Goal: Task Accomplishment & Management: Complete application form

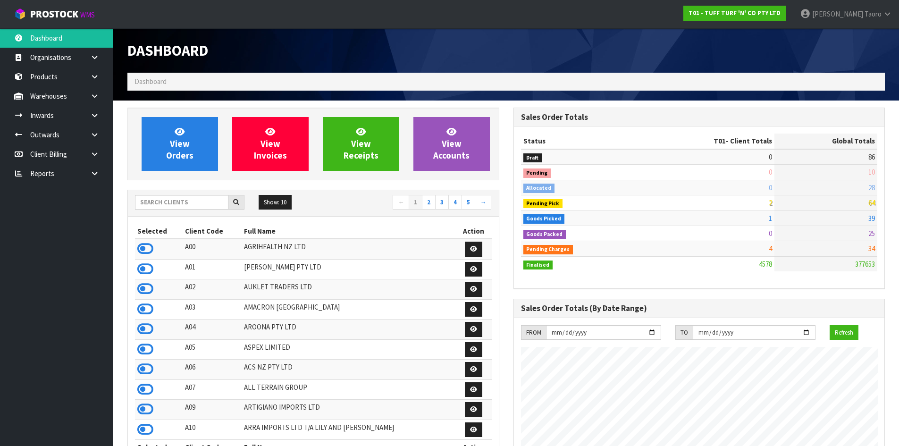
scroll to position [715, 386]
click at [178, 142] on span "View Orders" at bounding box center [179, 143] width 27 height 35
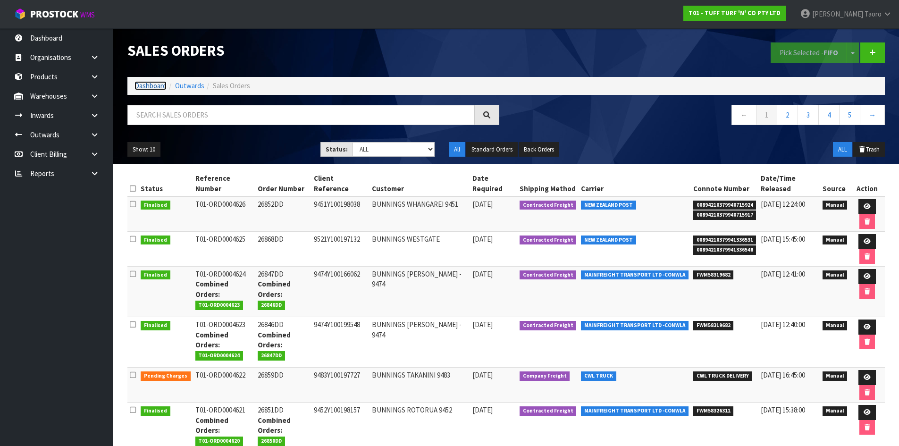
click at [144, 85] on link "Dashboard" at bounding box center [151, 85] width 32 height 9
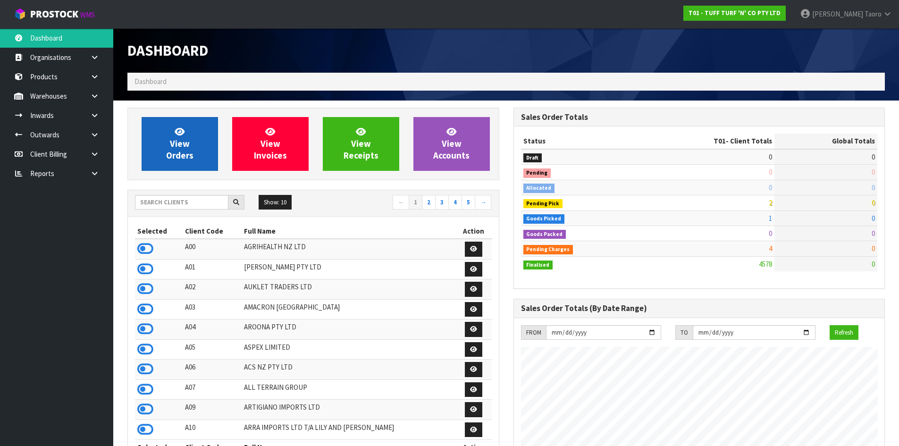
scroll to position [715, 386]
click at [196, 137] on link "View Orders" at bounding box center [180, 144] width 76 height 54
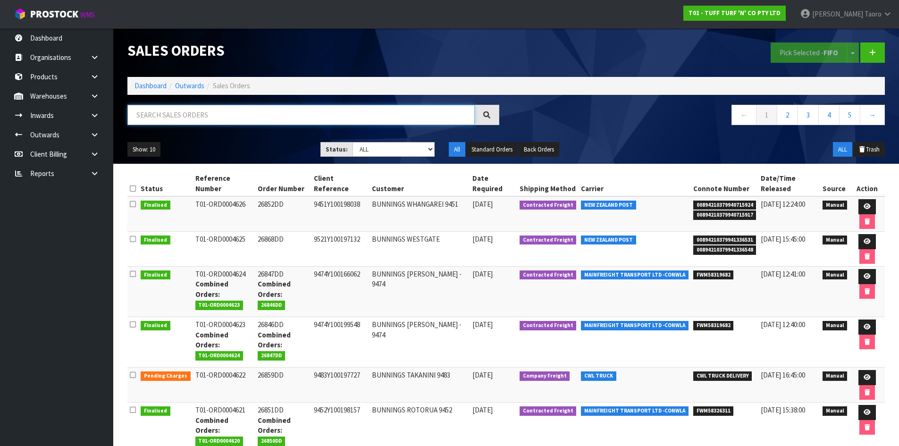
click at [211, 112] on input "text" at bounding box center [300, 115] width 347 height 20
type input "JOB-0408253"
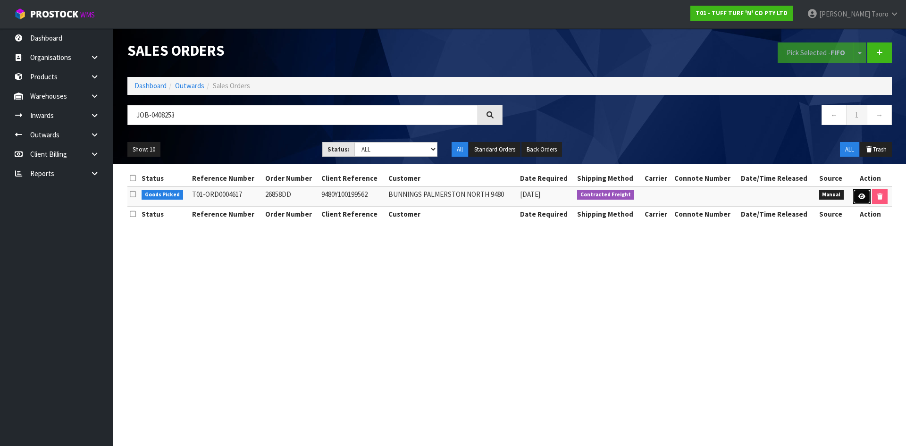
click at [859, 195] on icon at bounding box center [862, 197] width 7 height 6
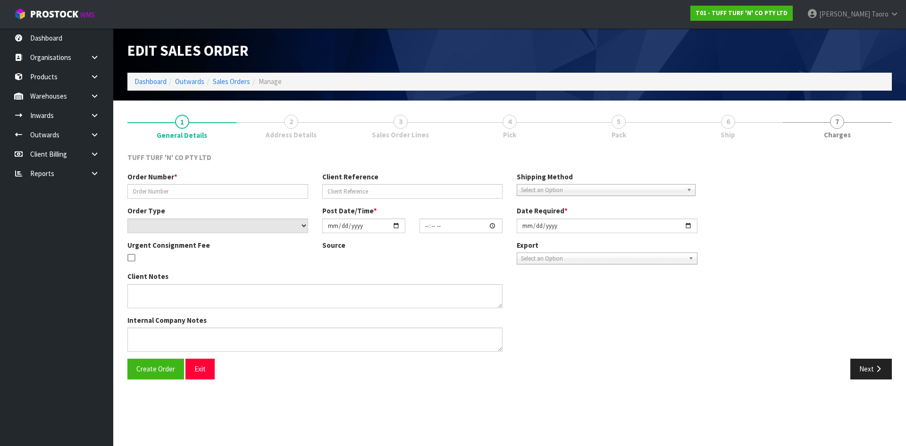
type input "26858DD"
type input "9480Y100199562"
select select "number:0"
type input "2025-08-18"
type input "13:25:00.000"
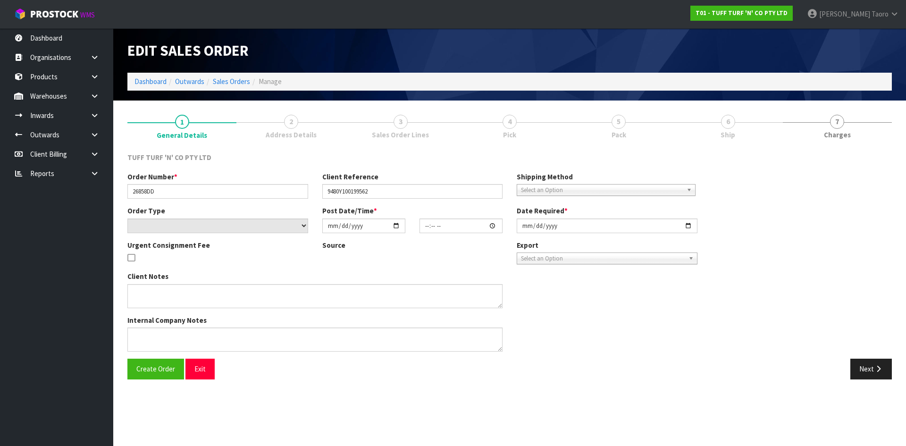
type input "2025-08-19"
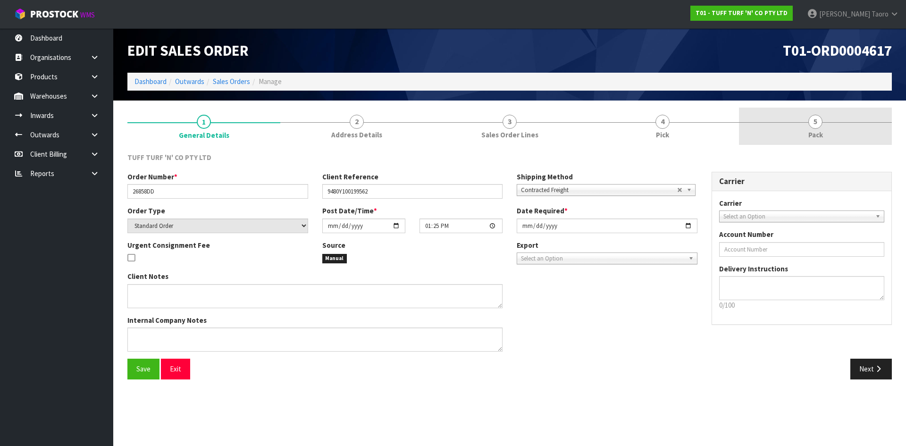
click at [805, 130] on link "5 Pack" at bounding box center [815, 126] width 153 height 37
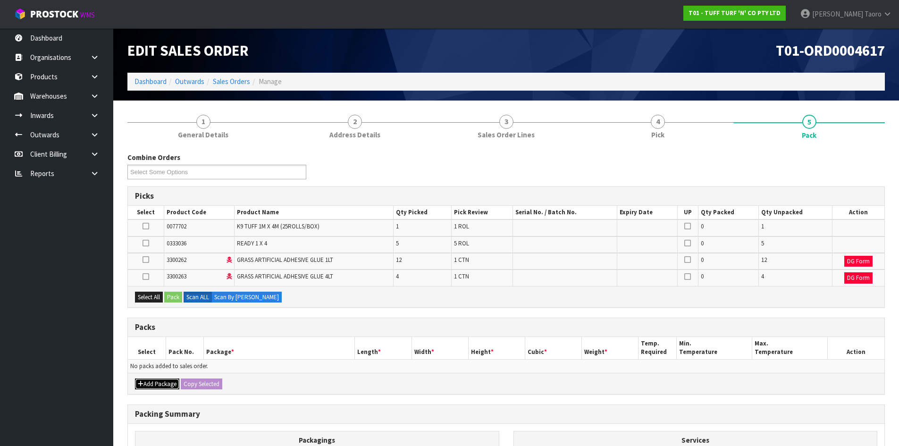
click at [144, 384] on button "Add Package" at bounding box center [157, 384] width 44 height 11
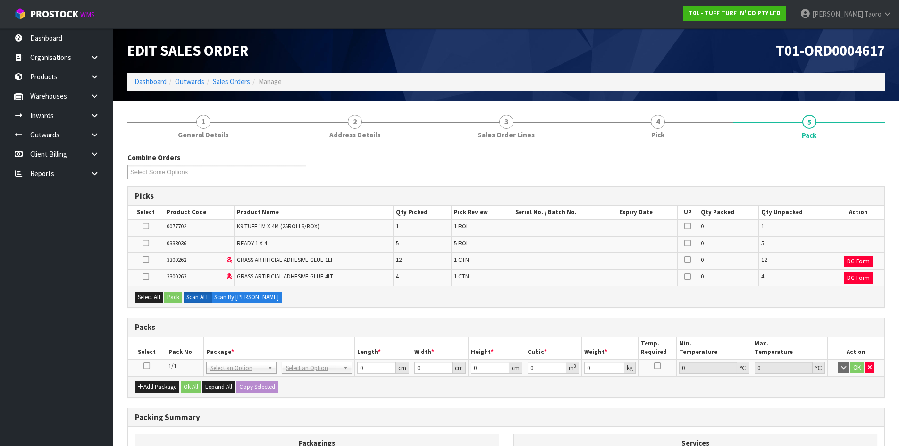
click at [150, 366] on icon at bounding box center [147, 366] width 7 height 0
click at [148, 243] on icon at bounding box center [146, 243] width 7 height 0
click at [0, 0] on input "checkbox" at bounding box center [0, 0] width 0 height 0
click at [147, 227] on icon at bounding box center [146, 226] width 7 height 0
click at [0, 0] on input "checkbox" at bounding box center [0, 0] width 0 height 0
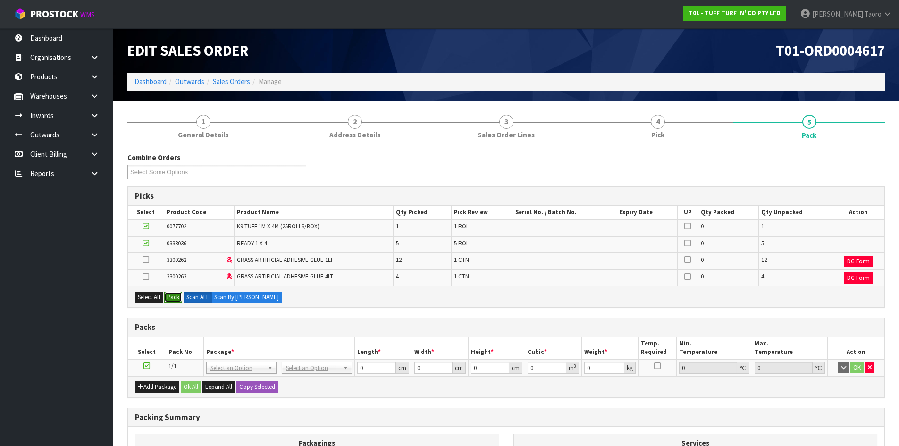
click at [178, 299] on button "Pack" at bounding box center [173, 297] width 18 height 11
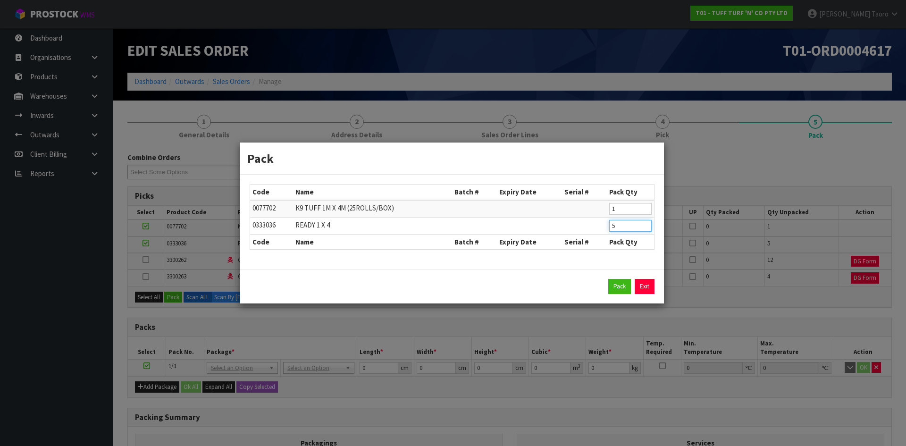
drag, startPoint x: 620, startPoint y: 227, endPoint x: 608, endPoint y: 223, distance: 12.8
click at [608, 223] on td "5" at bounding box center [630, 225] width 47 height 17
type input "2"
click button "Pack" at bounding box center [620, 286] width 23 height 15
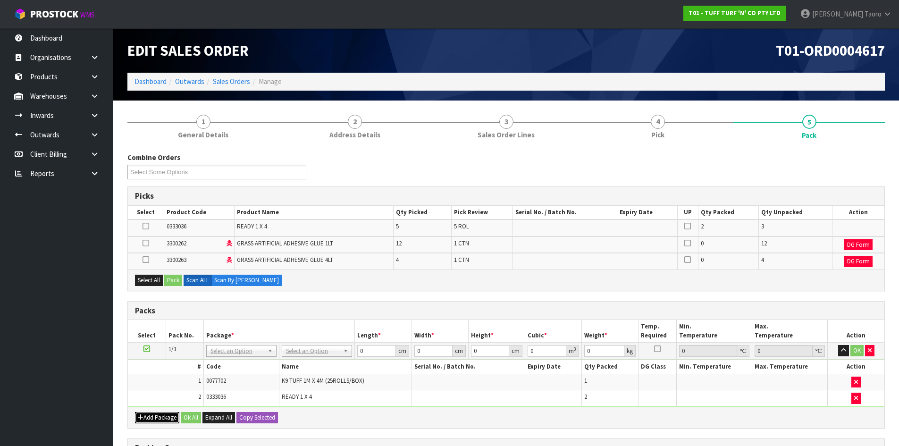
click at [147, 418] on button "Add Package" at bounding box center [157, 417] width 44 height 11
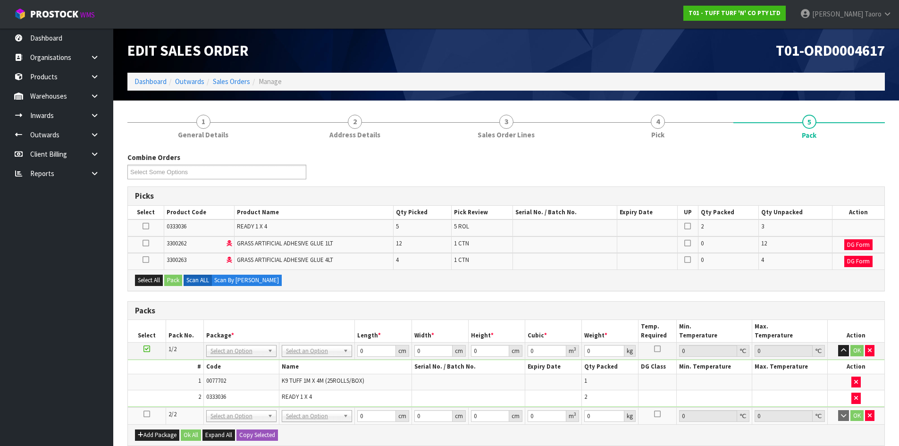
click at [148, 414] on icon at bounding box center [147, 414] width 7 height 0
click at [145, 227] on icon at bounding box center [146, 226] width 7 height 0
click at [0, 0] on input "checkbox" at bounding box center [0, 0] width 0 height 0
click at [173, 280] on button "Pack" at bounding box center [173, 280] width 18 height 11
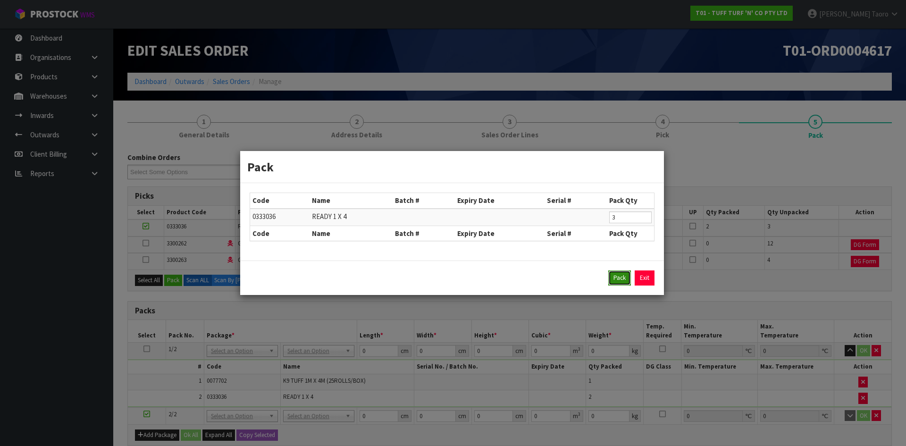
click at [620, 279] on button "Pack" at bounding box center [620, 278] width 23 height 15
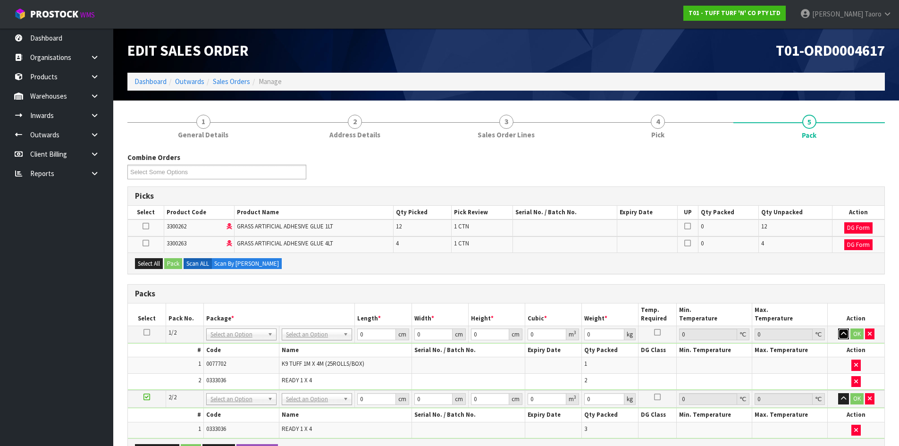
click at [848, 331] on button "button" at bounding box center [843, 334] width 11 height 11
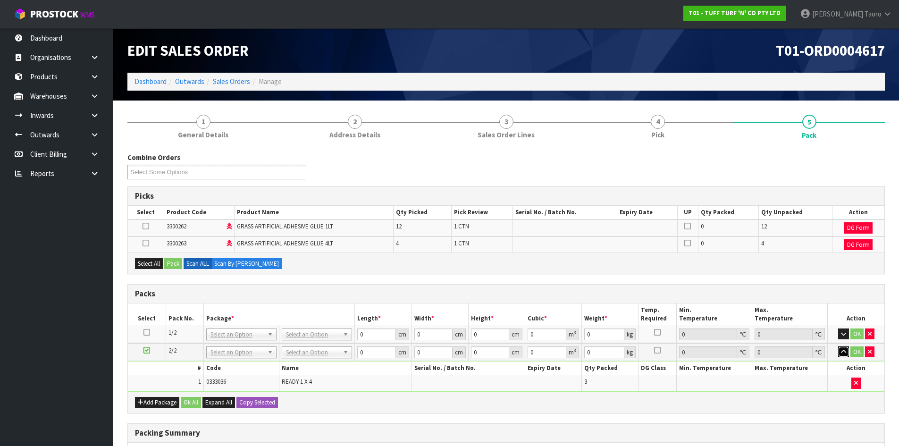
click at [846, 351] on icon "button" at bounding box center [843, 352] width 5 height 6
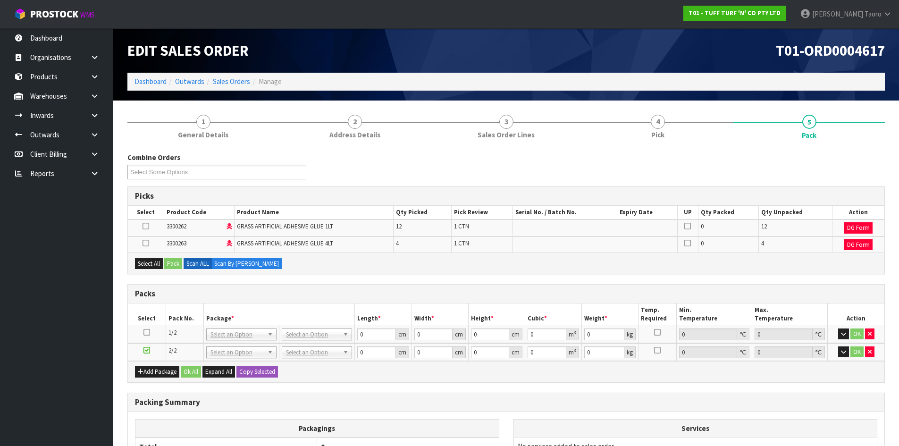
click at [145, 243] on icon at bounding box center [146, 243] width 7 height 0
click at [0, 0] on input "checkbox" at bounding box center [0, 0] width 0 height 0
drag, startPoint x: 146, startPoint y: 351, endPoint x: 152, endPoint y: 341, distance: 11.7
click at [146, 351] on icon at bounding box center [147, 350] width 7 height 0
click at [178, 262] on button "Pack" at bounding box center [173, 263] width 18 height 11
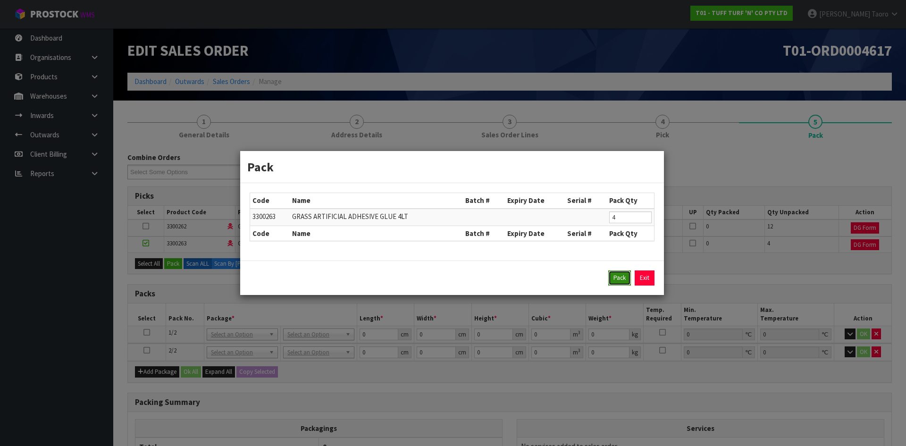
click at [617, 276] on button "Pack" at bounding box center [620, 278] width 23 height 15
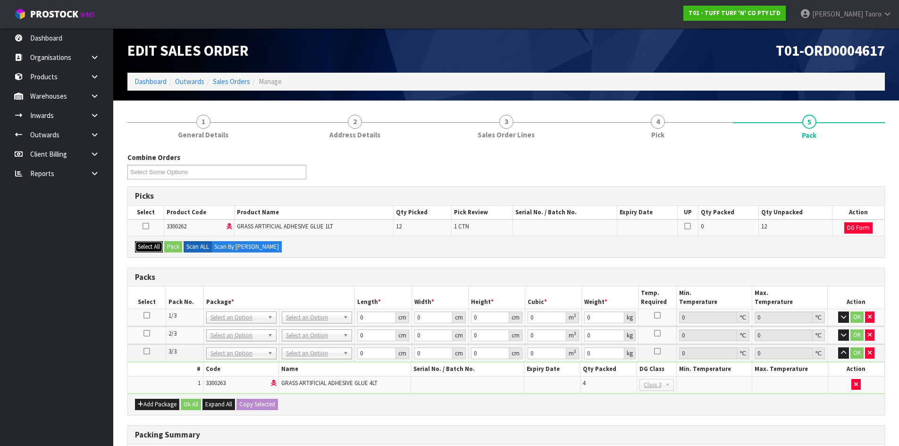
drag, startPoint x: 148, startPoint y: 249, endPoint x: 176, endPoint y: 246, distance: 28.1
click at [151, 249] on button "Select All" at bounding box center [149, 246] width 28 height 11
click at [180, 245] on button "Pack" at bounding box center [173, 246] width 18 height 11
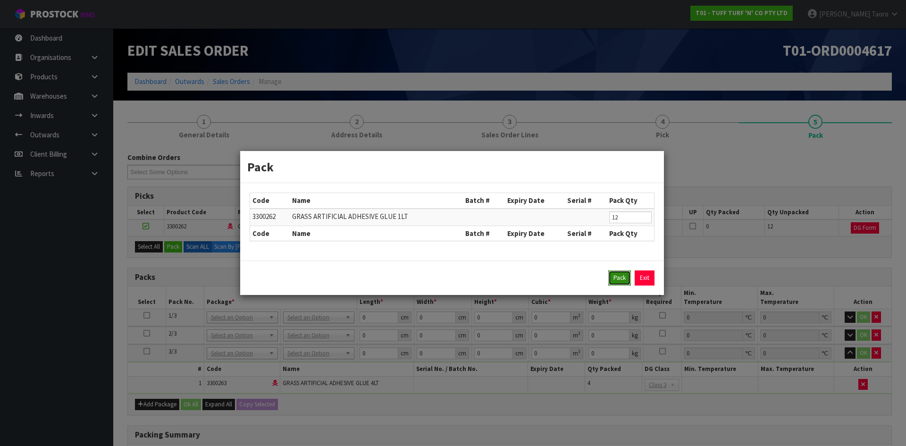
click at [618, 278] on button "Pack" at bounding box center [620, 278] width 23 height 15
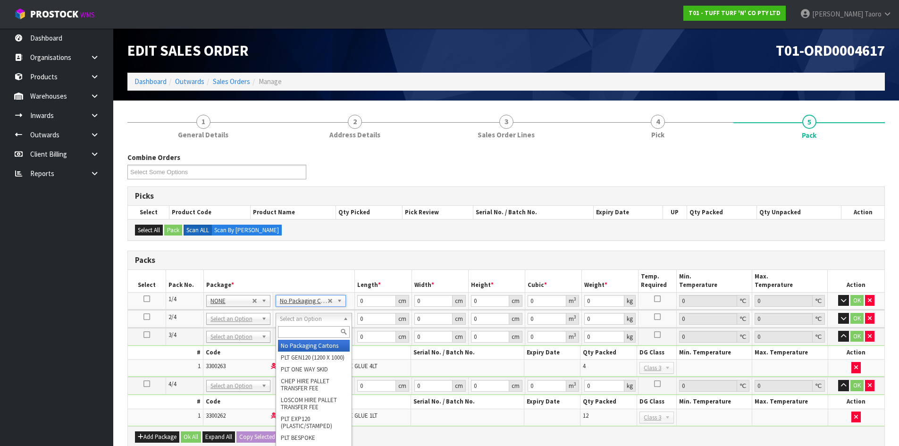
click at [320, 339] on div at bounding box center [314, 332] width 76 height 16
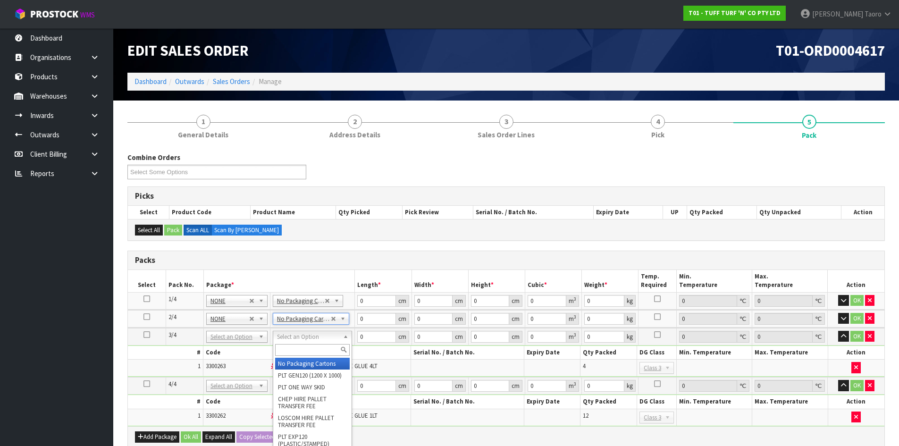
drag, startPoint x: 325, startPoint y: 338, endPoint x: 328, endPoint y: 350, distance: 12.5
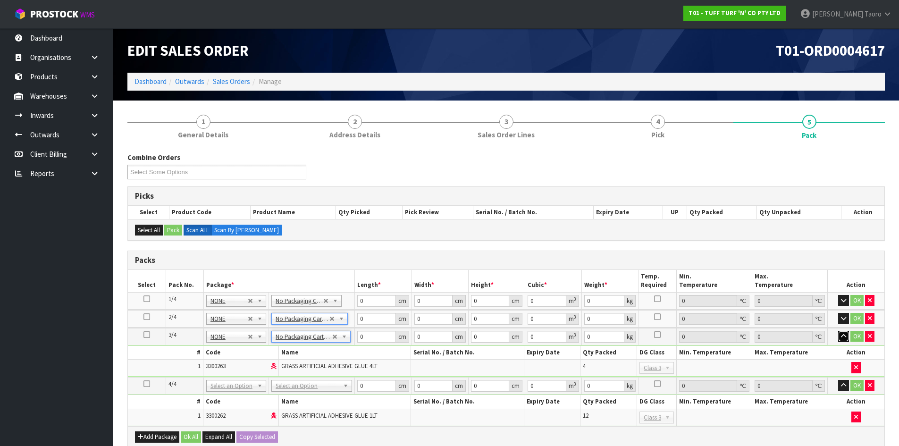
click at [842, 339] on icon "button" at bounding box center [843, 336] width 5 height 6
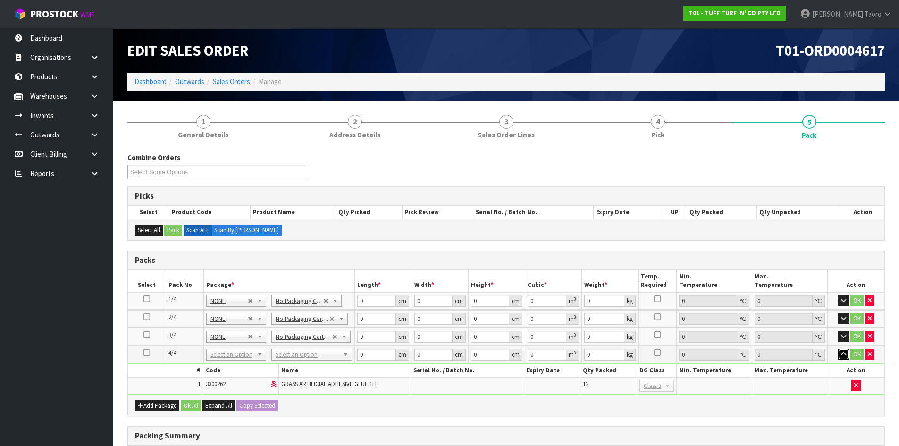
click at [846, 352] on icon "button" at bounding box center [843, 354] width 5 height 6
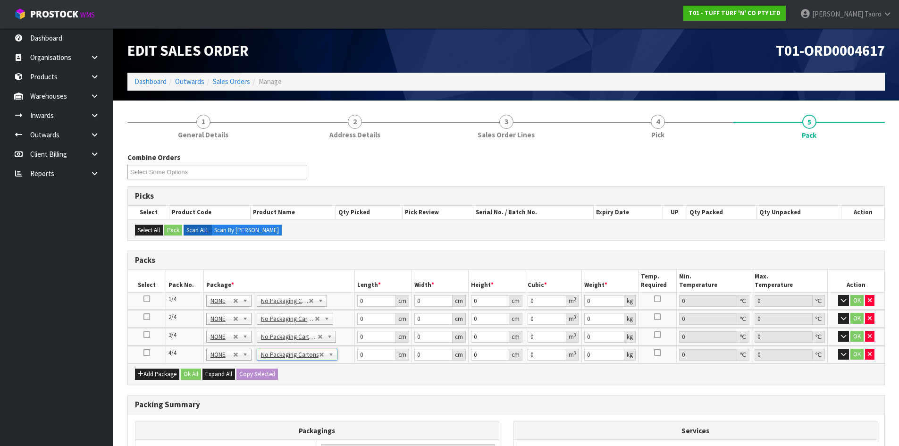
type input "4"
click at [375, 304] on input "0" at bounding box center [376, 301] width 38 height 12
type input "104"
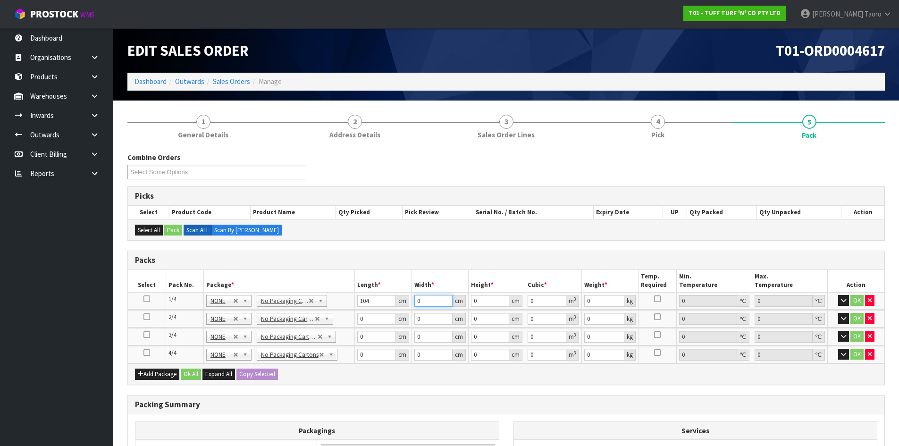
drag, startPoint x: 432, startPoint y: 299, endPoint x: 409, endPoint y: 305, distance: 24.4
click at [409, 305] on tr "1/4 NONE 007-001 007-002 007-004 007-009 007-013 007-014 007-015 007-017 007-01…" at bounding box center [506, 300] width 757 height 17
type input "30"
type input "2"
type input "0.00624"
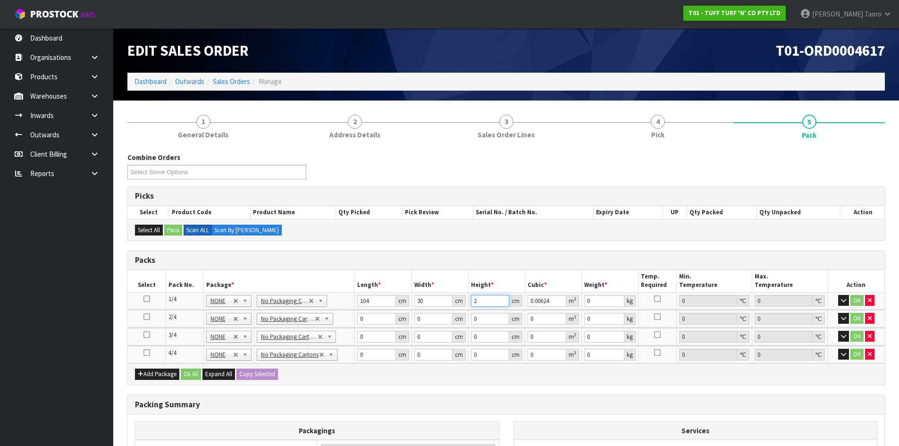
type input "29"
type input "0.09048"
type input "29"
type input "17"
type input "103"
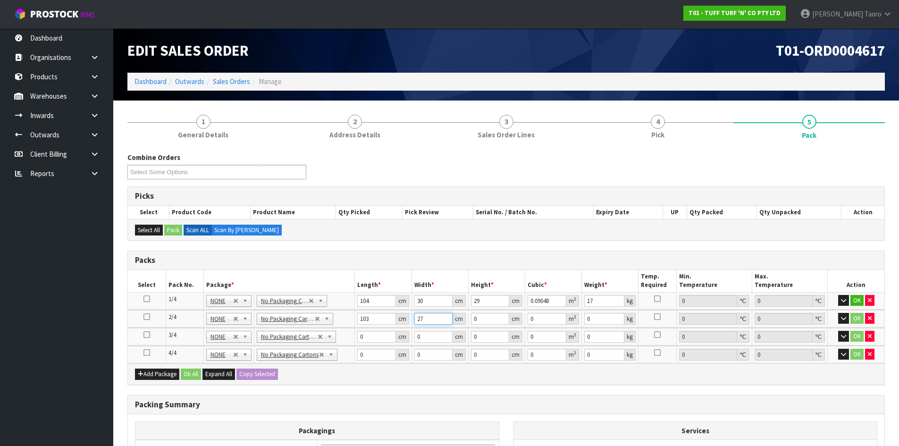
type input "27"
type input "2"
type input "0.005562"
type input "22"
type input "0.061182"
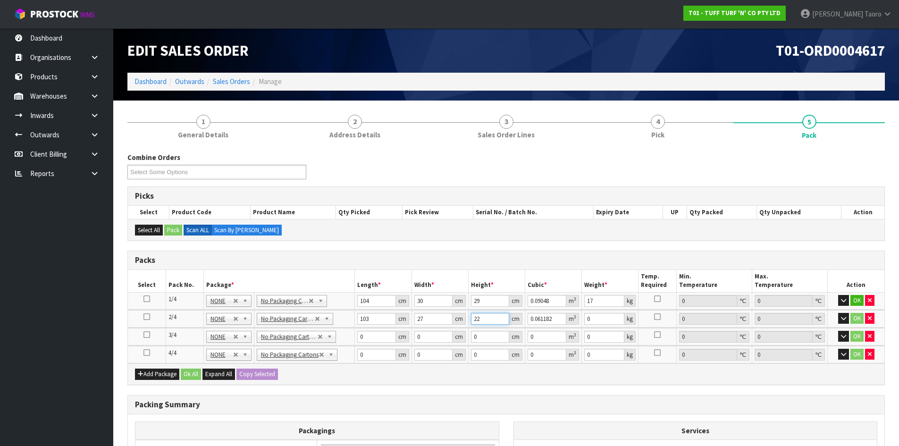
type input "22"
type input "12"
type input "38"
type input "37"
type input "2"
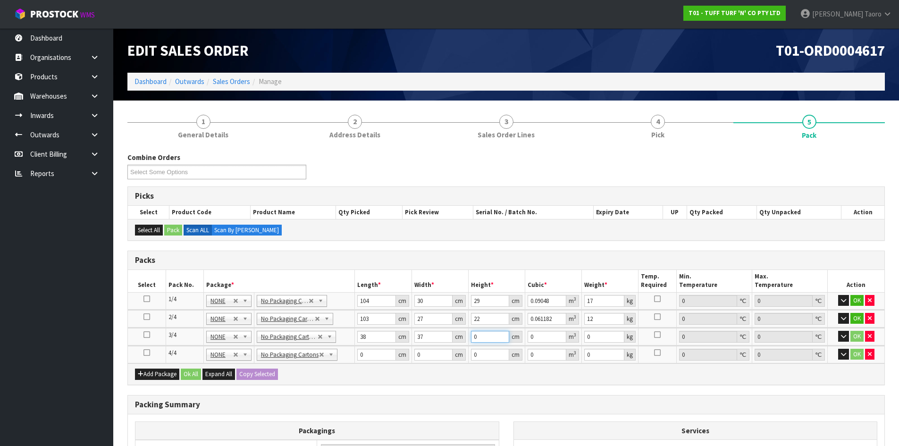
type input "0.002812"
type input "23"
type input "0.032338"
type input "23"
type input "18"
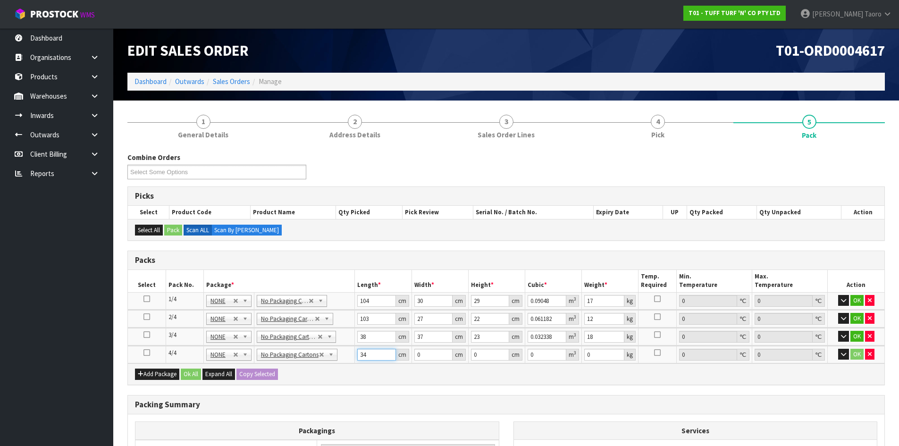
type input "34"
type input "24"
type input "2"
type input "0.001632"
type input "29"
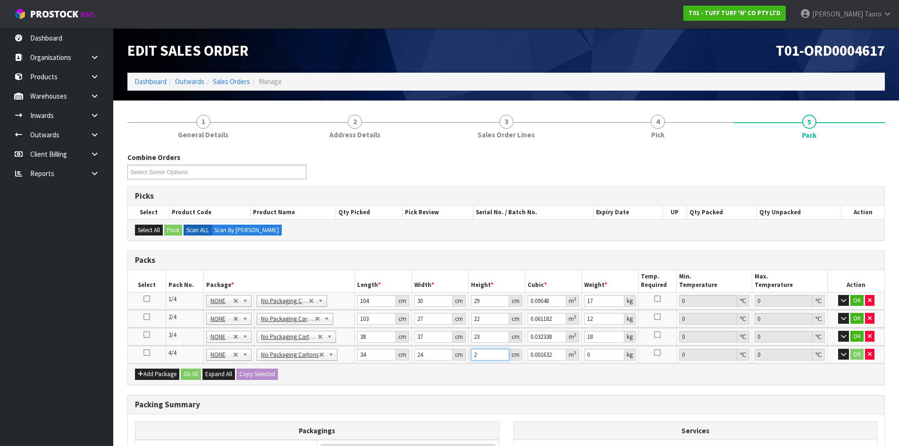
type input "0.023664"
type input "29"
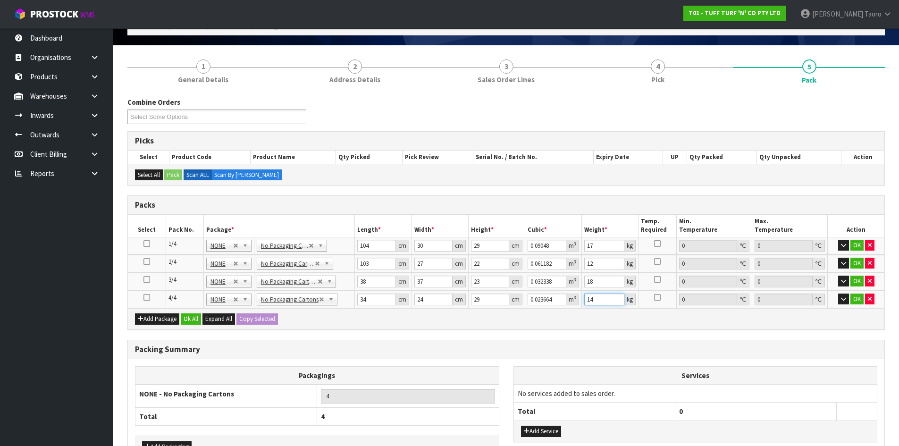
scroll to position [119, 0]
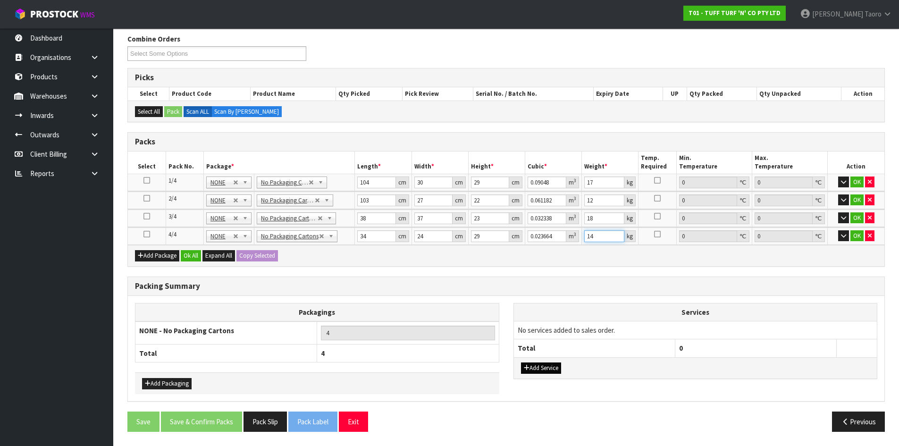
type input "14"
drag, startPoint x: 561, startPoint y: 368, endPoint x: 557, endPoint y: 361, distance: 7.9
click at [560, 368] on button "Add Service" at bounding box center [541, 368] width 40 height 11
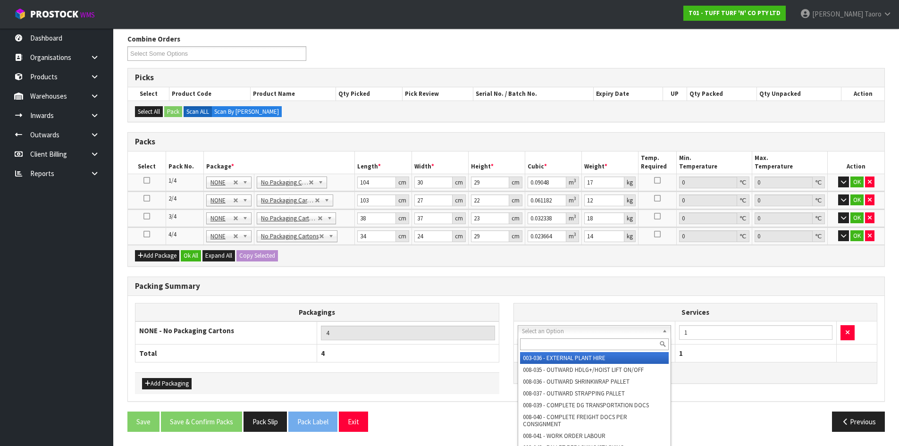
click at [562, 342] on input "text" at bounding box center [594, 345] width 149 height 12
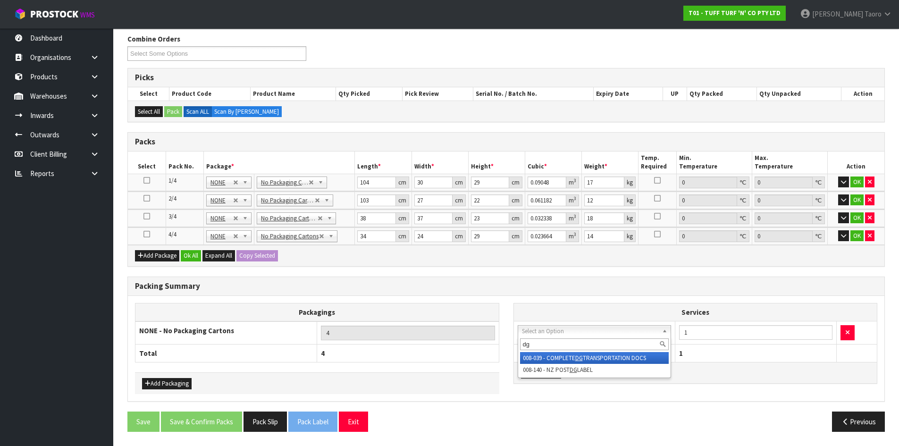
type input "dg"
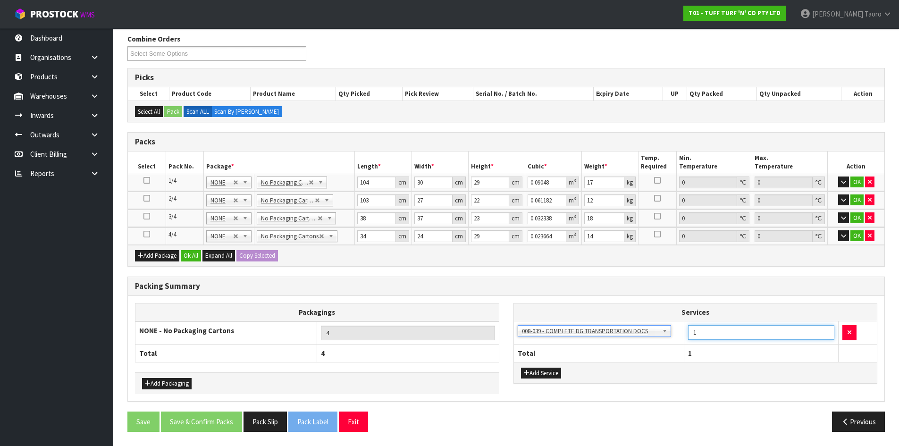
drag, startPoint x: 702, startPoint y: 340, endPoint x: 694, endPoint y: 336, distance: 9.5
click at [694, 336] on td "1" at bounding box center [762, 333] width 154 height 23
type input "2"
click at [195, 258] on button "Ok All" at bounding box center [191, 255] width 20 height 11
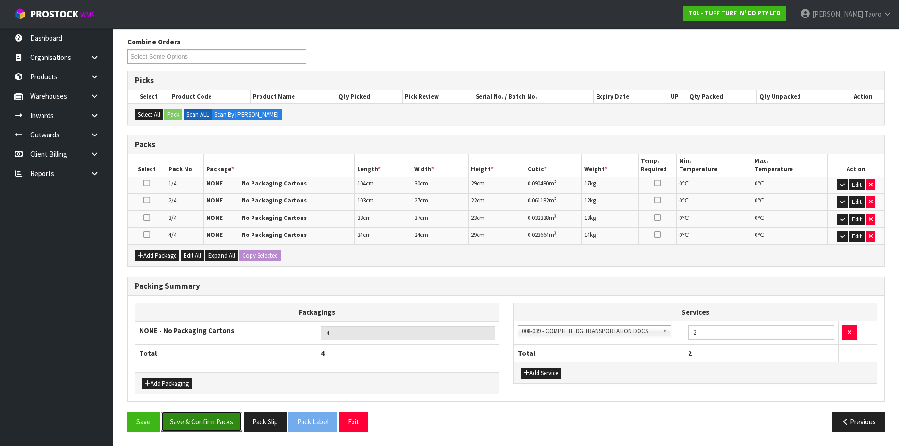
click at [232, 420] on button "Save & Confirm Packs" at bounding box center [201, 422] width 81 height 20
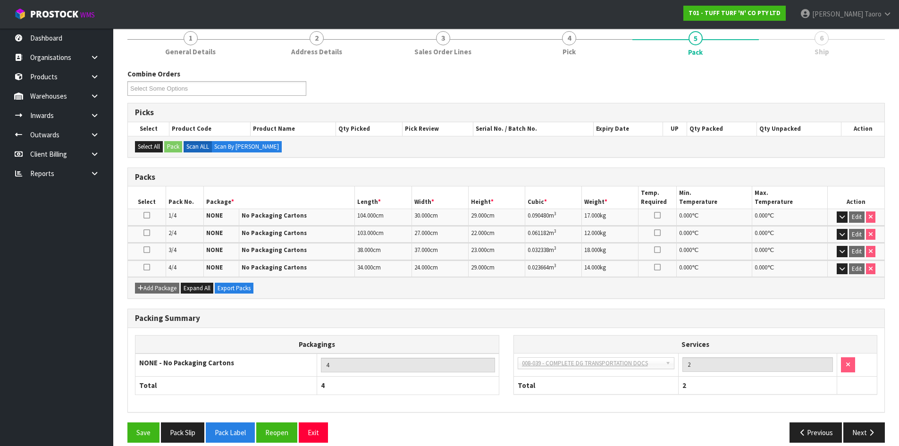
scroll to position [128, 0]
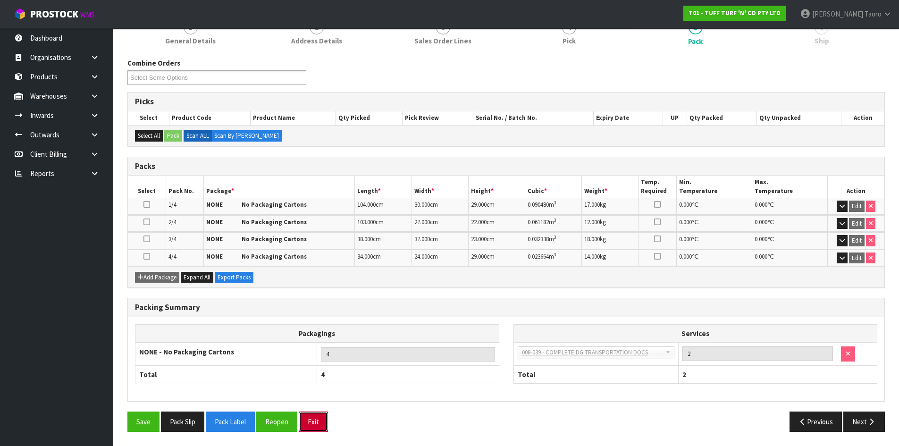
click at [324, 422] on button "Exit" at bounding box center [313, 422] width 29 height 20
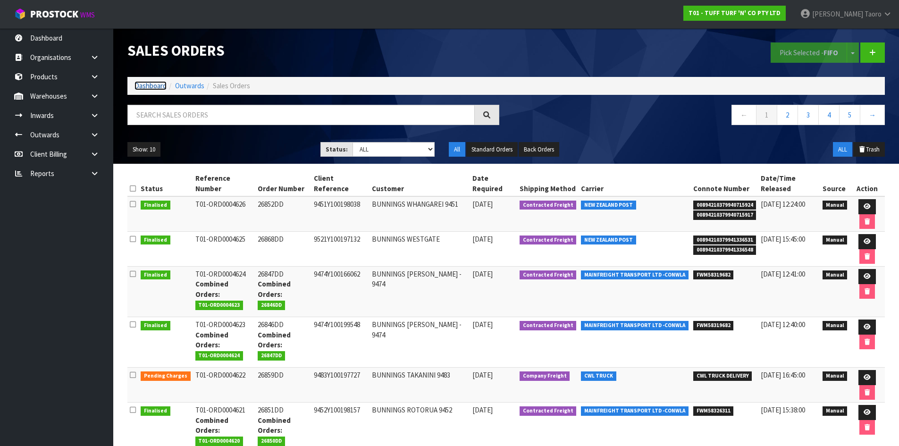
click at [158, 90] on link "Dashboard" at bounding box center [151, 85] width 32 height 9
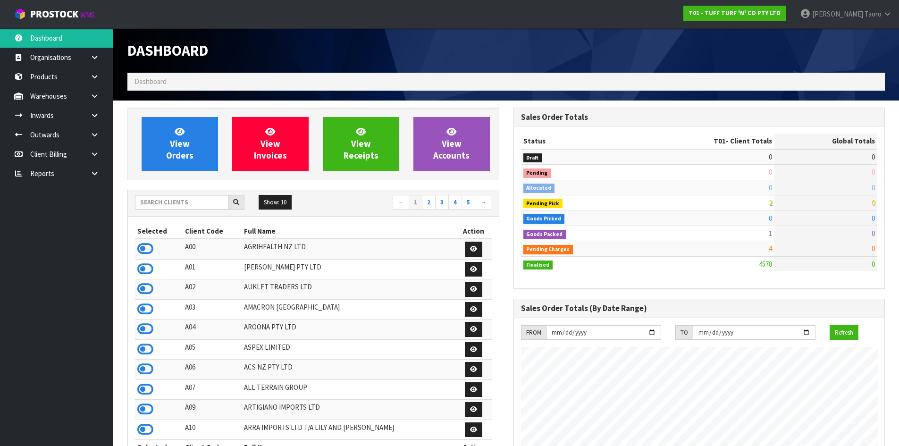
scroll to position [715, 386]
drag, startPoint x: 0, startPoint y: 148, endPoint x: 68, endPoint y: 287, distance: 154.6
click at [47, 315] on ul "Dashboard Organisations Clients Consignees Carriers Products Categories Serial …" at bounding box center [56, 237] width 113 height 418
click at [184, 203] on input "text" at bounding box center [181, 202] width 93 height 15
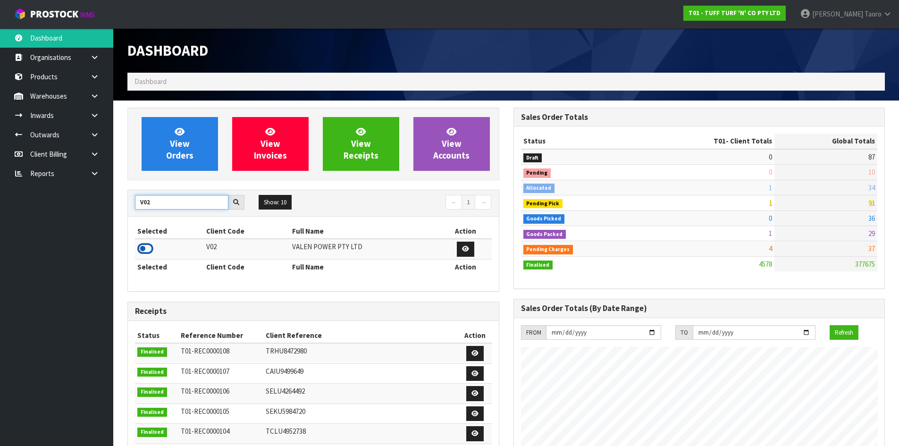
type input "V02"
click at [144, 253] on icon at bounding box center [145, 249] width 16 height 14
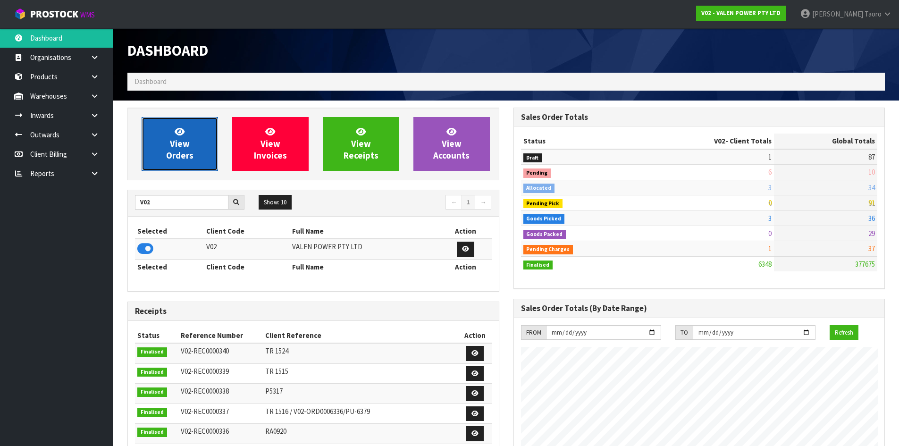
click at [180, 153] on span "View Orders" at bounding box center [179, 143] width 27 height 35
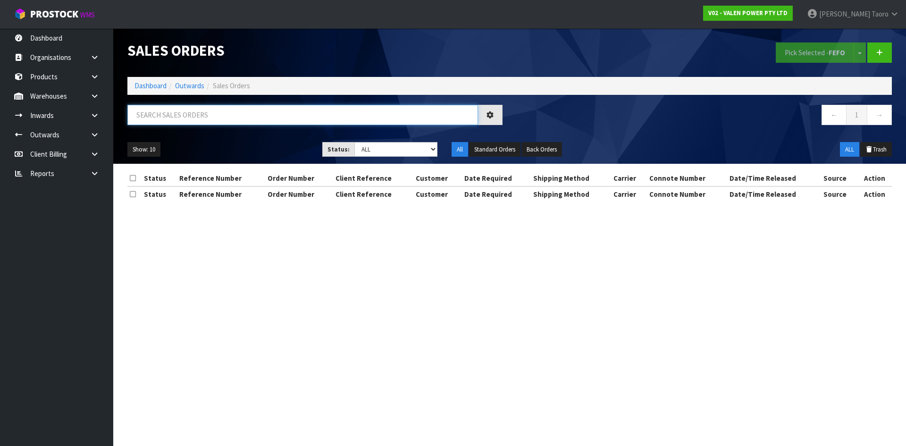
click at [190, 119] on input "text" at bounding box center [302, 115] width 351 height 20
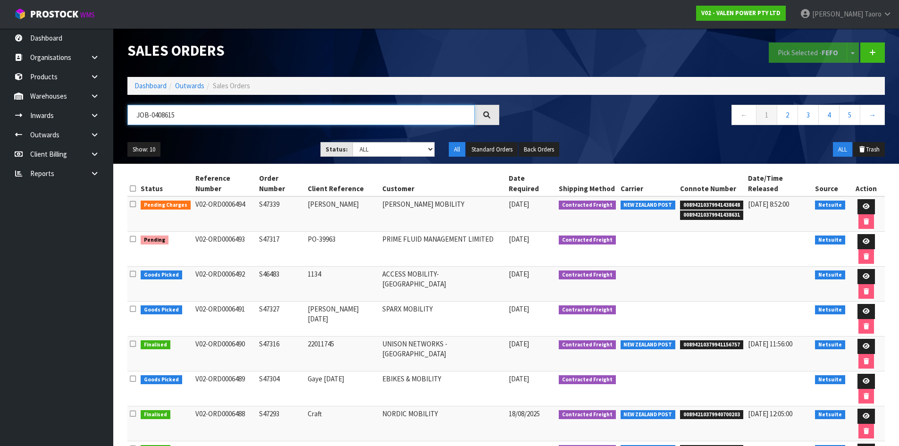
type input "JOB-0408615"
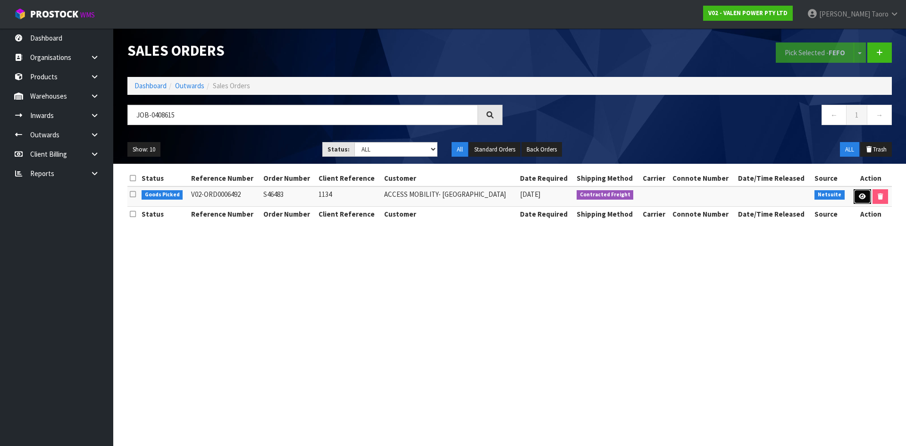
click at [865, 197] on link at bounding box center [862, 196] width 17 height 15
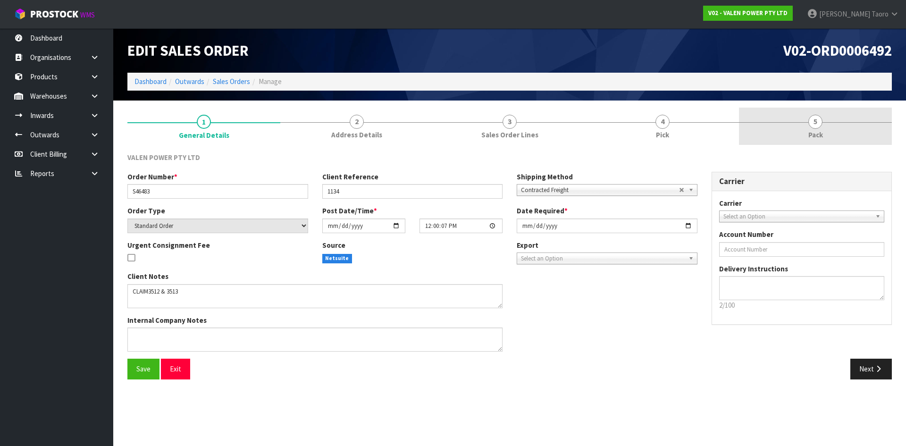
click at [843, 136] on link "5 Pack" at bounding box center [815, 126] width 153 height 37
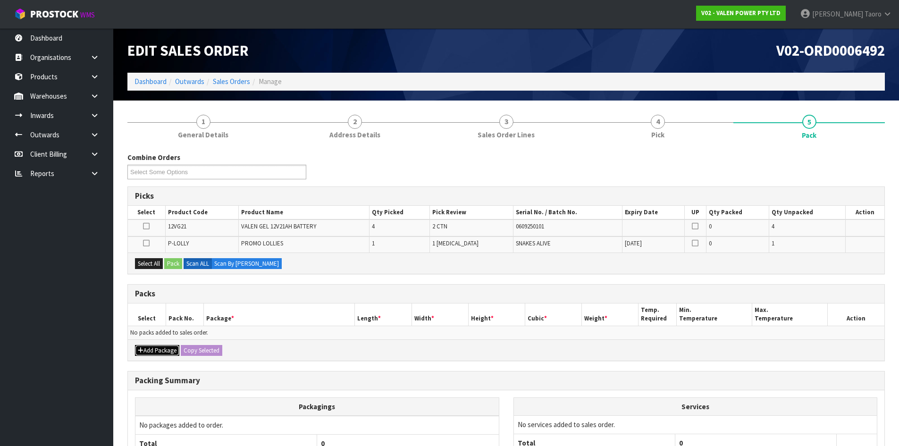
click at [161, 347] on button "Add Package" at bounding box center [157, 350] width 44 height 11
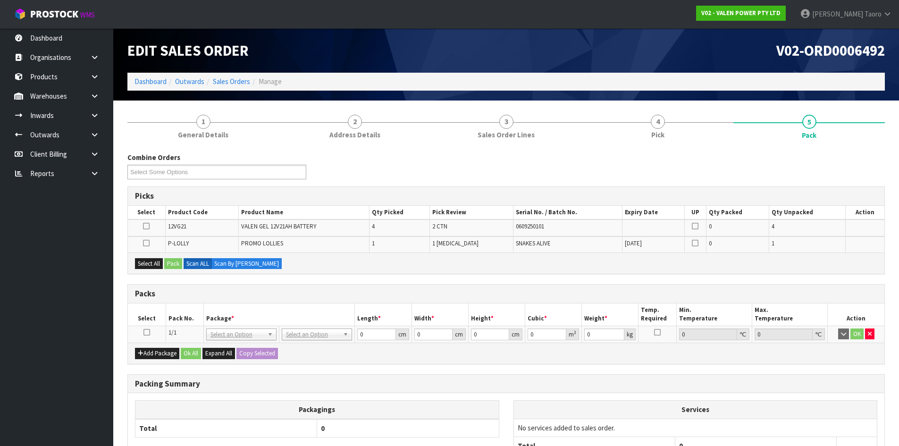
click at [148, 332] on icon at bounding box center [147, 332] width 7 height 0
click at [154, 260] on button "Select All" at bounding box center [149, 263] width 28 height 11
click at [174, 263] on button "Pack" at bounding box center [173, 263] width 18 height 11
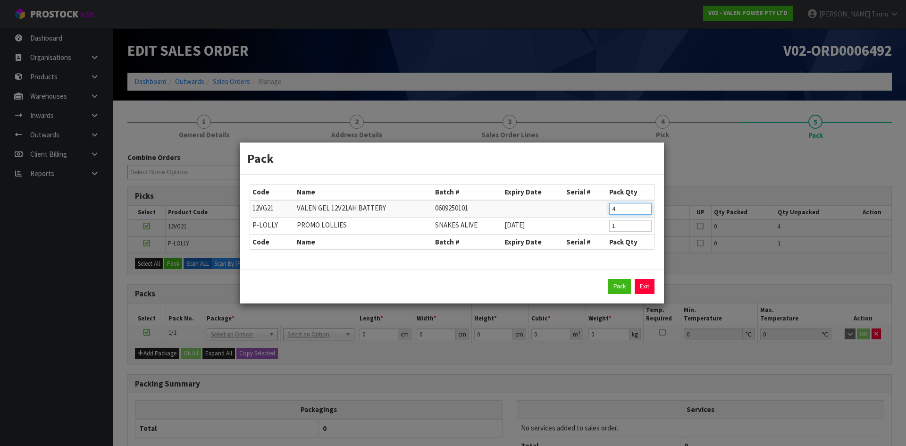
drag, startPoint x: 626, startPoint y: 205, endPoint x: 593, endPoint y: 211, distance: 33.5
click at [593, 211] on tr "12VG21 VALEN GEL 12V21AH BATTERY 0609250101 4" at bounding box center [452, 208] width 404 height 17
type input "2"
click at [609, 279] on button "Pack" at bounding box center [620, 286] width 23 height 15
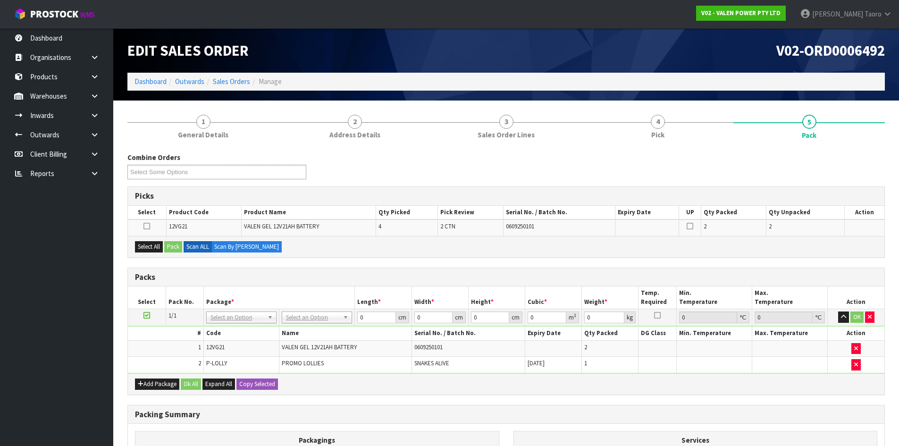
click at [147, 315] on icon at bounding box center [147, 315] width 7 height 0
drag, startPoint x: 143, startPoint y: 246, endPoint x: 165, endPoint y: 246, distance: 21.7
click at [145, 246] on button "Select All" at bounding box center [149, 246] width 28 height 11
click at [176, 247] on button "Pack" at bounding box center [173, 246] width 18 height 11
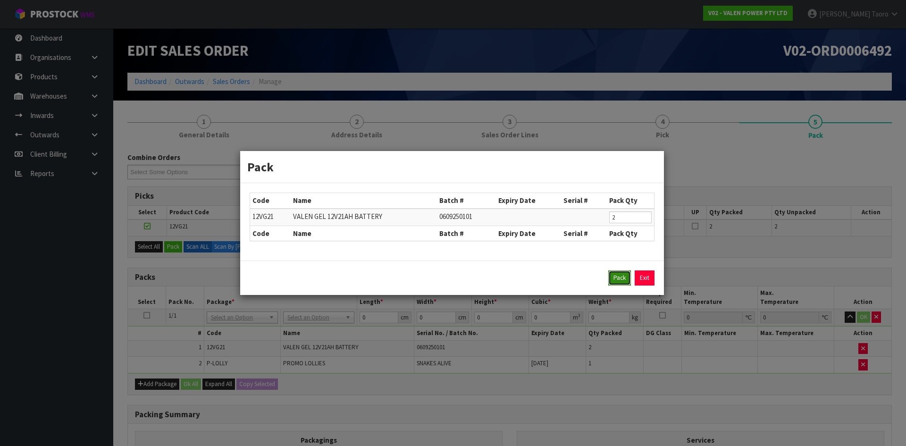
click at [631, 282] on button "Pack" at bounding box center [620, 278] width 23 height 15
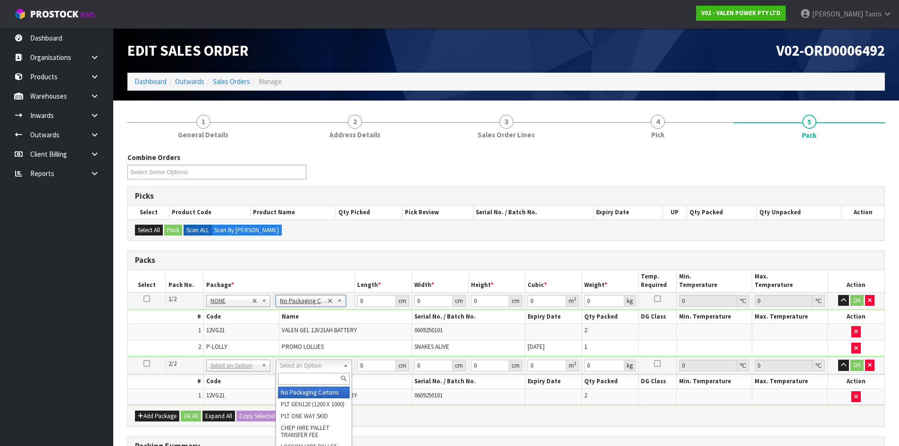
type input "2"
click at [844, 297] on icon "button" at bounding box center [843, 300] width 5 height 6
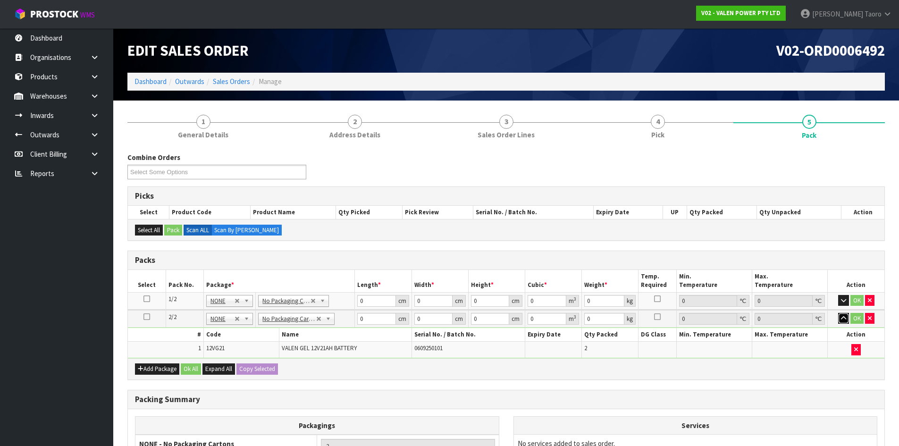
click at [841, 319] on icon "button" at bounding box center [843, 318] width 5 height 6
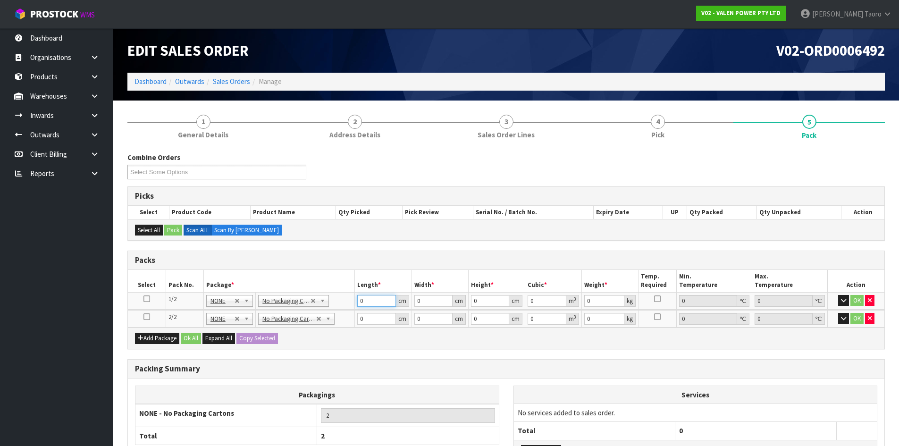
click at [368, 297] on input "0" at bounding box center [376, 301] width 38 height 12
type input "22"
type input "18"
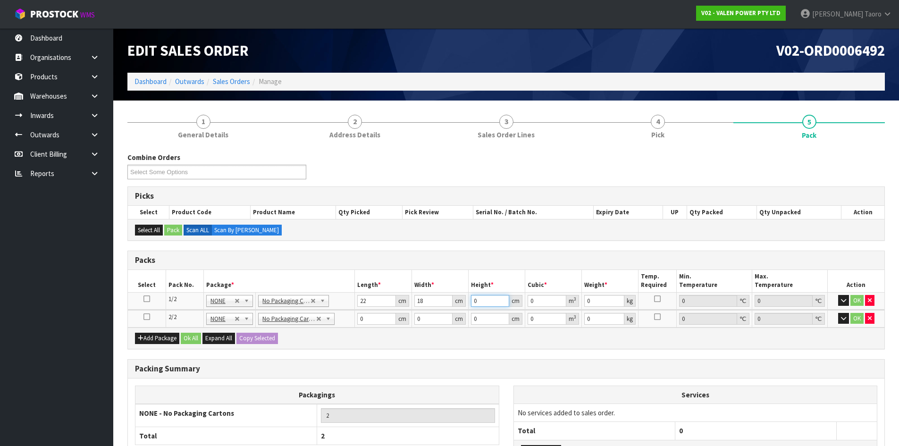
type input "2"
type input "0.000792"
type input "22"
type input "0.008712"
type input "22"
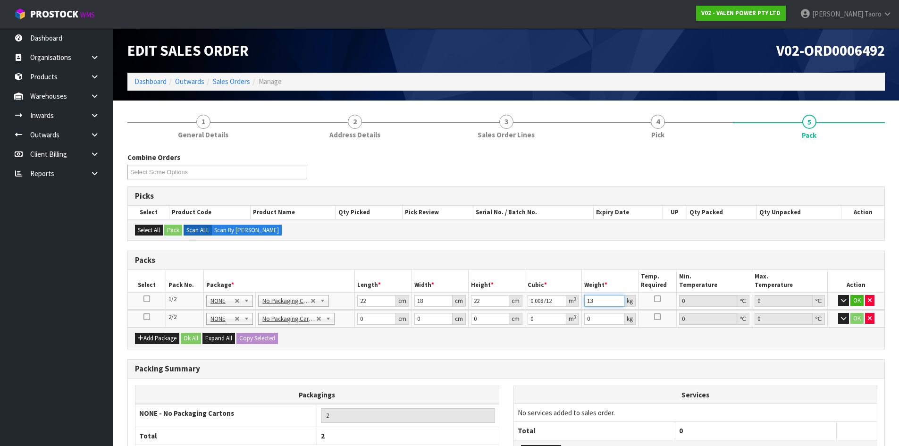
type input "13"
type input "22"
type input "18"
type input "1"
type input "0.000396"
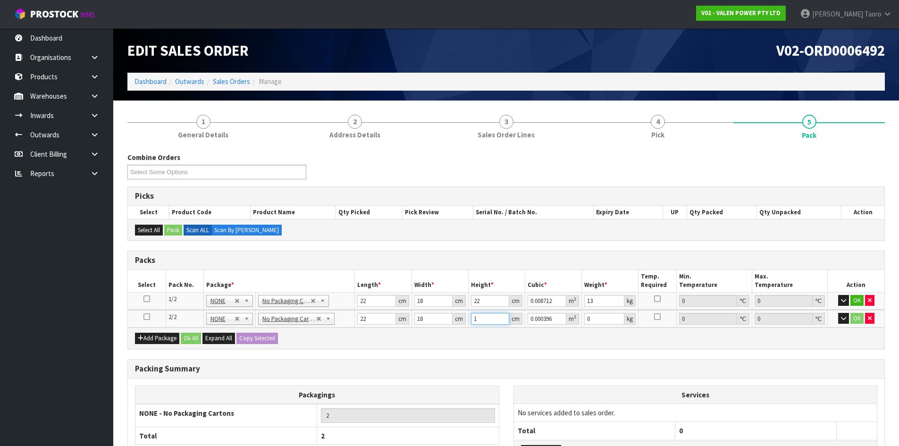
type input "18"
type input "0.007128"
type input "1"
type input "0.000396"
type input "19"
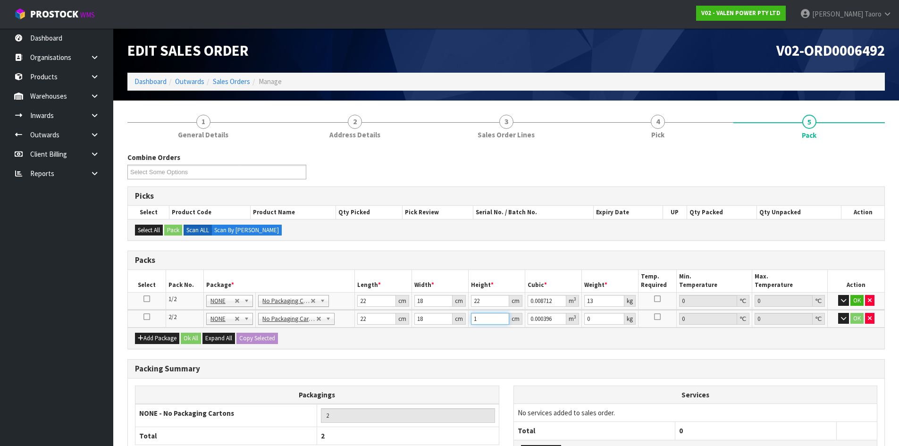
type input "0.007524"
type input "19"
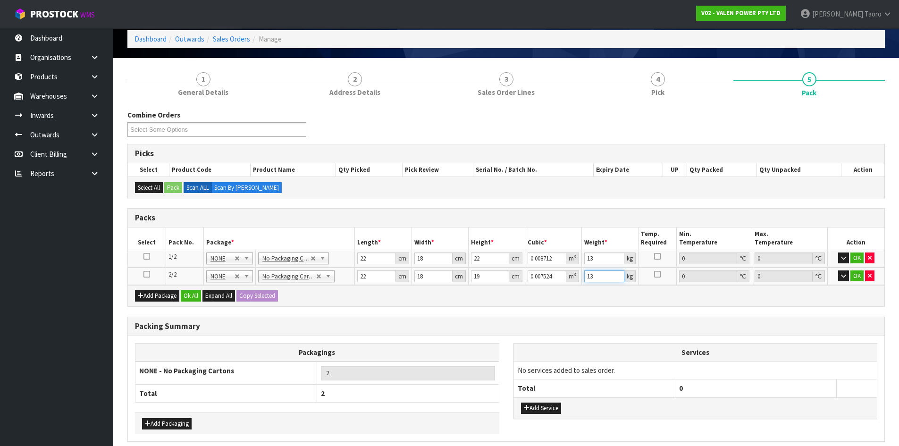
scroll to position [83, 0]
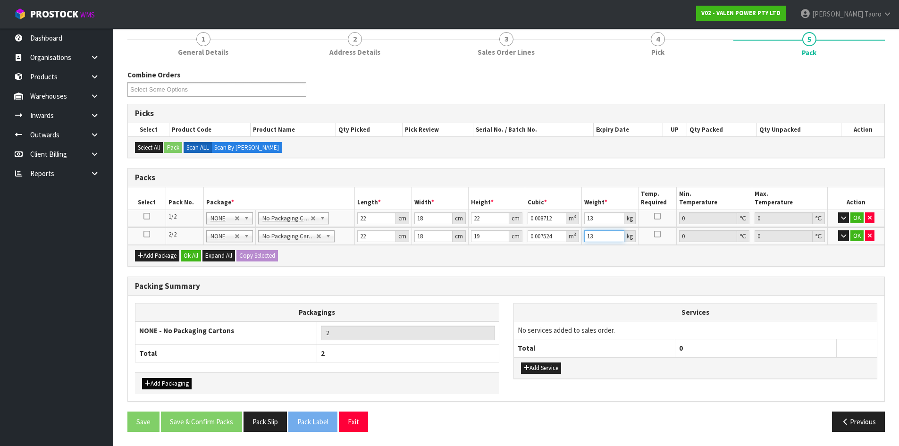
type input "13"
drag, startPoint x: 178, startPoint y: 388, endPoint x: 184, endPoint y: 368, distance: 20.6
click at [180, 385] on button "Add Packaging" at bounding box center [167, 383] width 50 height 11
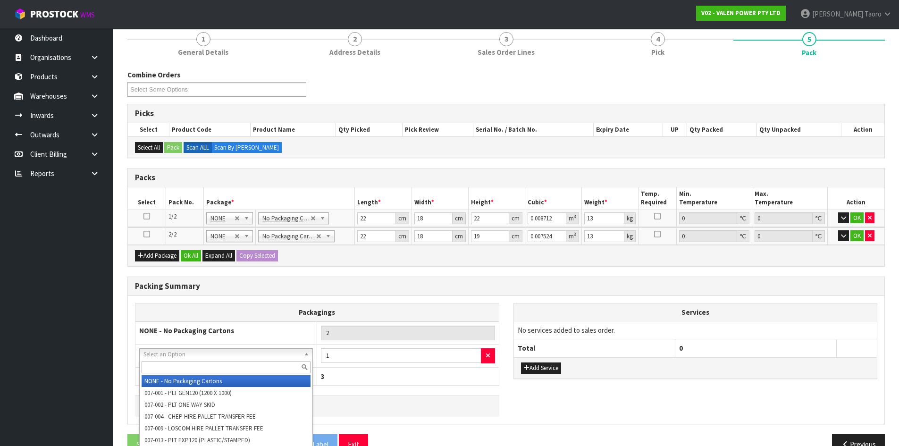
click at [196, 368] on input "text" at bounding box center [226, 368] width 169 height 12
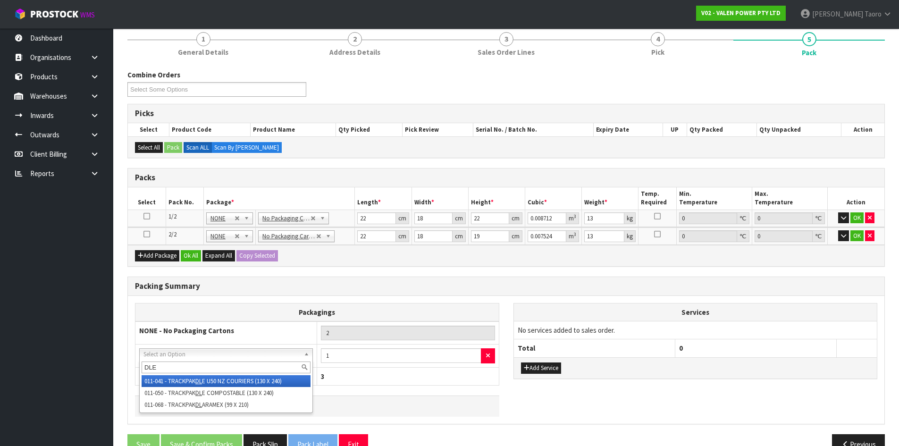
type input "DLE"
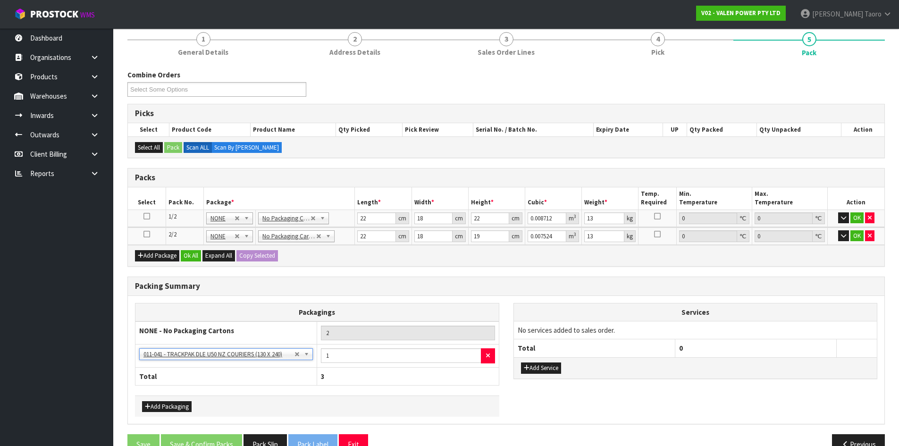
drag, startPoint x: 196, startPoint y: 354, endPoint x: 204, endPoint y: 365, distance: 13.9
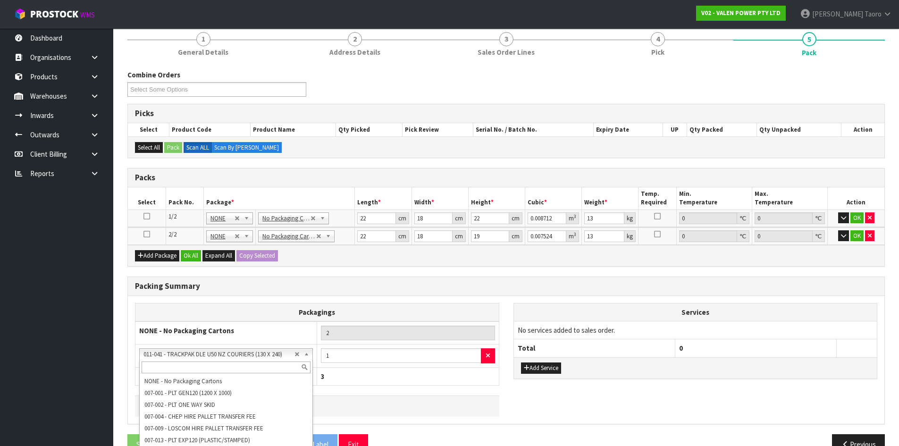
click at [207, 368] on input "text" at bounding box center [226, 368] width 169 height 12
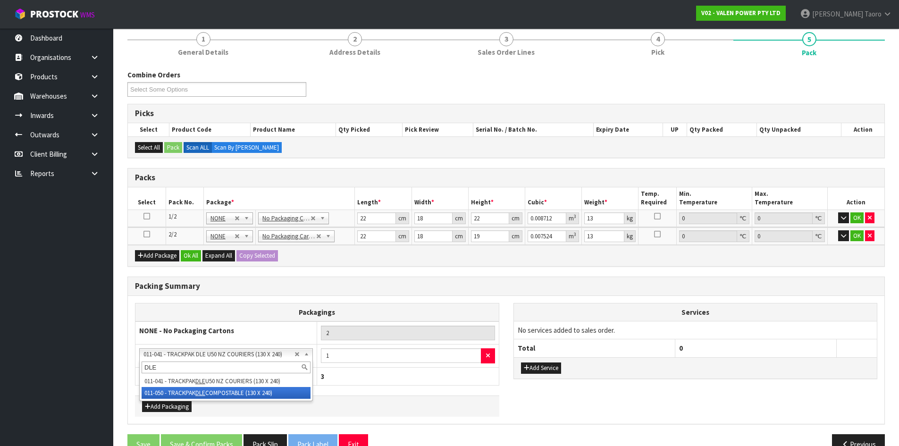
type input "DLE"
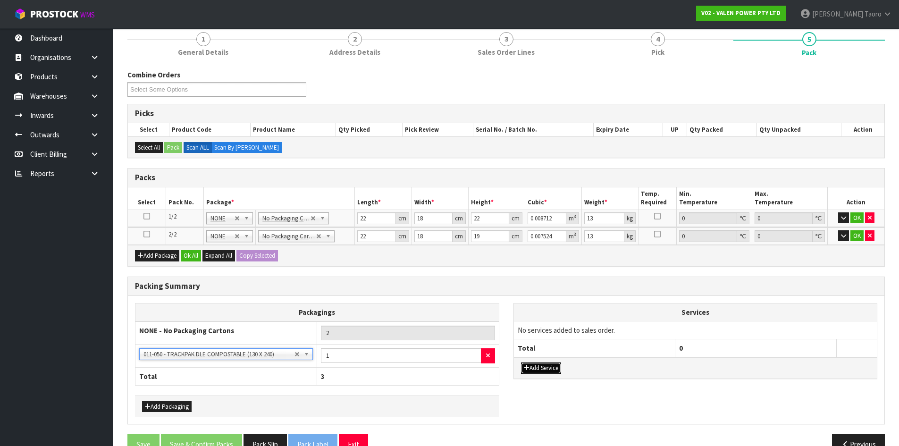
click at [551, 371] on button "Add Service" at bounding box center [541, 368] width 40 height 11
click at [553, 374] on button "Add Service" at bounding box center [541, 373] width 40 height 11
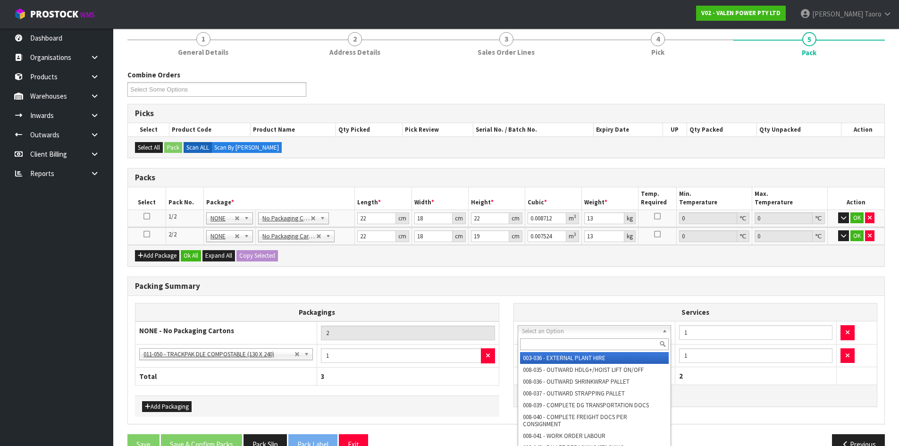
click at [564, 344] on input "text" at bounding box center [594, 345] width 149 height 12
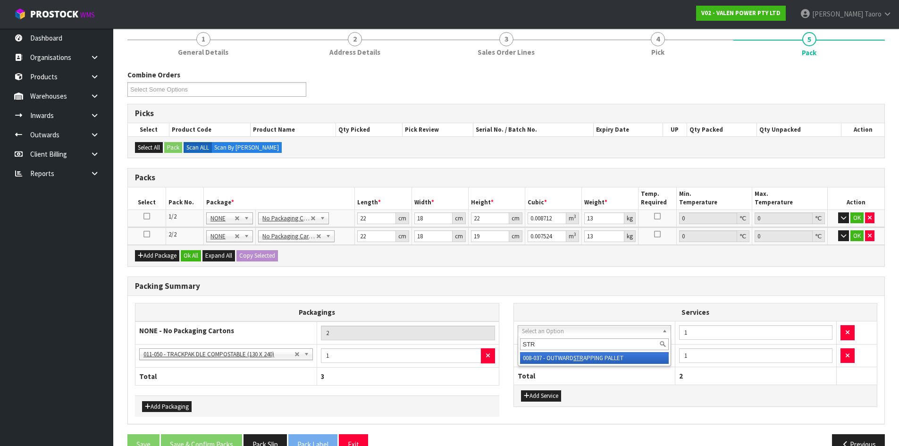
type input "STR"
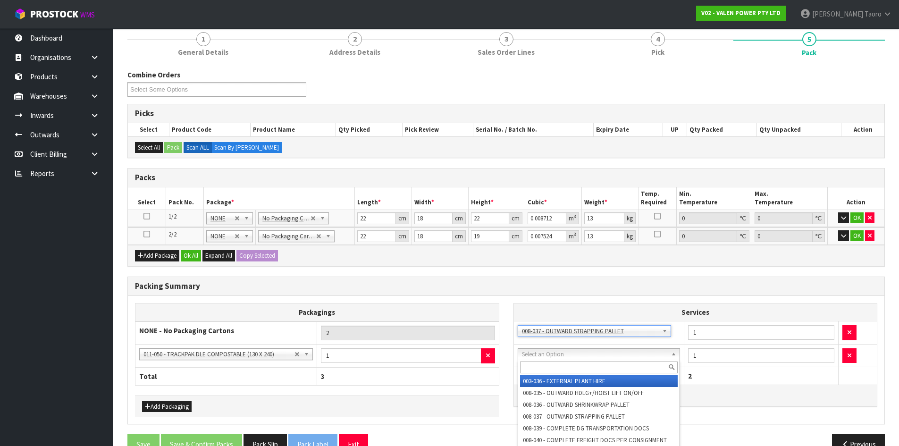
click at [573, 363] on input "text" at bounding box center [599, 368] width 158 height 12
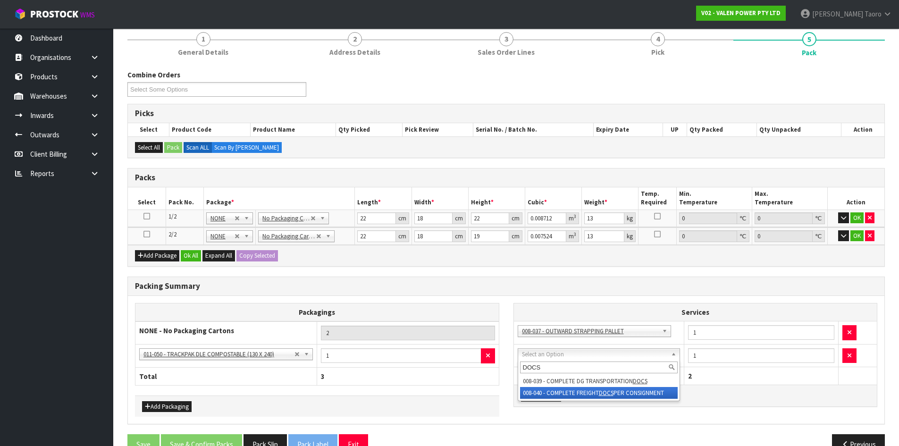
type input "DOCS"
drag, startPoint x: 599, startPoint y: 393, endPoint x: 613, endPoint y: 386, distance: 15.6
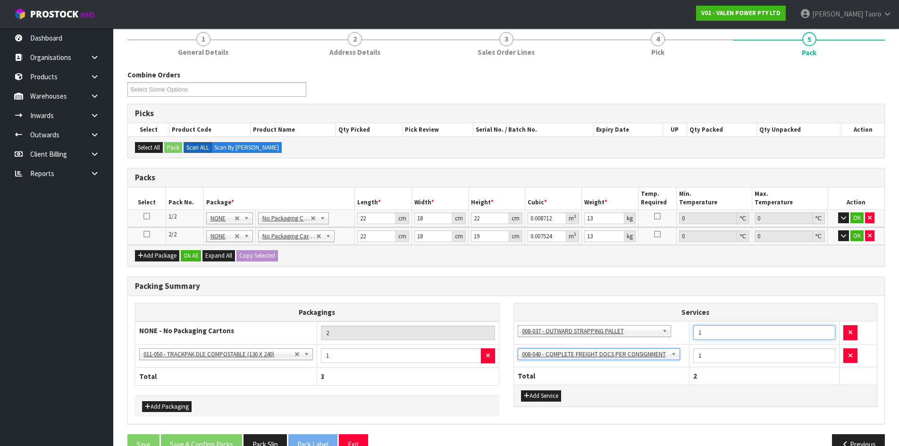
click at [707, 339] on input "1" at bounding box center [765, 332] width 142 height 15
type input "2"
click at [198, 256] on button "Ok All" at bounding box center [191, 255] width 20 height 11
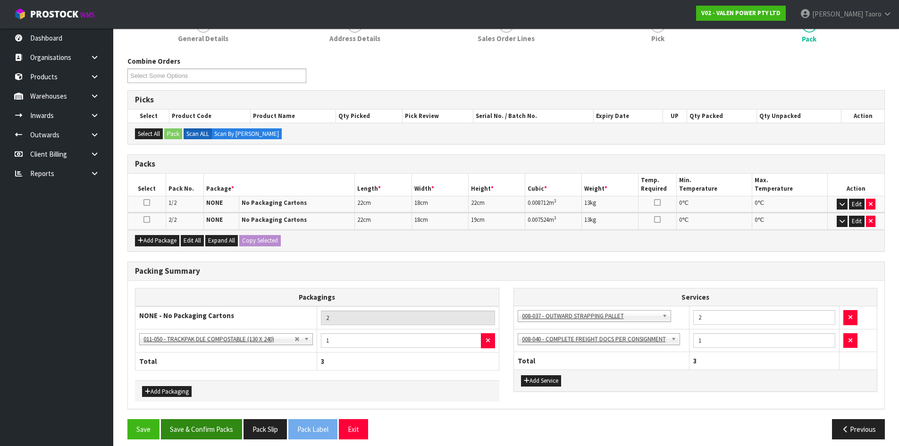
scroll to position [104, 0]
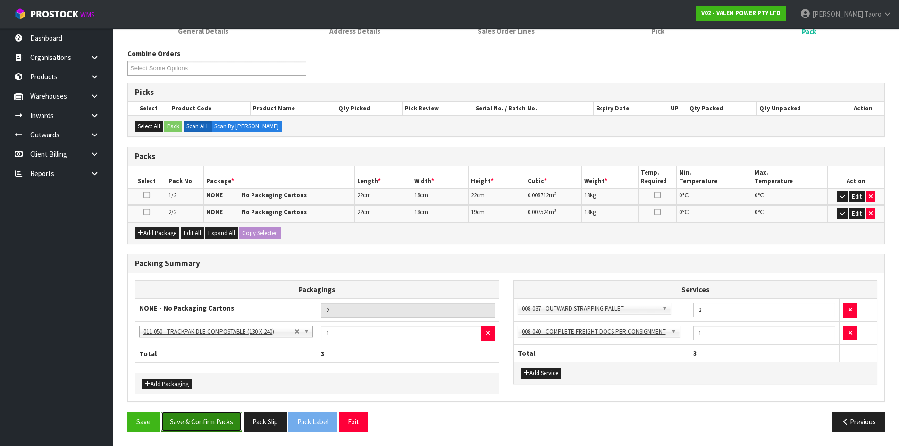
click at [228, 428] on button "Save & Confirm Packs" at bounding box center [201, 422] width 81 height 20
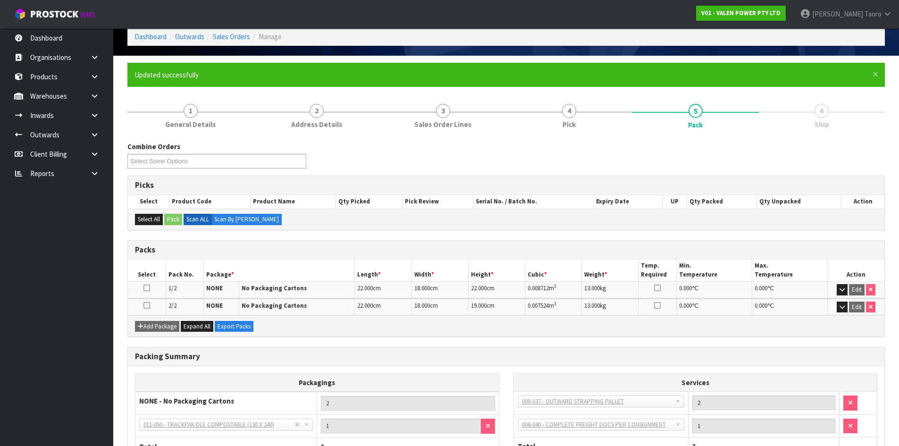
scroll to position [117, 0]
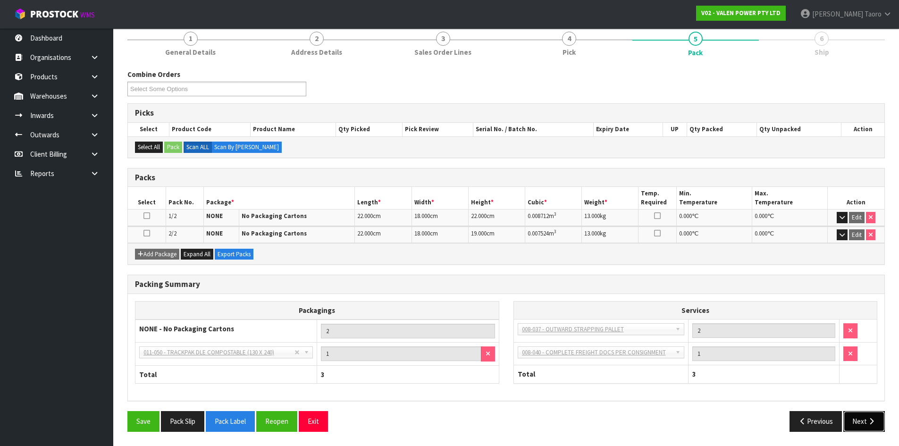
drag, startPoint x: 872, startPoint y: 422, endPoint x: 638, endPoint y: 423, distance: 233.2
click at [872, 423] on icon "button" at bounding box center [871, 421] width 9 height 7
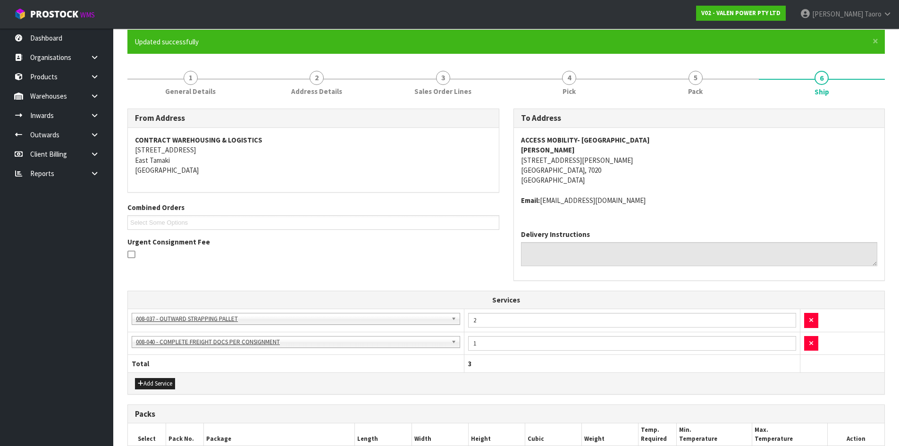
scroll to position [235, 0]
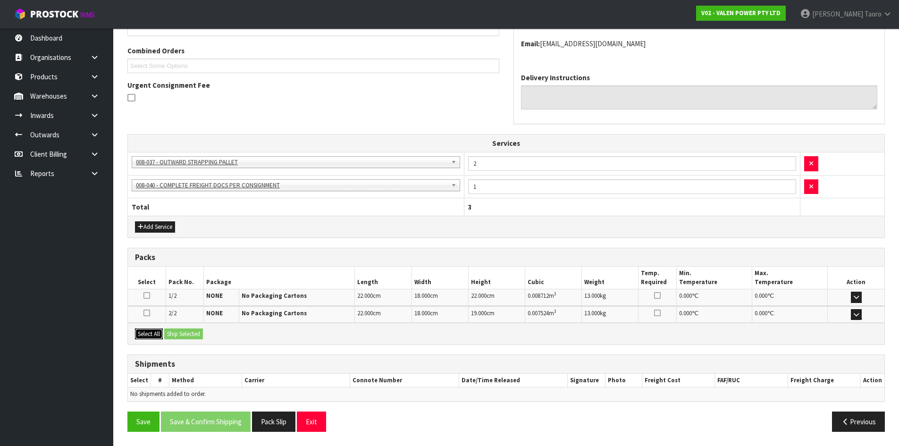
drag, startPoint x: 152, startPoint y: 333, endPoint x: 172, endPoint y: 332, distance: 19.9
click at [161, 333] on button "Select All" at bounding box center [149, 334] width 28 height 11
click at [174, 333] on button "Ship Selected" at bounding box center [183, 334] width 39 height 11
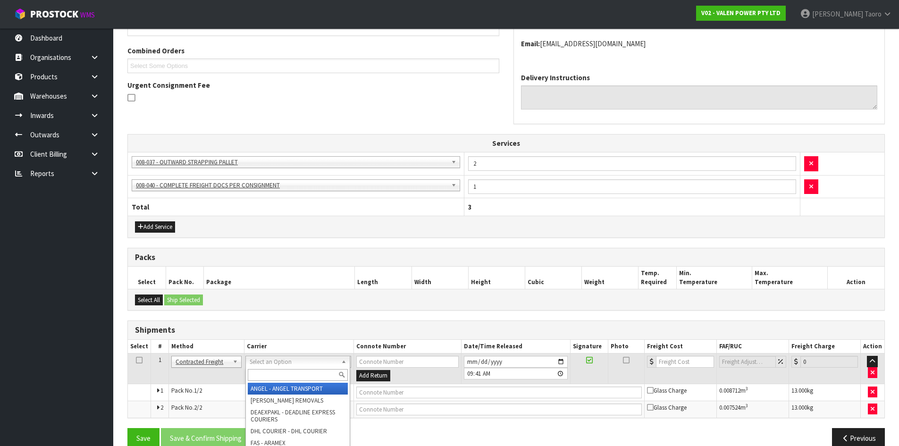
drag, startPoint x: 262, startPoint y: 361, endPoint x: 263, endPoint y: 368, distance: 7.7
click at [269, 376] on input "text" at bounding box center [298, 375] width 100 height 12
type input "NZP"
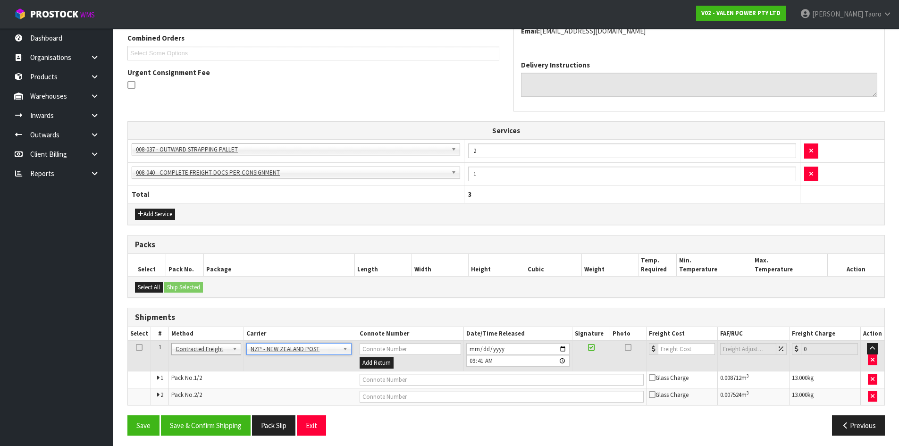
scroll to position [251, 0]
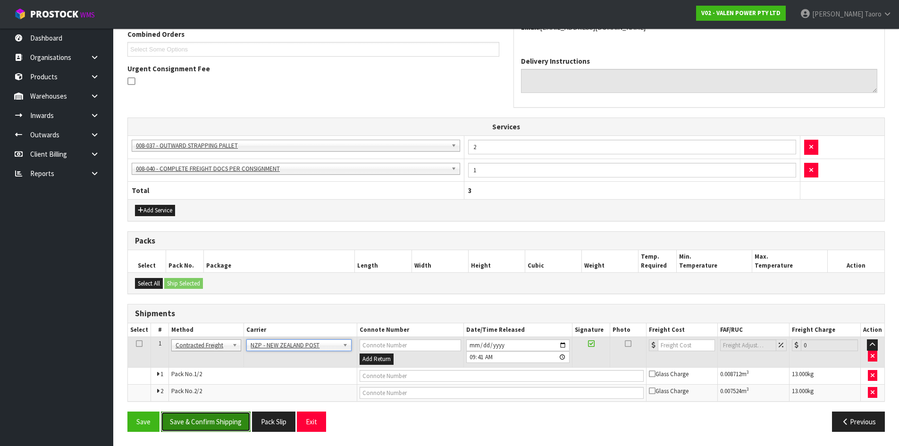
click at [240, 423] on button "Save & Confirm Shipping" at bounding box center [206, 422] width 90 height 20
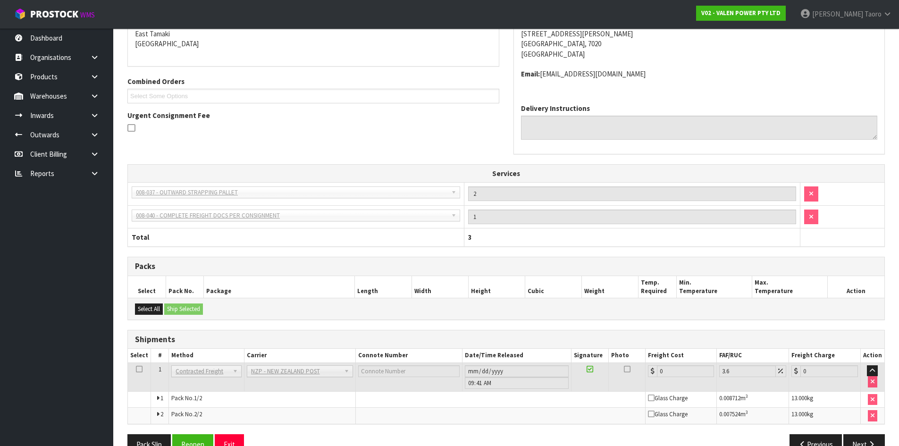
scroll to position [237, 0]
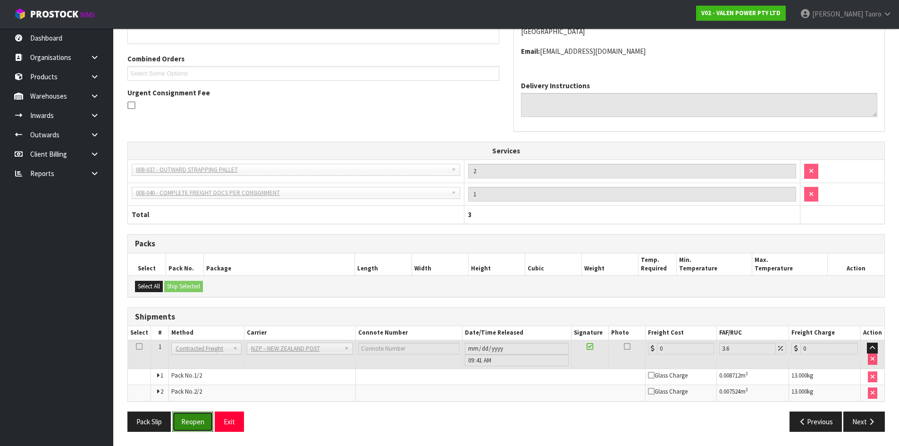
click at [186, 422] on button "Reopen" at bounding box center [192, 422] width 41 height 20
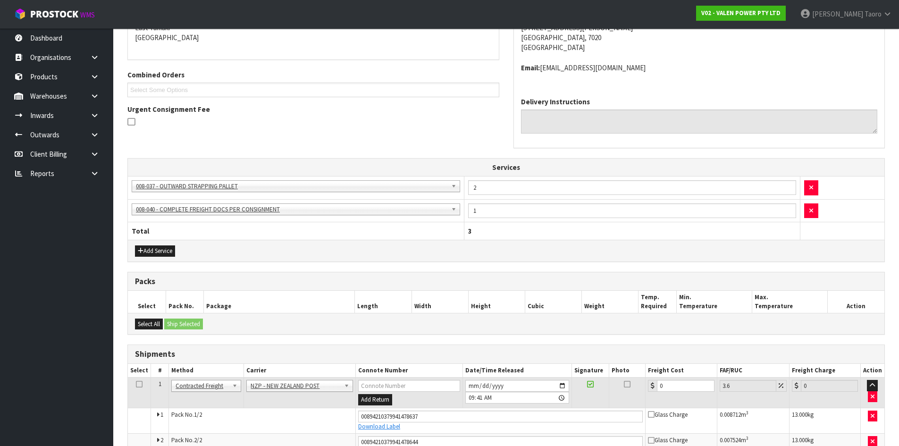
scroll to position [260, 0]
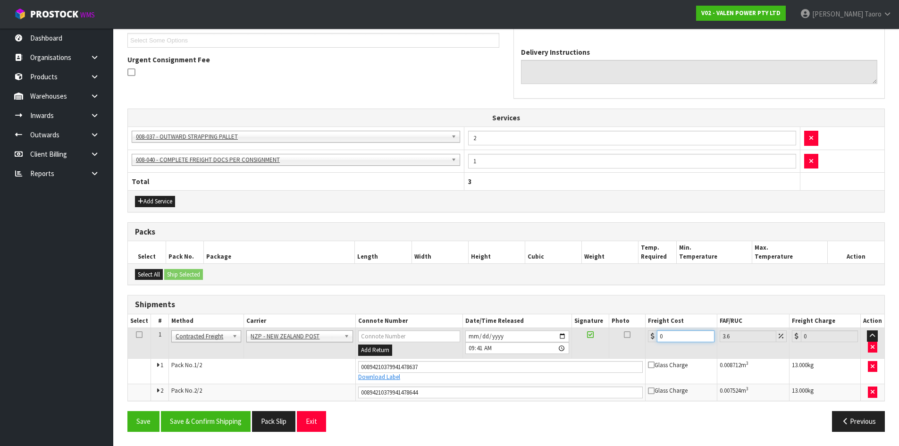
drag, startPoint x: 686, startPoint y: 339, endPoint x: 638, endPoint y: 343, distance: 48.8
click at [638, 343] on tr "1 Client Local Pickup Customer Local Pickup Company Freight Contracted Freight …" at bounding box center [506, 343] width 757 height 31
type input "3"
type input "3.11"
type input "33"
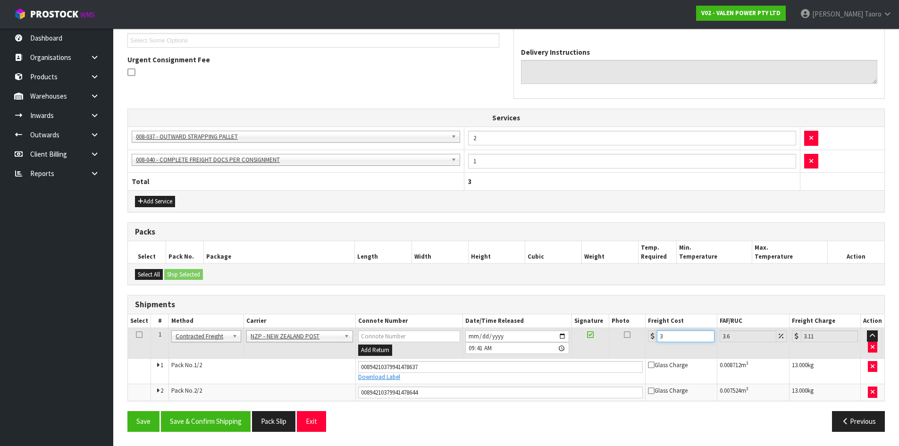
type input "34.19"
type input "33.2"
type input "34.4"
type input "33.22"
type input "34.42"
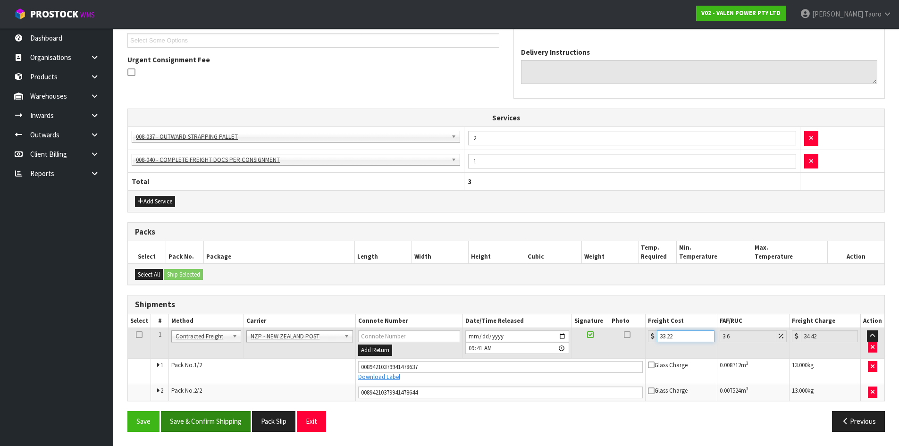
type input "33.22"
click at [222, 424] on button "Save & Confirm Shipping" at bounding box center [206, 421] width 90 height 20
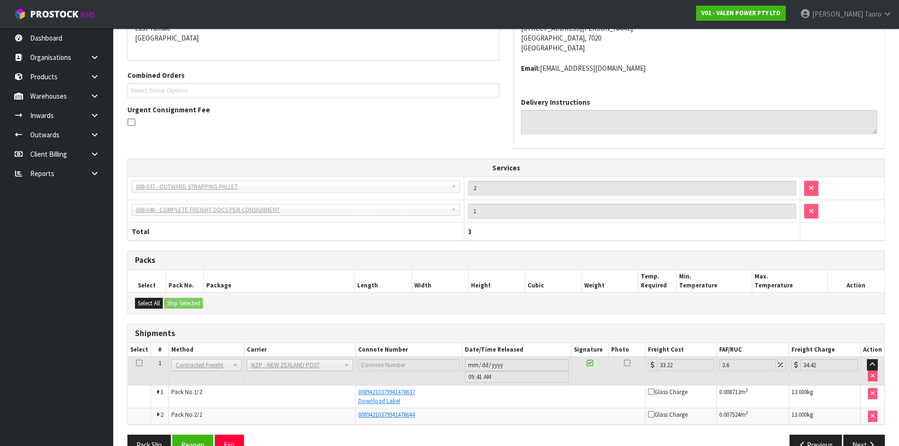
scroll to position [233, 0]
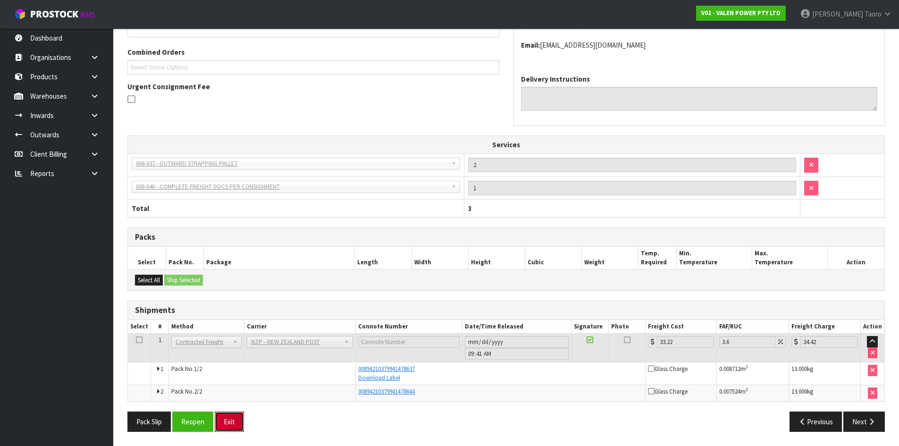
click at [237, 422] on button "Exit" at bounding box center [229, 422] width 29 height 20
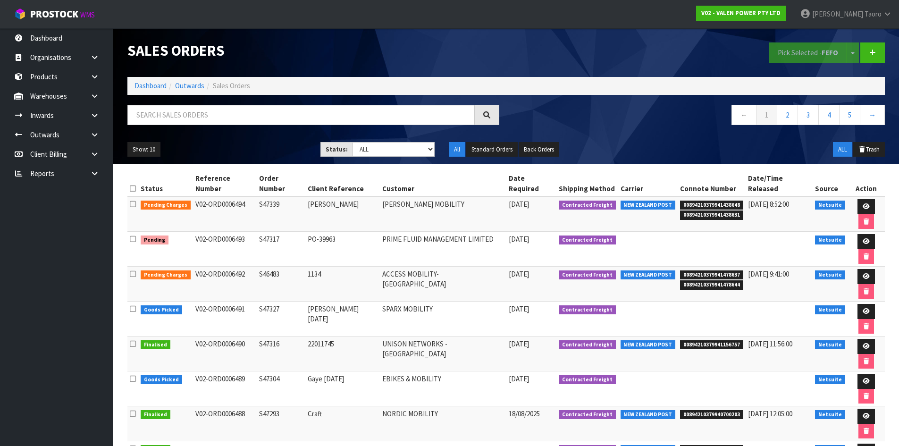
scroll to position [15, 0]
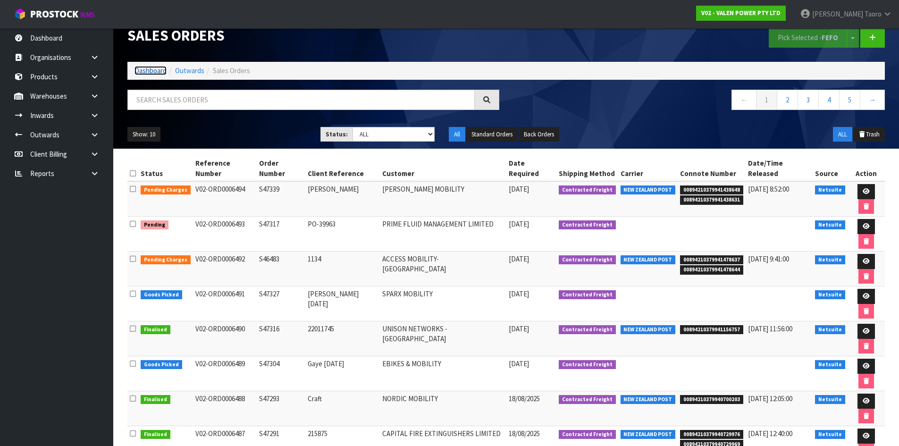
click at [157, 72] on link "Dashboard" at bounding box center [151, 70] width 32 height 9
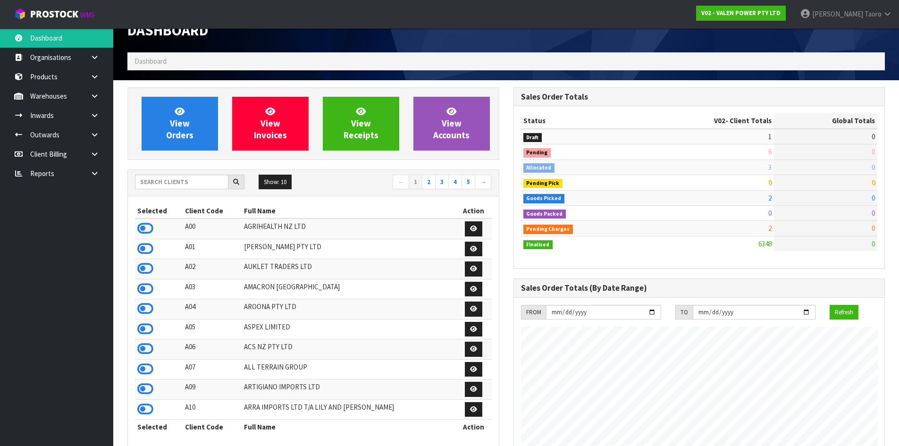
scroll to position [20, 0]
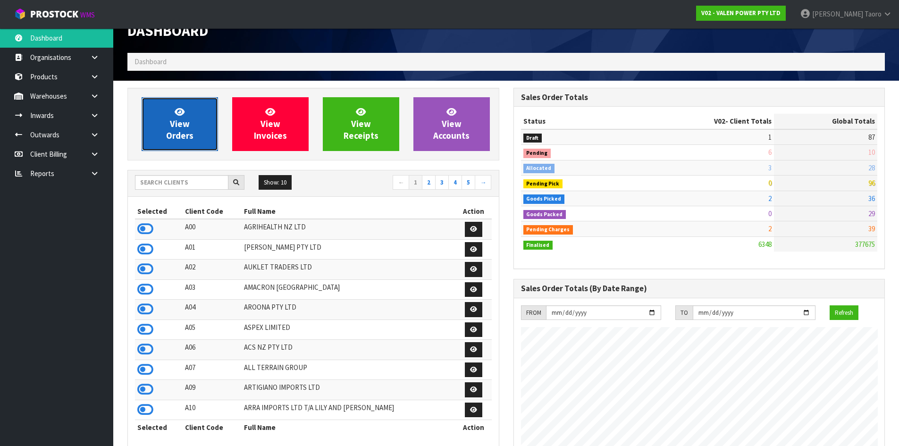
click at [188, 129] on link "View Orders" at bounding box center [180, 124] width 76 height 54
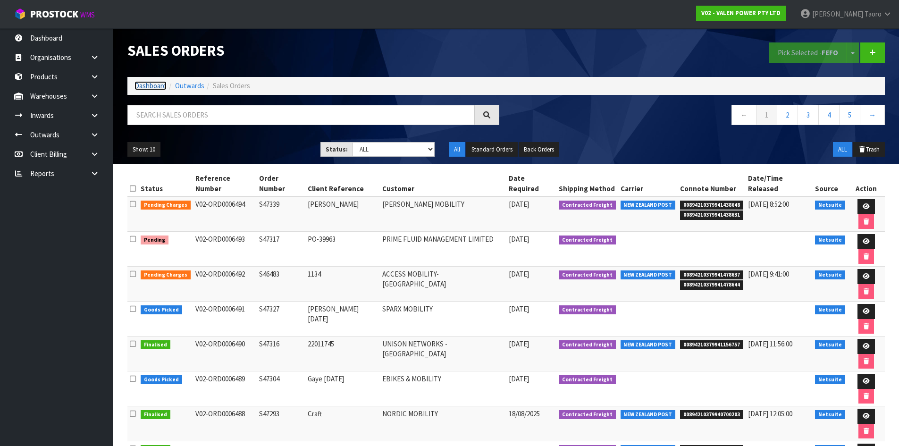
click at [145, 84] on link "Dashboard" at bounding box center [151, 85] width 32 height 9
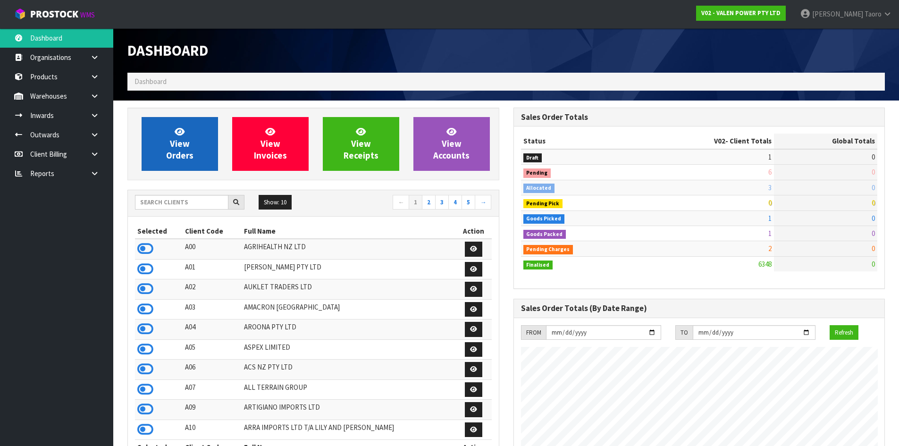
scroll to position [715, 386]
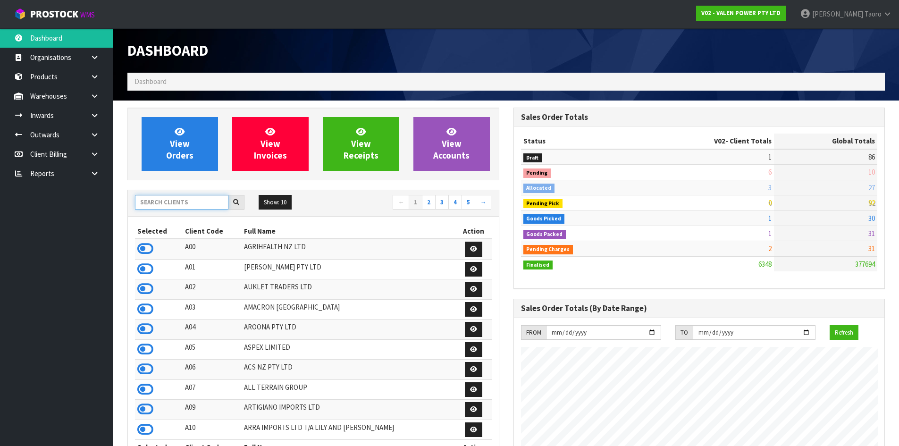
click at [204, 203] on input "text" at bounding box center [181, 202] width 93 height 15
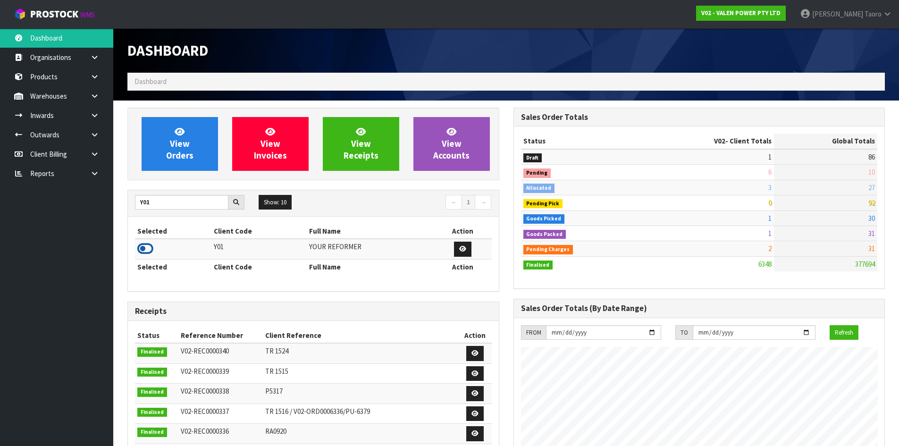
click at [147, 249] on icon at bounding box center [145, 249] width 16 height 14
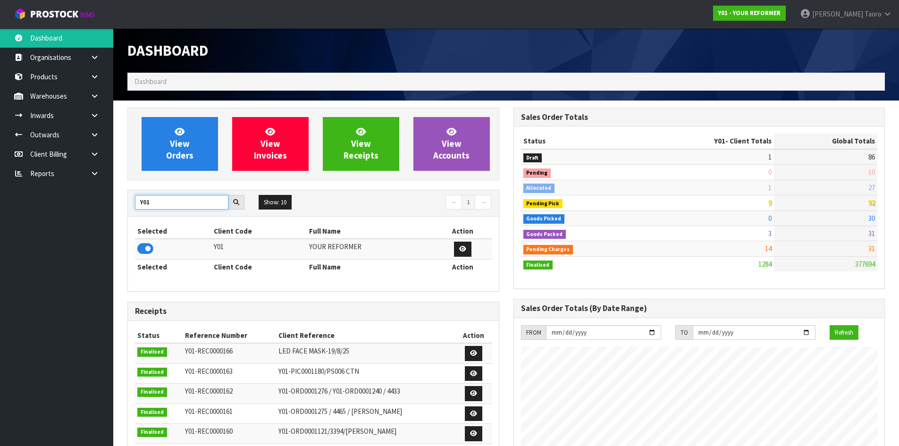
click at [181, 198] on input "Y01" at bounding box center [181, 202] width 93 height 15
type input "A01"
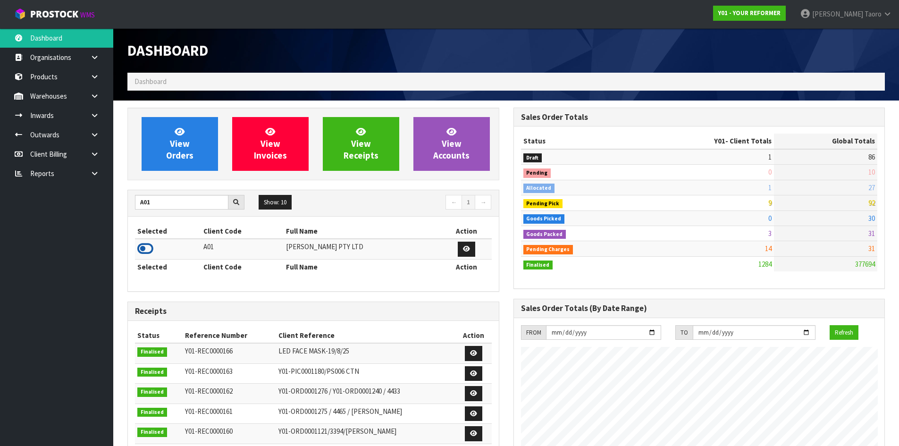
click at [147, 250] on icon at bounding box center [145, 249] width 16 height 14
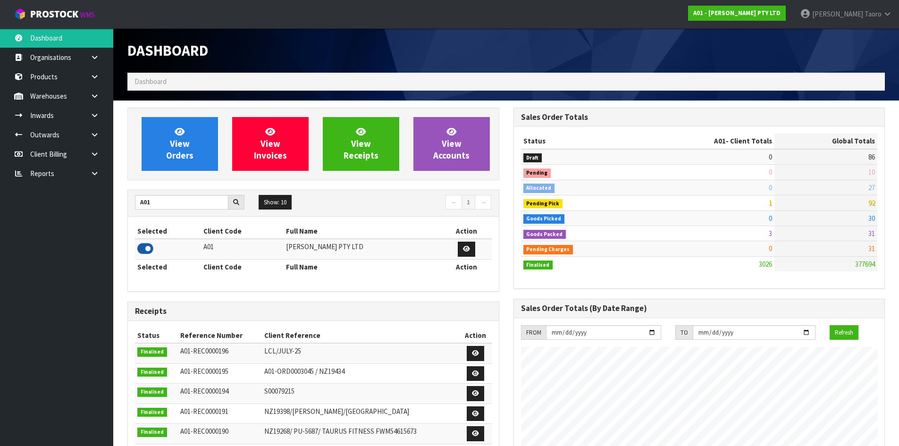
scroll to position [669, 386]
click at [168, 203] on input "A01" at bounding box center [181, 202] width 93 height 15
click at [150, 248] on icon at bounding box center [145, 249] width 16 height 14
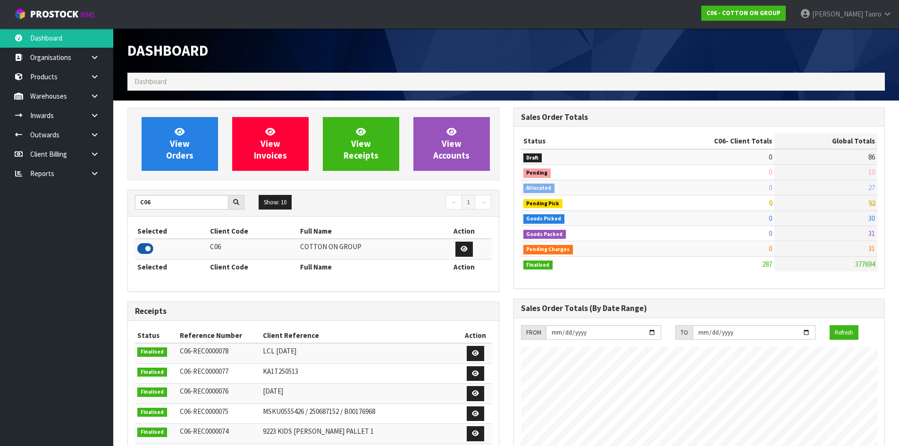
scroll to position [577, 386]
drag, startPoint x: 165, startPoint y: 202, endPoint x: 133, endPoint y: 209, distance: 32.9
click at [133, 209] on div "C06" at bounding box center [190, 202] width 124 height 15
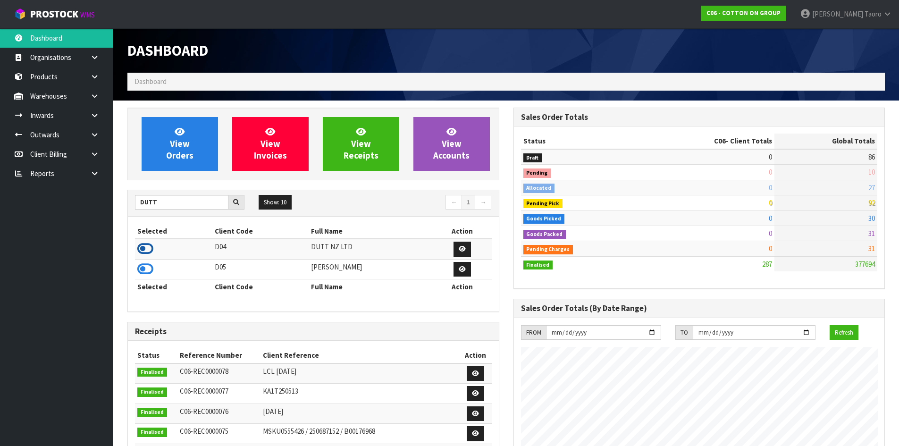
click at [146, 245] on icon at bounding box center [145, 249] width 16 height 14
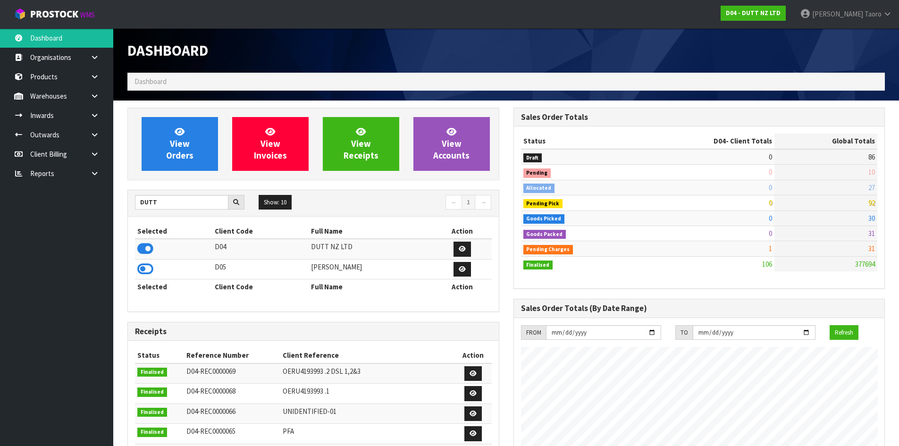
scroll to position [715, 386]
click at [149, 280] on th "Selected" at bounding box center [173, 286] width 77 height 15
click at [152, 270] on icon at bounding box center [145, 269] width 16 height 14
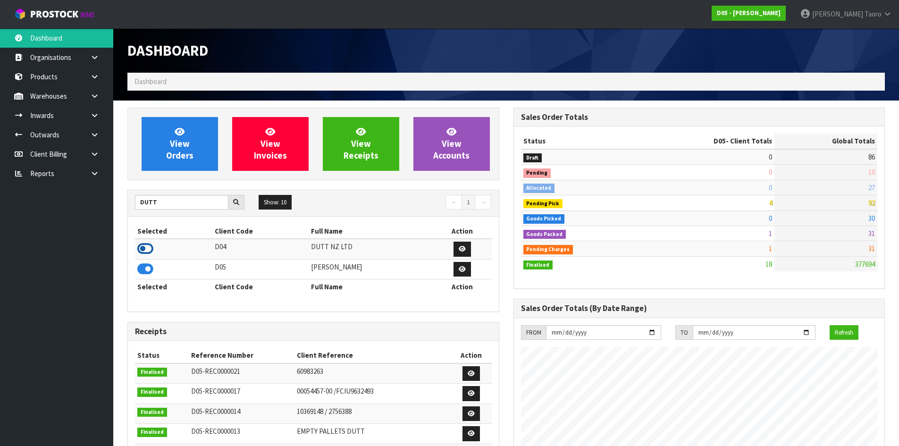
scroll to position [826, 386]
click at [159, 203] on input "DUTT" at bounding box center [181, 202] width 93 height 15
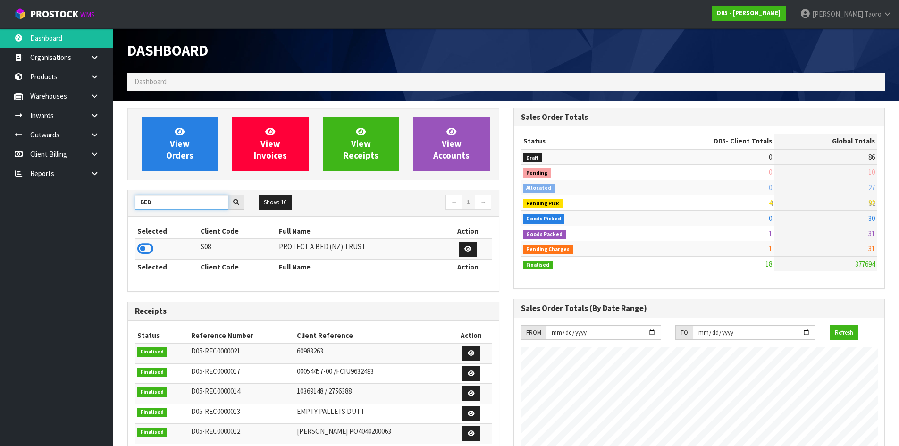
type input "BEDG"
type input "B06"
click at [152, 245] on icon at bounding box center [145, 249] width 16 height 14
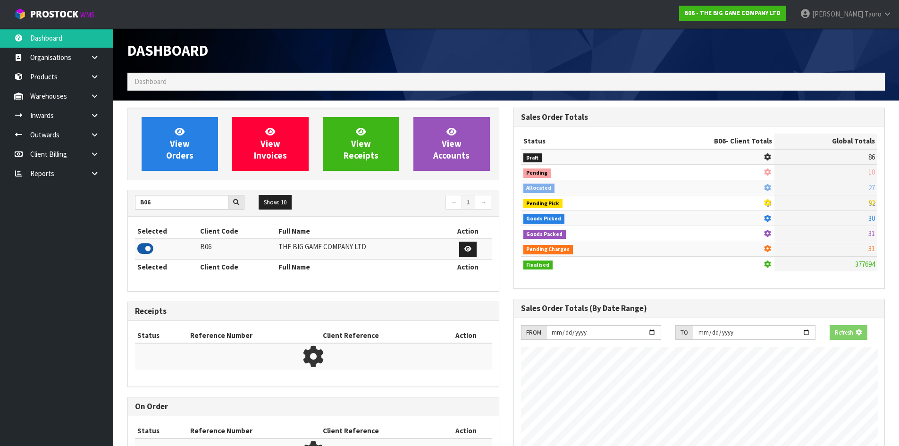
scroll to position [755, 386]
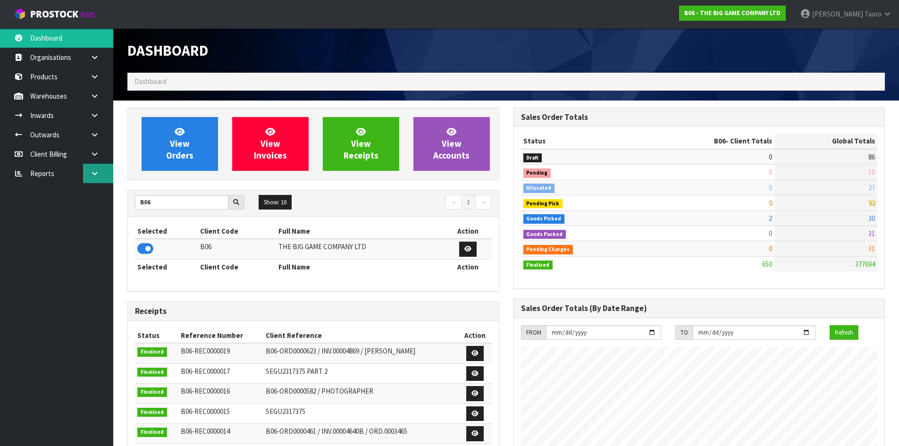
click at [106, 165] on link at bounding box center [98, 173] width 30 height 19
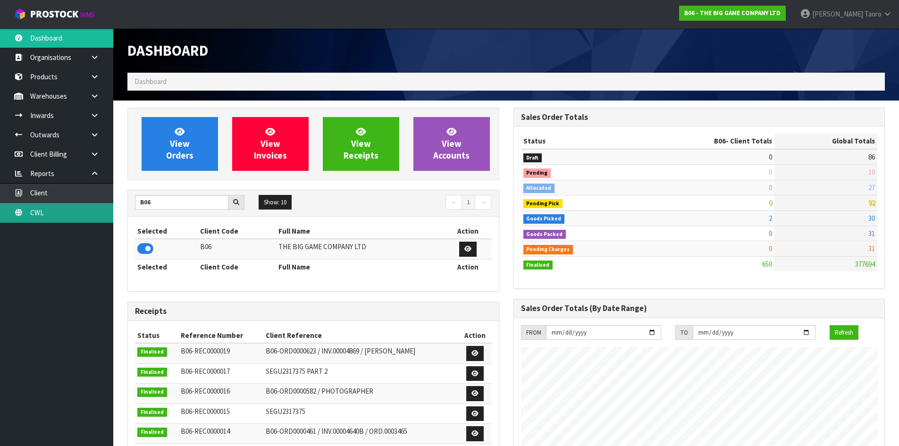
click at [76, 215] on link "CWL" at bounding box center [56, 212] width 113 height 19
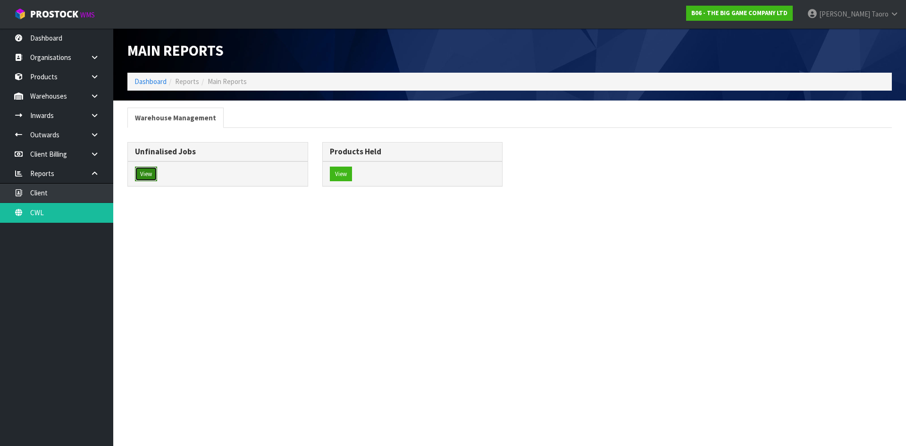
click at [146, 178] on button "View" at bounding box center [146, 174] width 22 height 15
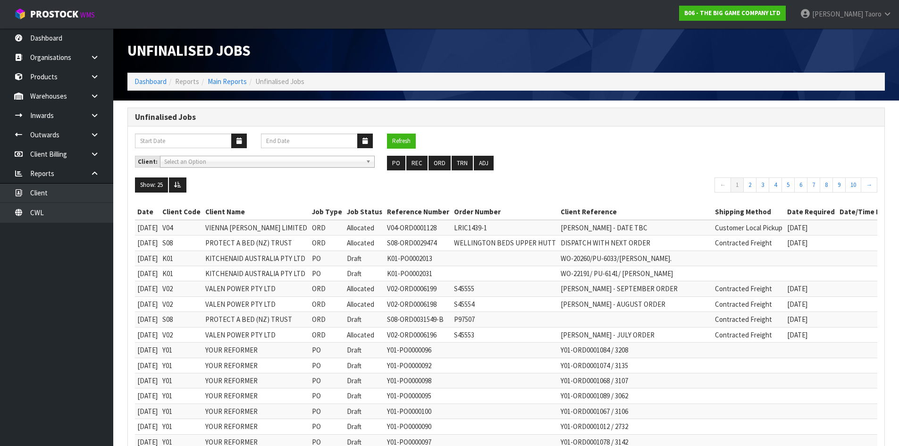
click at [266, 162] on span "Select an Option" at bounding box center [263, 161] width 198 height 11
click at [265, 162] on span "Select an Option" at bounding box center [263, 161] width 198 height 11
click at [440, 163] on button "ORD" at bounding box center [440, 163] width 22 height 15
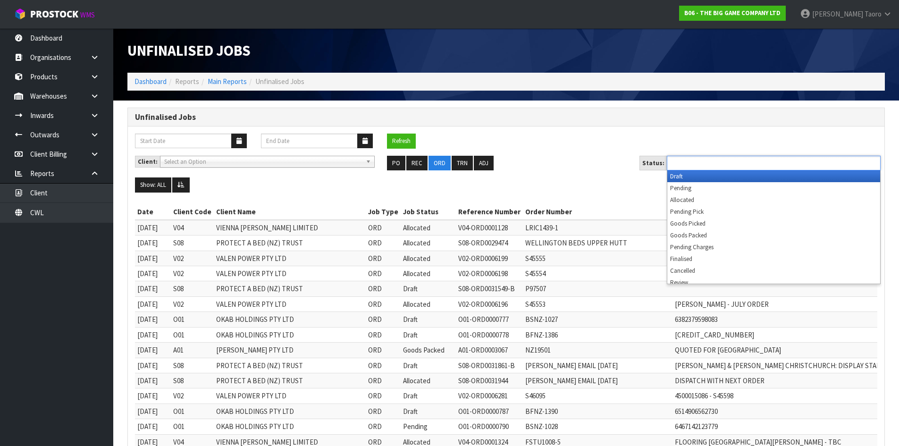
click at [703, 170] on div "Draft Pending Allocated Pending Pick Goods Picked Goods Packed Pending Charges …" at bounding box center [774, 163] width 214 height 15
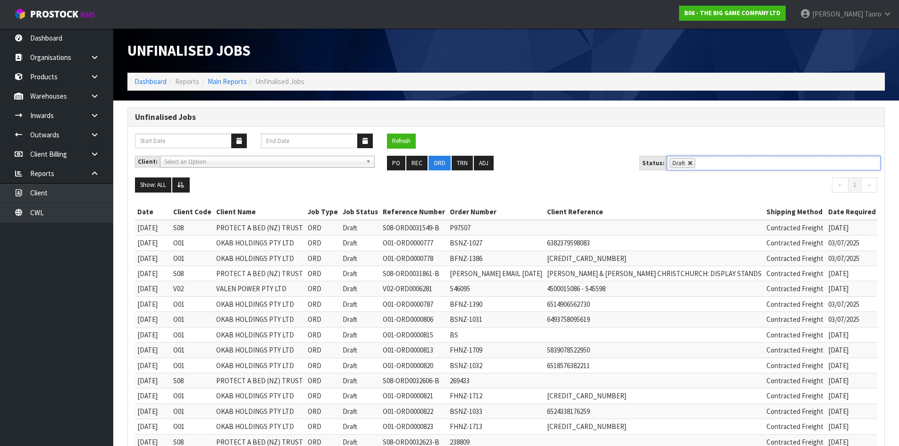
click at [688, 162] on link at bounding box center [691, 164] width 6 height 6
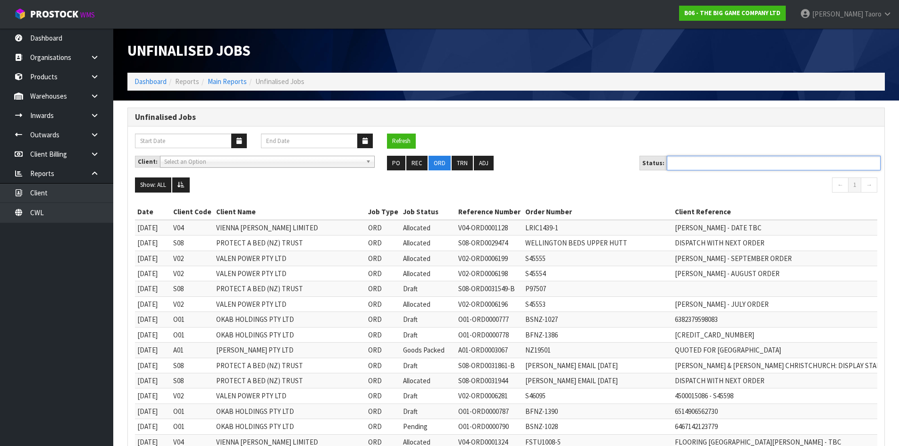
click at [684, 162] on ul at bounding box center [774, 163] width 214 height 15
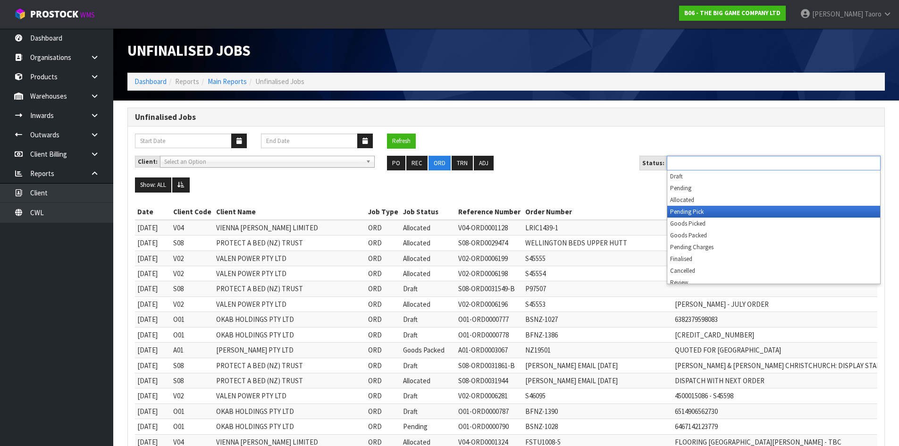
click at [686, 210] on li "Pending Pick" at bounding box center [774, 212] width 213 height 12
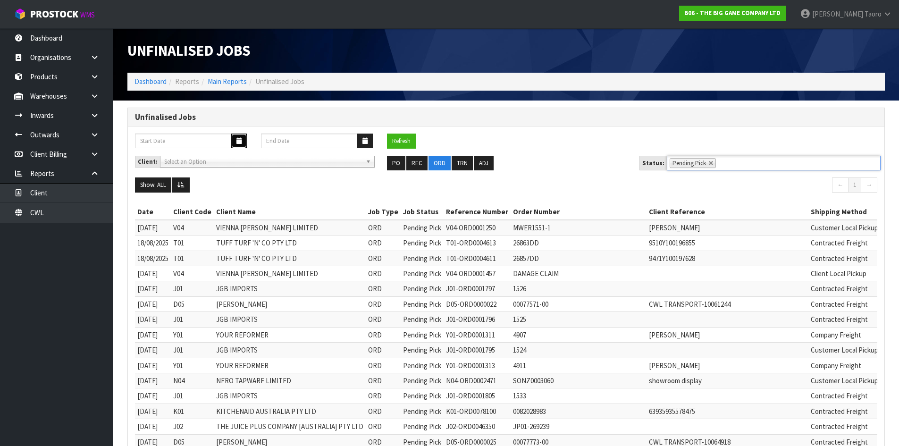
click at [236, 143] on button "button" at bounding box center [239, 141] width 16 height 15
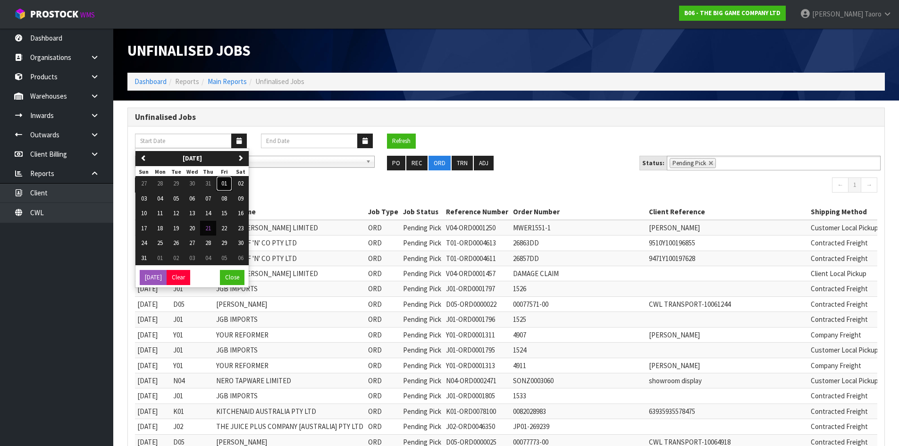
click at [226, 180] on span "01" at bounding box center [224, 183] width 6 height 8
type input "01/08/2025"
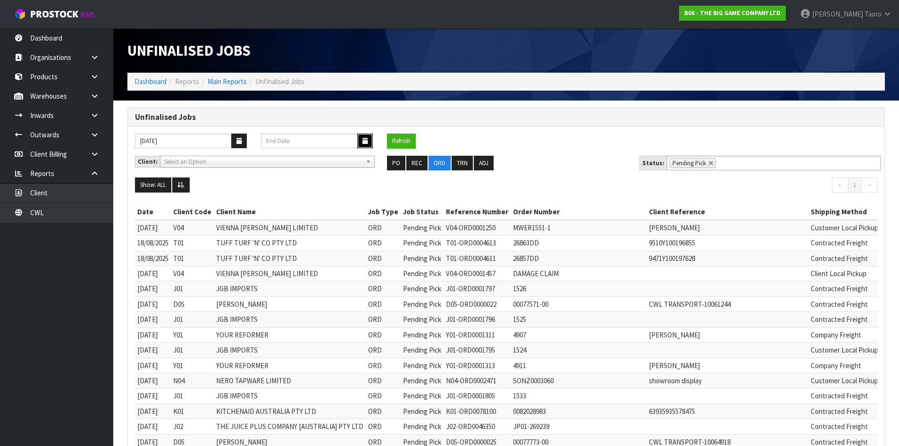
click at [365, 140] on icon "button" at bounding box center [365, 141] width 5 height 6
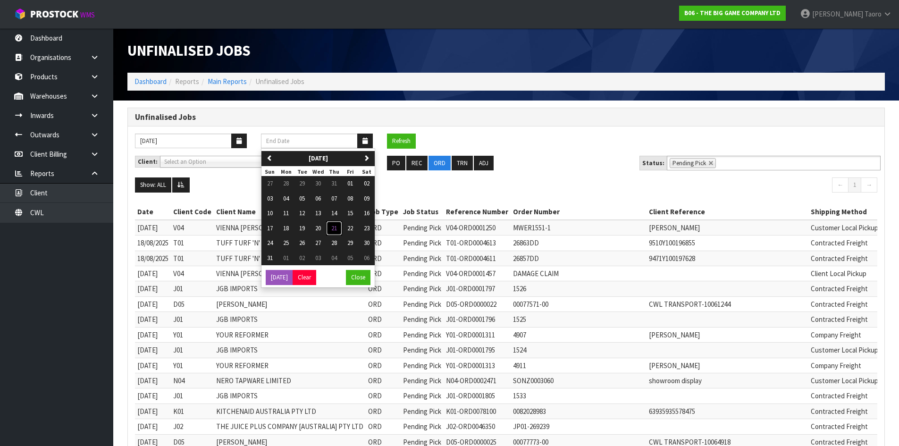
click at [335, 231] on span "21" at bounding box center [334, 228] width 6 height 8
type input "21/08/2025"
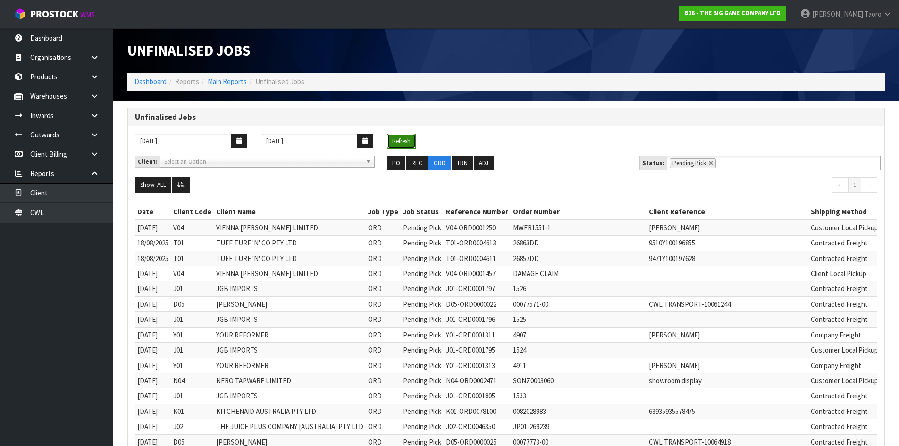
click at [407, 142] on button "Refresh" at bounding box center [401, 141] width 29 height 15
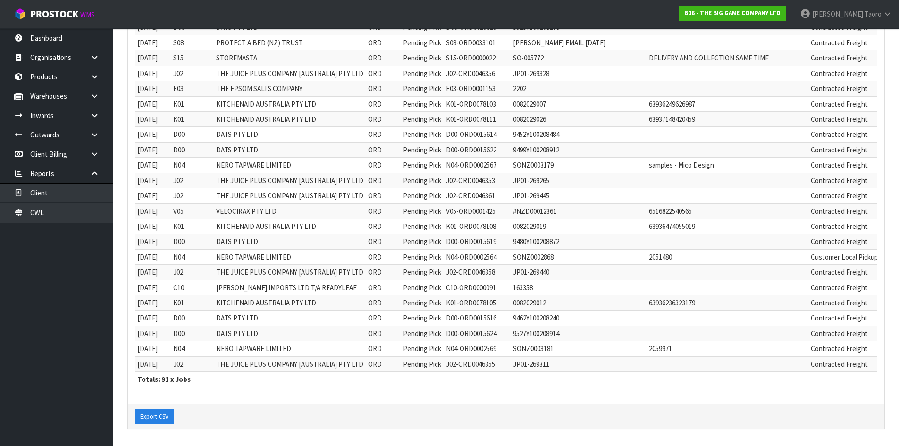
scroll to position [1248, 0]
click at [26, 9] on span at bounding box center [22, 13] width 16 height 11
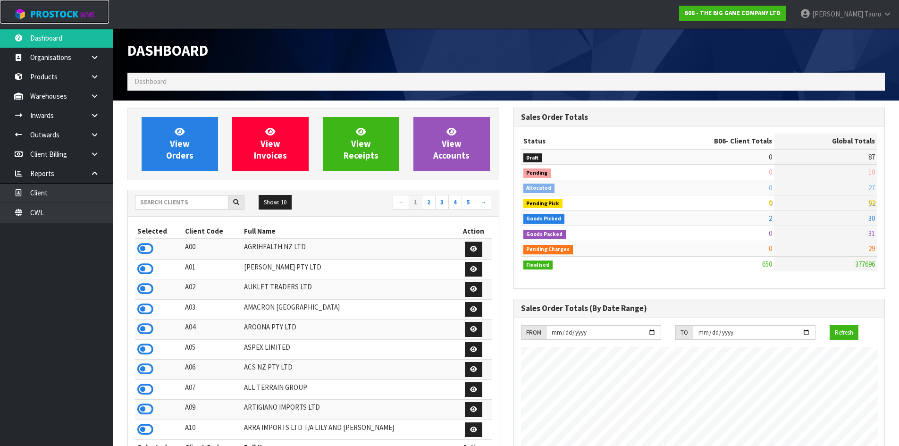
scroll to position [755, 386]
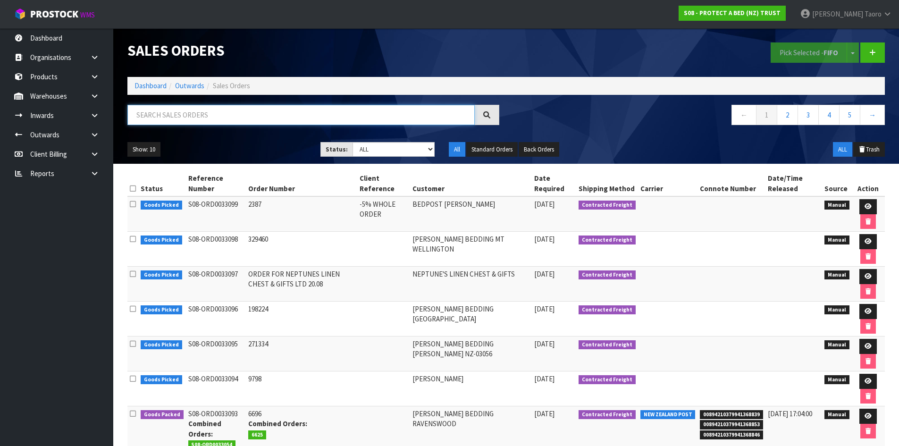
click at [166, 111] on input "text" at bounding box center [300, 115] width 347 height 20
click at [157, 86] on link "Dashboard" at bounding box center [151, 85] width 32 height 9
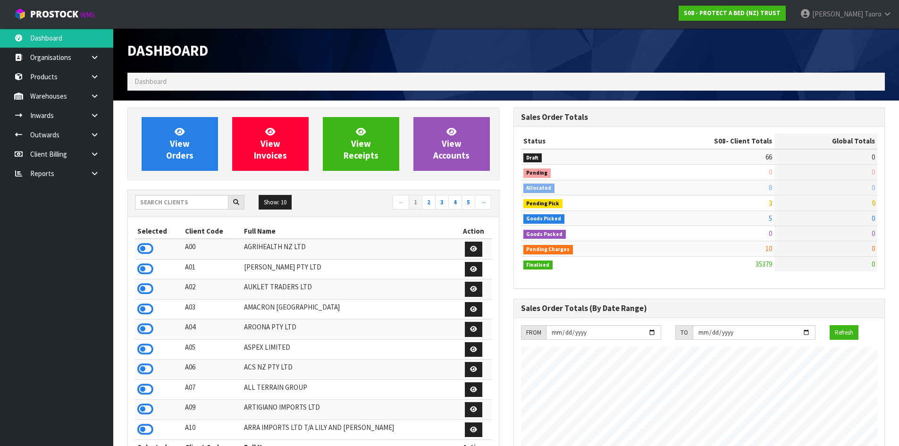
scroll to position [715, 386]
click at [178, 147] on span "View Orders" at bounding box center [179, 143] width 27 height 35
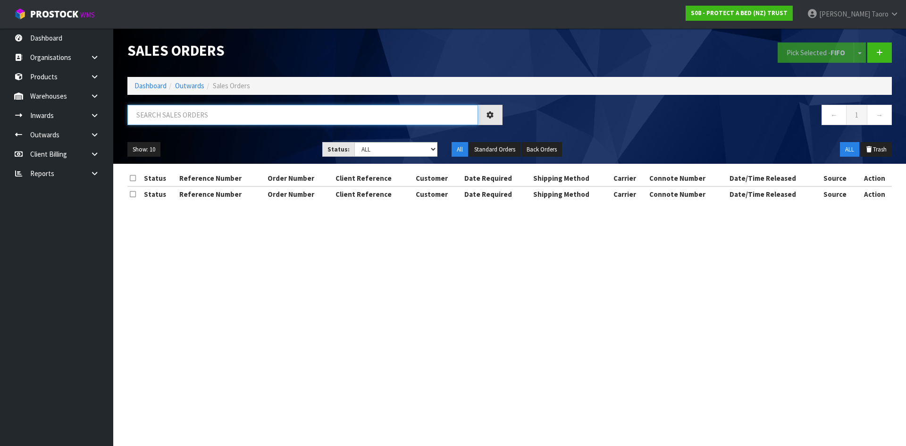
click at [183, 119] on input "text" at bounding box center [302, 115] width 351 height 20
type input "JOB-0408569"
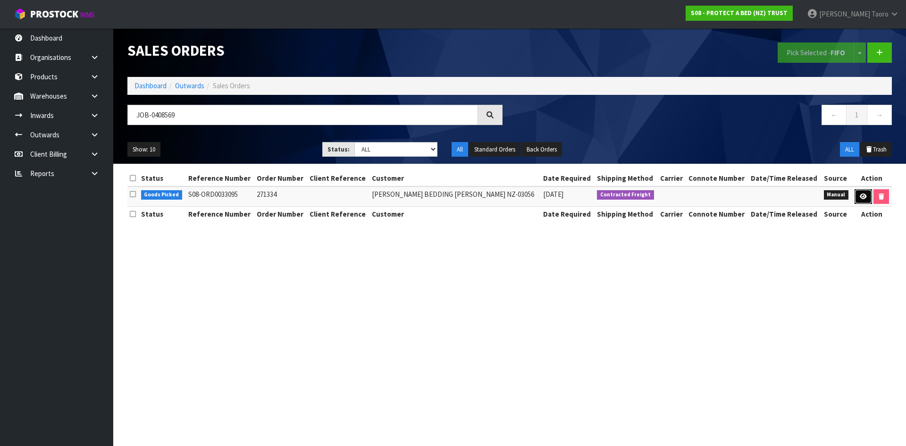
click at [861, 200] on link at bounding box center [863, 196] width 17 height 15
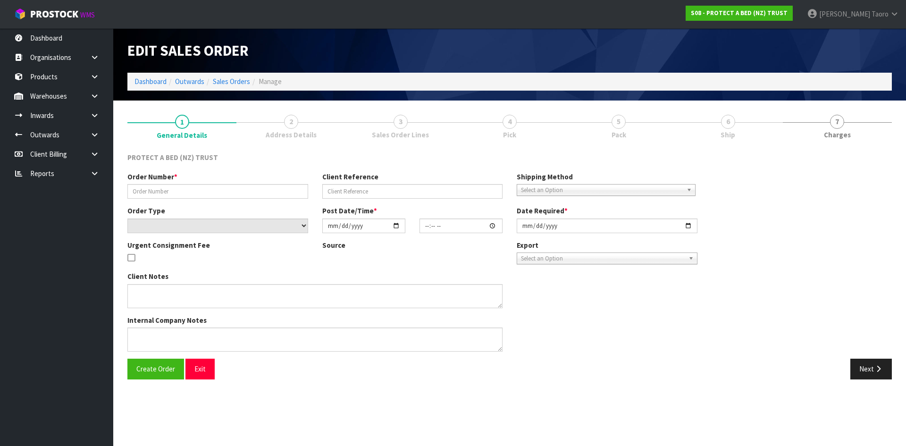
type input "271334"
select select "number:0"
type input "[DATE]"
type input "10:15:00.000"
type input "[DATE]"
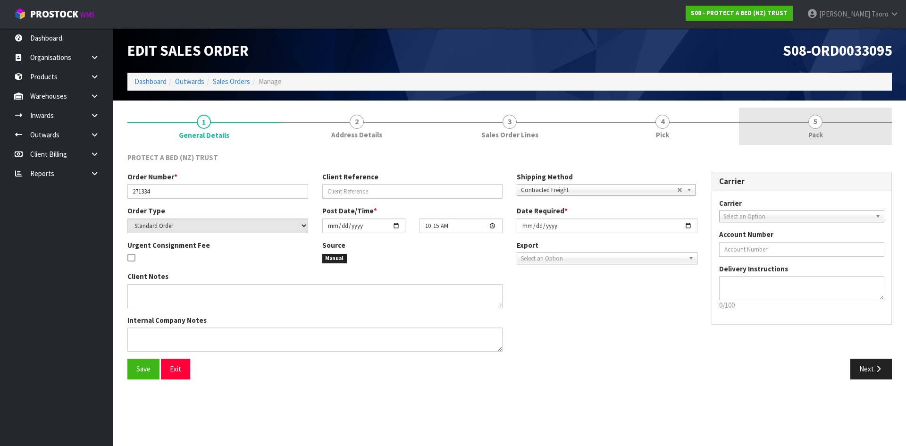
drag, startPoint x: 799, startPoint y: 130, endPoint x: 801, endPoint y: 126, distance: 4.9
click at [799, 129] on link "5 Pack" at bounding box center [815, 126] width 153 height 37
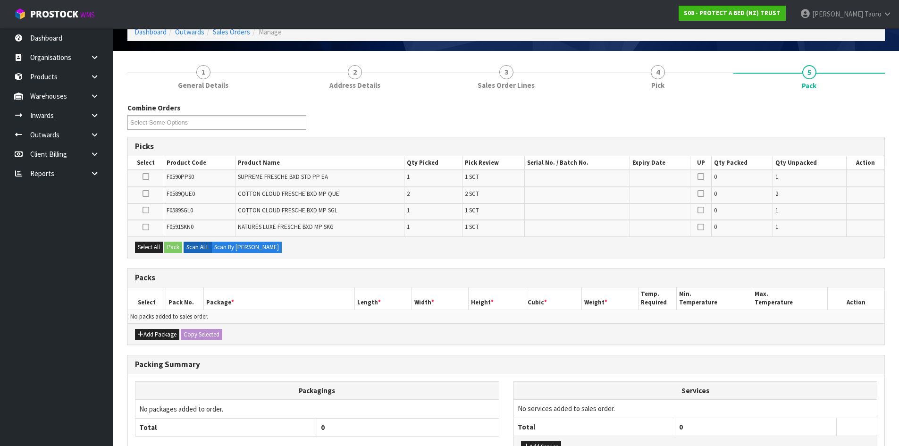
scroll to position [124, 0]
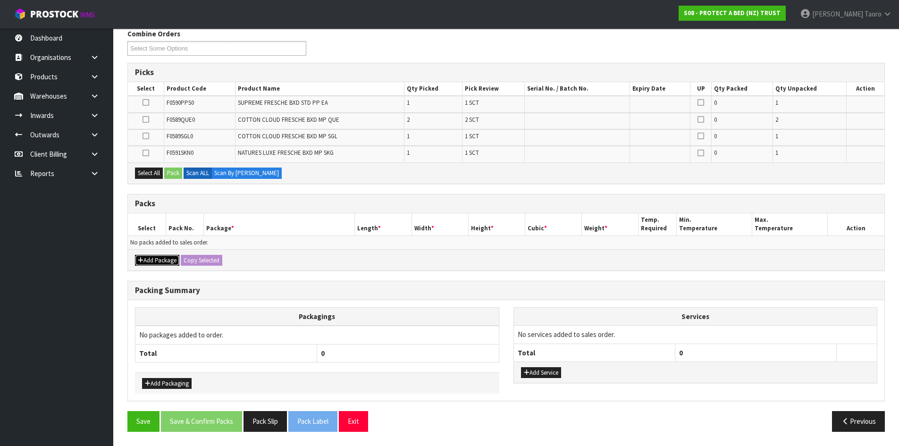
click at [155, 257] on button "Add Package" at bounding box center [157, 260] width 44 height 11
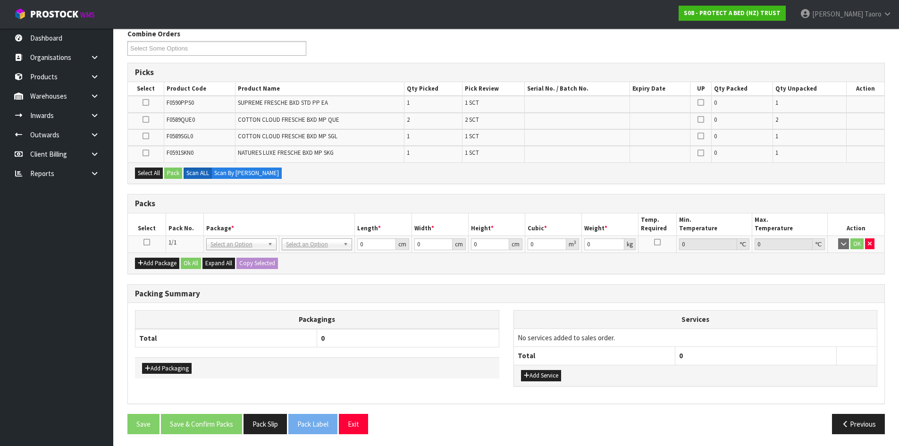
drag, startPoint x: 148, startPoint y: 245, endPoint x: 165, endPoint y: 232, distance: 21.2
click at [148, 243] on icon at bounding box center [147, 242] width 7 height 0
click at [168, 230] on th "Pack No." at bounding box center [185, 224] width 38 height 22
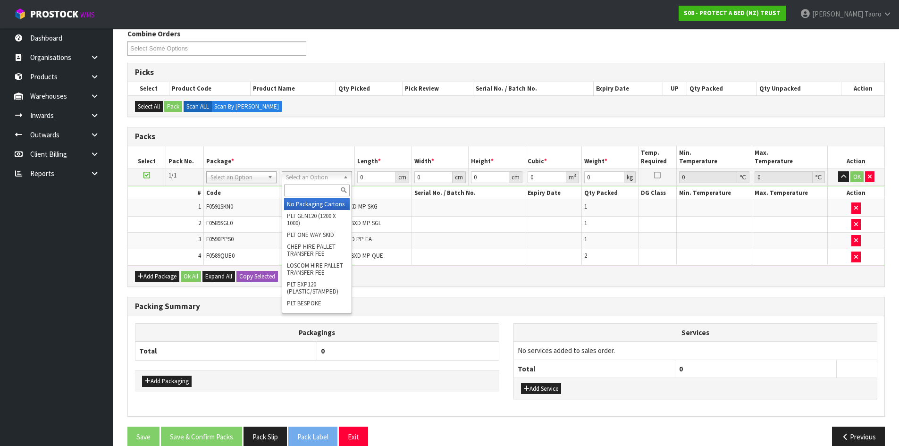
click at [324, 191] on input "text" at bounding box center [317, 191] width 66 height 12
type input "OC"
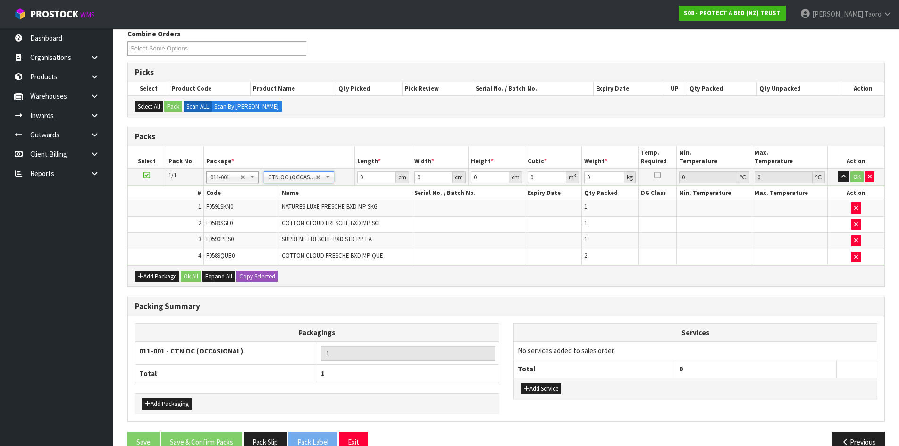
type input "6.6"
click at [379, 175] on input "0" at bounding box center [376, 177] width 38 height 12
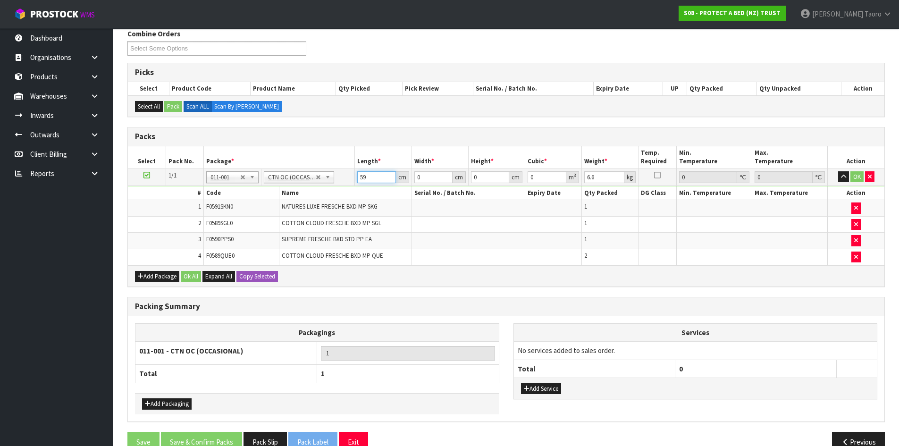
type input "59"
type input "34"
type input "3"
type input "0.006018"
type input "32"
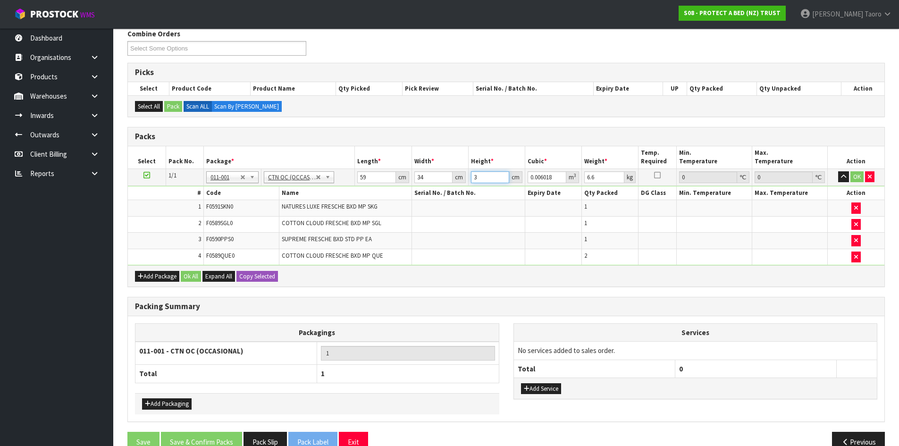
type input "0.064192"
type input "32"
type input "7"
click at [857, 178] on button "OK" at bounding box center [857, 176] width 13 height 11
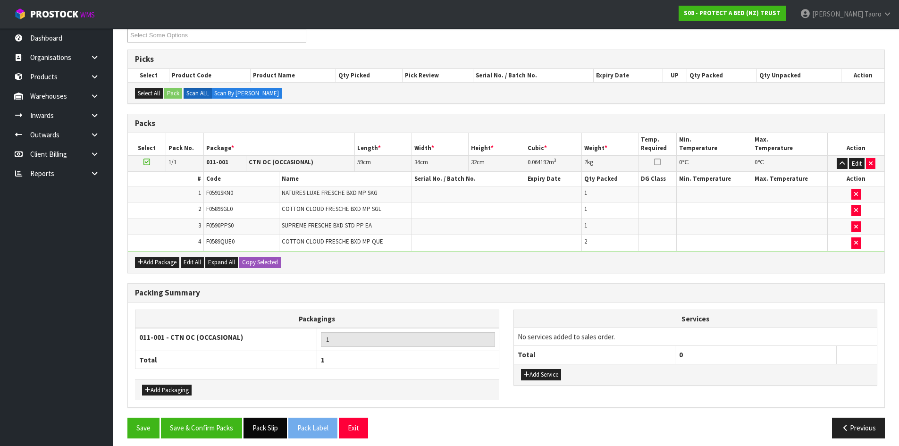
scroll to position [144, 0]
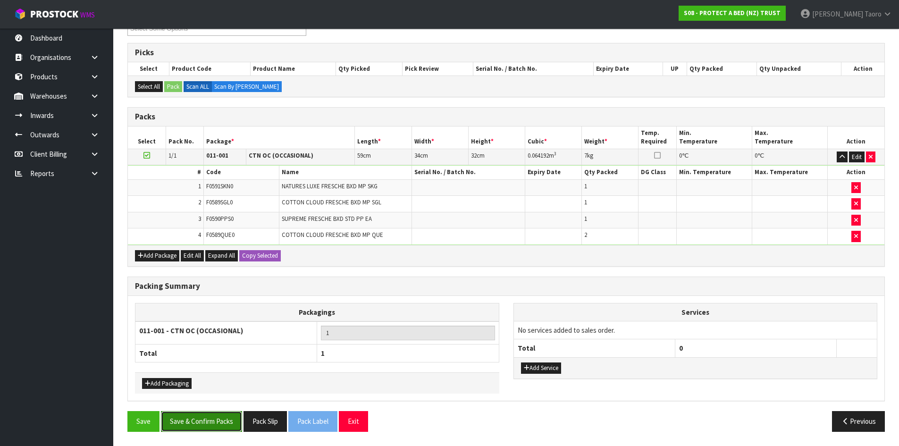
click at [215, 428] on button "Save & Confirm Packs" at bounding box center [201, 421] width 81 height 20
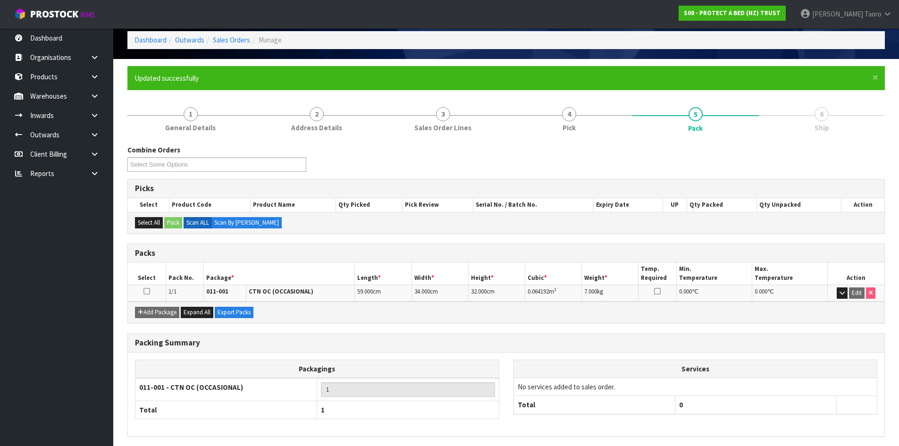
scroll to position [77, 0]
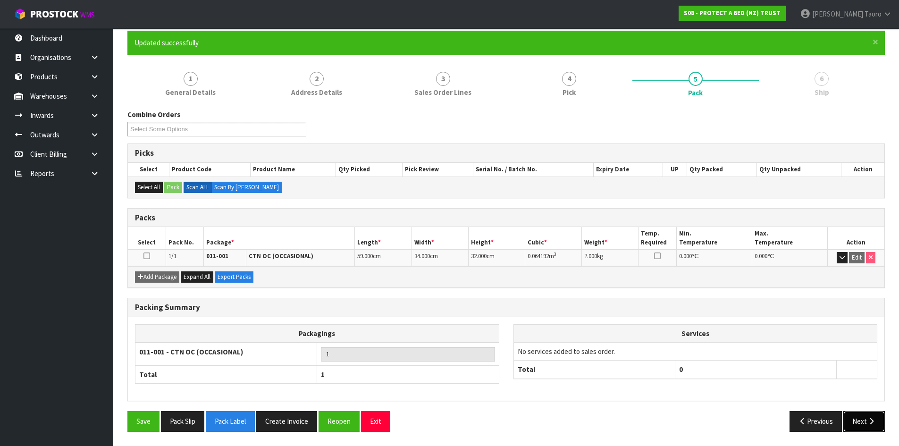
click at [863, 422] on button "Next" at bounding box center [865, 421] width 42 height 20
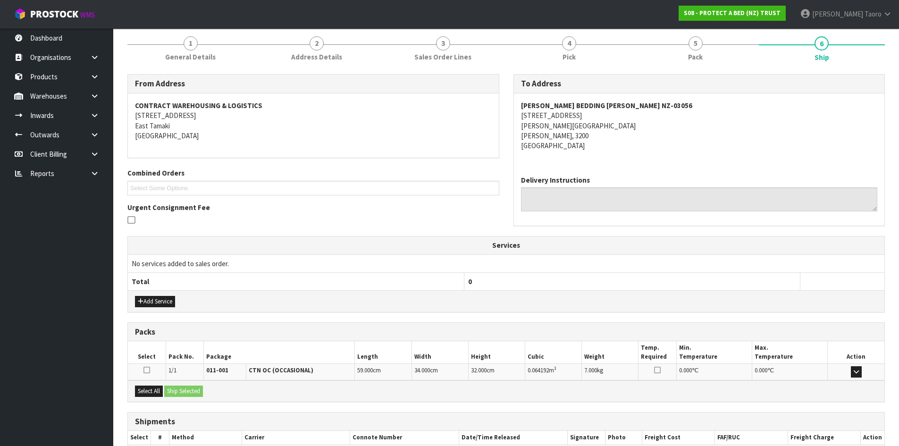
scroll to position [170, 0]
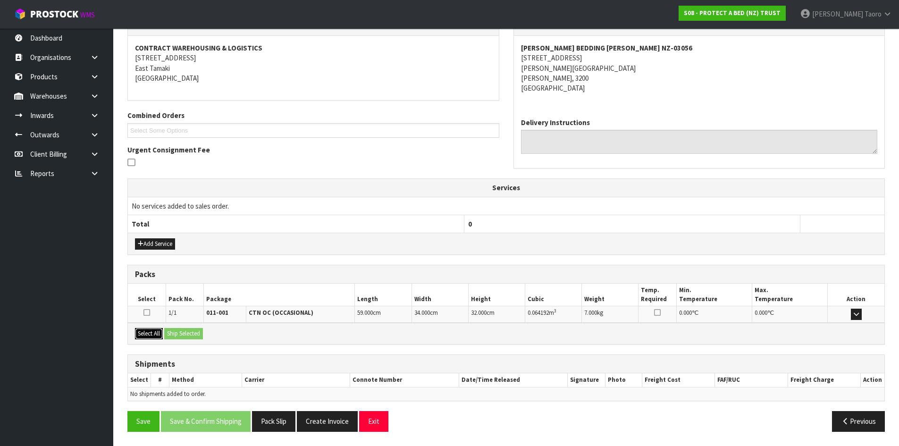
click at [156, 337] on button "Select All" at bounding box center [149, 333] width 28 height 11
click at [178, 336] on button "Ship Selected" at bounding box center [183, 333] width 39 height 11
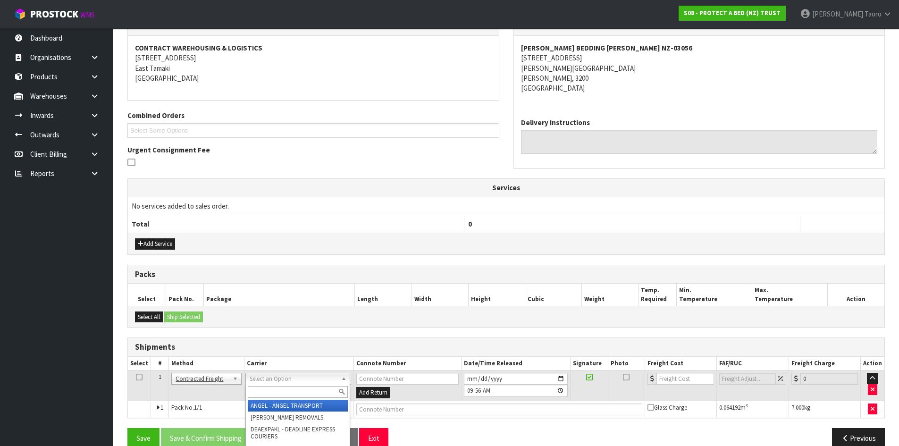
click at [271, 389] on input "text" at bounding box center [298, 392] width 100 height 12
type input "NZP"
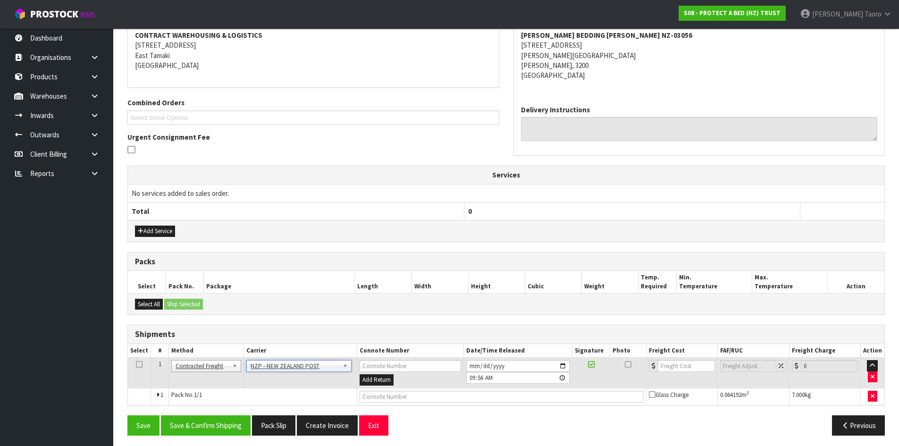
scroll to position [186, 0]
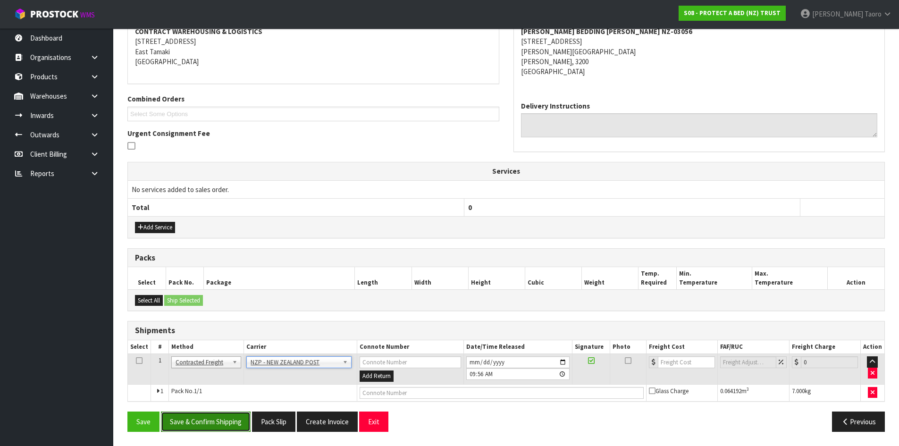
click at [234, 423] on button "Save & Confirm Shipping" at bounding box center [206, 422] width 90 height 20
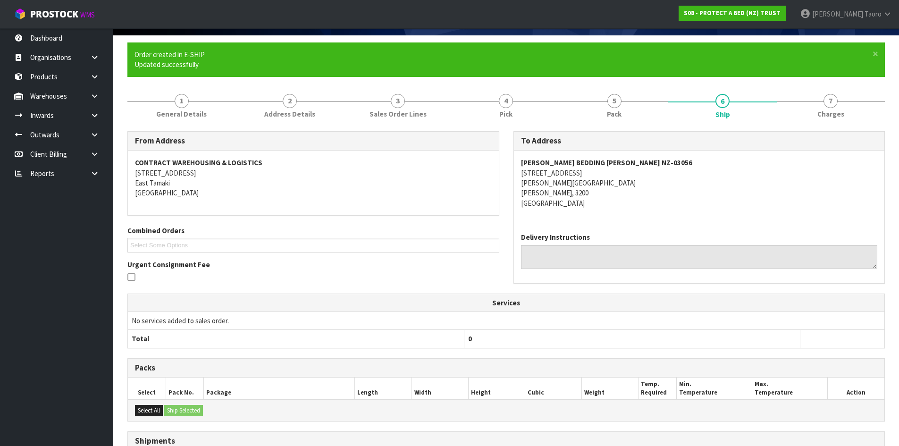
scroll to position [173, 0]
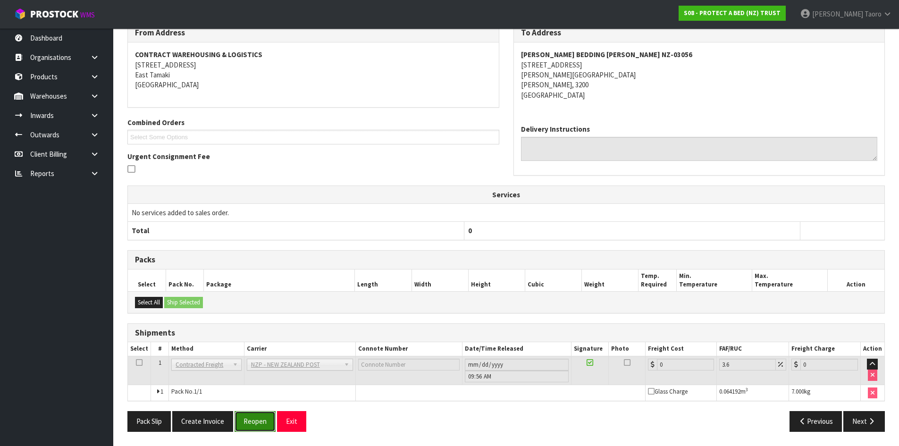
click at [243, 423] on button "Reopen" at bounding box center [255, 421] width 41 height 20
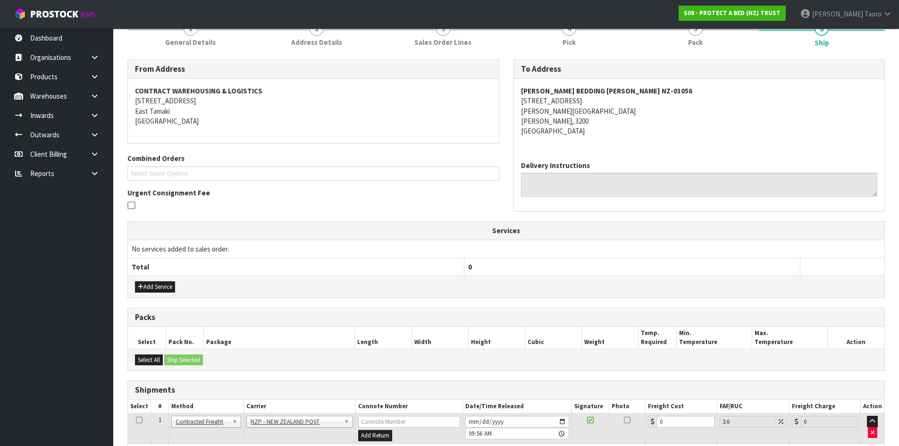
scroll to position [195, 0]
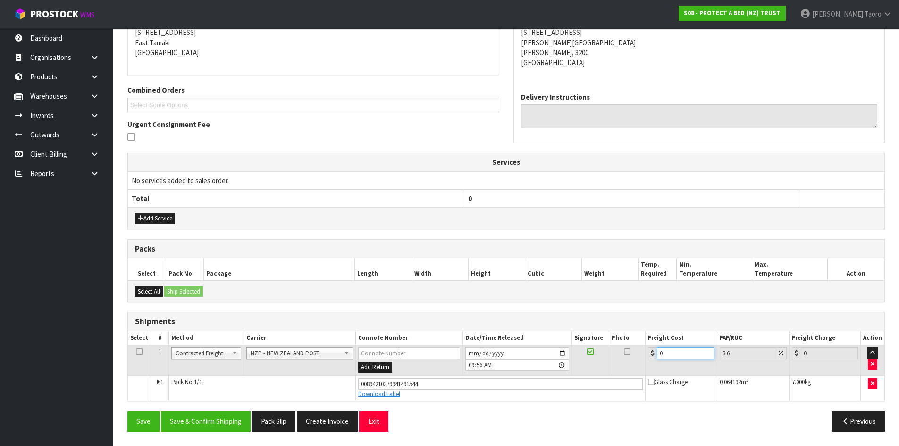
click at [681, 352] on input "0" at bounding box center [685, 353] width 57 height 12
type input "7"
type input "7.25"
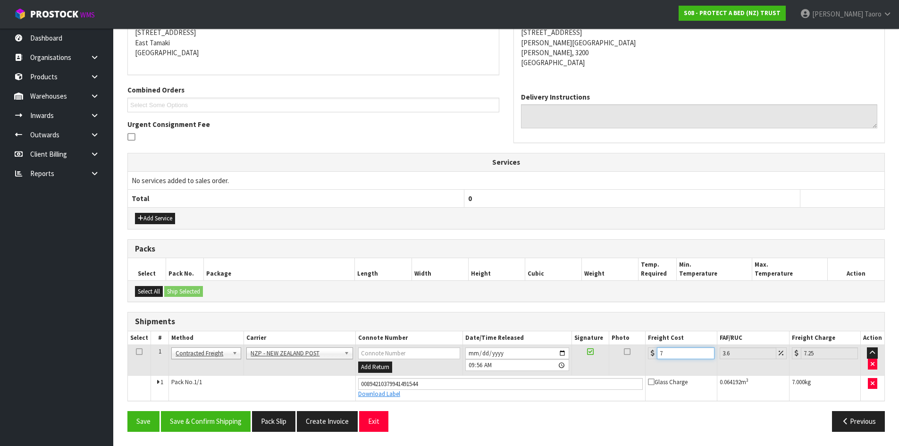
type input "7.3"
type input "7.56"
type input "7.31"
type input "7.57"
type input "7.31"
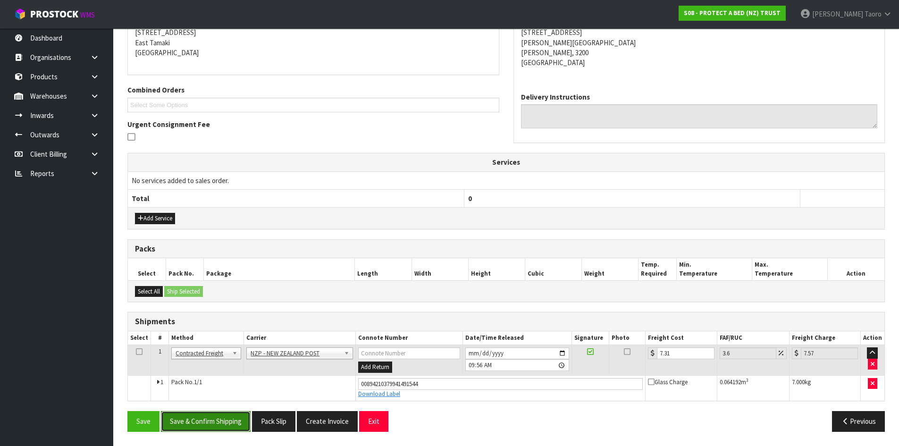
click at [229, 425] on button "Save & Confirm Shipping" at bounding box center [206, 421] width 90 height 20
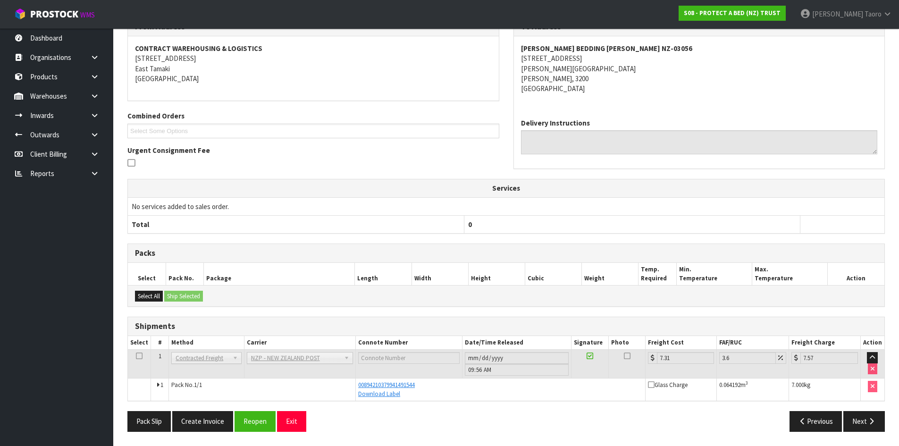
scroll to position [0, 0]
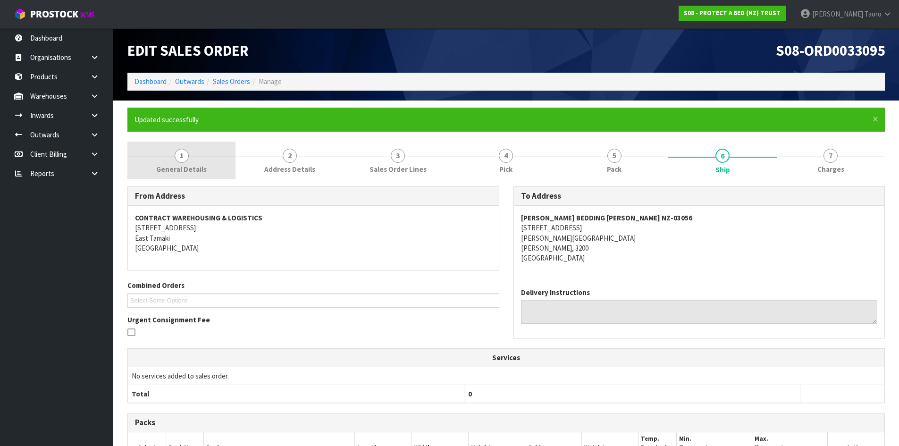
click at [178, 147] on link "1 General Details" at bounding box center [181, 160] width 108 height 37
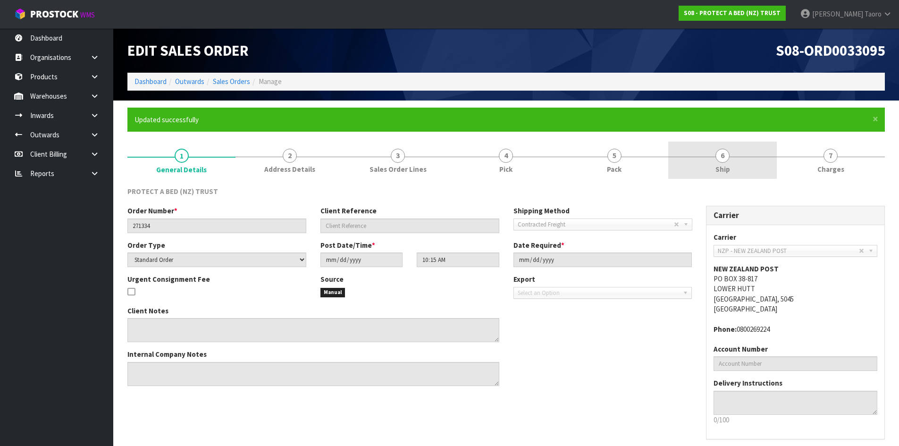
click at [751, 154] on link "6 Ship" at bounding box center [723, 160] width 108 height 37
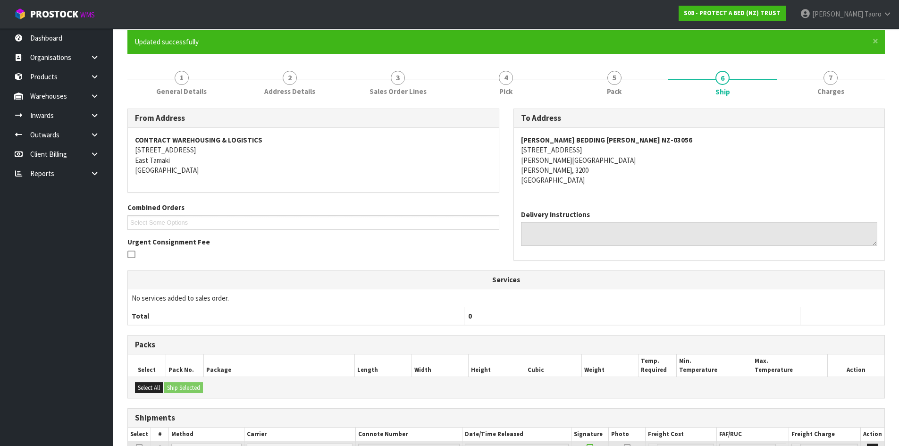
scroll to position [169, 0]
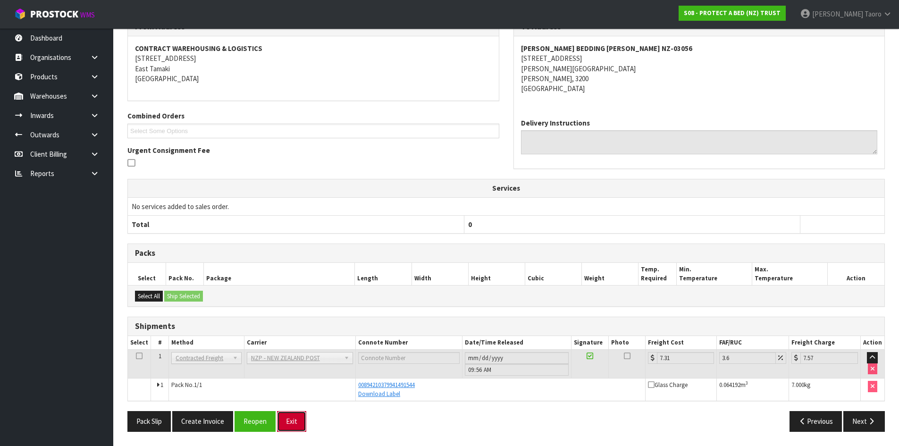
click at [296, 419] on button "Exit" at bounding box center [291, 421] width 29 height 20
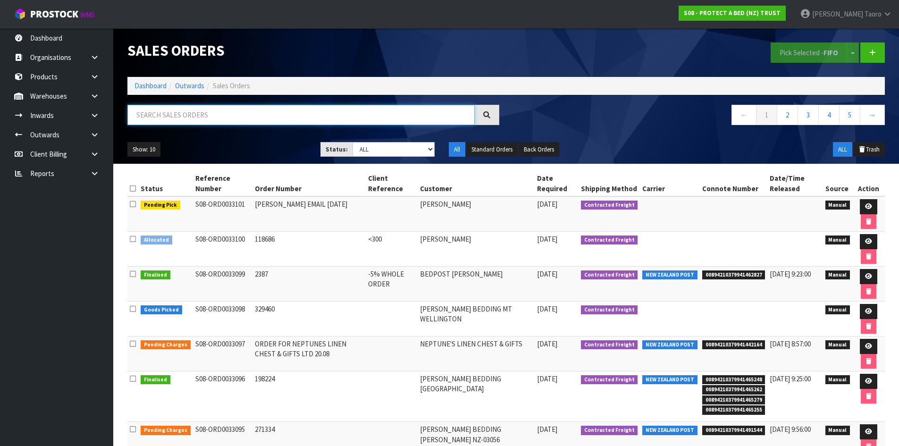
click at [383, 122] on input "text" at bounding box center [300, 115] width 347 height 20
type input "JOB-0408564"
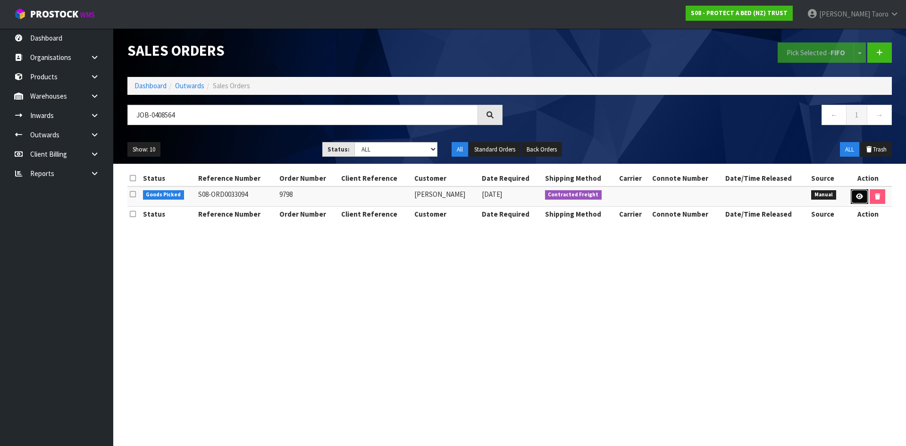
click at [862, 199] on icon at bounding box center [859, 197] width 7 height 6
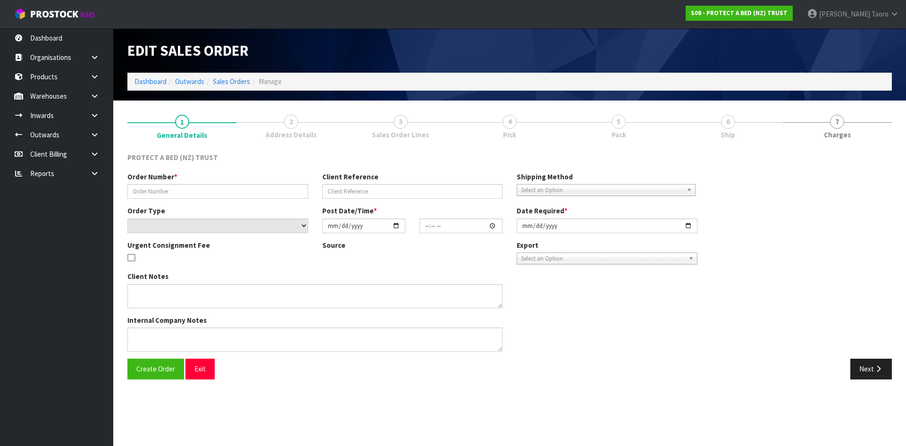
type input "9798"
select select "number:0"
type input "2025-08-20"
type input "10:14:00.000"
type input "2025-08-20"
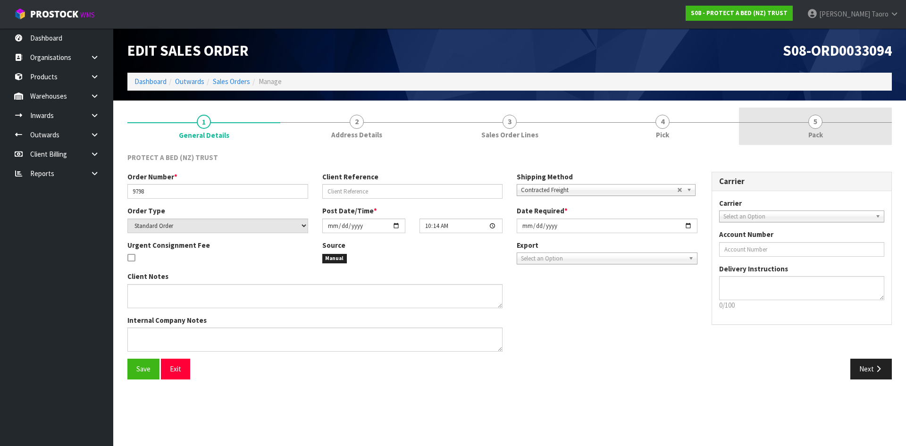
click at [799, 138] on link "5 Pack" at bounding box center [815, 126] width 153 height 37
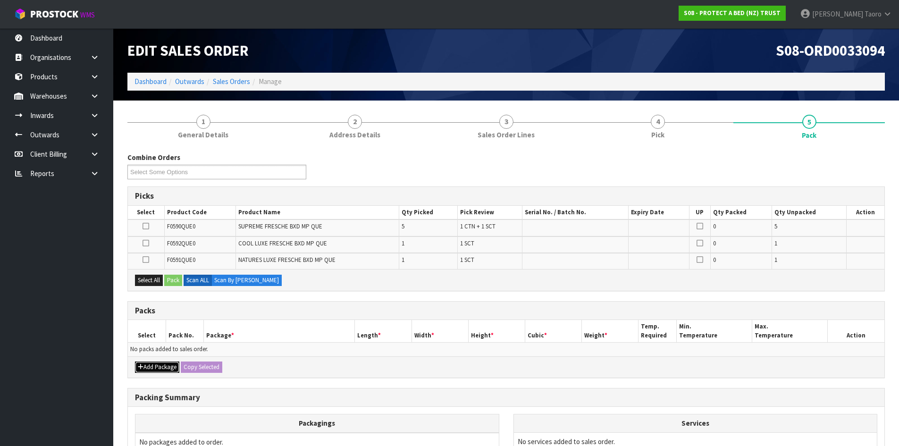
drag, startPoint x: 143, startPoint y: 373, endPoint x: 141, endPoint y: 366, distance: 6.8
click at [142, 373] on button "Add Package" at bounding box center [157, 367] width 44 height 11
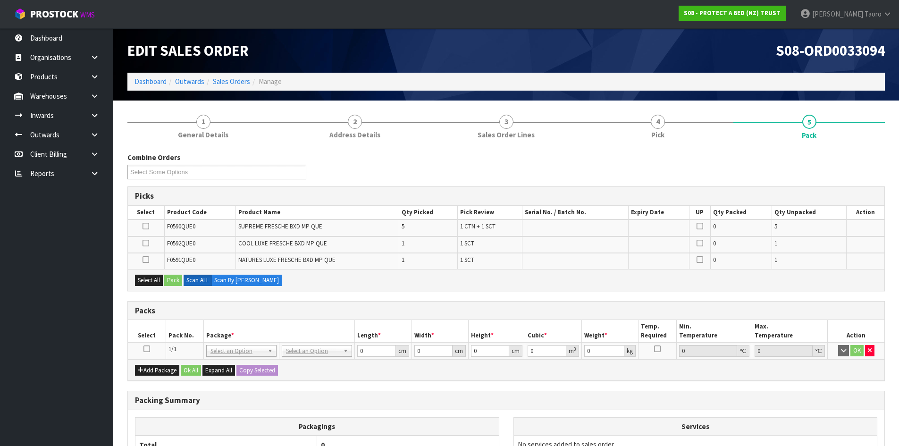
click at [147, 349] on icon at bounding box center [147, 349] width 7 height 0
click at [170, 323] on th "Pack No." at bounding box center [185, 331] width 38 height 22
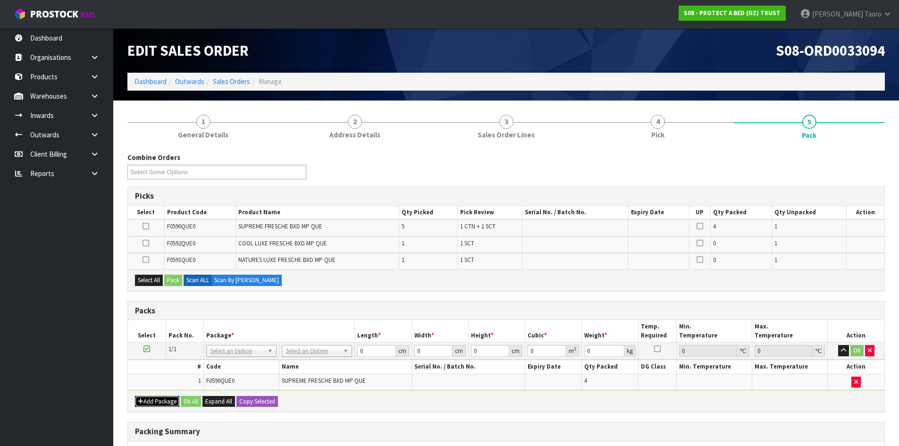
click at [149, 403] on button "Add Package" at bounding box center [157, 401] width 44 height 11
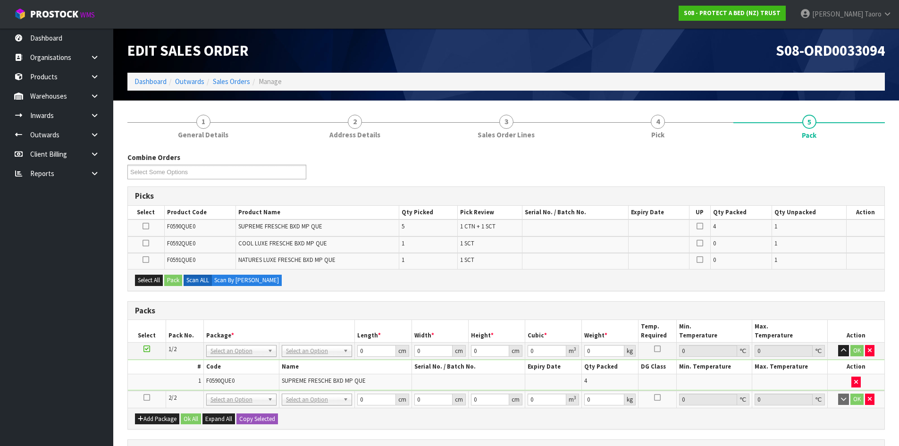
drag, startPoint x: 147, startPoint y: 398, endPoint x: 156, endPoint y: 377, distance: 22.4
click at [147, 398] on icon at bounding box center [147, 398] width 7 height 0
click at [156, 377] on td "1" at bounding box center [166, 382] width 76 height 16
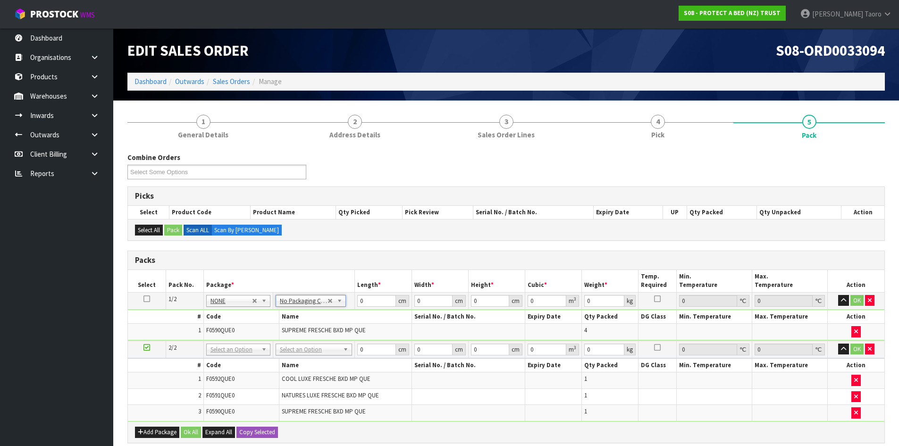
drag, startPoint x: 327, startPoint y: 349, endPoint x: 324, endPoint y: 366, distance: 17.2
click at [323, 361] on input "text" at bounding box center [314, 363] width 72 height 12
type input "OC"
type input "5.1"
click at [843, 297] on icon "button" at bounding box center [843, 300] width 5 height 6
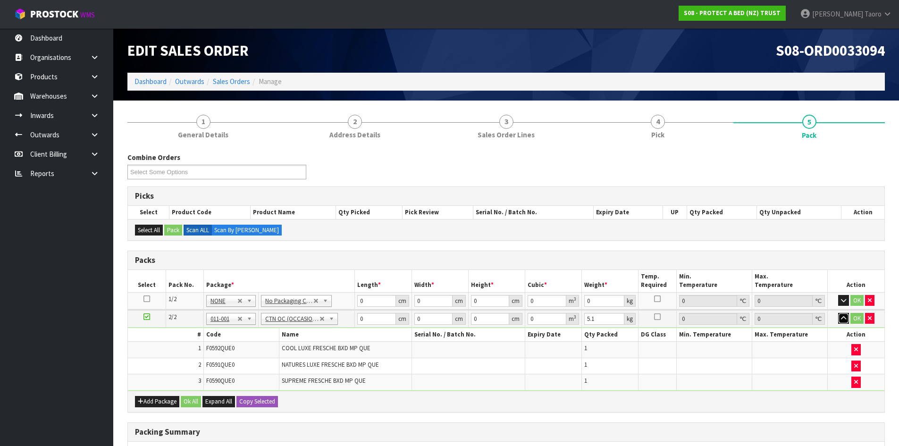
click at [844, 315] on icon "button" at bounding box center [843, 318] width 5 height 6
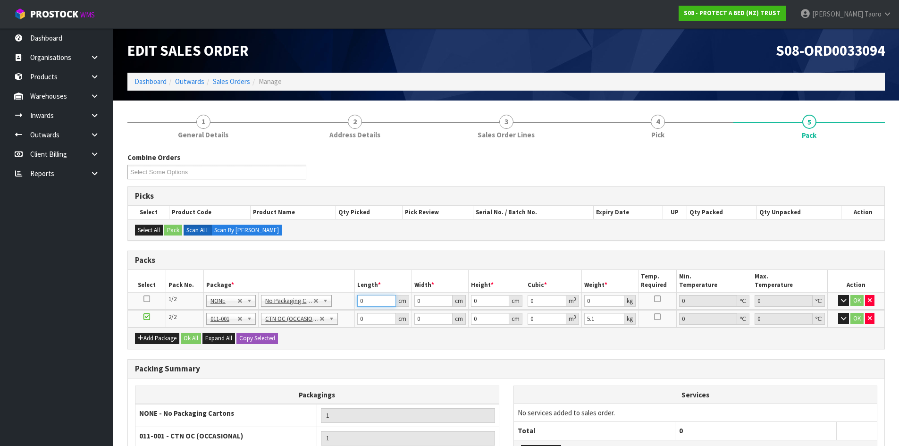
click at [377, 300] on input "0" at bounding box center [376, 301] width 38 height 12
type input "59"
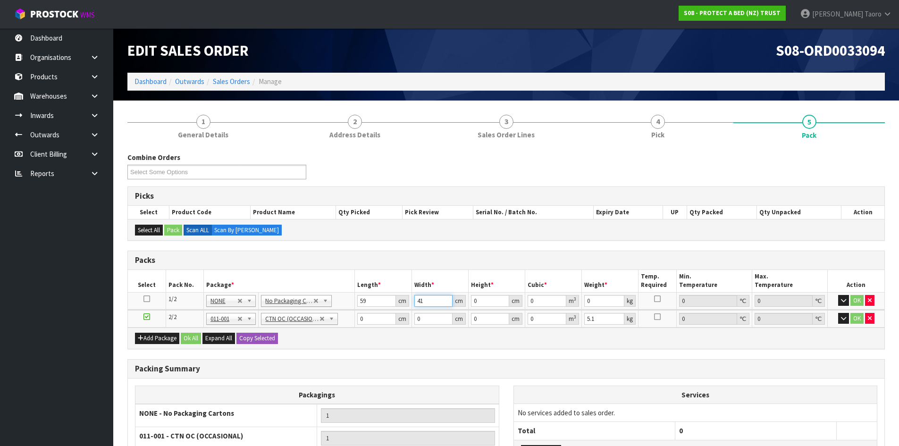
type input "41"
type input "3"
type input "0.007257"
type input "32"
type input "0.077408"
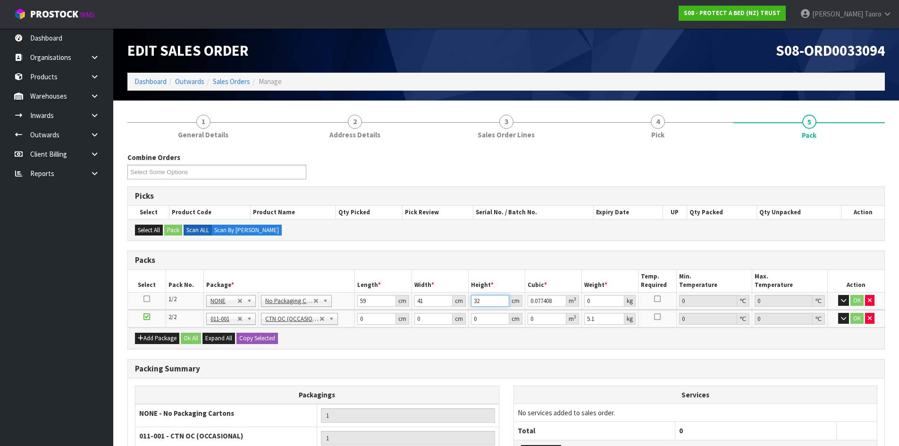
type input "32"
type input "7"
type input "4"
type input "48"
type input "32"
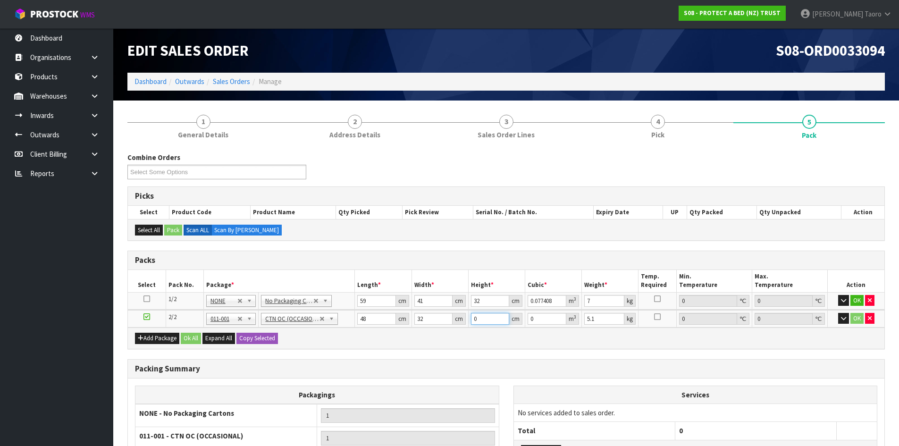
type input "3"
type input "0.004608"
type input "33"
type input "0.050688"
type input "33"
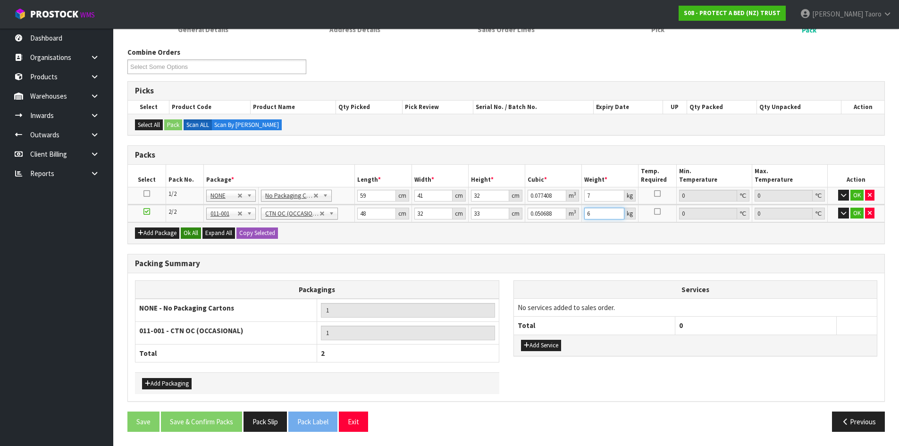
type input "6"
click at [191, 229] on button "Ok All" at bounding box center [191, 233] width 20 height 11
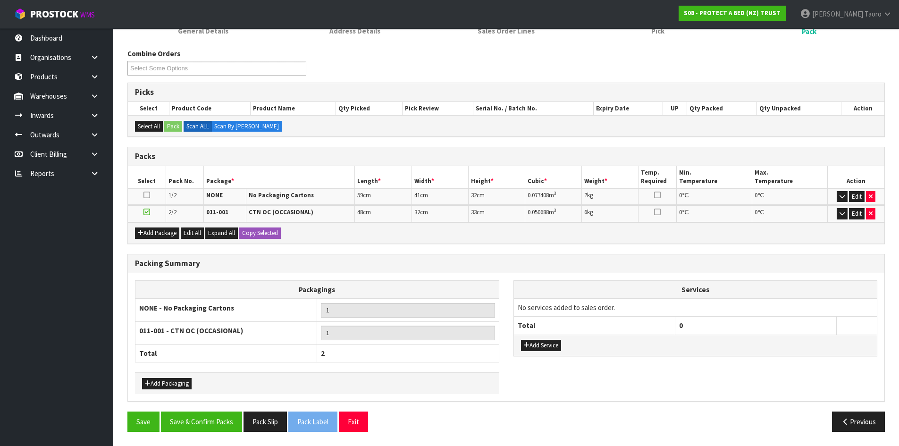
scroll to position [104, 0]
click at [227, 423] on button "Save & Confirm Packs" at bounding box center [201, 422] width 81 height 20
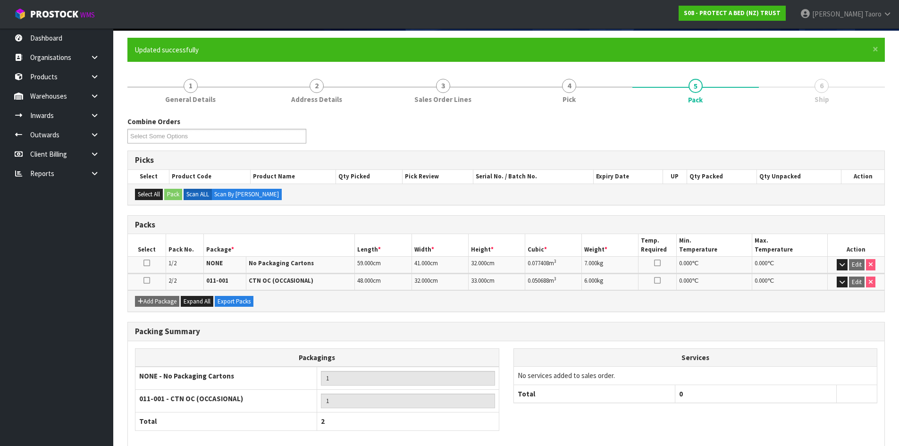
scroll to position [117, 0]
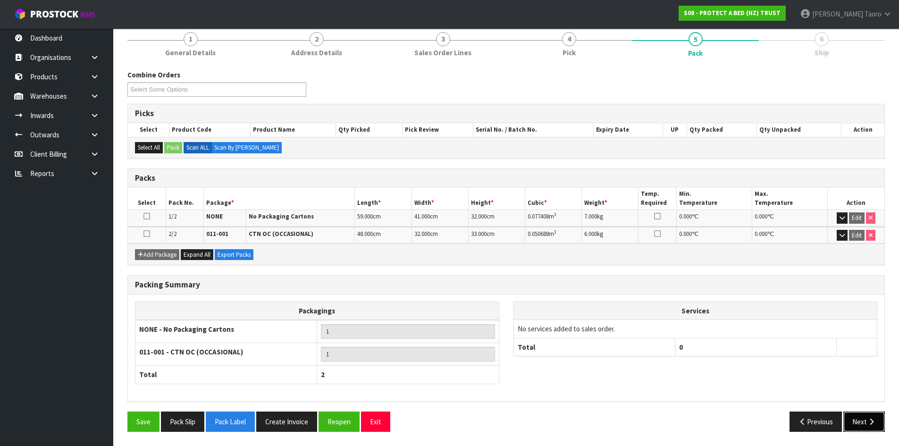
click at [859, 422] on button "Next" at bounding box center [865, 422] width 42 height 20
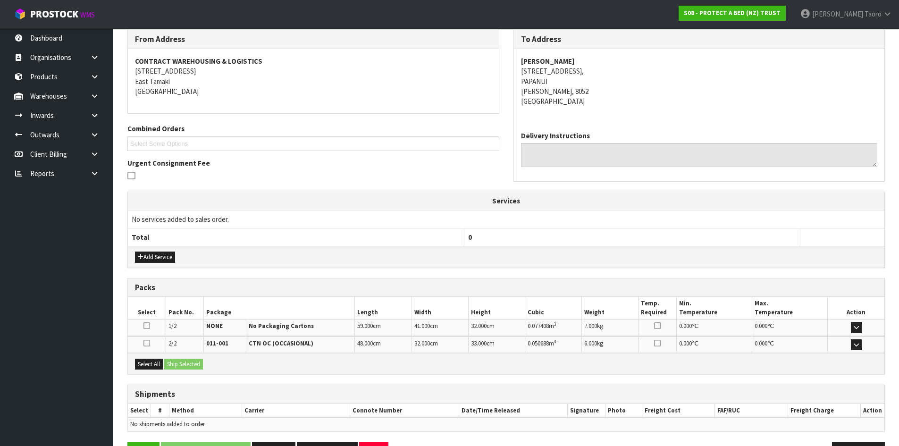
scroll to position [187, 0]
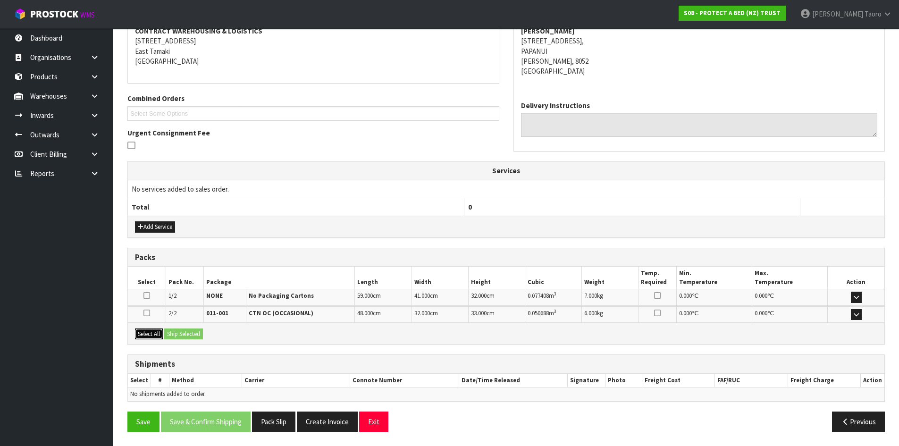
click at [151, 334] on button "Select All" at bounding box center [149, 334] width 28 height 11
click at [173, 333] on button "Ship Selected" at bounding box center [183, 334] width 39 height 11
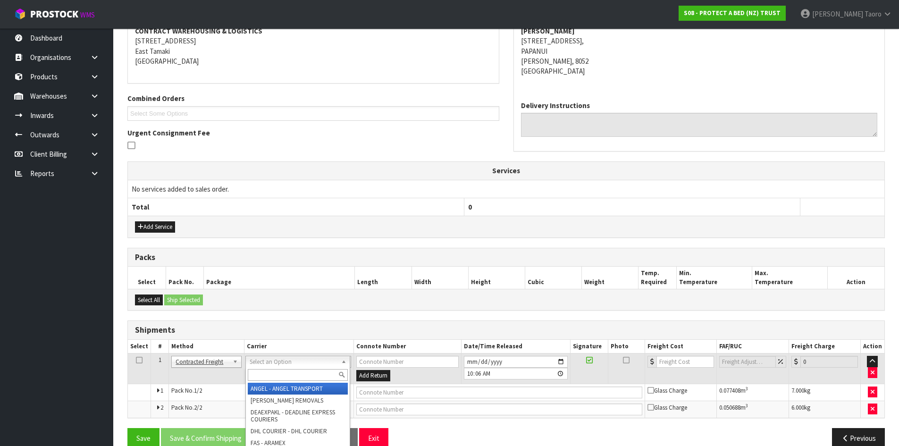
click at [281, 371] on input "text" at bounding box center [298, 375] width 100 height 12
type input "NZP"
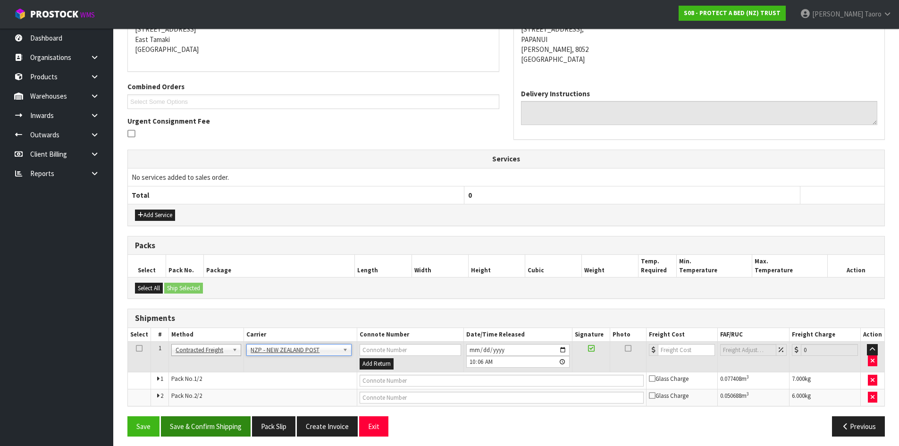
scroll to position [203, 0]
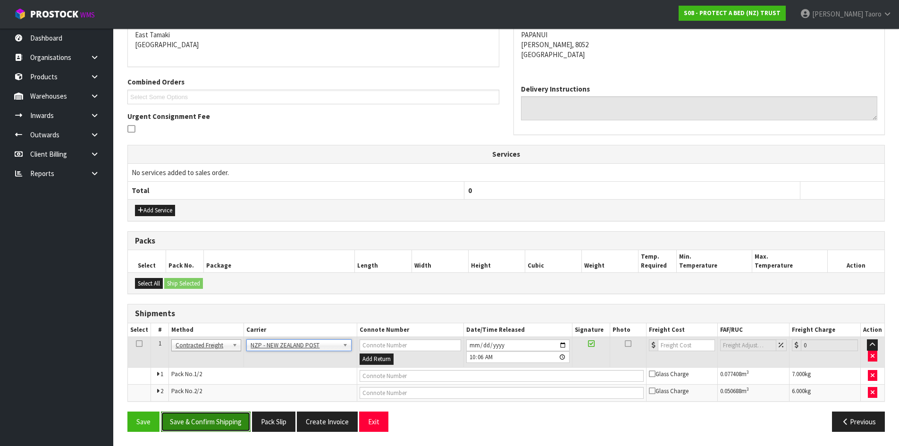
click at [235, 422] on button "Save & Confirm Shipping" at bounding box center [206, 422] width 90 height 20
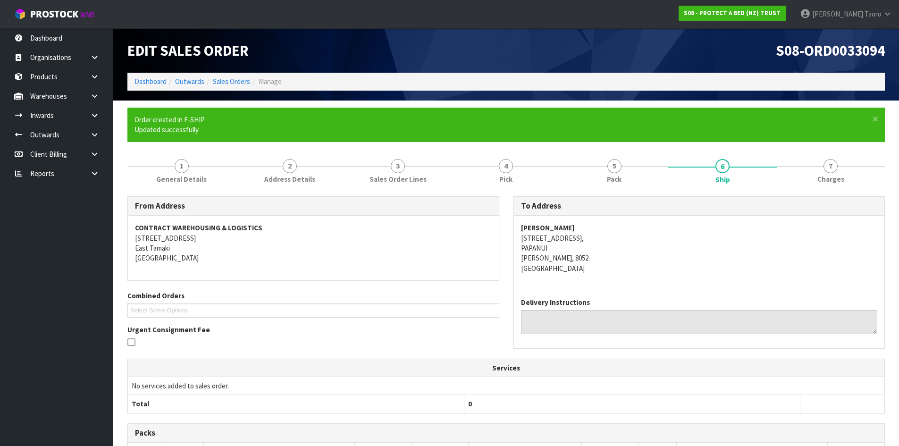
scroll to position [189, 0]
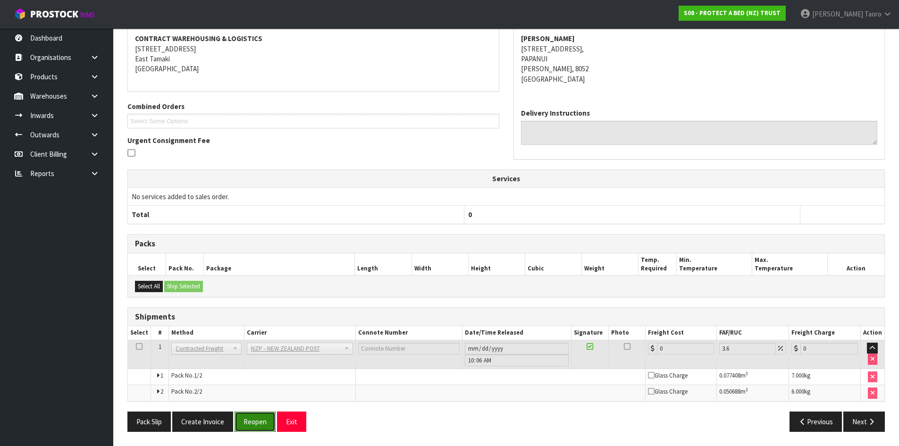
click at [263, 418] on button "Reopen" at bounding box center [255, 422] width 41 height 20
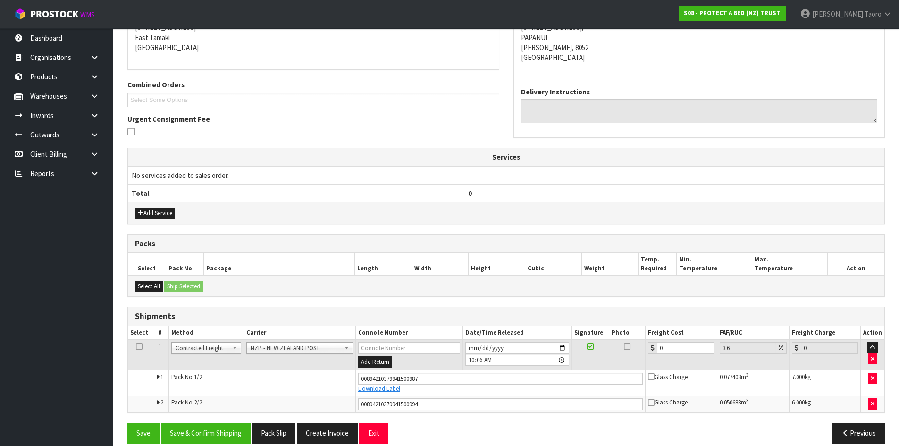
scroll to position [212, 0]
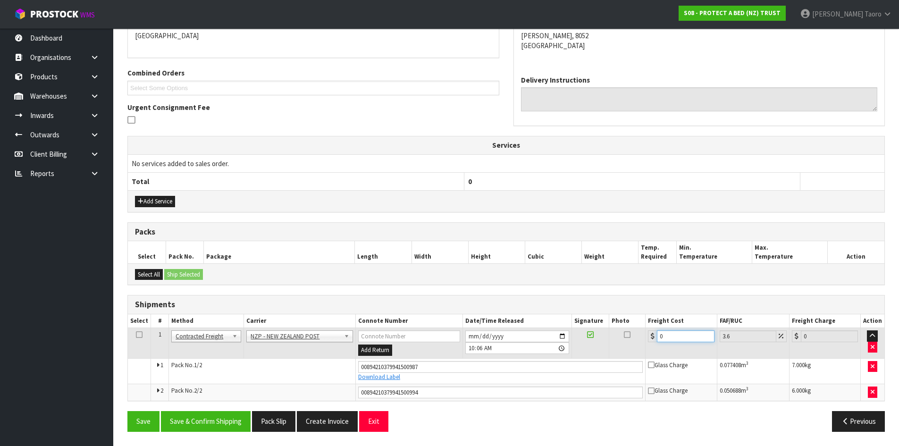
click at [667, 338] on input "0" at bounding box center [685, 336] width 57 height 12
type input "3"
type input "3.11"
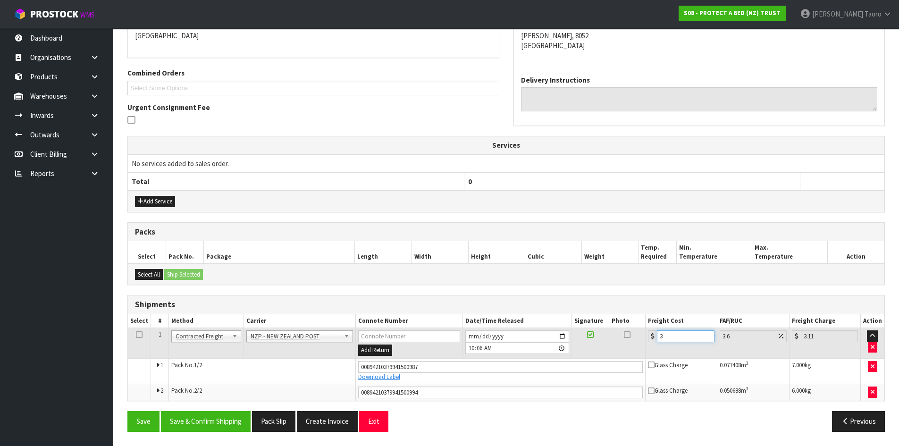
type input "34"
type input "35.22"
type input "34.8"
type input "36.05"
type input "34.87"
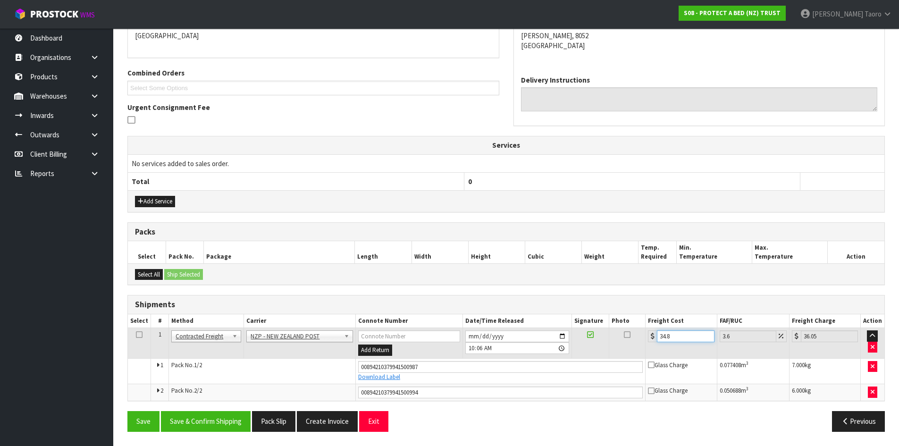
type input "36.13"
type input "34.87"
type input "0"
type input "3"
type input "3.11"
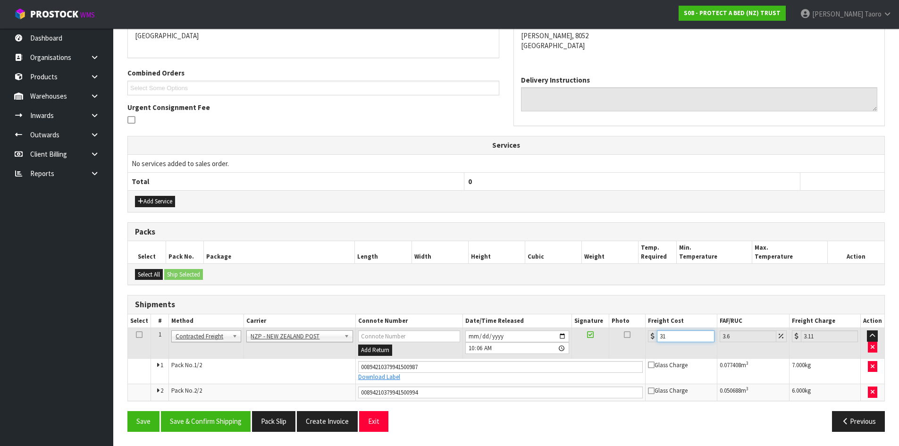
type input "314"
type input "325.3"
type input "0"
type input "3"
type input "3.11"
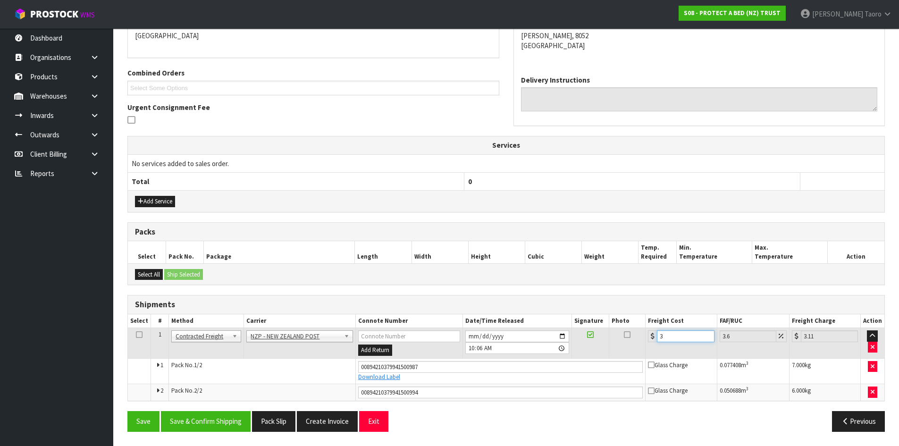
type input "34"
type input "35.22"
type input "34.8"
type input "36.05"
type input "34.88"
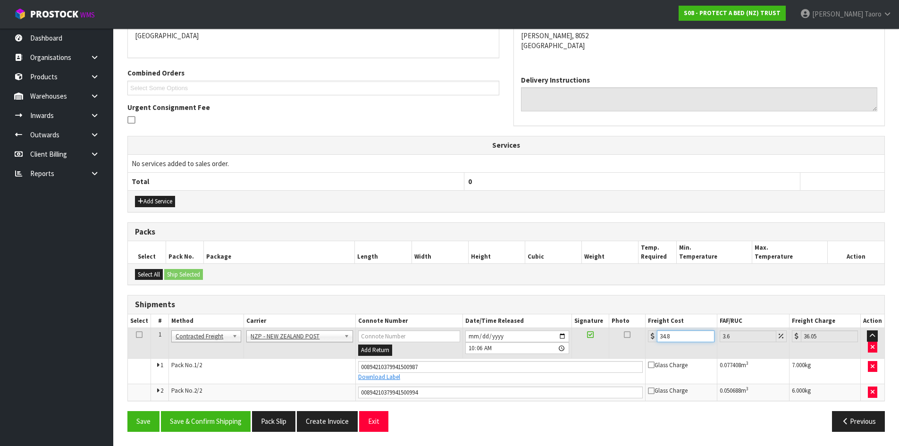
type input "36.14"
type input "34.88"
click at [215, 419] on button "Save & Confirm Shipping" at bounding box center [206, 421] width 90 height 20
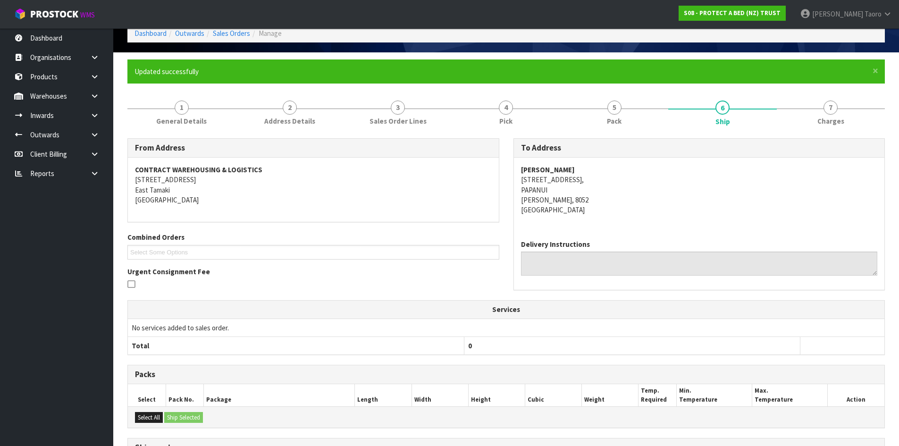
scroll to position [0, 0]
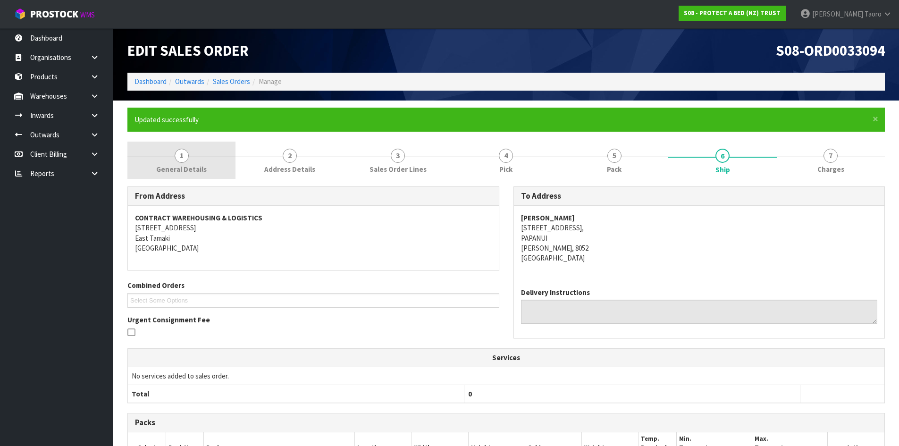
click at [178, 164] on span "General Details" at bounding box center [181, 169] width 51 height 10
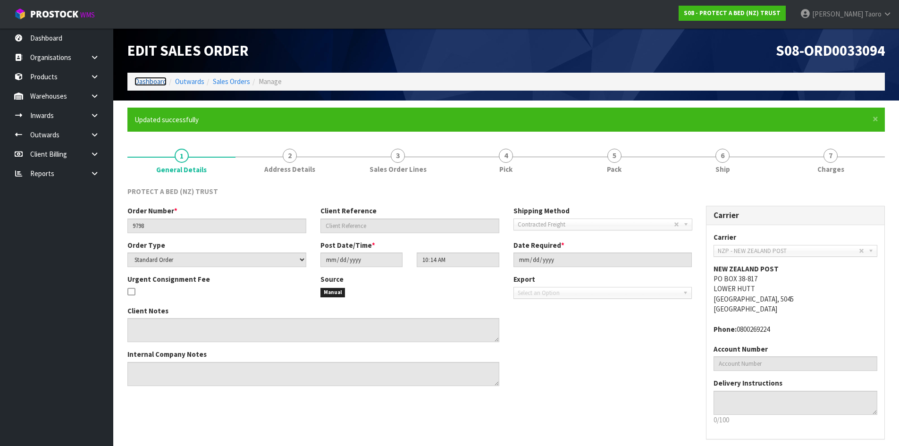
click at [147, 78] on link "Dashboard" at bounding box center [151, 81] width 32 height 9
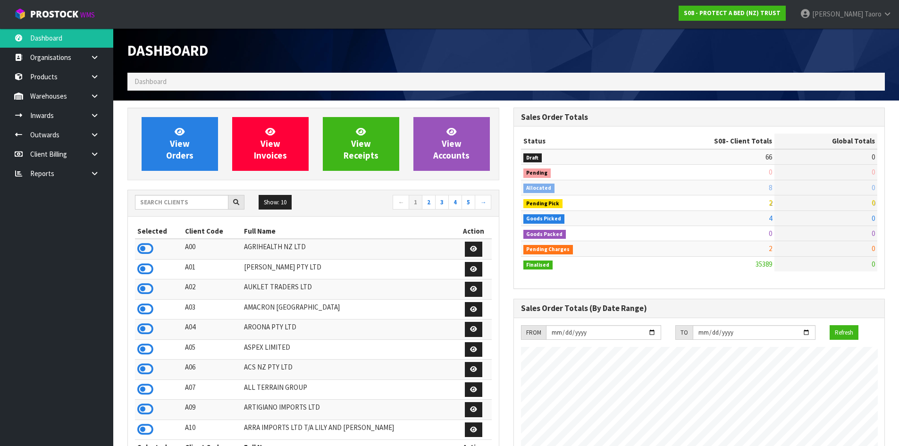
scroll to position [715, 386]
click at [183, 201] on input "text" at bounding box center [181, 202] width 93 height 15
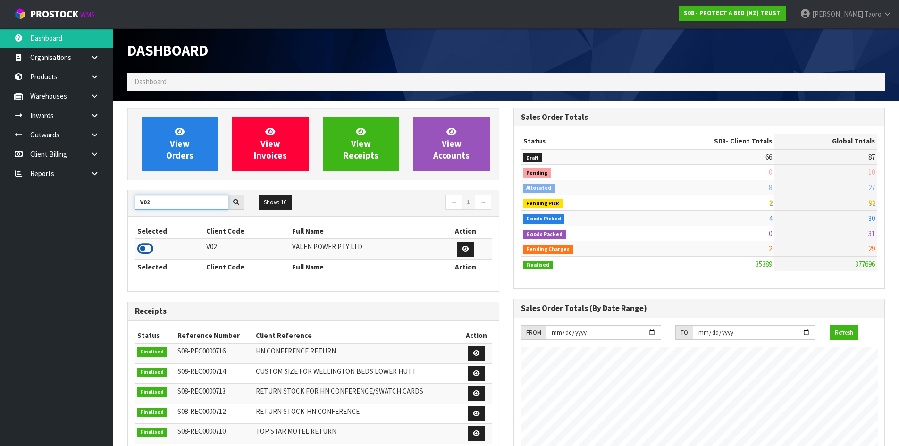
type input "V02"
click at [151, 244] on icon at bounding box center [145, 249] width 16 height 14
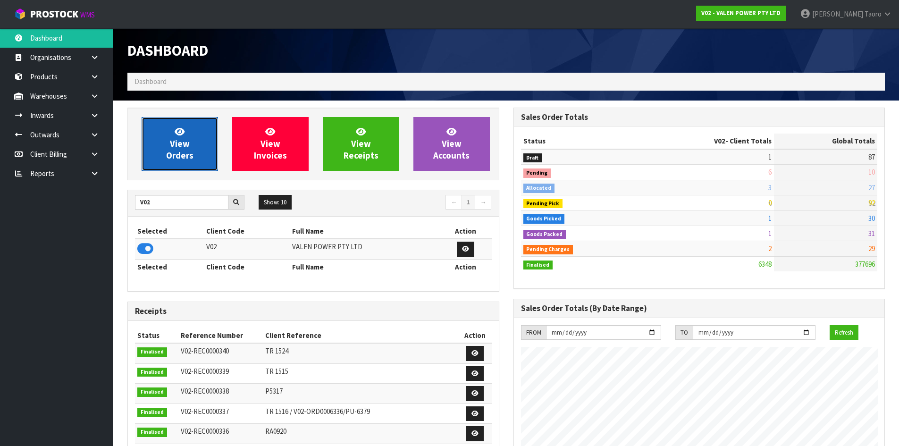
click at [154, 131] on link "View Orders" at bounding box center [180, 144] width 76 height 54
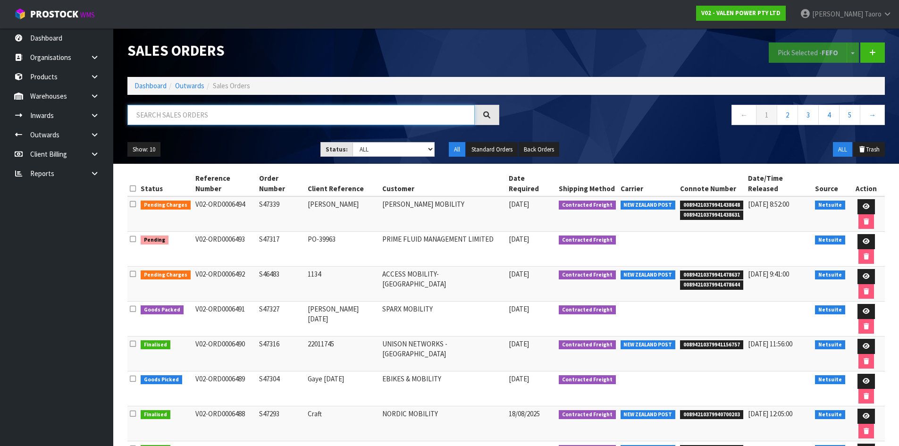
click at [186, 116] on input "text" at bounding box center [300, 115] width 347 height 20
click at [158, 85] on link "Dashboard" at bounding box center [151, 85] width 32 height 9
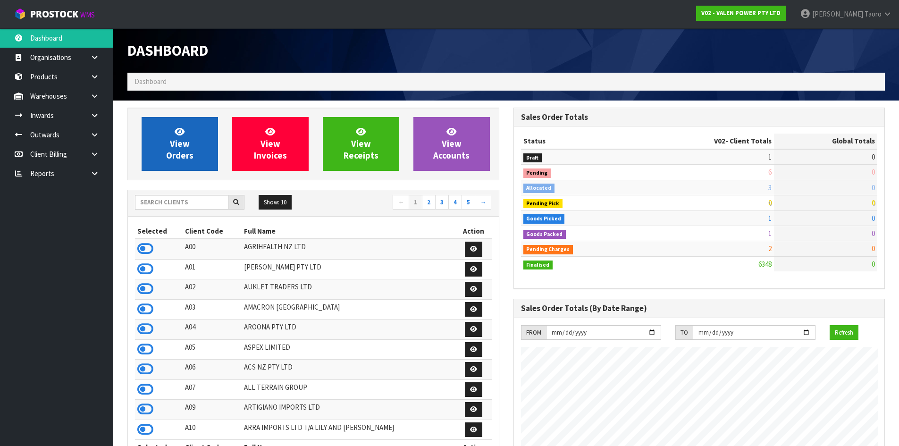
scroll to position [715, 386]
click at [191, 138] on link "View Orders" at bounding box center [180, 144] width 76 height 54
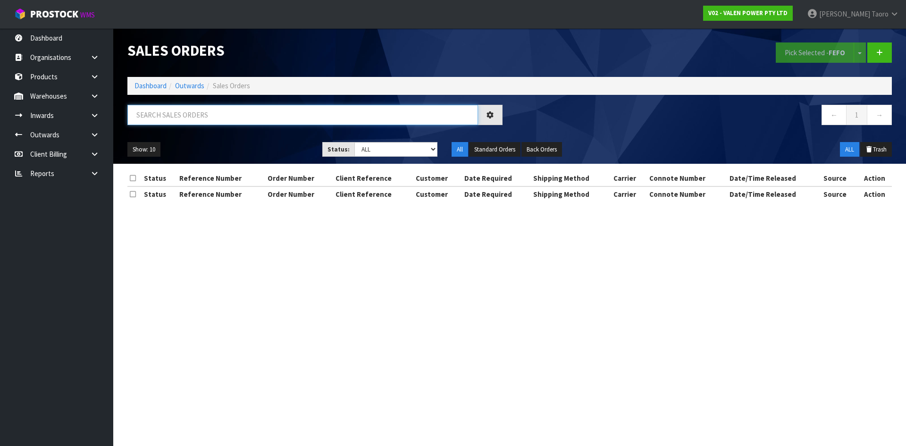
click at [199, 110] on input "text" at bounding box center [302, 115] width 351 height 20
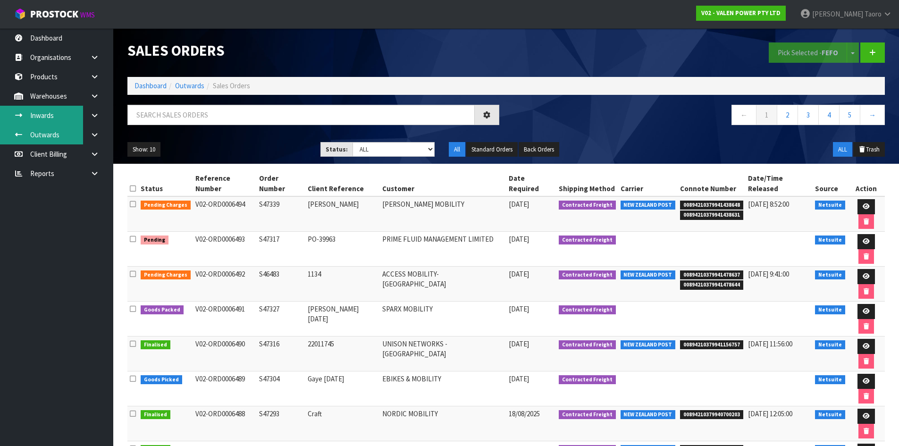
drag, startPoint x: 0, startPoint y: 111, endPoint x: 7, endPoint y: 136, distance: 25.1
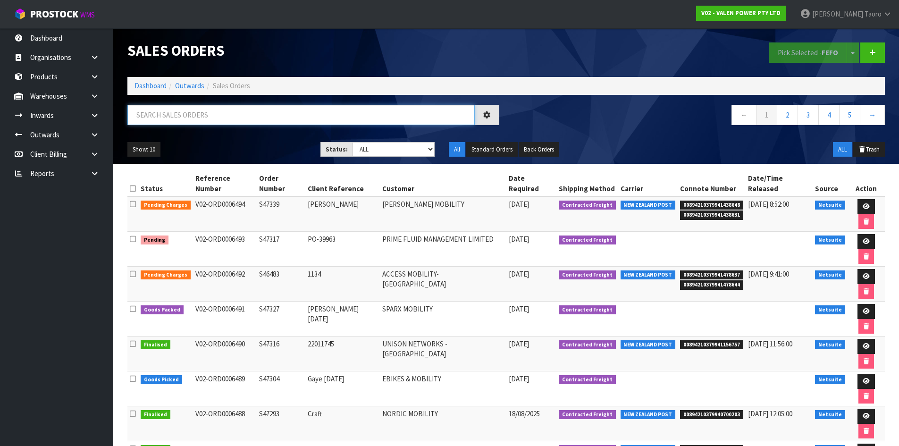
drag, startPoint x: 7, startPoint y: 136, endPoint x: 198, endPoint y: 122, distance: 191.7
click at [198, 122] on input "text" at bounding box center [300, 115] width 347 height 20
type input "JOB-0408288"
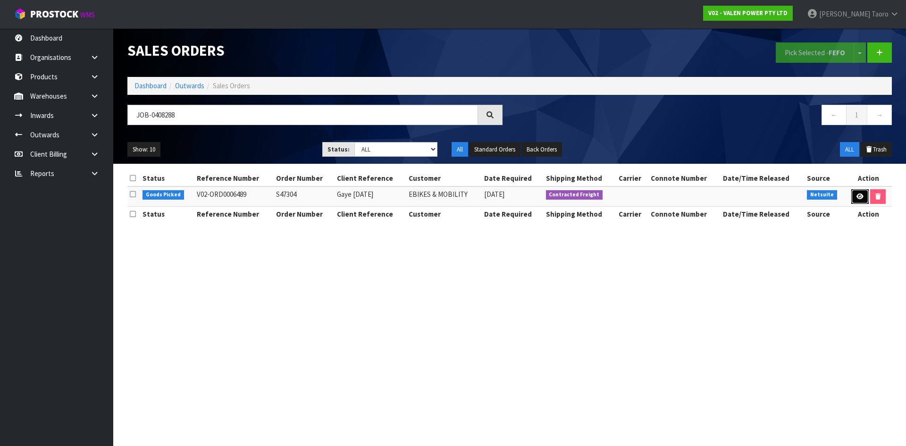
click at [857, 199] on icon at bounding box center [860, 197] width 7 height 6
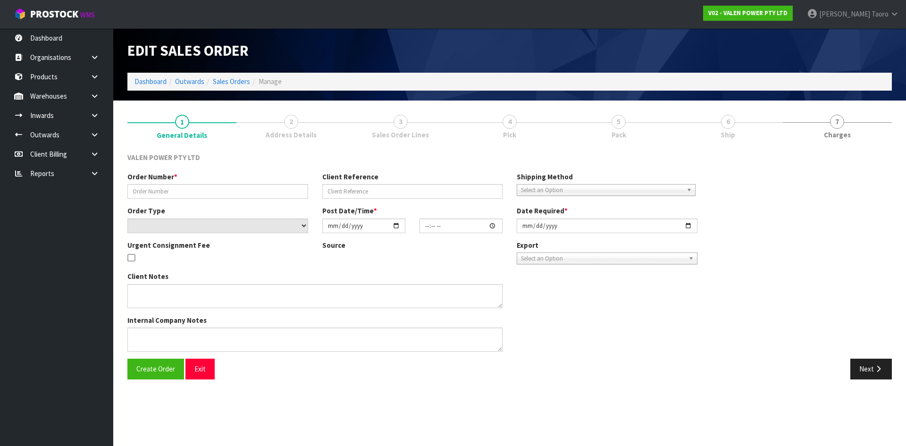
type input "S47304"
type input "Gaye 18.08.2025"
select select "number:0"
type input "2025-08-18"
type input "17:15:07.000"
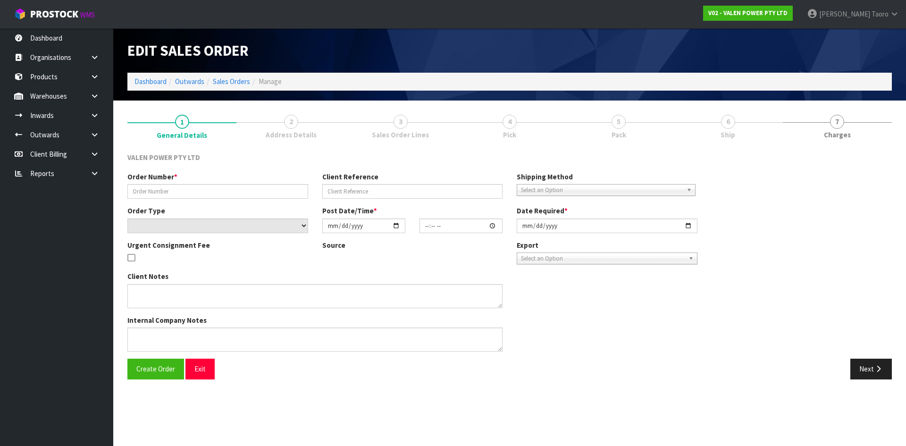
type input "2025-08-20"
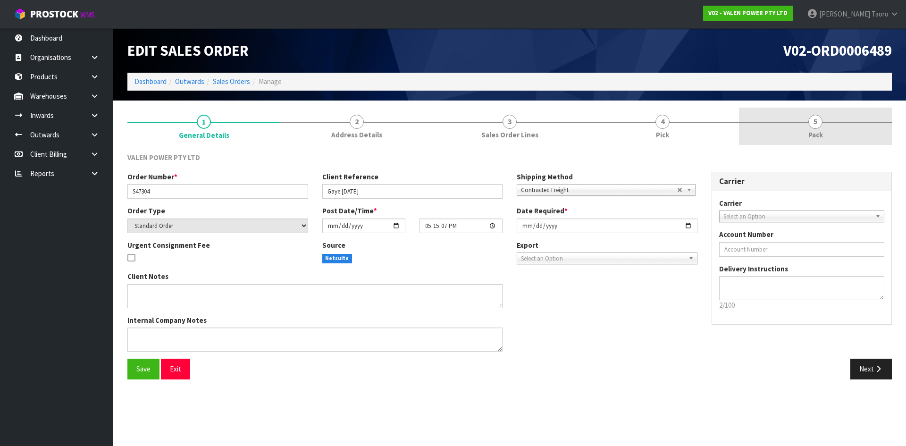
click at [821, 129] on link "5 Pack" at bounding box center [815, 126] width 153 height 37
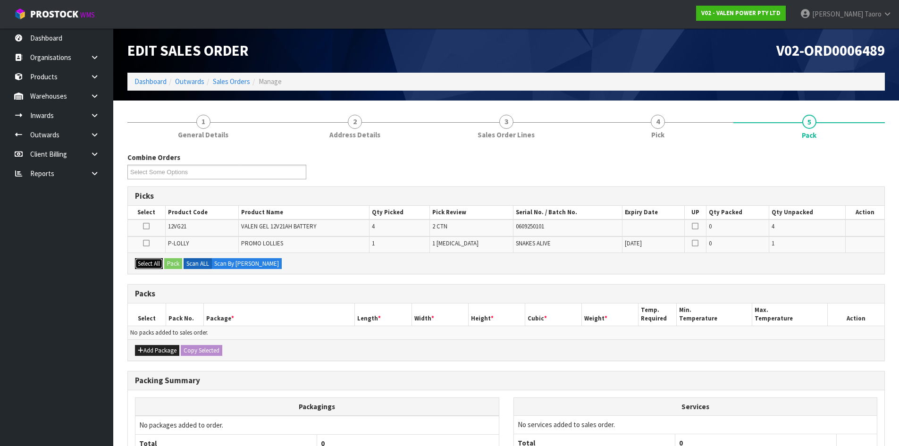
click at [161, 258] on button "Select All" at bounding box center [149, 263] width 28 height 11
click at [172, 262] on button "Pack" at bounding box center [173, 263] width 18 height 11
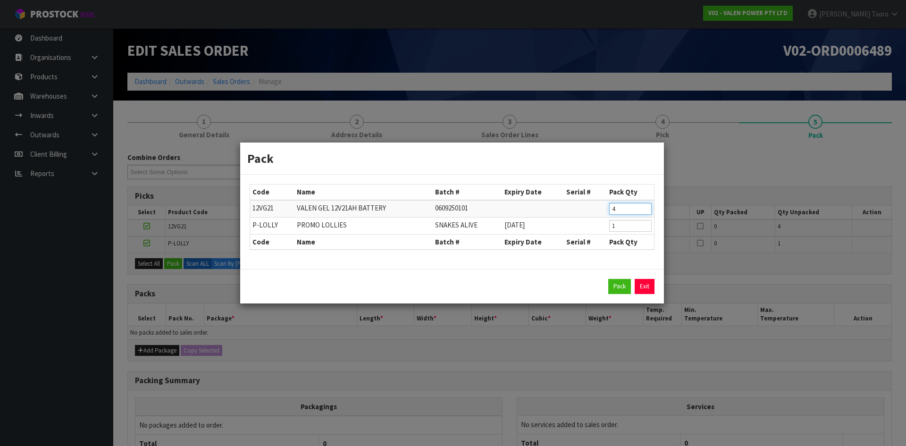
drag, startPoint x: 634, startPoint y: 203, endPoint x: 592, endPoint y: 203, distance: 42.0
click at [592, 203] on tr "12VG21 VALEN GEL 12V21AH BATTERY 0609250101 4" at bounding box center [452, 208] width 404 height 17
type input "2"
click button "Pack" at bounding box center [620, 286] width 23 height 15
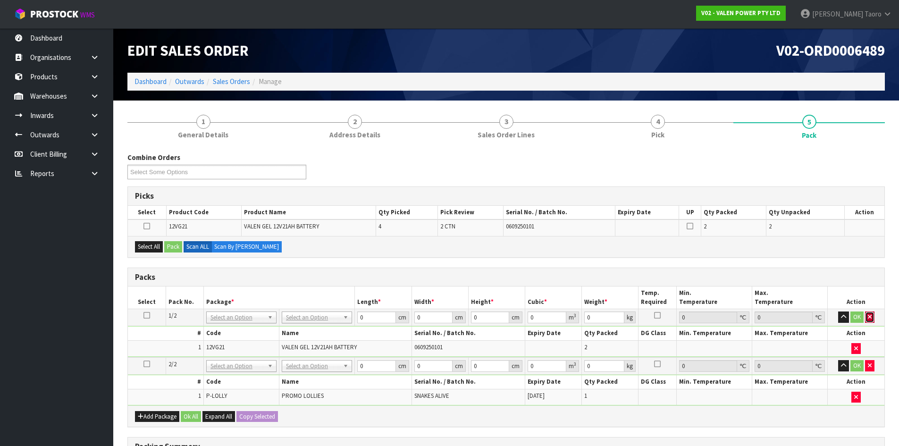
click at [870, 317] on icon "button" at bounding box center [870, 317] width 4 height 6
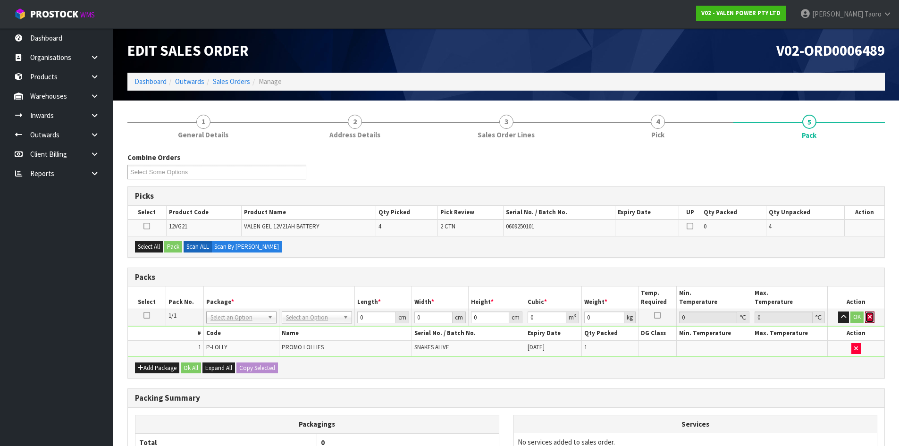
click at [870, 317] on icon "button" at bounding box center [870, 317] width 4 height 6
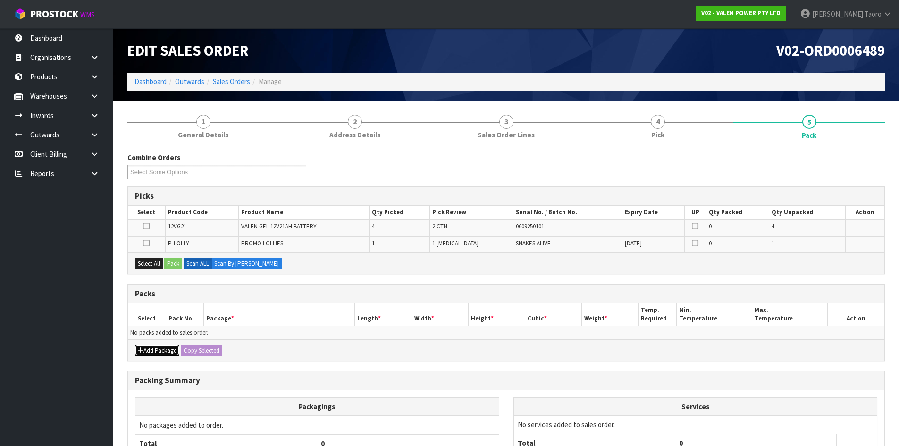
click at [139, 347] on icon "button" at bounding box center [141, 350] width 6 height 6
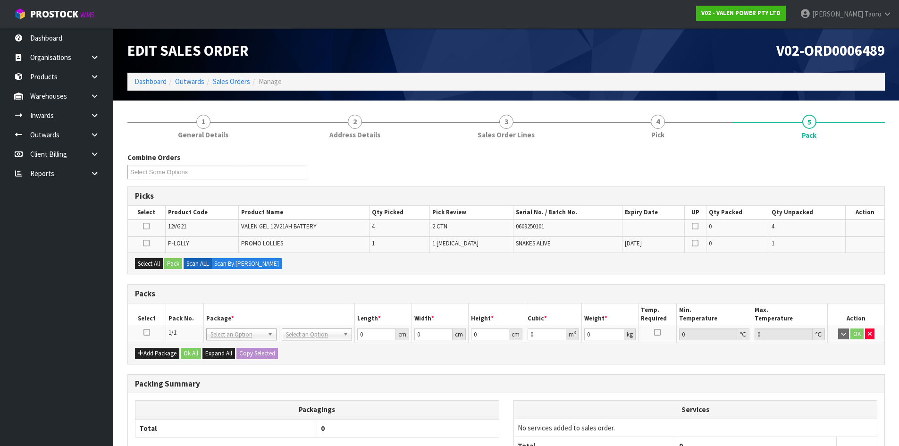
click at [144, 332] on icon at bounding box center [147, 332] width 7 height 0
click at [156, 263] on button "Select All" at bounding box center [149, 263] width 28 height 11
click at [177, 262] on button "Pack" at bounding box center [173, 263] width 18 height 11
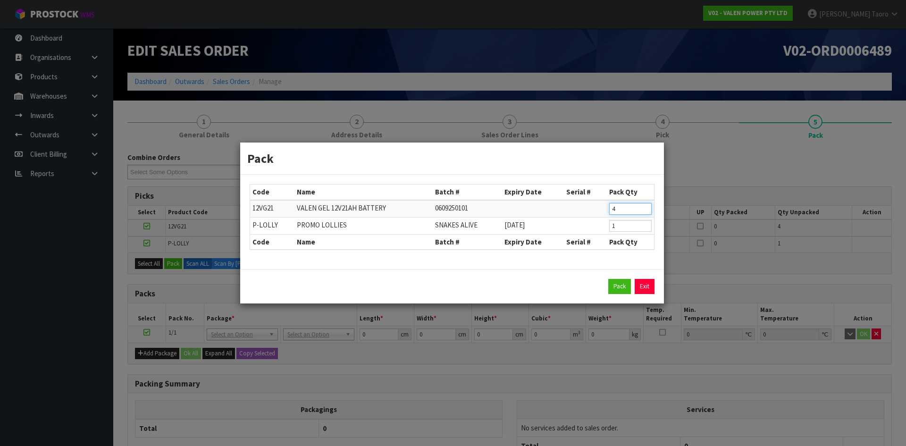
drag, startPoint x: 621, startPoint y: 210, endPoint x: 588, endPoint y: 212, distance: 33.1
click at [588, 212] on tr "12VG21 VALEN GEL 12V21AH BATTERY 0609250101 4" at bounding box center [452, 208] width 404 height 17
type input "2"
click button "Pack" at bounding box center [620, 286] width 23 height 15
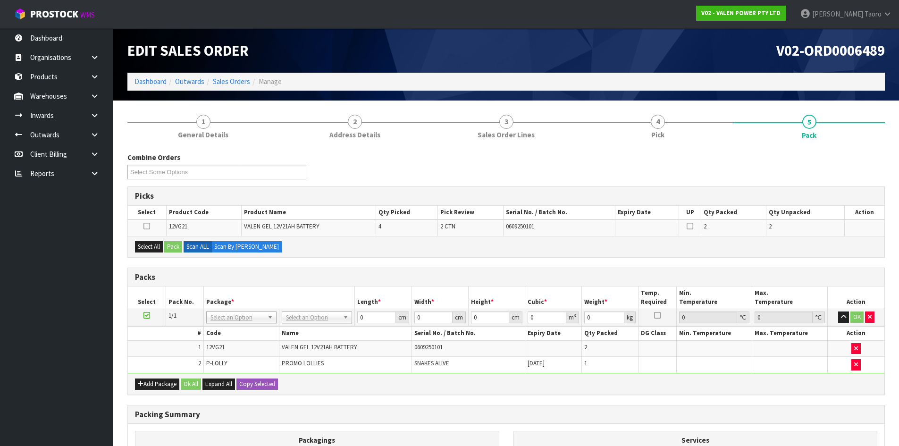
click at [149, 316] on td at bounding box center [147, 317] width 38 height 17
click at [147, 315] on icon at bounding box center [147, 315] width 7 height 0
click at [156, 239] on div "Select All Pack Scan ALL Scan By Quantity" at bounding box center [506, 246] width 757 height 21
drag, startPoint x: 155, startPoint y: 247, endPoint x: 168, endPoint y: 246, distance: 12.8
click at [157, 247] on button "Select All" at bounding box center [149, 246] width 28 height 11
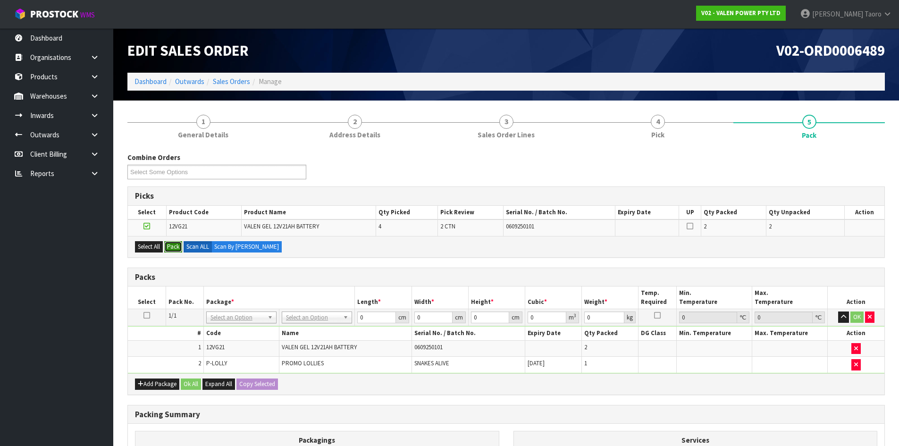
click at [171, 245] on button "Pack" at bounding box center [173, 246] width 18 height 11
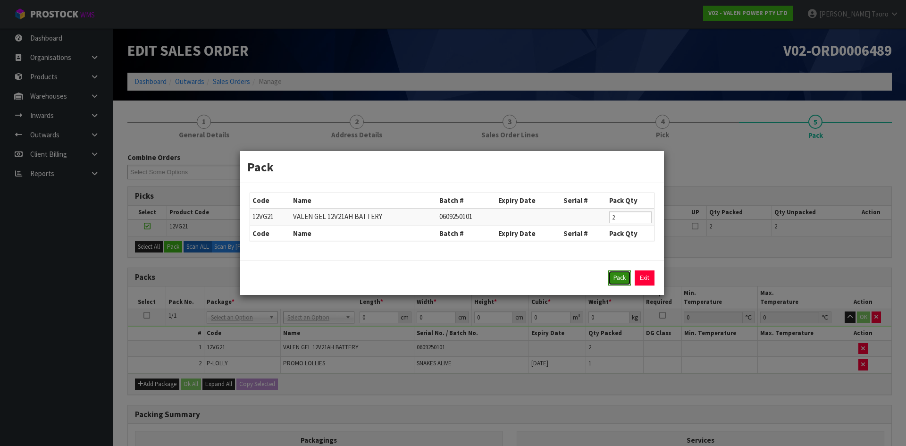
click at [622, 277] on button "Pack" at bounding box center [620, 278] width 23 height 15
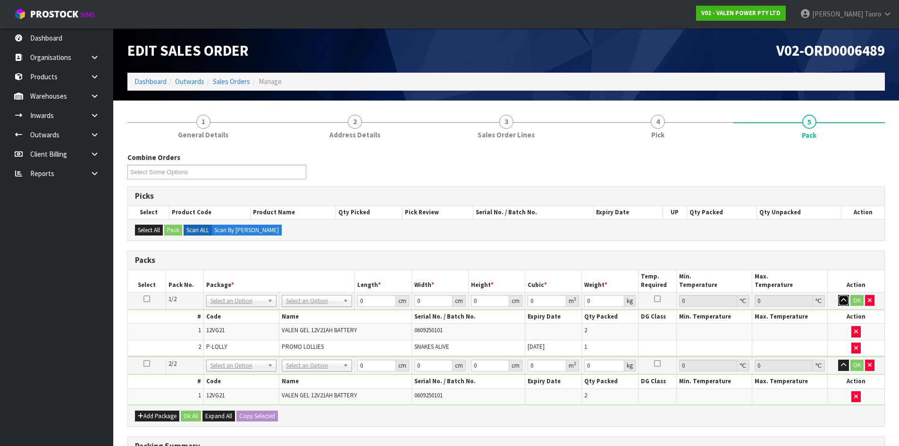
click at [846, 302] on icon "button" at bounding box center [843, 300] width 5 height 6
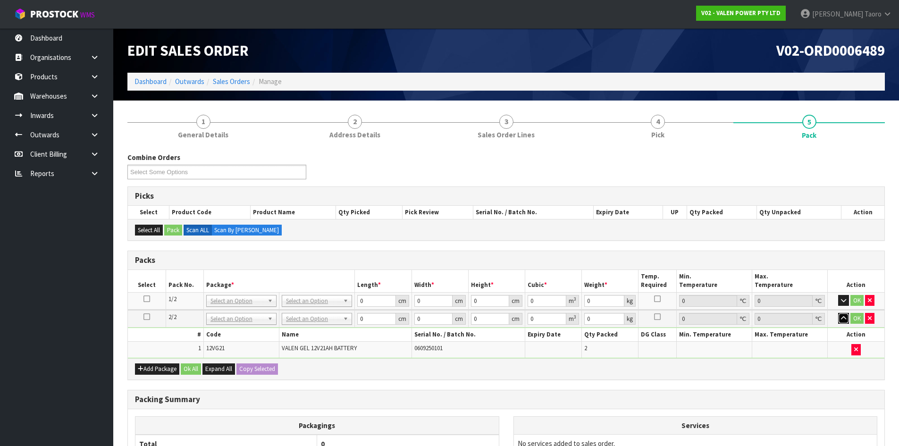
click at [843, 323] on button "button" at bounding box center [843, 318] width 11 height 11
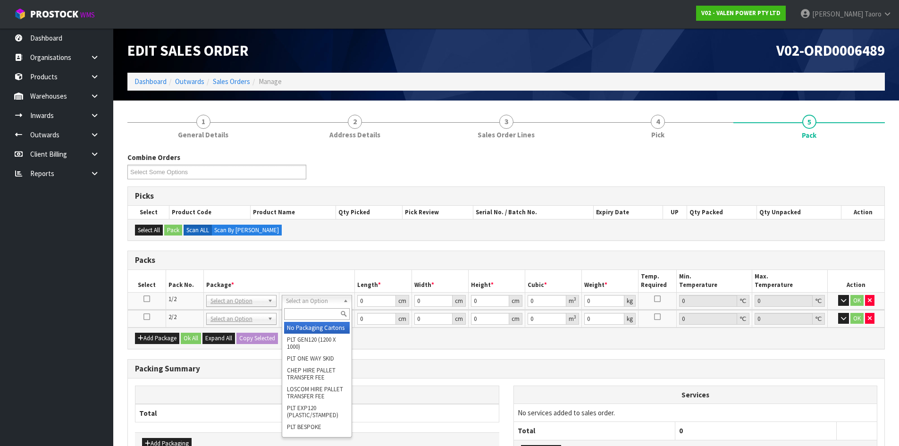
drag, startPoint x: 315, startPoint y: 320, endPoint x: 316, endPoint y: 326, distance: 6.8
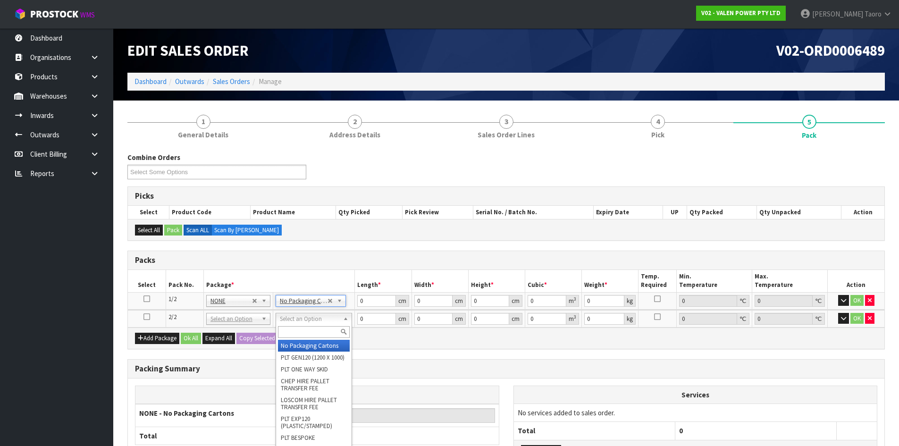
drag, startPoint x: 324, startPoint y: 342, endPoint x: 330, endPoint y: 337, distance: 8.4
type input "2"
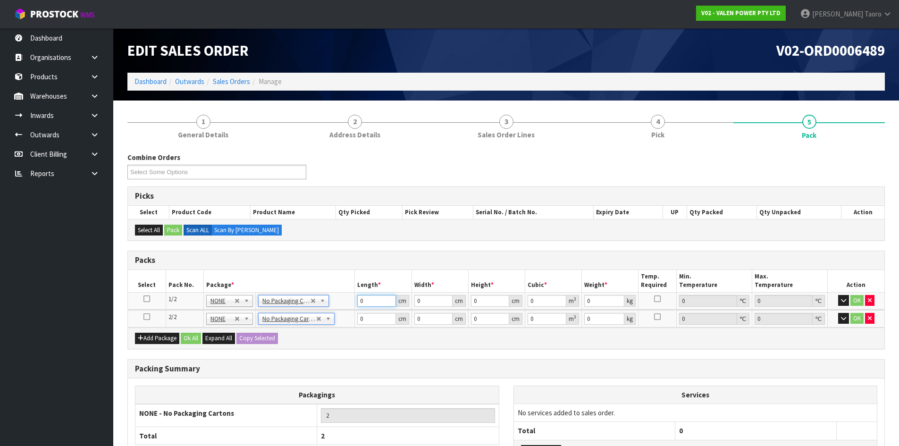
click at [369, 302] on input "0" at bounding box center [376, 301] width 38 height 12
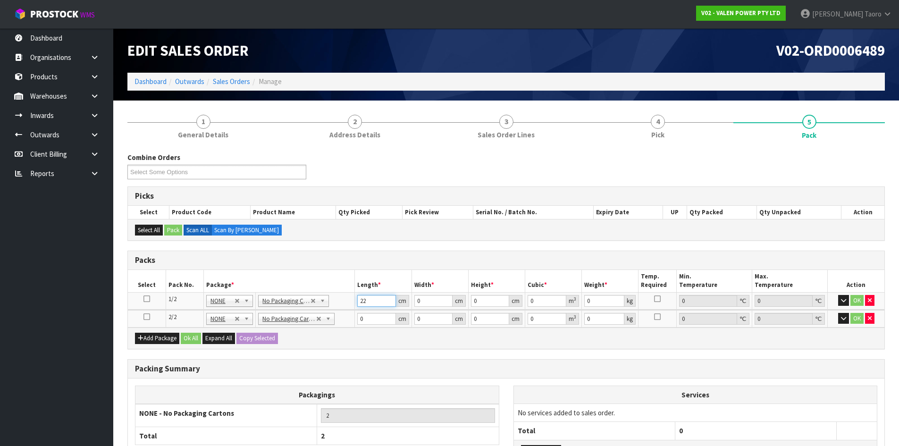
type input "22"
type input "17"
type input "2"
type input "0.000748"
type input "23"
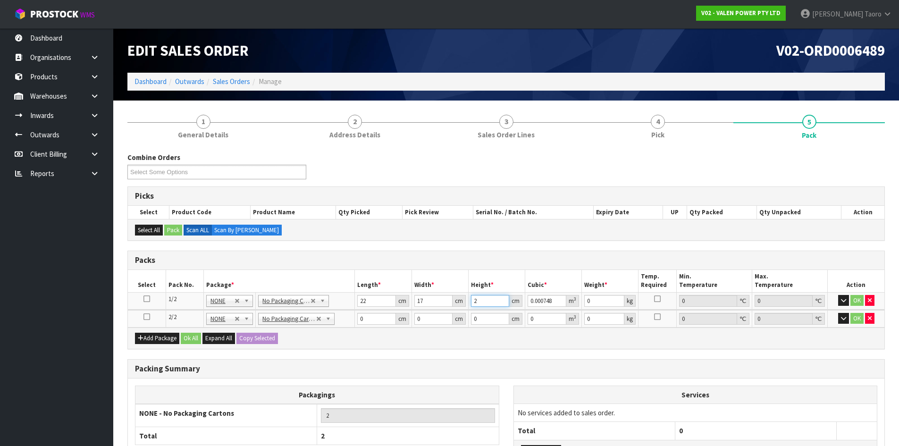
type input "0.008602"
type input "23"
type input "13"
type input "23"
type input "18"
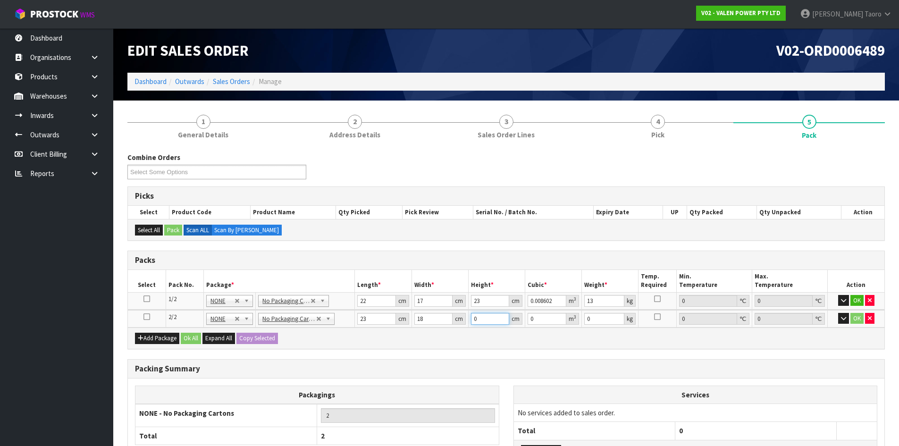
type input "1"
type input "0.000414"
type input "18"
type input "0.007452"
type input "18"
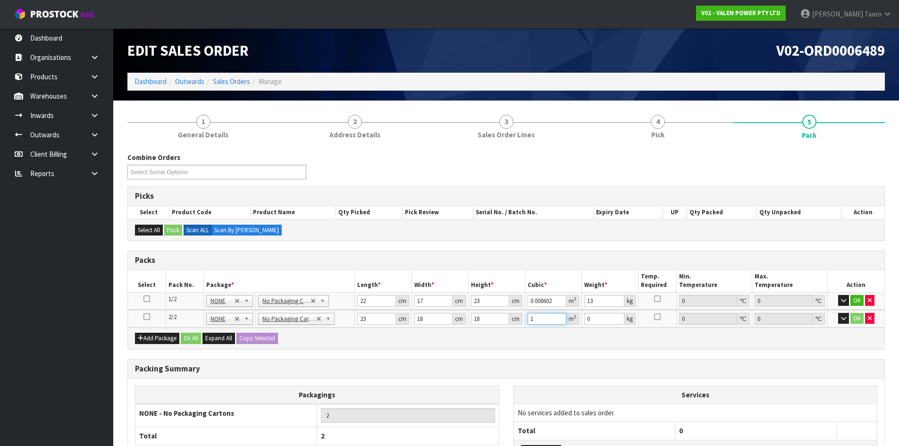
type input "1"
drag, startPoint x: 430, startPoint y: 316, endPoint x: 408, endPoint y: 323, distance: 22.8
click at [408, 323] on tr "2/2 NONE 007-001 007-002 007-004 007-009 007-013 007-014 007-015 007-017 007-01…" at bounding box center [506, 318] width 757 height 17
type input "1"
type input "0.000414"
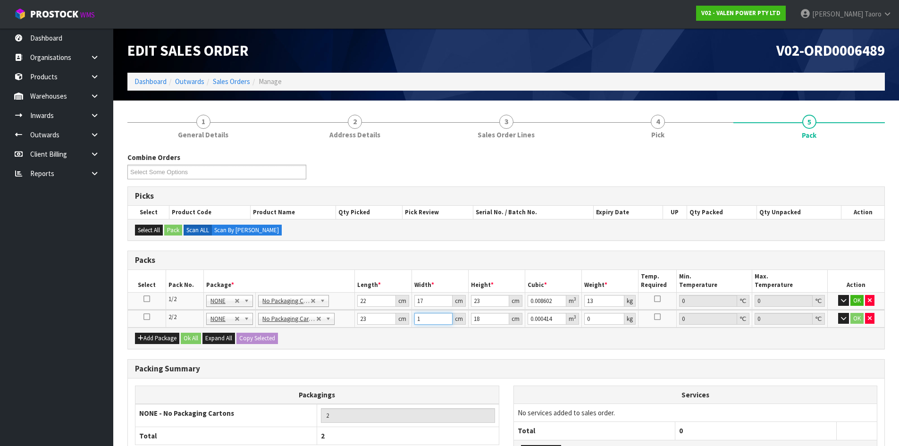
type input "18"
type input "0.007452"
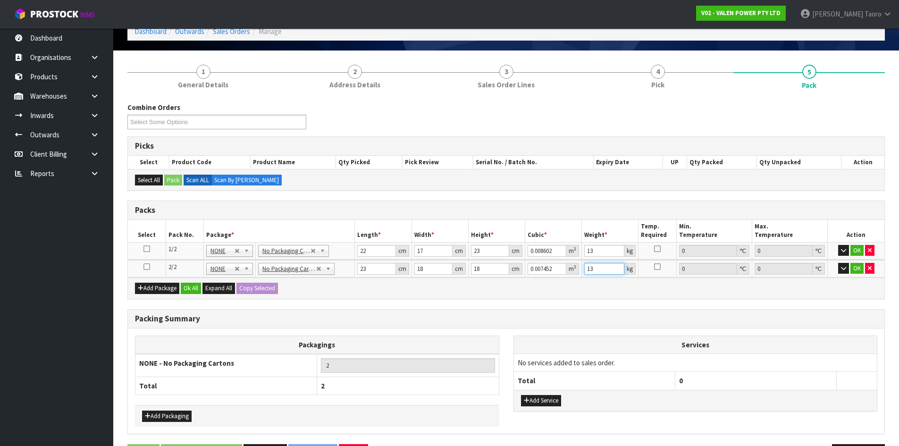
scroll to position [83, 0]
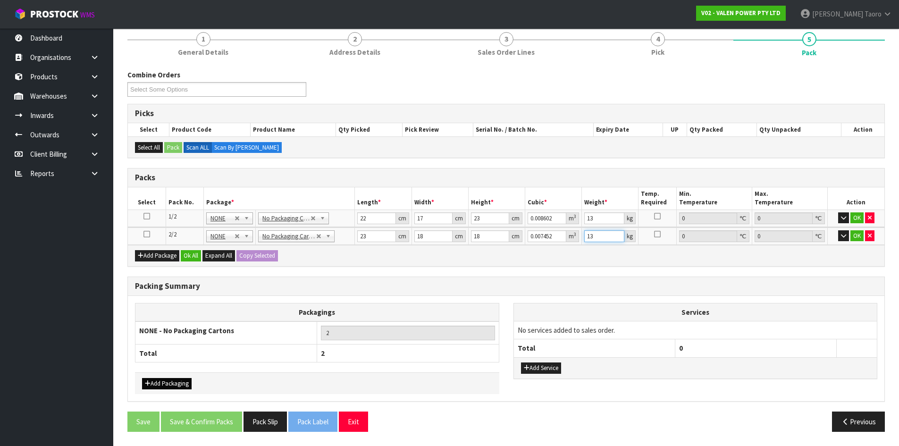
type input "13"
drag, startPoint x: 157, startPoint y: 386, endPoint x: 167, endPoint y: 367, distance: 21.6
click at [157, 386] on button "Add Packaging" at bounding box center [167, 383] width 50 height 11
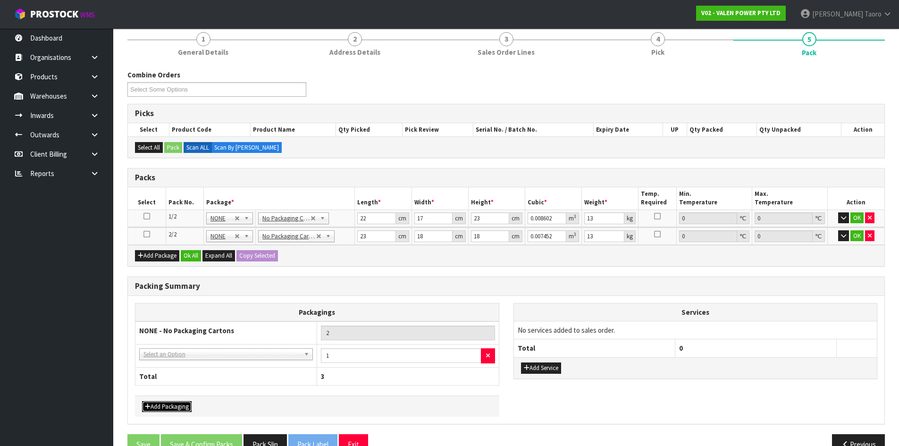
drag, startPoint x: 177, startPoint y: 356, endPoint x: 179, endPoint y: 364, distance: 8.8
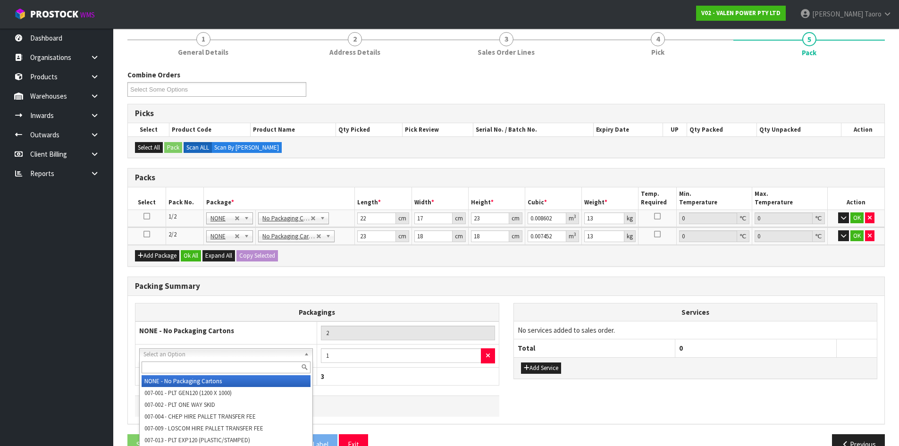
click at [181, 366] on input "text" at bounding box center [226, 368] width 169 height 12
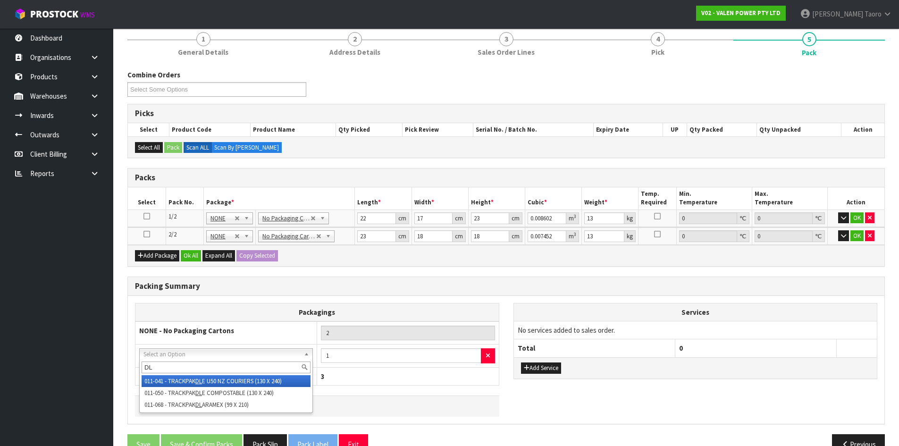
type input "DLE"
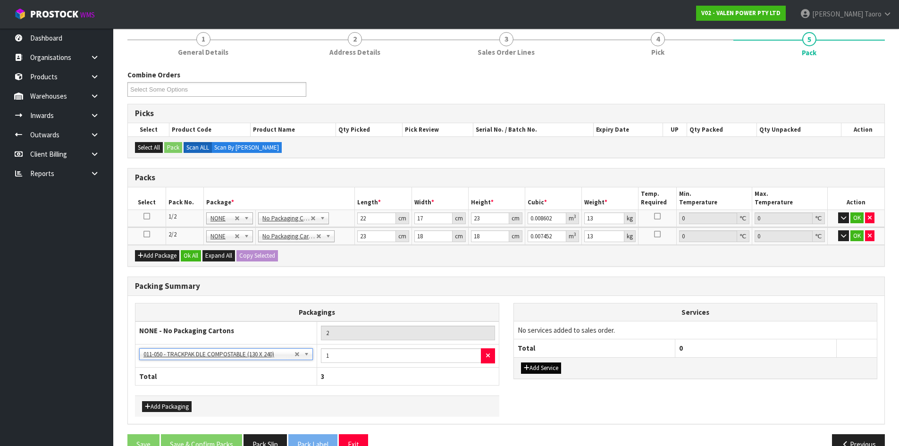
click at [541, 365] on div "Add Service" at bounding box center [696, 367] width 364 height 21
click at [542, 367] on button "Add Service" at bounding box center [541, 368] width 40 height 11
click at [542, 368] on button "Add Service" at bounding box center [541, 373] width 40 height 11
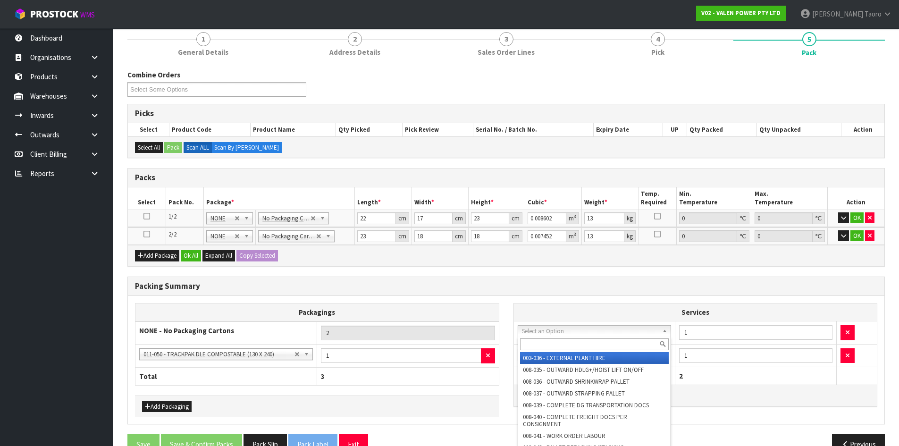
click at [556, 342] on input "text" at bounding box center [594, 345] width 149 height 12
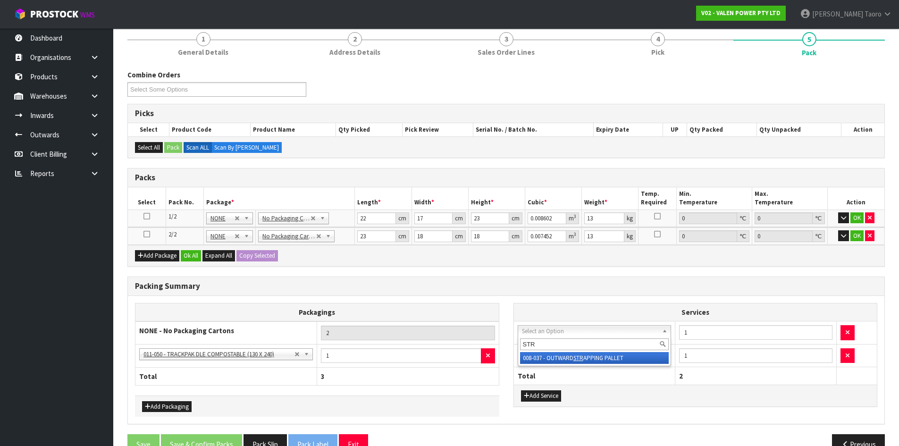
type input "STR"
click at [558, 352] on div "STR" at bounding box center [594, 345] width 153 height 16
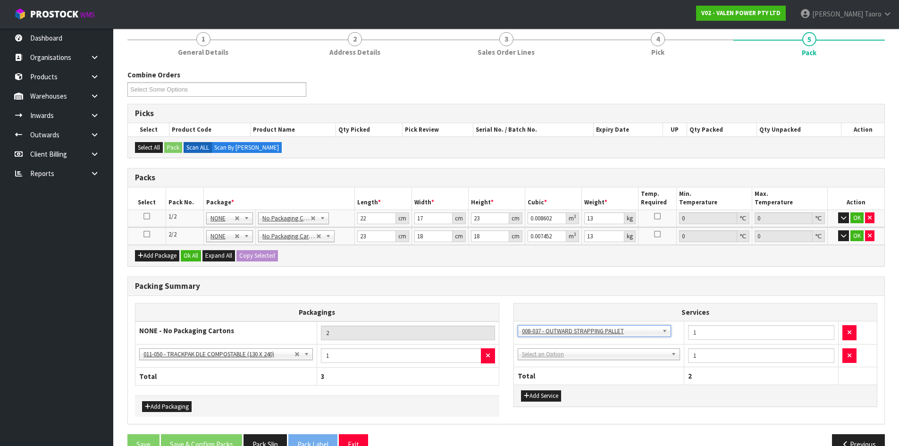
drag, startPoint x: 563, startPoint y: 356, endPoint x: 567, endPoint y: 366, distance: 10.9
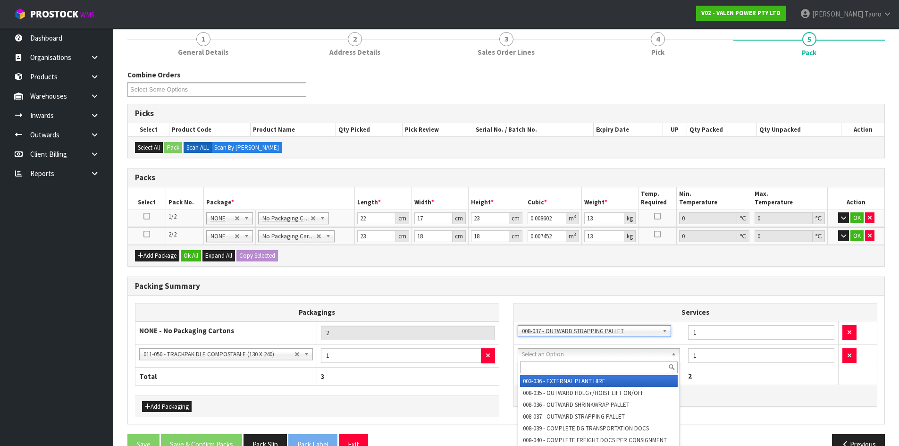
click at [568, 368] on input "text" at bounding box center [599, 368] width 158 height 12
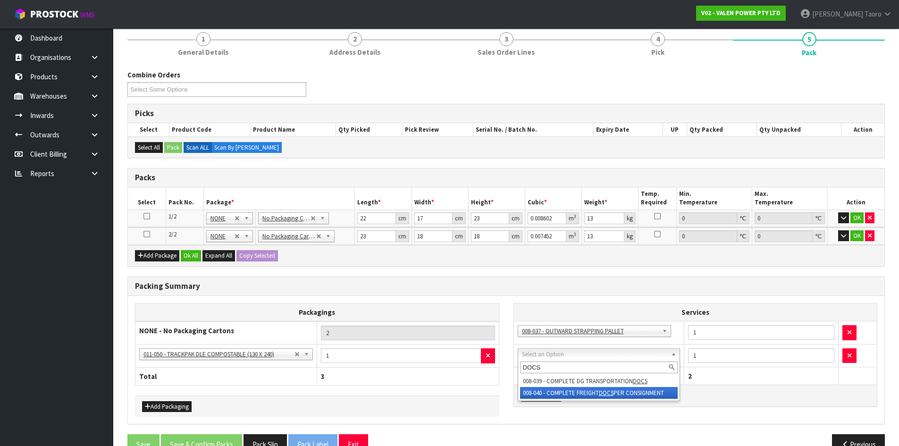
type input "DOCS"
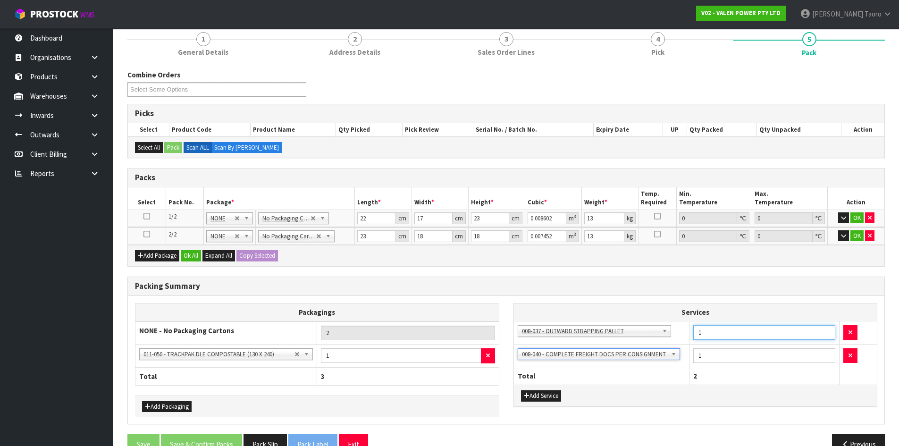
click at [689, 334] on tr "003-036 - EXTERNAL PLANT HIRE 008-035 - OUTWARD HDLG+/HOIST LIFT ON/OFF 008-036…" at bounding box center [696, 333] width 364 height 23
type input "2"
click at [195, 257] on button "Ok All" at bounding box center [191, 255] width 20 height 11
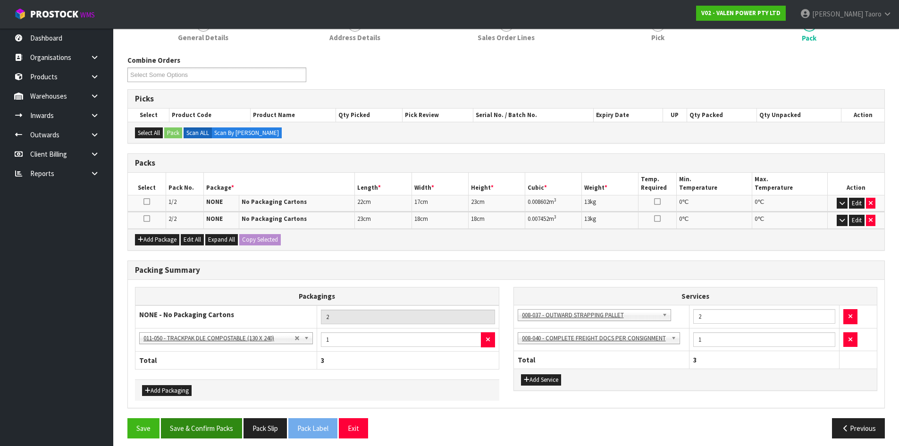
scroll to position [104, 0]
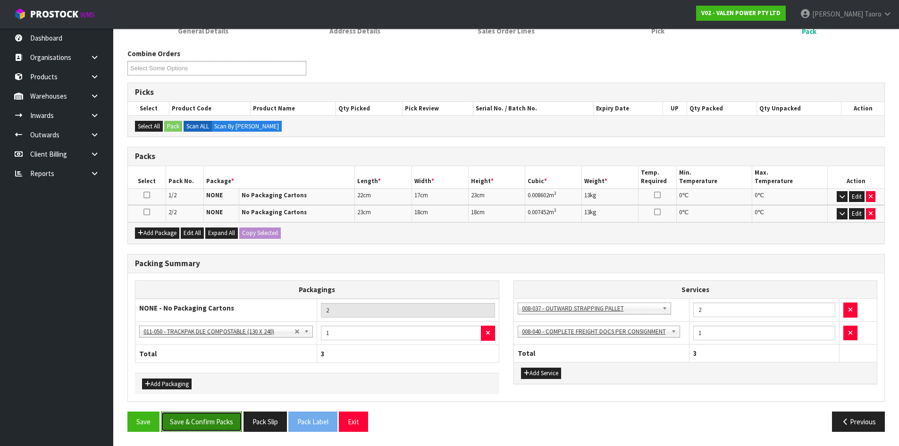
click at [223, 417] on button "Save & Confirm Packs" at bounding box center [201, 422] width 81 height 20
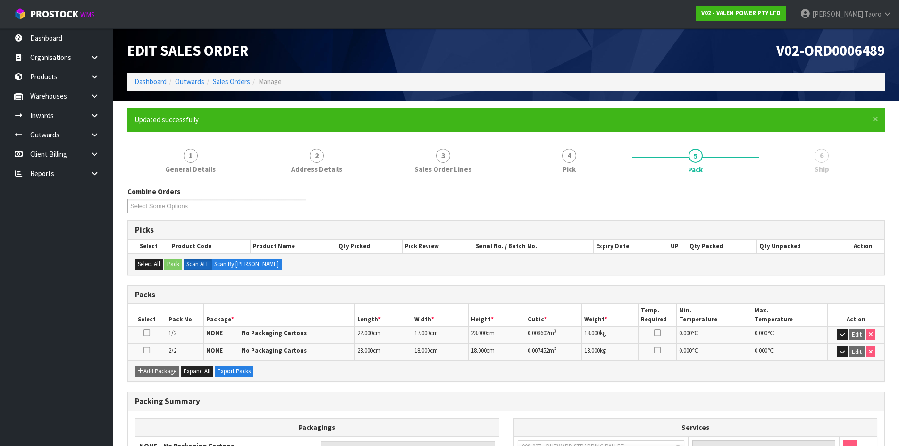
scroll to position [117, 0]
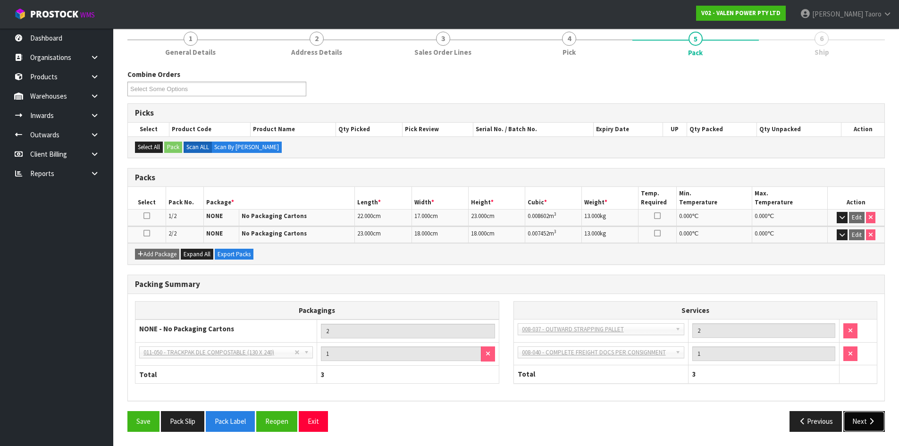
click at [866, 423] on button "Next" at bounding box center [865, 421] width 42 height 20
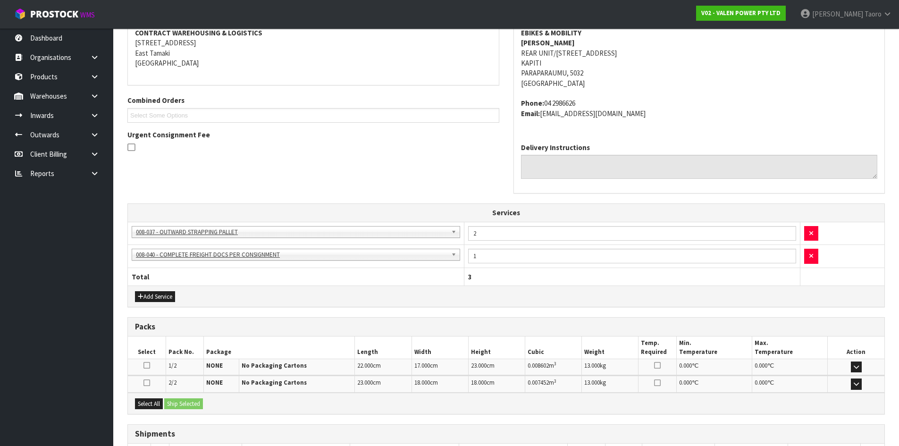
scroll to position [255, 0]
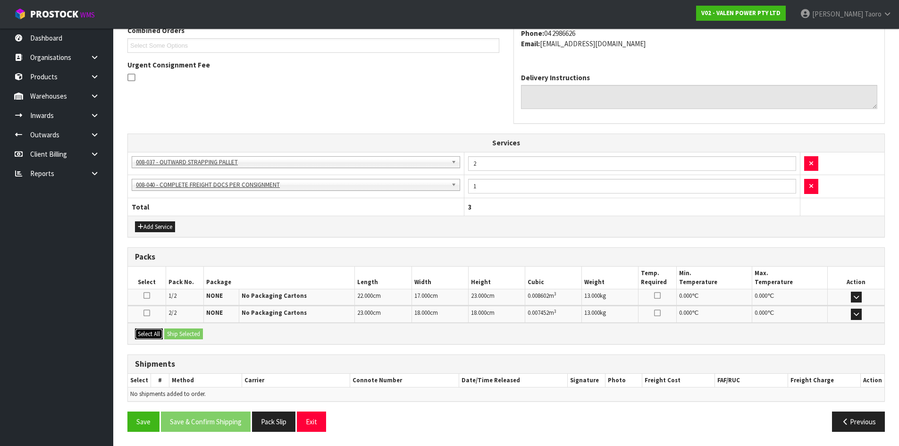
drag, startPoint x: 153, startPoint y: 335, endPoint x: 166, endPoint y: 335, distance: 12.8
click at [152, 335] on button "Select All" at bounding box center [149, 334] width 28 height 11
click at [173, 333] on button "Ship Selected" at bounding box center [183, 334] width 39 height 11
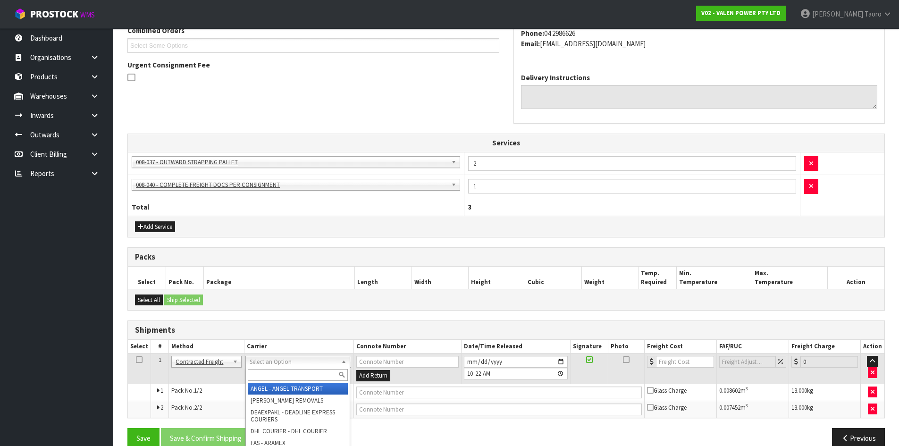
click at [322, 376] on input "text" at bounding box center [298, 375] width 100 height 12
type input "NZP"
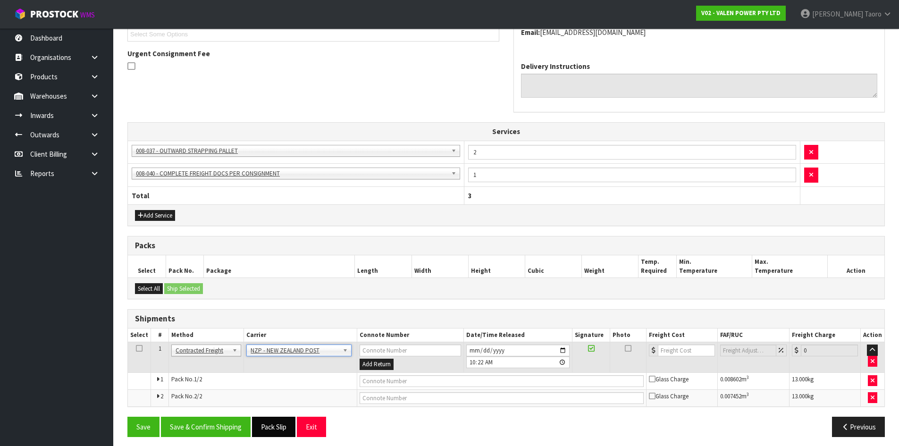
scroll to position [271, 0]
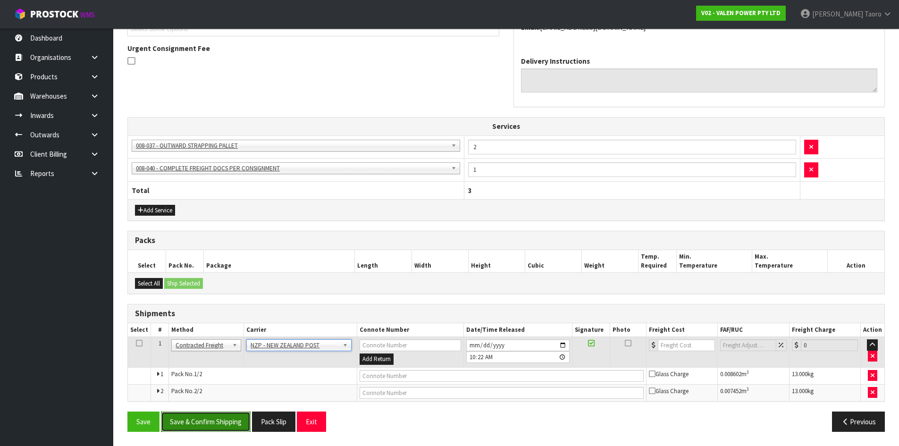
click at [236, 418] on button "Save & Confirm Shipping" at bounding box center [206, 422] width 90 height 20
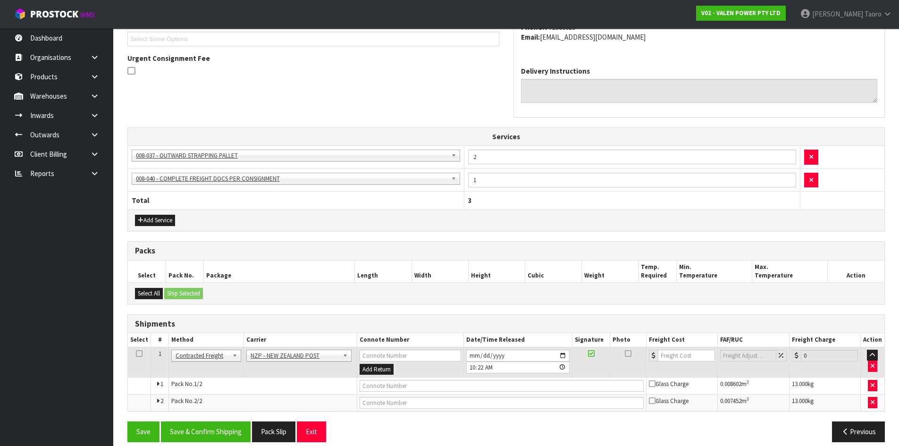
scroll to position [0, 0]
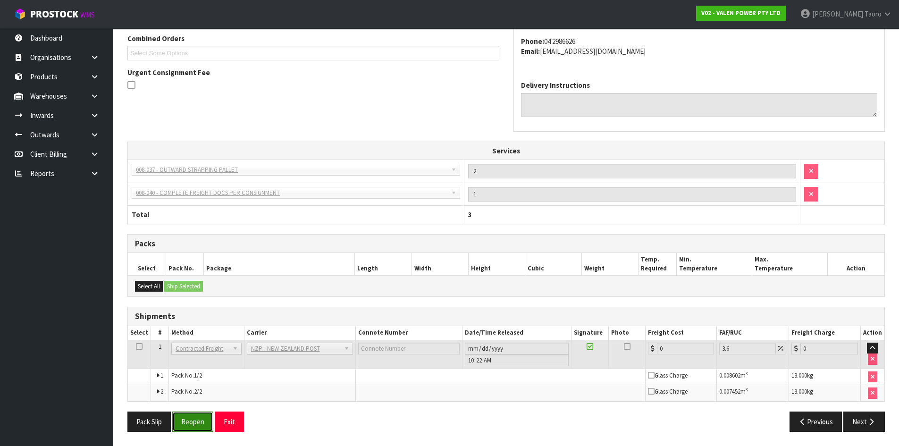
click at [201, 430] on button "Reopen" at bounding box center [192, 422] width 41 height 20
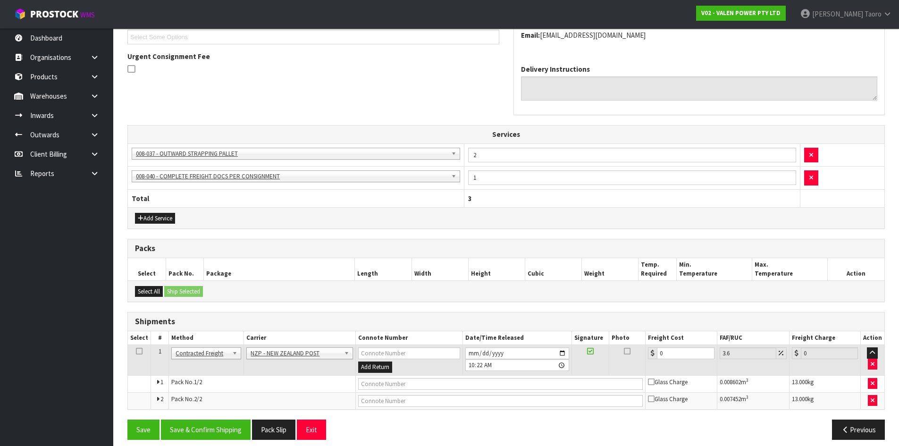
scroll to position [271, 0]
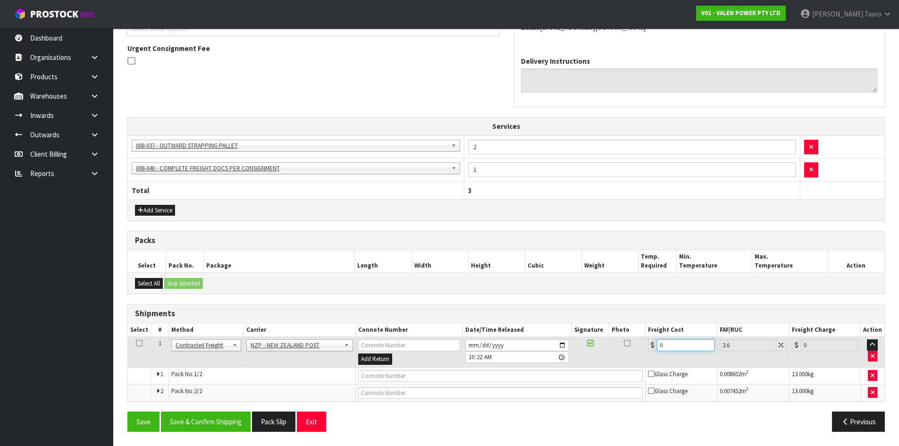
click at [676, 343] on input "0" at bounding box center [685, 345] width 57 height 12
click at [676, 342] on input "0" at bounding box center [685, 345] width 57 height 12
type input "2"
type input "2.07"
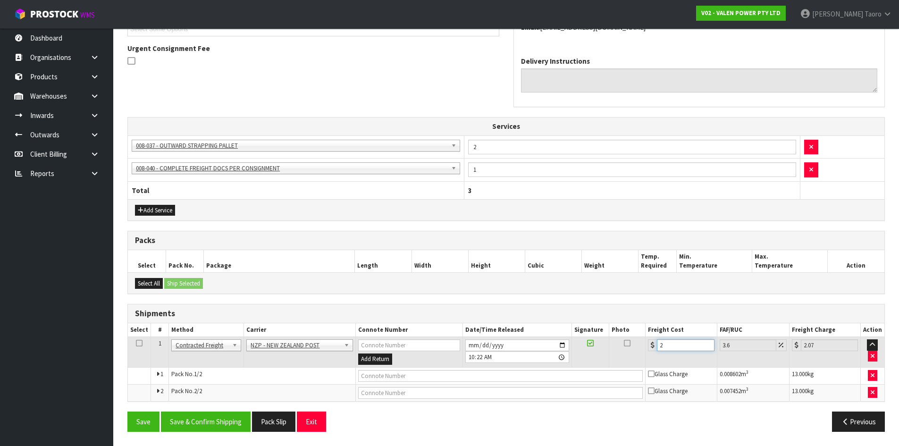
type input "21"
type input "21.76"
type input "21.7"
type input "22.48"
type input "21.73"
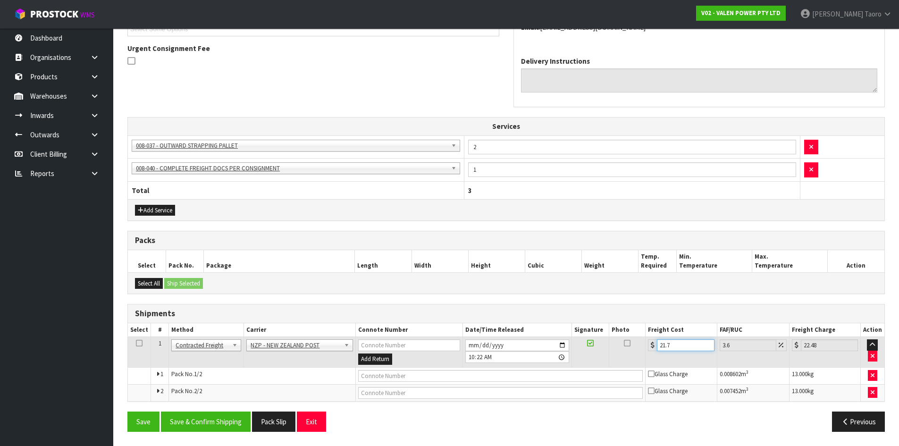
type input "22.51"
type input "21.7"
type input "22.48"
type input "21.78"
type input "22.56"
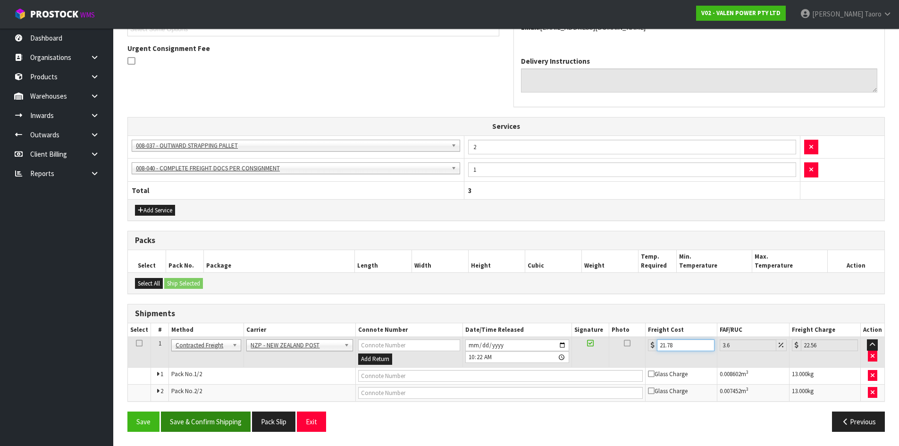
type input "21.78"
click at [214, 418] on button "Save & Confirm Shipping" at bounding box center [206, 422] width 90 height 20
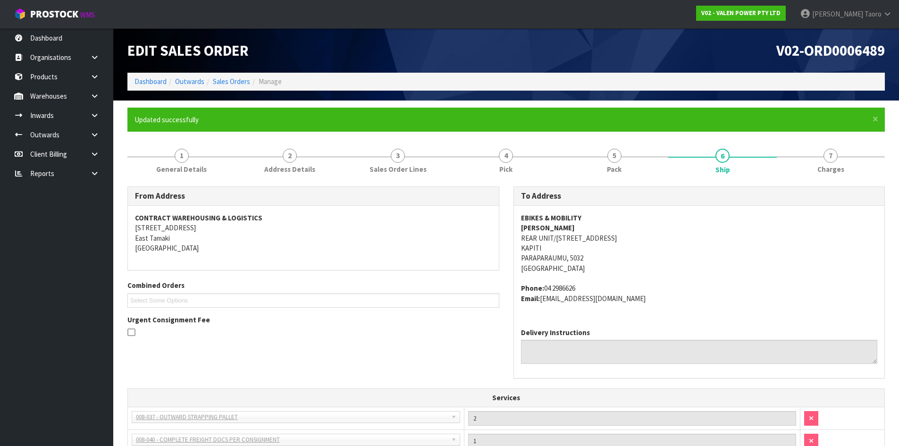
scroll to position [247, 0]
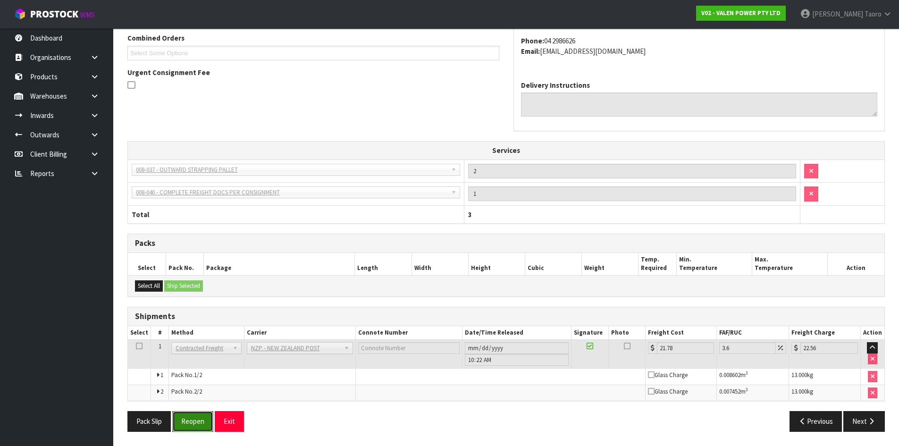
click at [196, 421] on button "Reopen" at bounding box center [192, 421] width 41 height 20
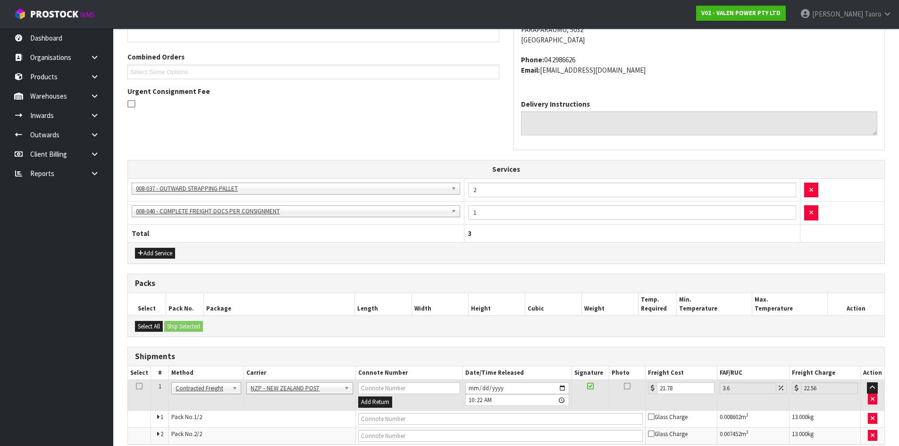
scroll to position [271, 0]
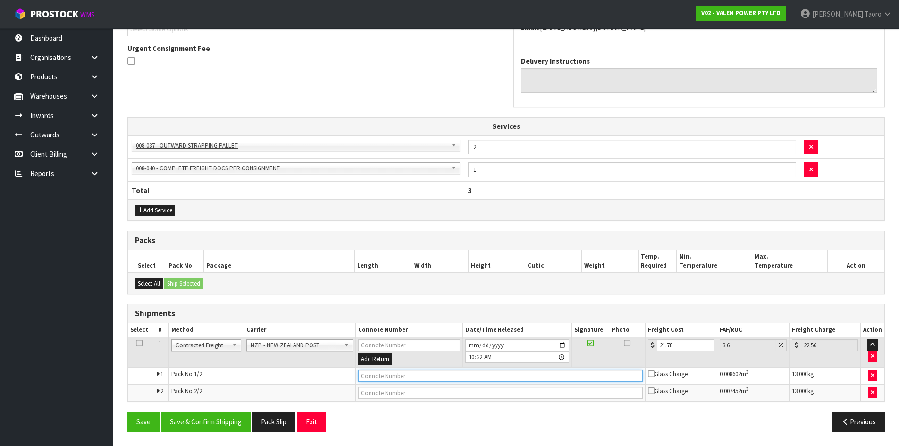
click at [396, 379] on input "text" at bounding box center [500, 376] width 285 height 12
type input "00894210379941512850"
click at [127, 412] on button "Save" at bounding box center [143, 422] width 32 height 20
click at [411, 390] on input "text" at bounding box center [500, 393] width 285 height 12
type input "00894210379941512867"
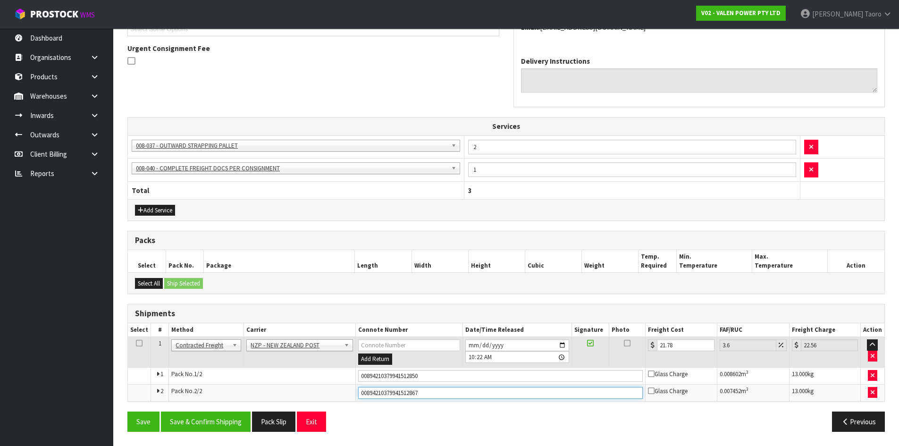
click at [127, 412] on button "Save" at bounding box center [143, 422] width 32 height 20
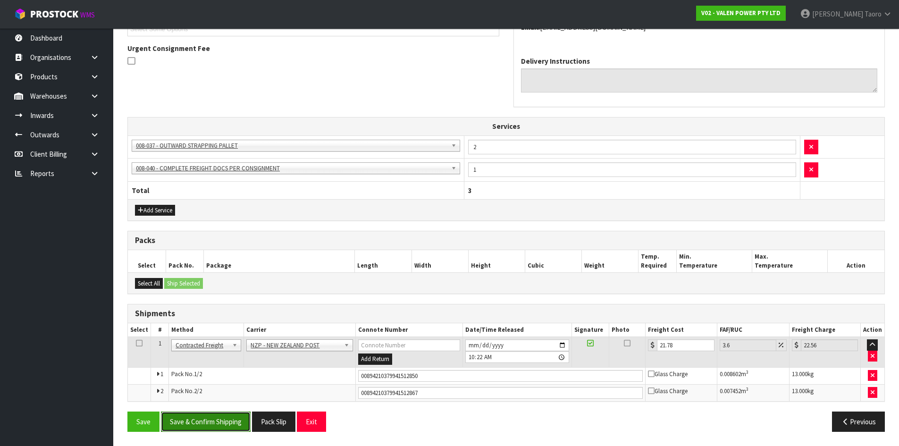
click at [212, 425] on button "Save & Confirm Shipping" at bounding box center [206, 422] width 90 height 20
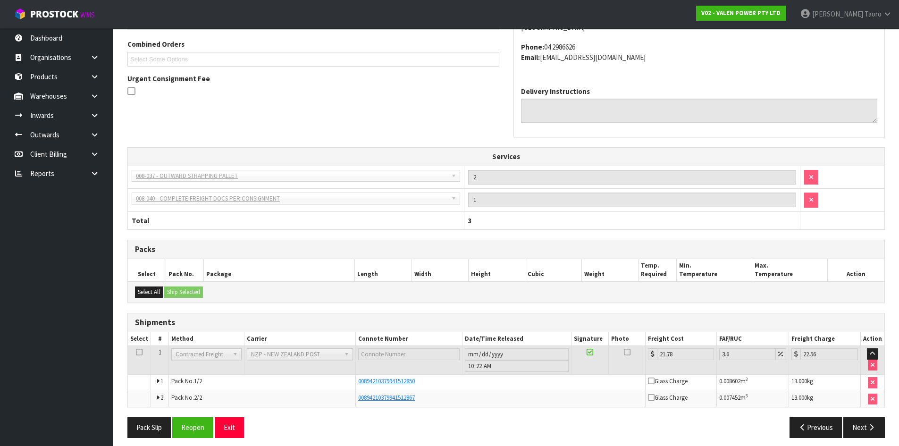
scroll to position [247, 0]
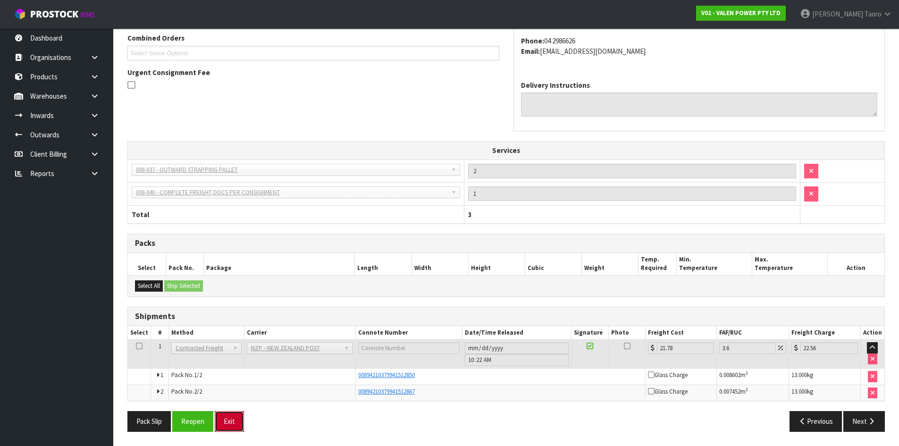
click at [238, 426] on button "Exit" at bounding box center [229, 421] width 29 height 20
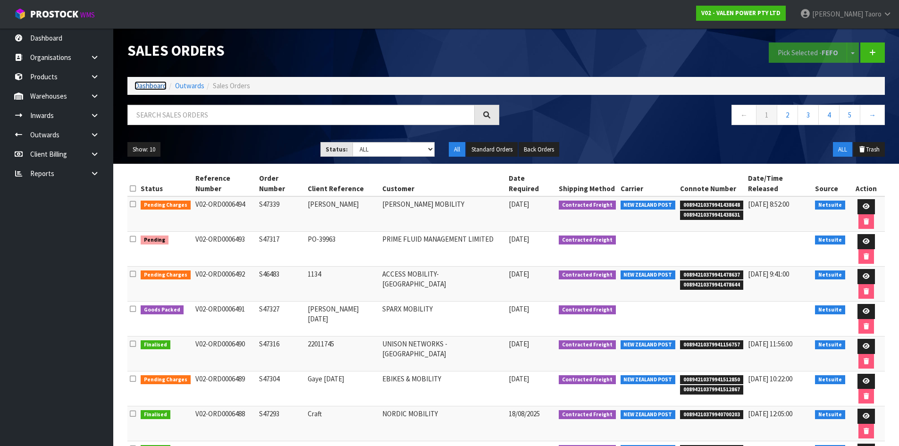
click at [157, 84] on link "Dashboard" at bounding box center [151, 85] width 32 height 9
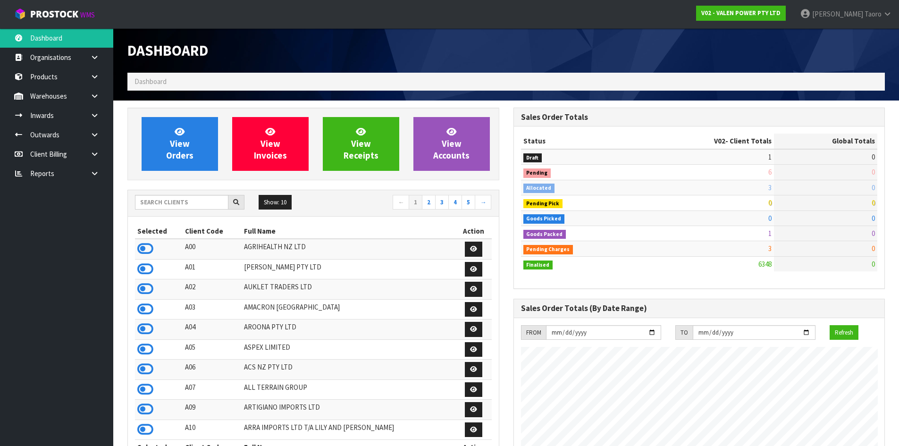
scroll to position [715, 386]
click at [148, 204] on input "text" at bounding box center [181, 202] width 93 height 15
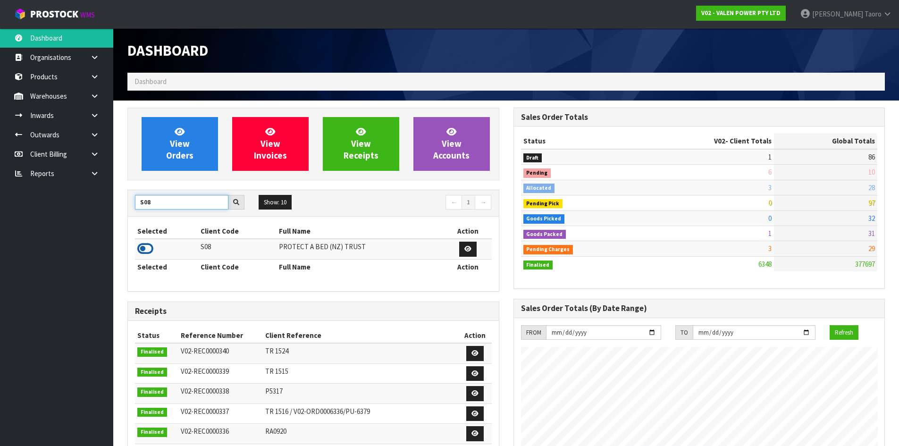
type input "S08"
click at [152, 246] on icon at bounding box center [145, 249] width 16 height 14
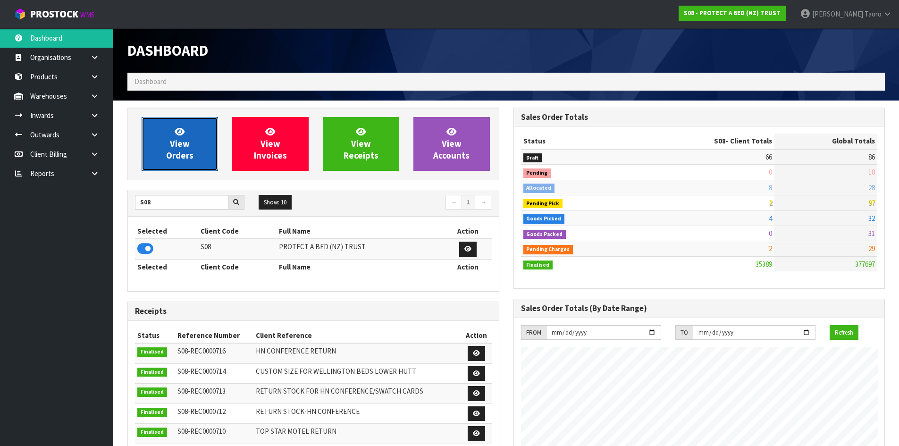
click at [183, 141] on span "View Orders" at bounding box center [179, 143] width 27 height 35
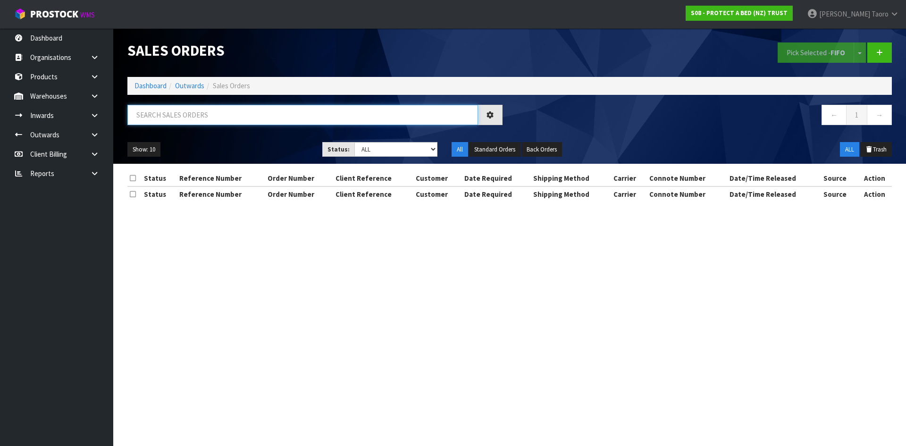
click at [186, 119] on input "text" at bounding box center [302, 115] width 351 height 20
type input "JOB-0408562"
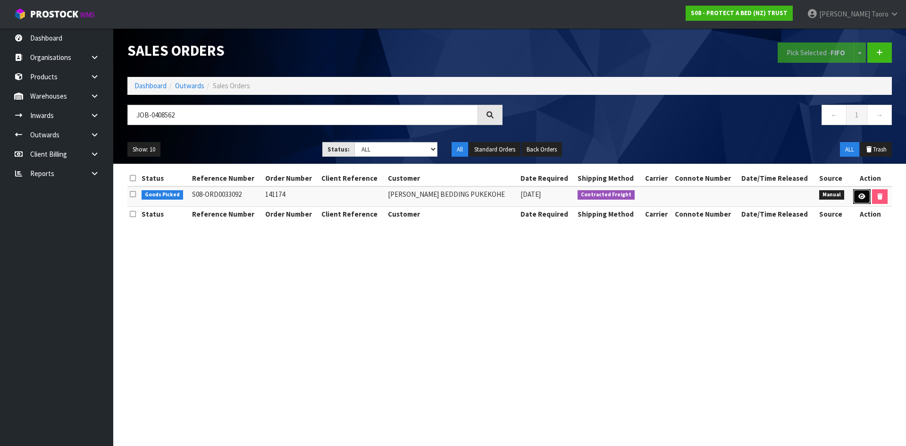
click at [857, 199] on link at bounding box center [862, 196] width 17 height 15
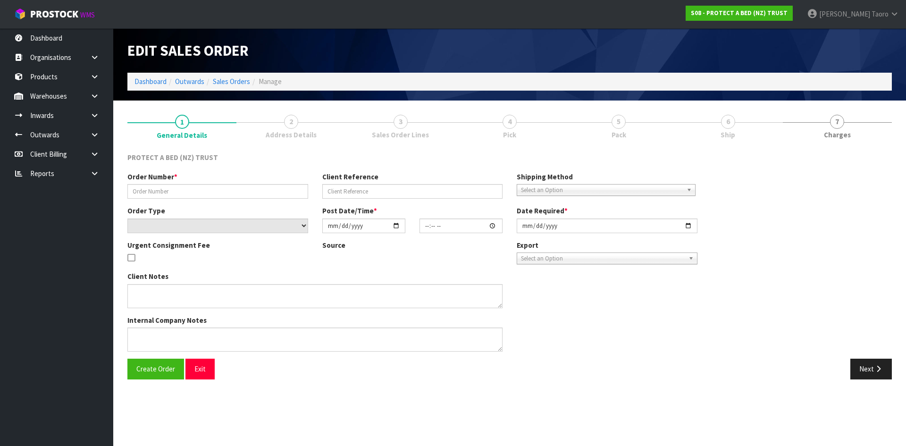
type input "141174"
select select "number:0"
type input "2025-08-20"
type input "10:12:00.000"
type input "2025-08-20"
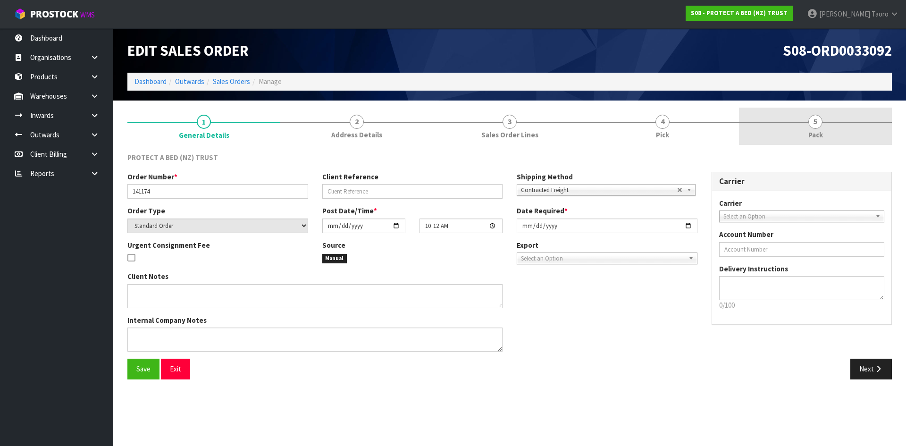
click at [828, 133] on link "5 Pack" at bounding box center [815, 126] width 153 height 37
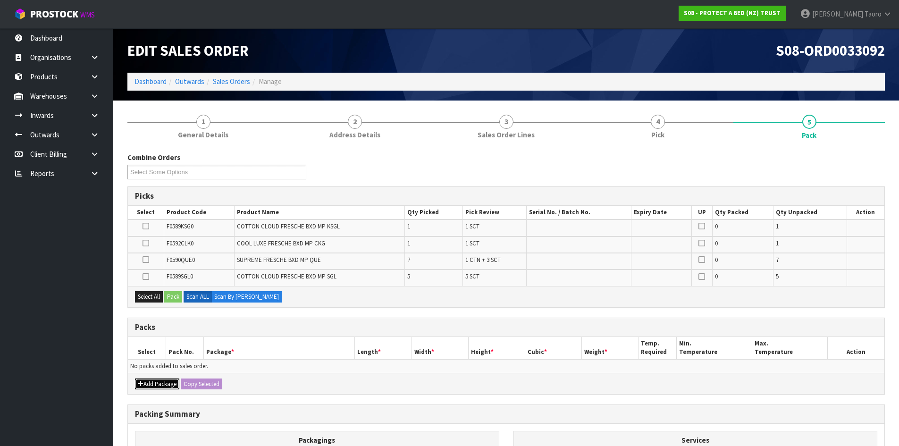
drag, startPoint x: 166, startPoint y: 385, endPoint x: 162, endPoint y: 376, distance: 10.2
click at [165, 384] on button "Add Package" at bounding box center [157, 384] width 44 height 11
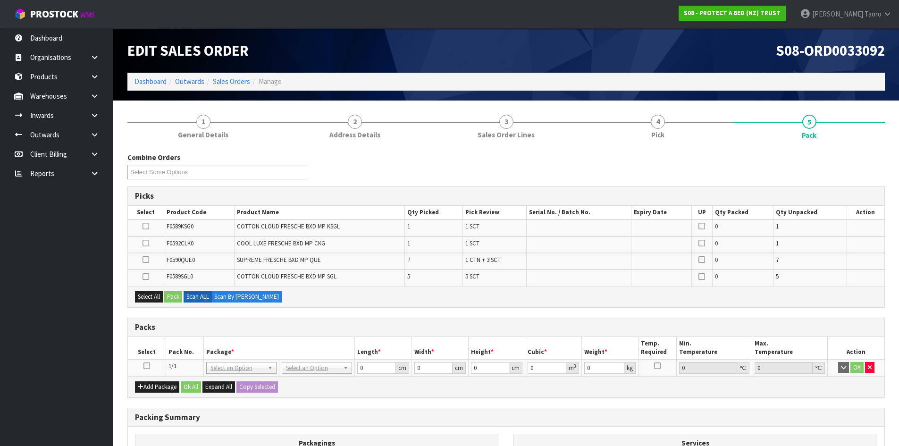
click at [147, 366] on icon at bounding box center [147, 366] width 7 height 0
click at [191, 342] on th "Pack No." at bounding box center [185, 348] width 38 height 22
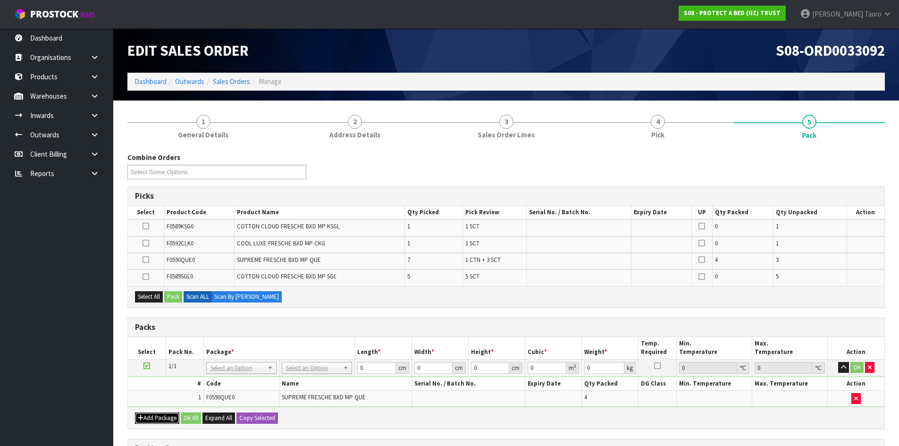
click at [139, 416] on icon "button" at bounding box center [141, 418] width 6 height 6
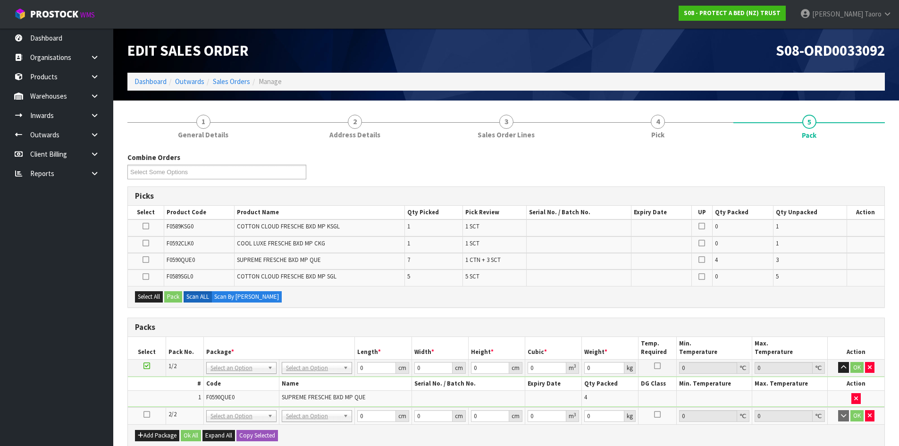
click at [146, 415] on icon at bounding box center [147, 415] width 7 height 0
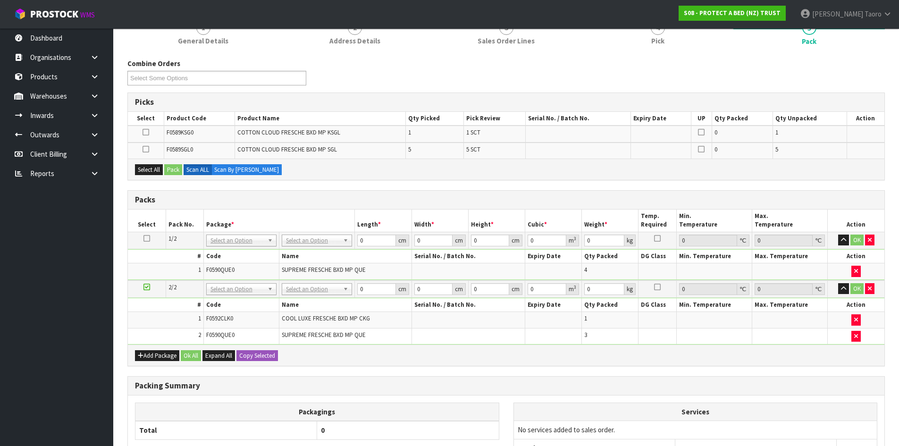
scroll to position [94, 0]
click at [146, 353] on button "Add Package" at bounding box center [157, 355] width 44 height 11
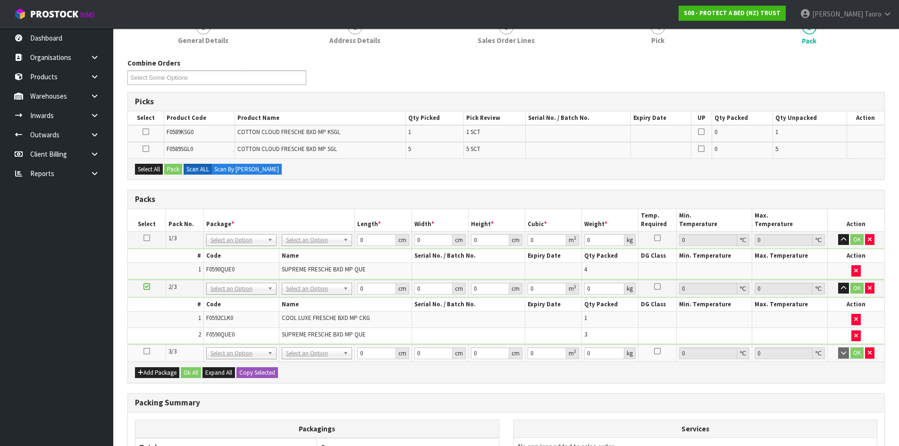
click at [145, 351] on icon at bounding box center [147, 351] width 7 height 0
click at [158, 331] on td "2" at bounding box center [166, 336] width 76 height 16
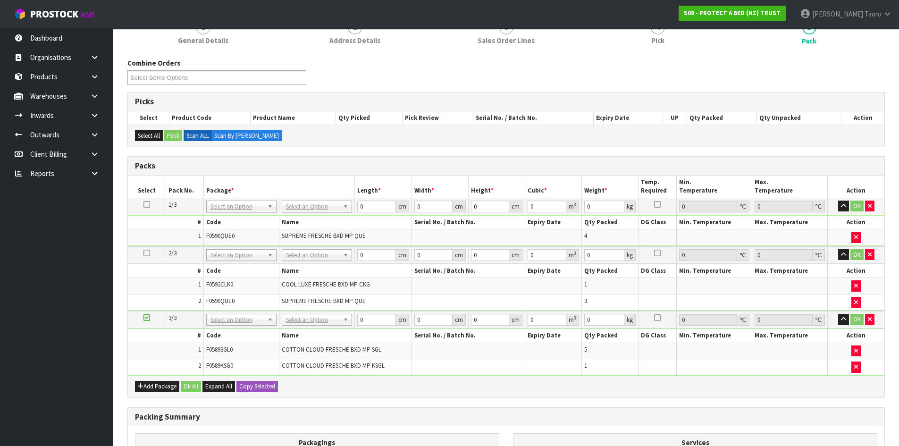
click at [336, 200] on td "No Packaging Cartons PLT GEN120 (1200 X 1000) PLT ONE WAY SKID CHEP HIRE PALLET…" at bounding box center [317, 206] width 76 height 17
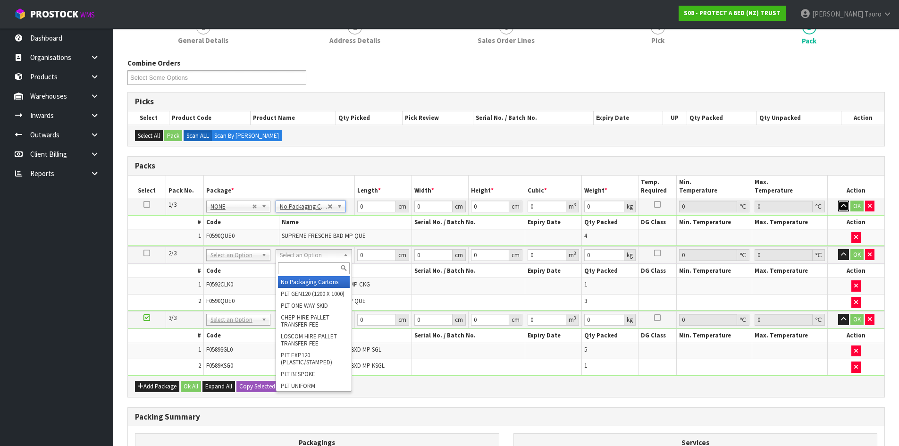
click at [846, 209] on icon "button" at bounding box center [843, 206] width 5 height 6
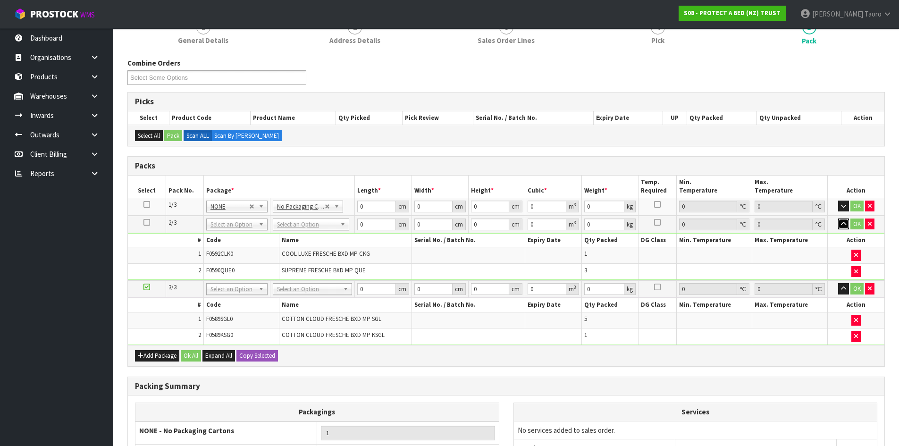
click at [845, 220] on button "button" at bounding box center [843, 224] width 11 height 11
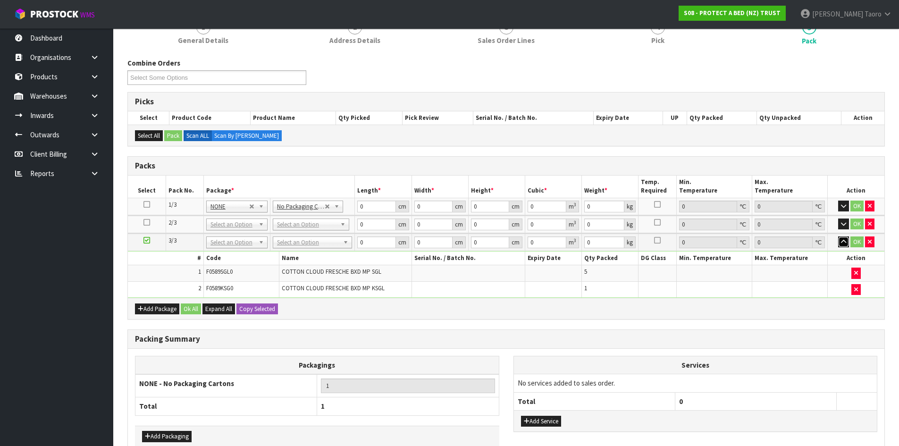
drag, startPoint x: 843, startPoint y: 239, endPoint x: 689, endPoint y: 246, distance: 153.6
click at [842, 240] on icon "button" at bounding box center [843, 242] width 5 height 6
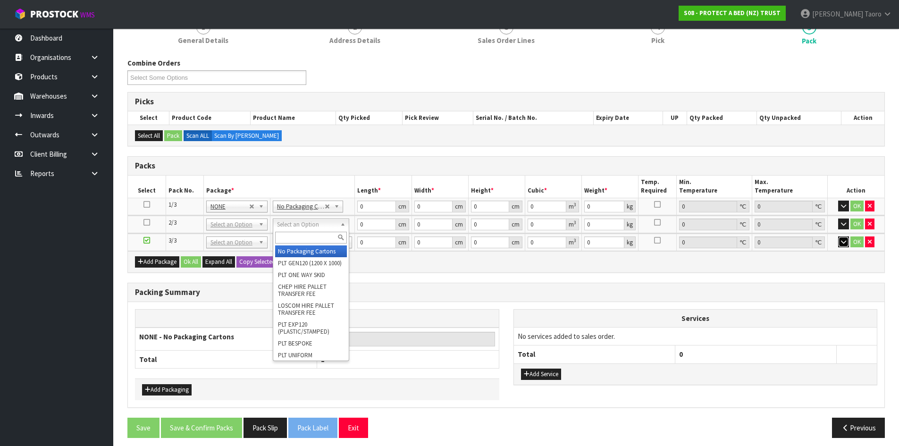
drag, startPoint x: 321, startPoint y: 224, endPoint x: 318, endPoint y: 245, distance: 20.4
click at [319, 238] on input "text" at bounding box center [311, 238] width 72 height 12
type input "OC"
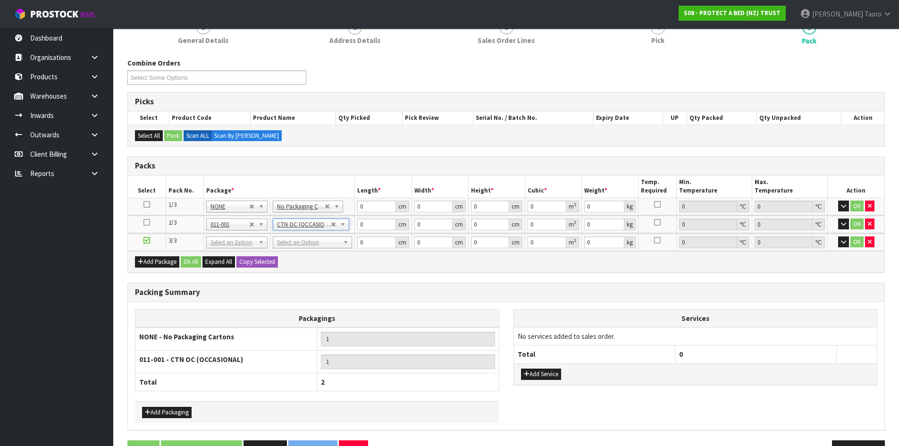
type input "6.45"
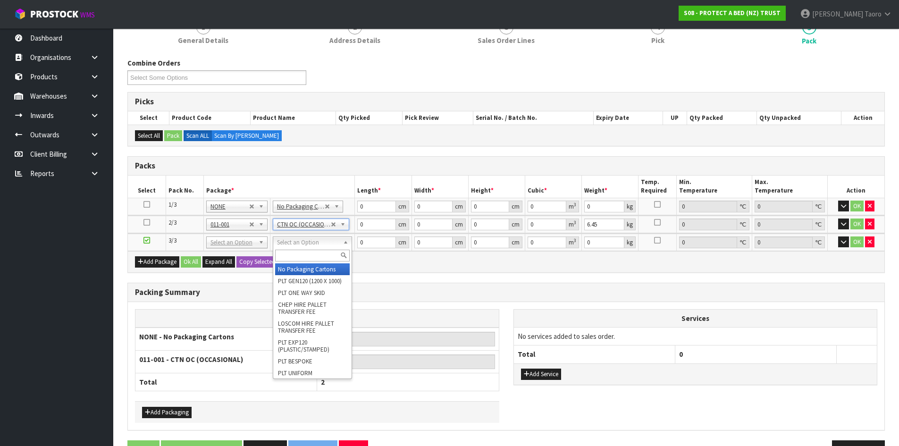
click at [337, 255] on input "text" at bounding box center [312, 256] width 75 height 12
type input "OC"
type input "2"
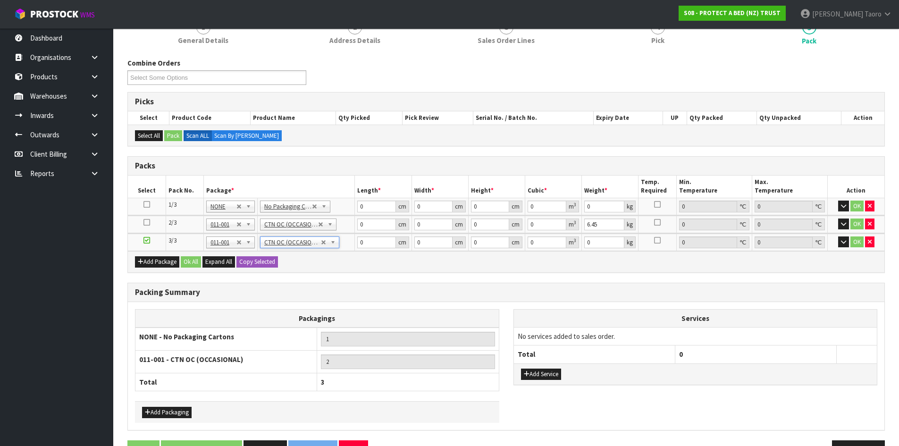
type input "6.1"
click at [373, 209] on input "0" at bounding box center [376, 207] width 38 height 12
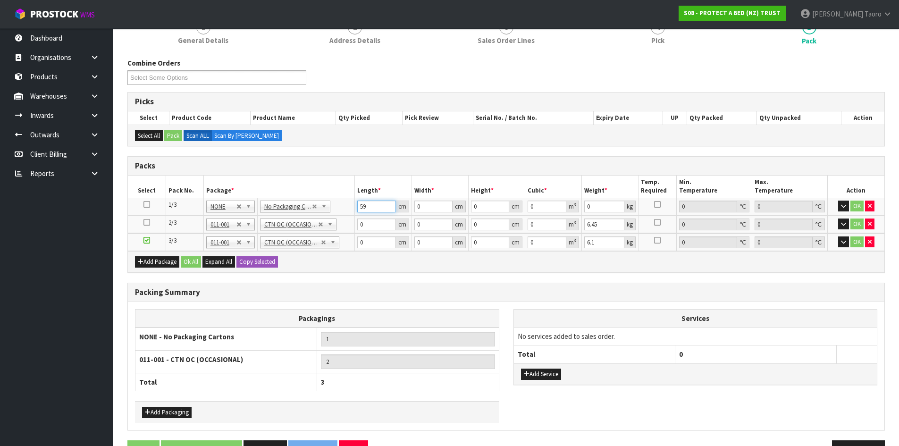
type input "59"
type input "41"
type input "3"
type input "0.007257"
type input "32"
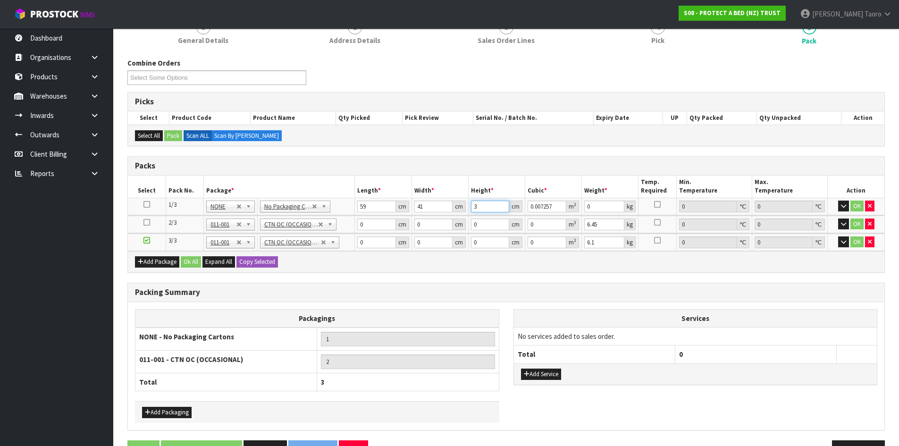
type input "0.077408"
type input "32"
type input "8"
type input "59"
type input "40"
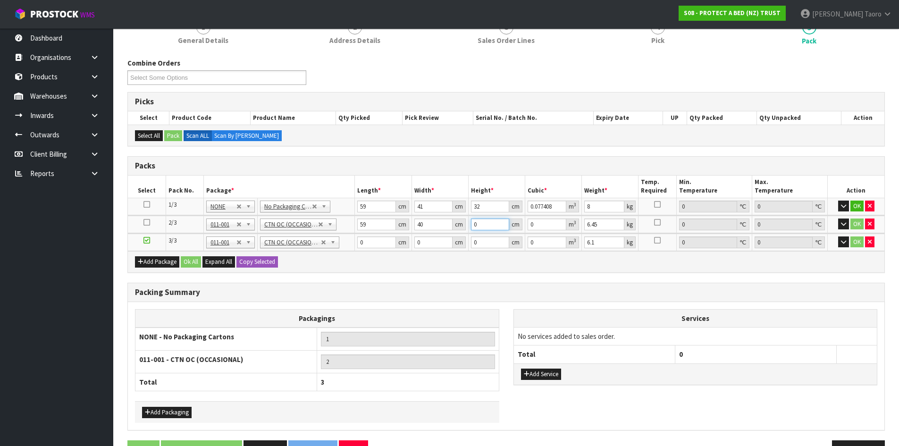
type input "3"
type input "0.00708"
type input "32"
type input "0.07552"
type input "32"
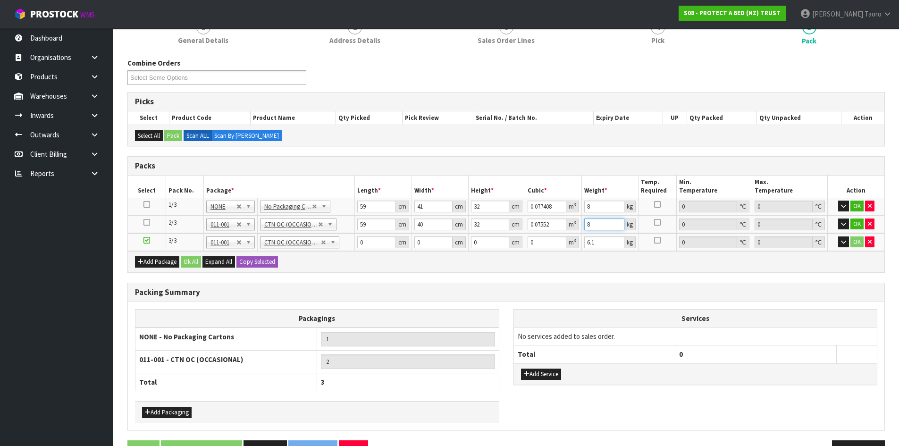
type input "8"
type input "61"
type input "42"
type input "3"
type input "0.007686"
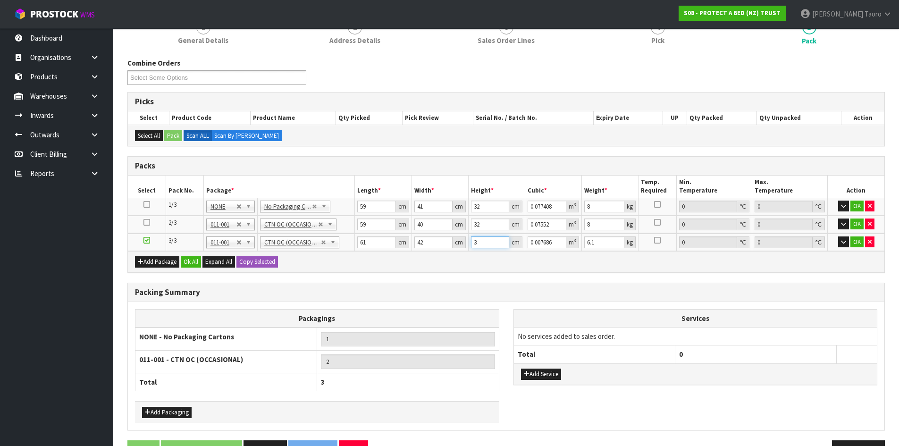
type input "32"
type input "0.081984"
type input "32"
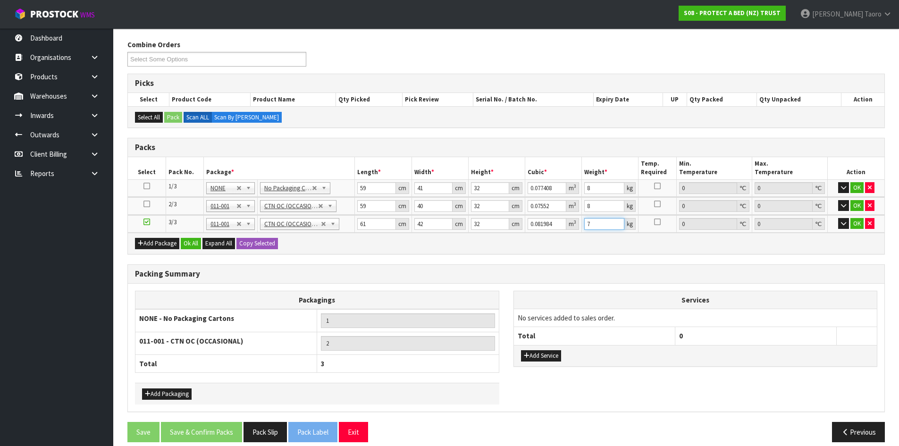
scroll to position [123, 0]
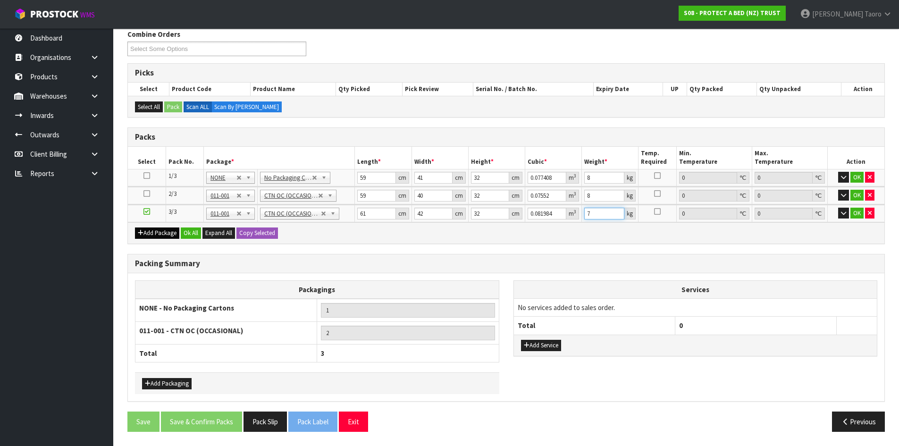
type input "7"
click at [179, 232] on button "Add Package" at bounding box center [157, 233] width 44 height 11
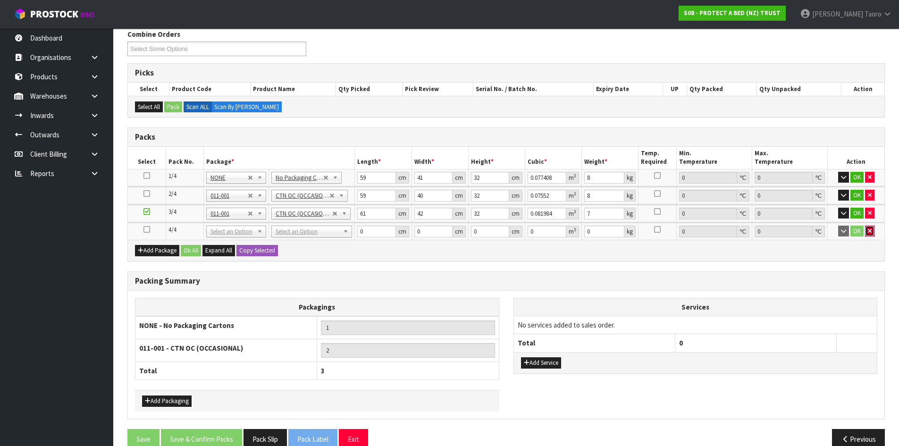
click at [873, 235] on button "button" at bounding box center [869, 231] width 9 height 11
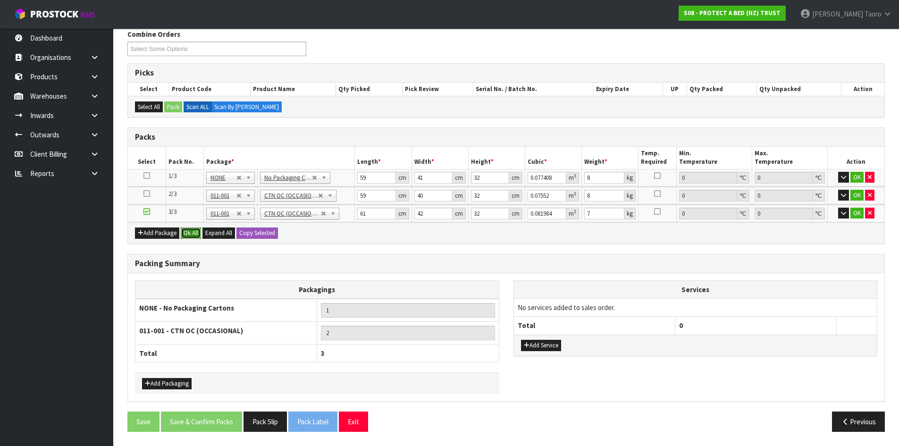
click at [190, 235] on button "Ok All" at bounding box center [191, 233] width 20 height 11
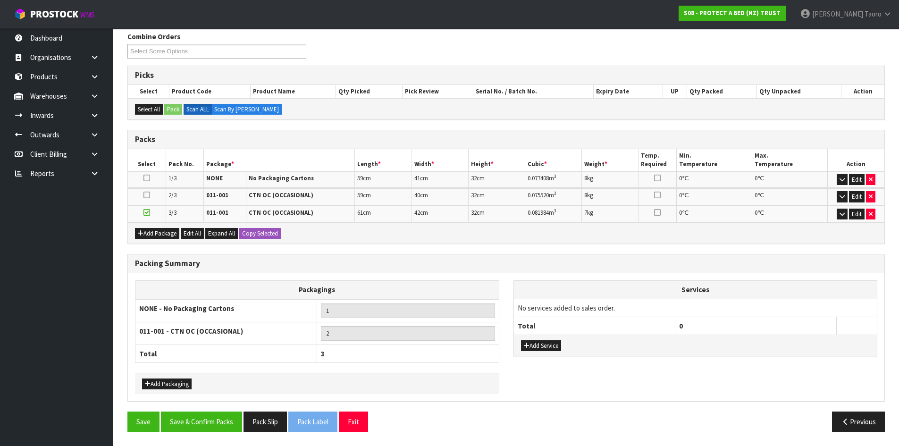
scroll to position [121, 0]
click at [222, 421] on button "Save & Confirm Packs" at bounding box center [201, 422] width 81 height 20
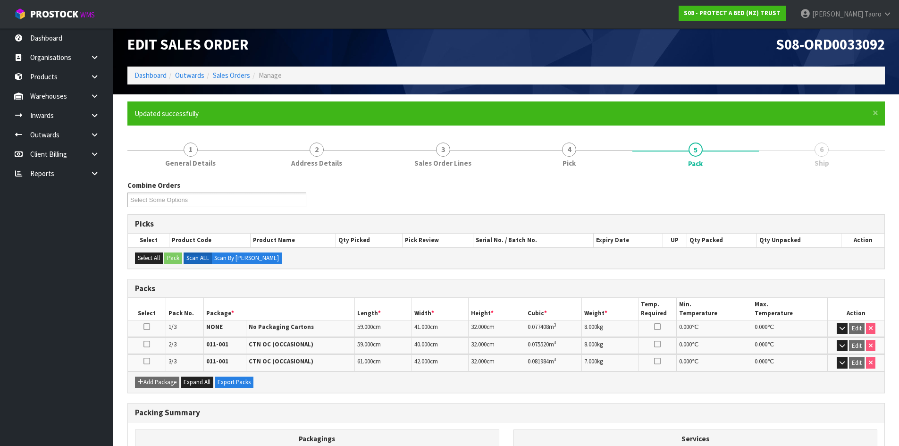
scroll to position [134, 0]
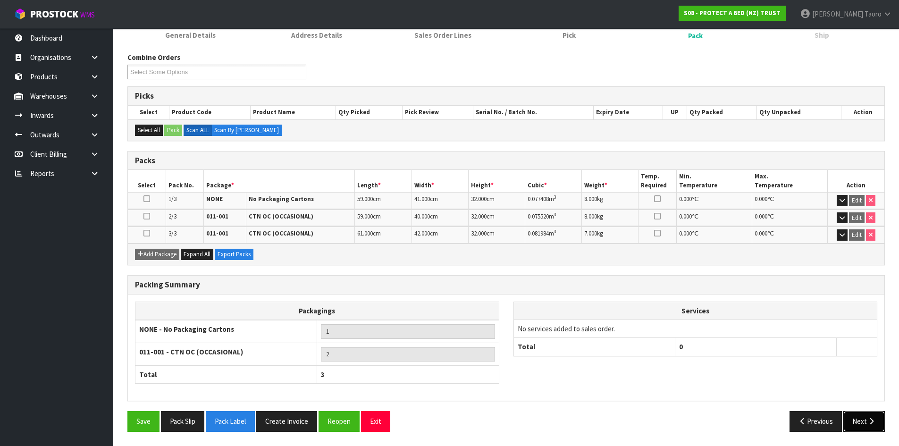
click at [858, 422] on button "Next" at bounding box center [865, 421] width 42 height 20
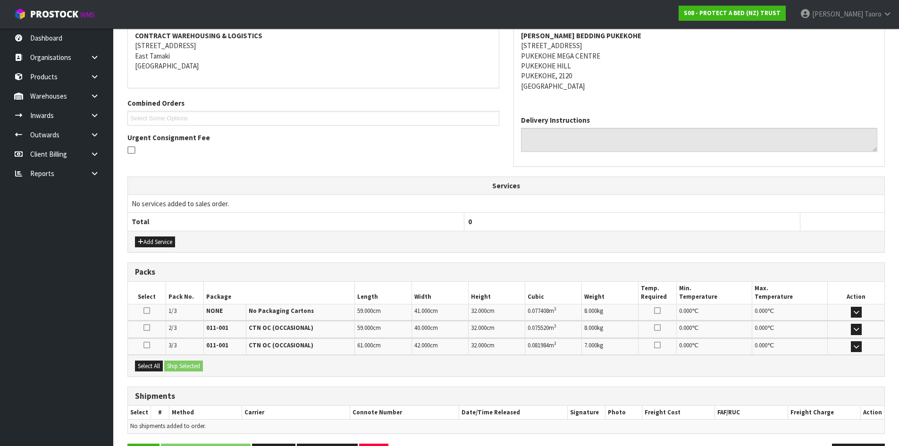
scroll to position [214, 0]
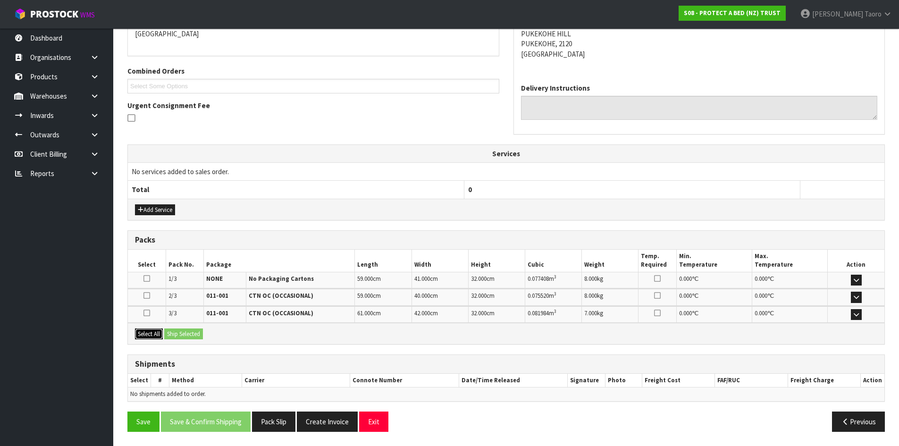
click at [161, 334] on button "Select All" at bounding box center [149, 334] width 28 height 11
click at [177, 334] on button "Ship Selected" at bounding box center [183, 334] width 39 height 11
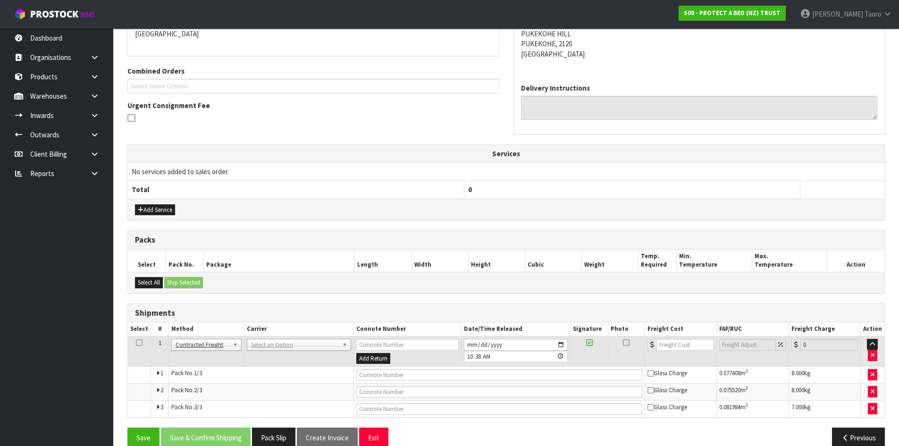
drag, startPoint x: 279, startPoint y: 345, endPoint x: 283, endPoint y: 353, distance: 8.4
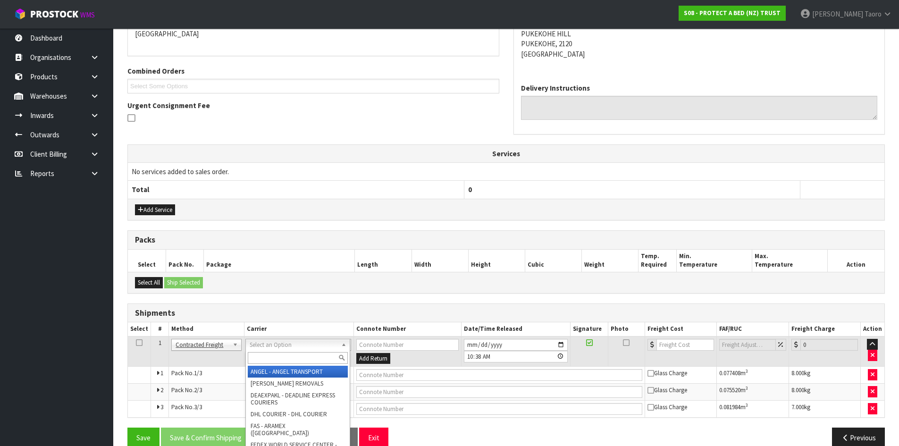
click at [284, 354] on input "text" at bounding box center [298, 358] width 100 height 12
type input "NZP"
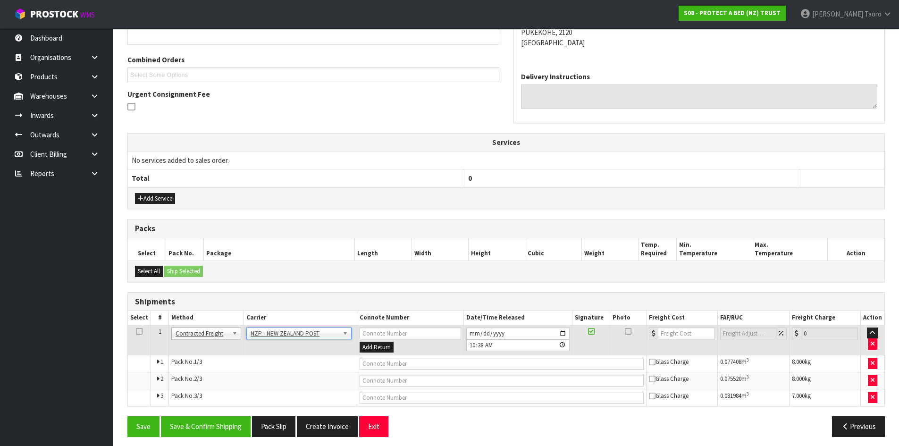
scroll to position [231, 0]
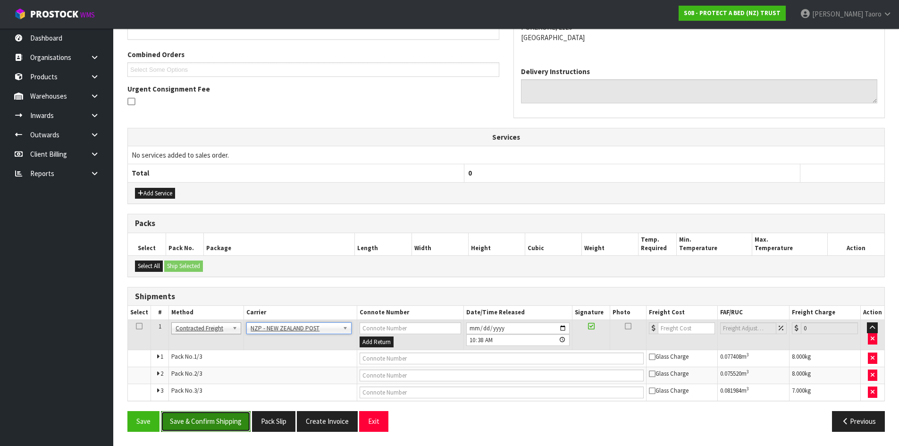
click at [230, 418] on button "Save & Confirm Shipping" at bounding box center [206, 421] width 90 height 20
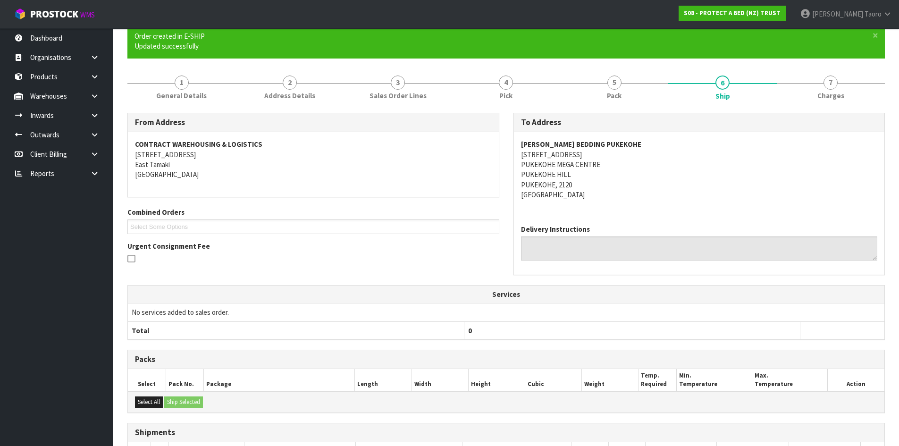
scroll to position [216, 0]
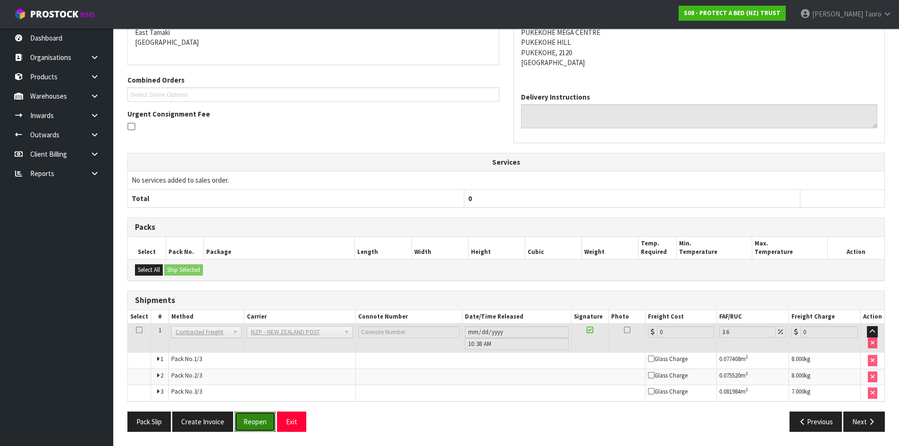
click at [265, 424] on button "Reopen" at bounding box center [255, 422] width 41 height 20
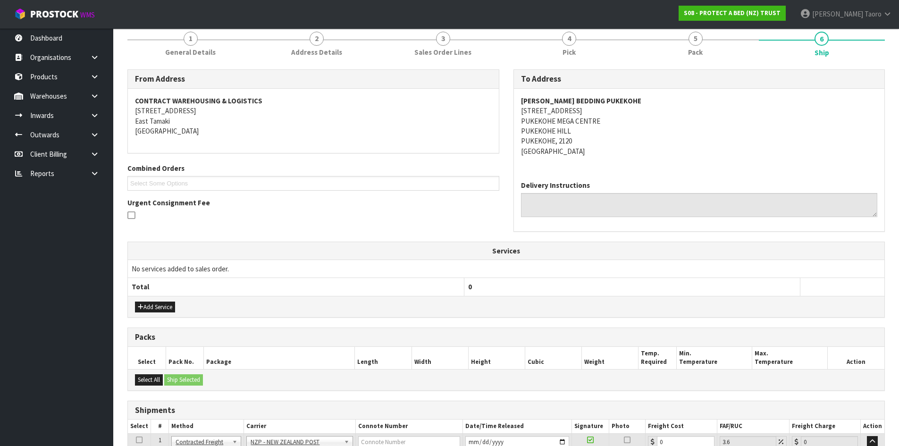
scroll to position [239, 0]
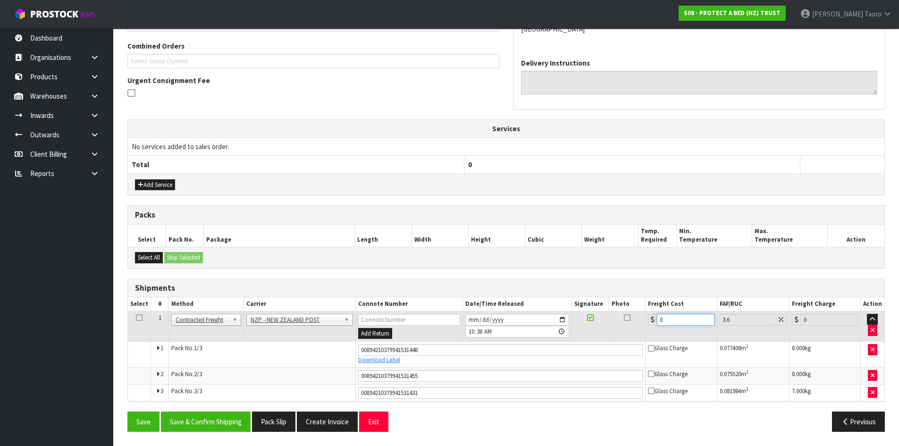
click at [667, 317] on input "0" at bounding box center [685, 320] width 57 height 12
type input "1"
type input "1.04"
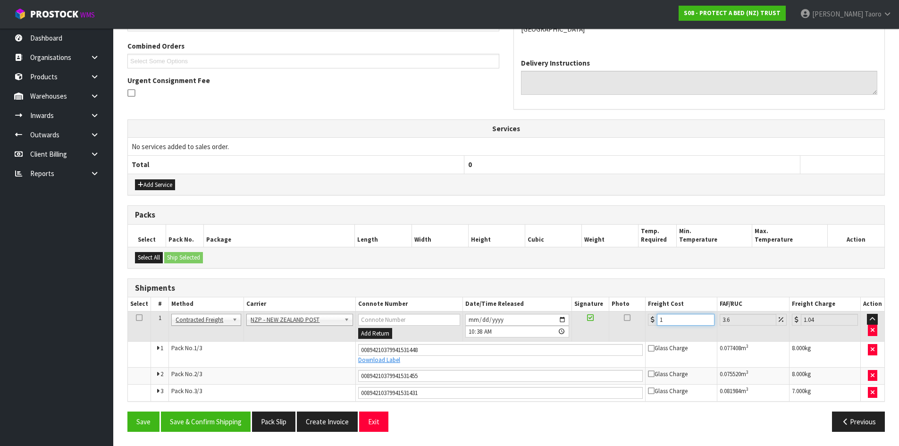
type input "12"
type input "12.43"
type input "12.9"
type input "13.36"
type input "12.99"
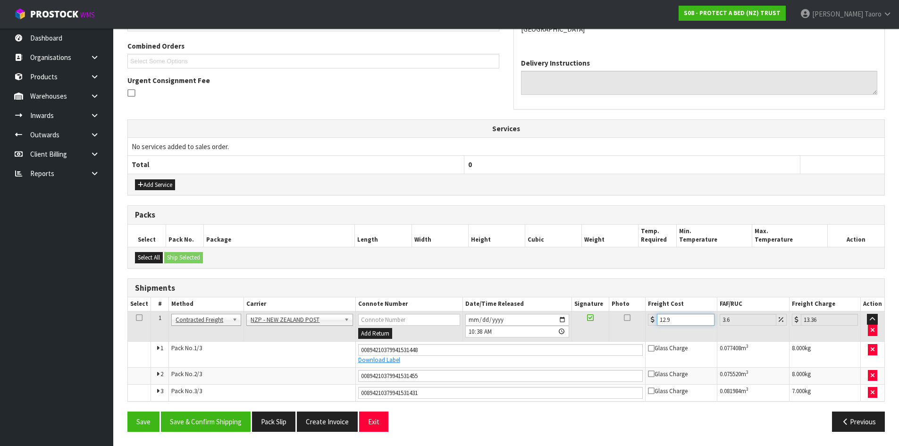
type input "13.46"
type input "12.99"
click at [215, 418] on button "Save & Confirm Shipping" at bounding box center [206, 422] width 90 height 20
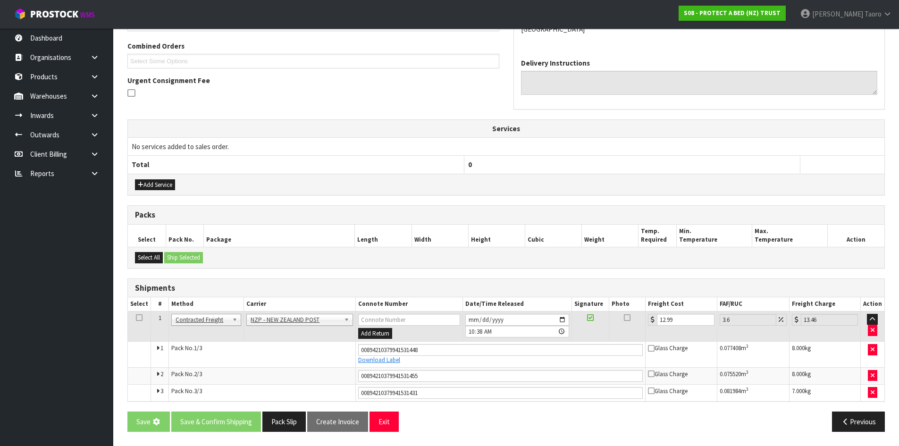
scroll to position [0, 0]
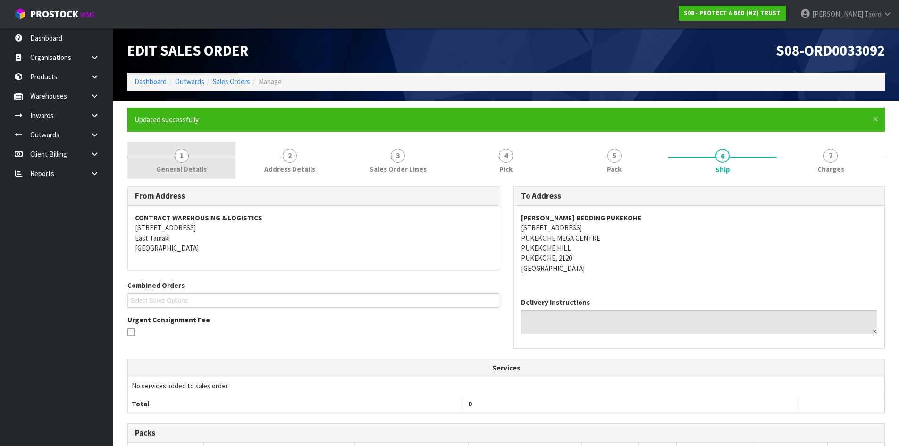
click at [197, 168] on span "General Details" at bounding box center [181, 169] width 51 height 10
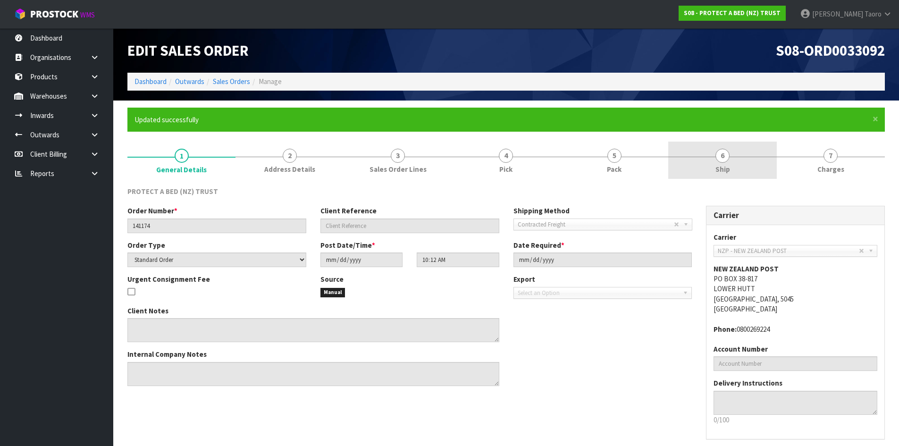
click at [709, 148] on link "6 Ship" at bounding box center [723, 160] width 108 height 37
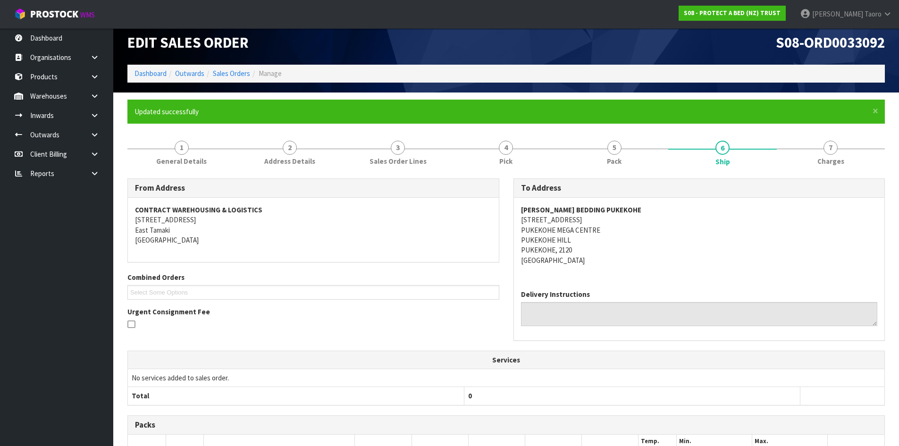
scroll to position [212, 0]
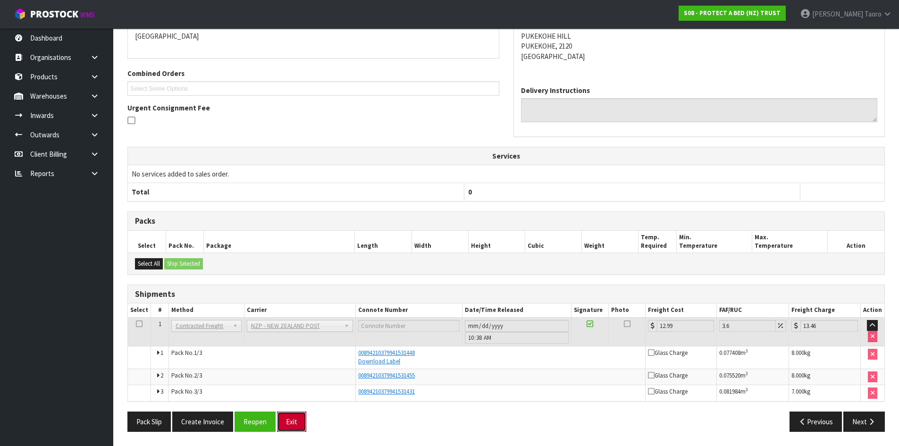
click at [299, 420] on button "Exit" at bounding box center [291, 422] width 29 height 20
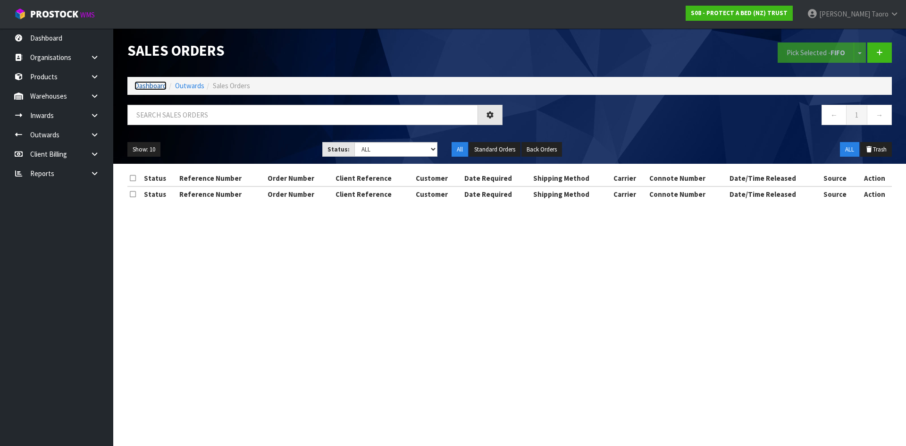
click at [159, 82] on link "Dashboard" at bounding box center [151, 85] width 32 height 9
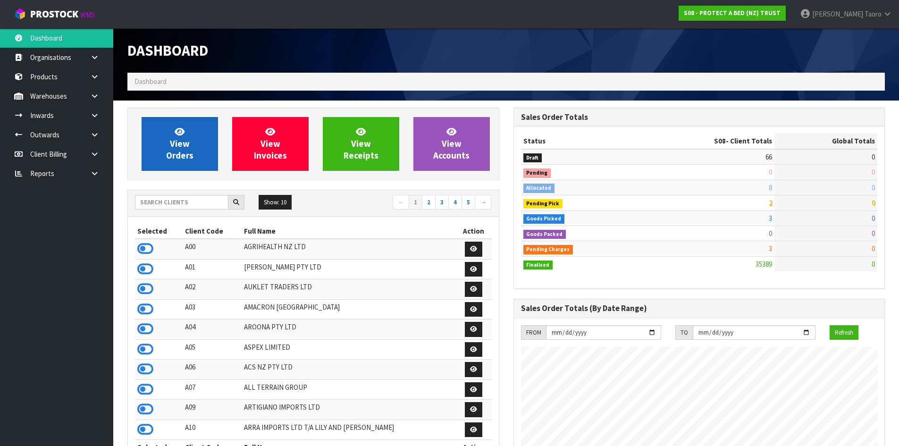
scroll to position [715, 386]
click at [157, 148] on link "View Orders" at bounding box center [180, 144] width 76 height 54
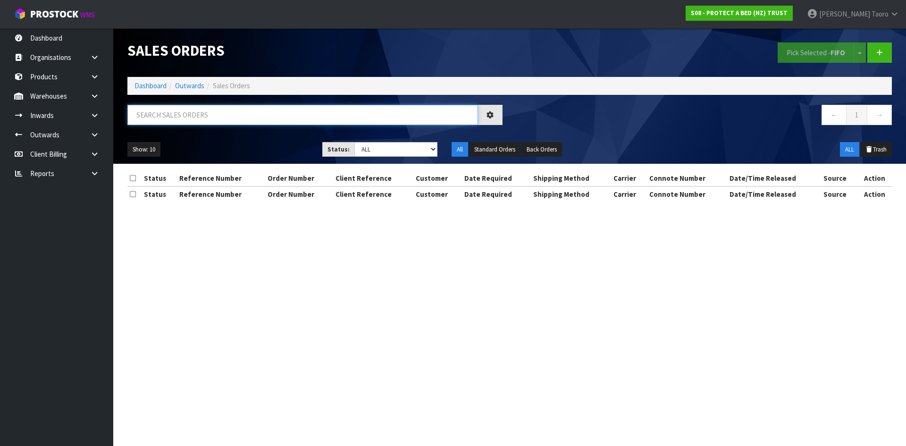
click at [172, 116] on input "text" at bounding box center [302, 115] width 351 height 20
type input "JOB-0408612"
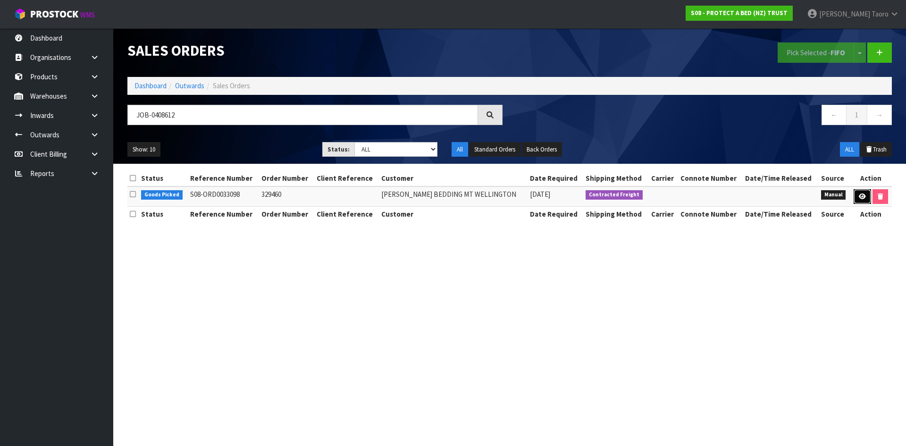
click at [858, 196] on link at bounding box center [862, 196] width 17 height 15
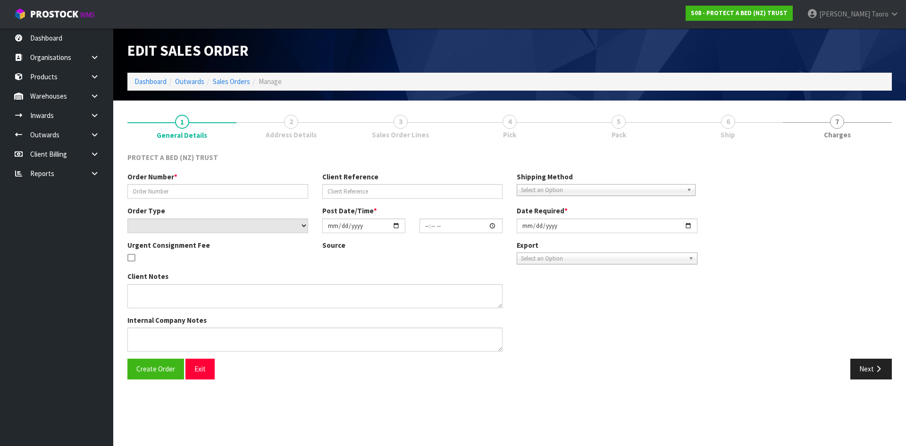
type input "329460"
select select "number:0"
type input "2025-08-20"
type input "11:55:00.000"
type input "2025-08-20"
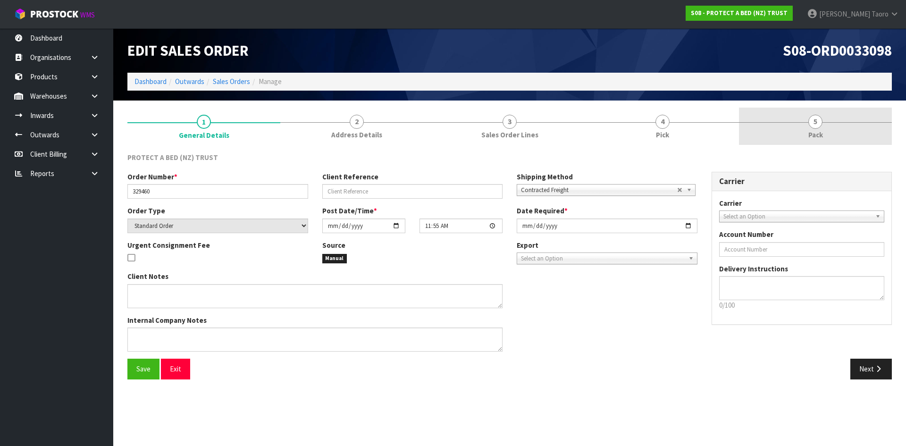
click at [843, 129] on link "5 Pack" at bounding box center [815, 126] width 153 height 37
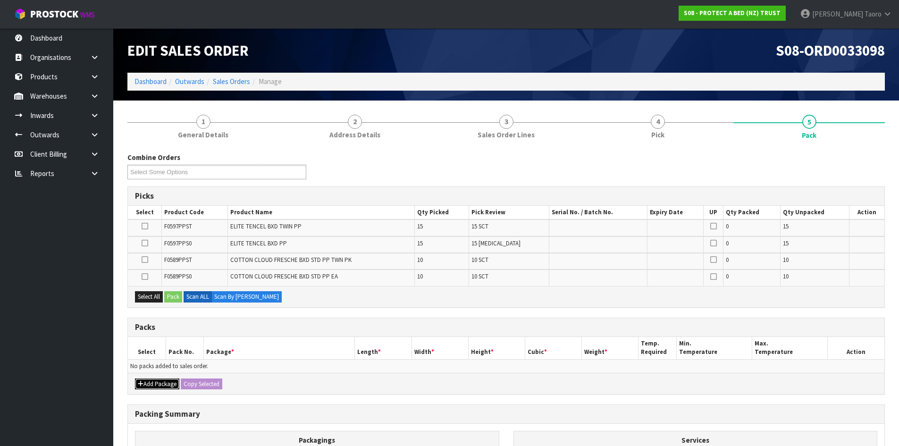
click at [152, 383] on button "Add Package" at bounding box center [157, 384] width 44 height 11
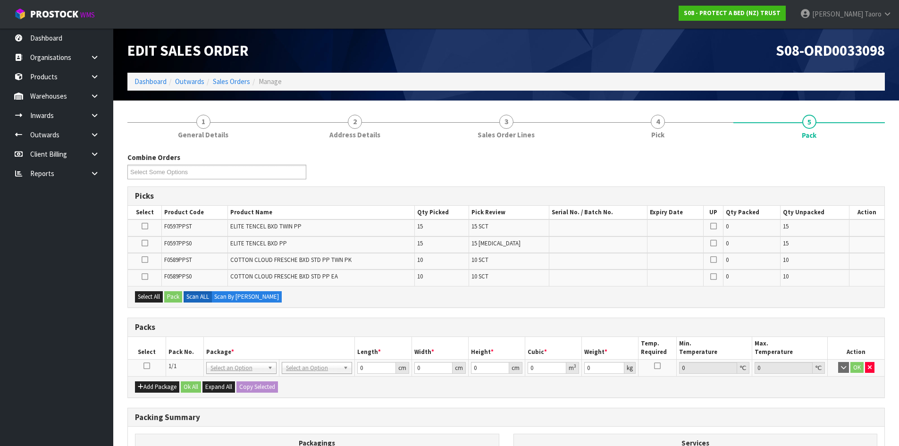
click at [148, 366] on icon at bounding box center [147, 366] width 7 height 0
click at [169, 354] on th "Pack No." at bounding box center [185, 348] width 38 height 22
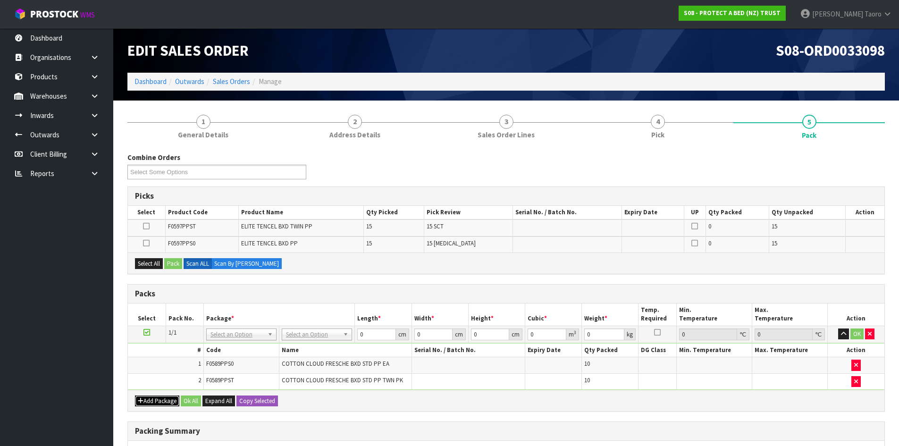
click at [162, 402] on button "Add Package" at bounding box center [157, 401] width 44 height 11
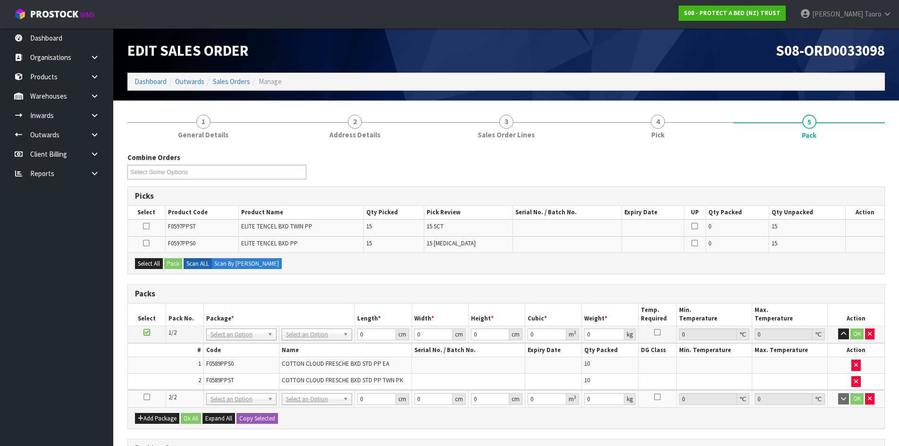
click at [147, 397] on icon at bounding box center [147, 397] width 7 height 0
click at [163, 381] on td "2" at bounding box center [166, 381] width 76 height 16
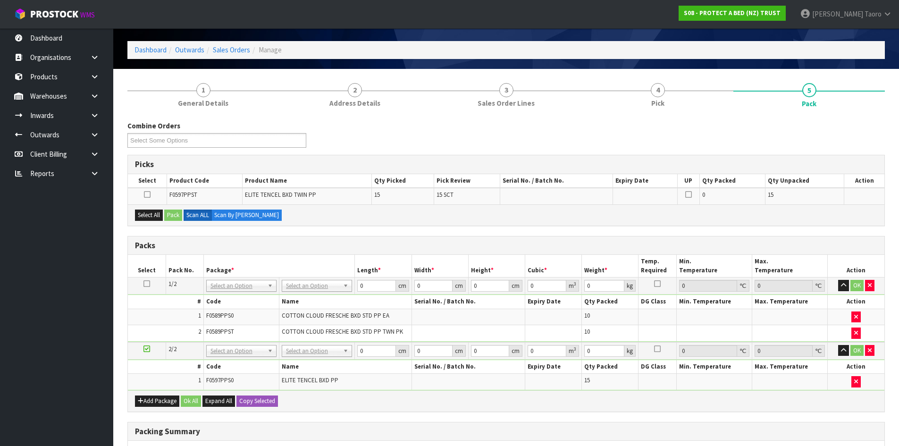
scroll to position [47, 0]
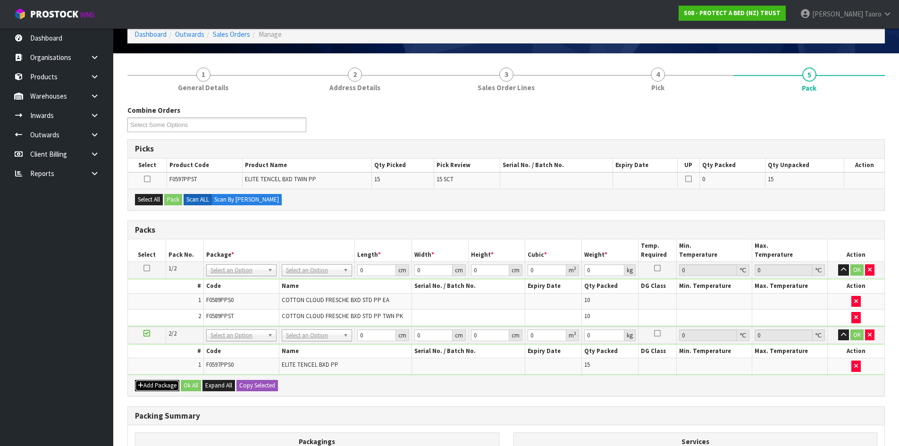
click at [158, 383] on button "Add Package" at bounding box center [157, 385] width 44 height 11
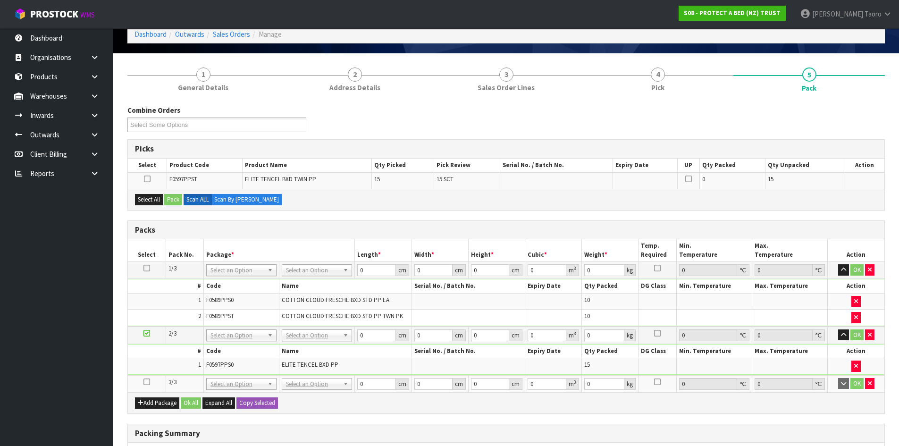
click at [147, 382] on icon at bounding box center [147, 382] width 7 height 0
click at [193, 305] on td "1" at bounding box center [166, 301] width 76 height 17
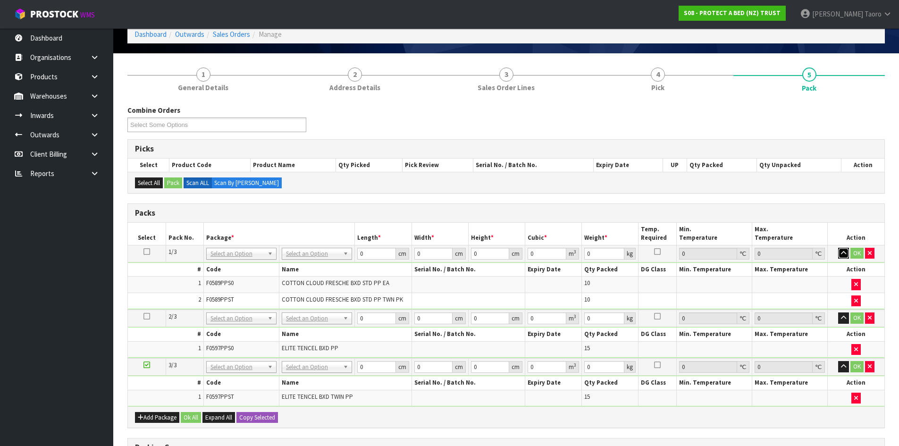
click at [845, 252] on icon "button" at bounding box center [843, 253] width 5 height 6
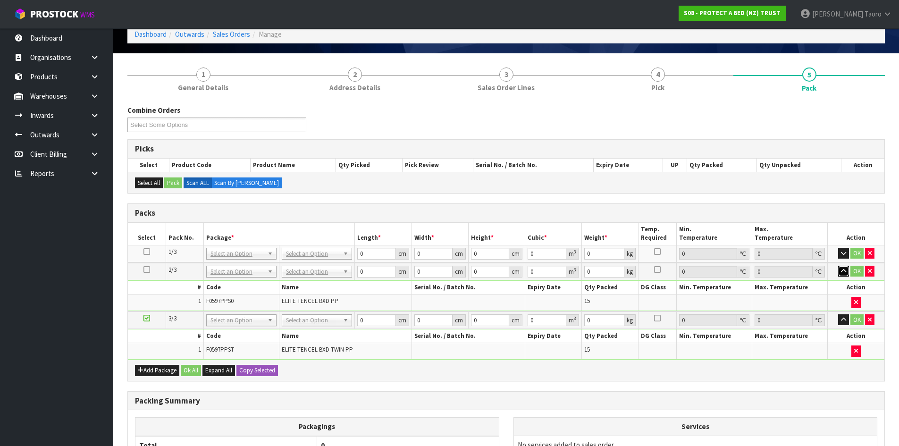
click at [844, 273] on icon "button" at bounding box center [843, 271] width 5 height 6
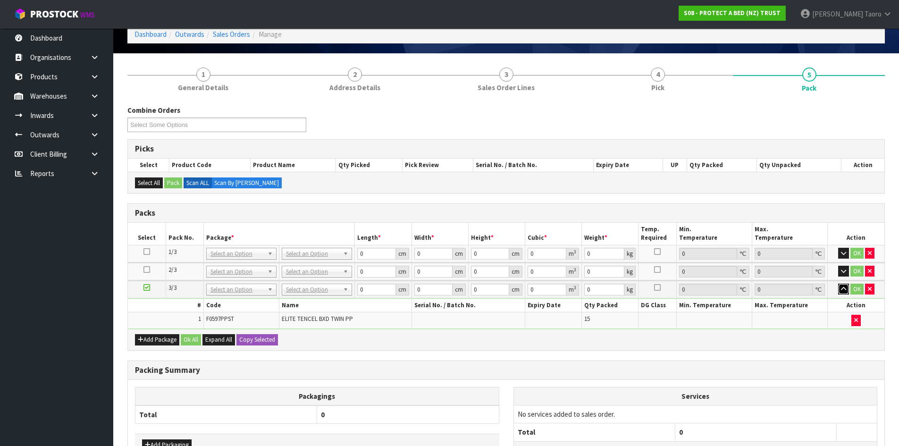
click at [843, 289] on icon "button" at bounding box center [843, 289] width 5 height 6
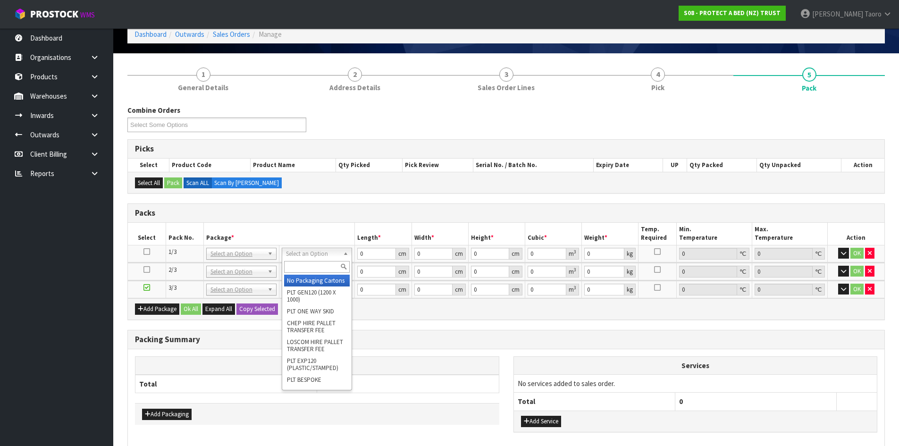
click at [326, 268] on input "text" at bounding box center [317, 267] width 66 height 12
type input "OC"
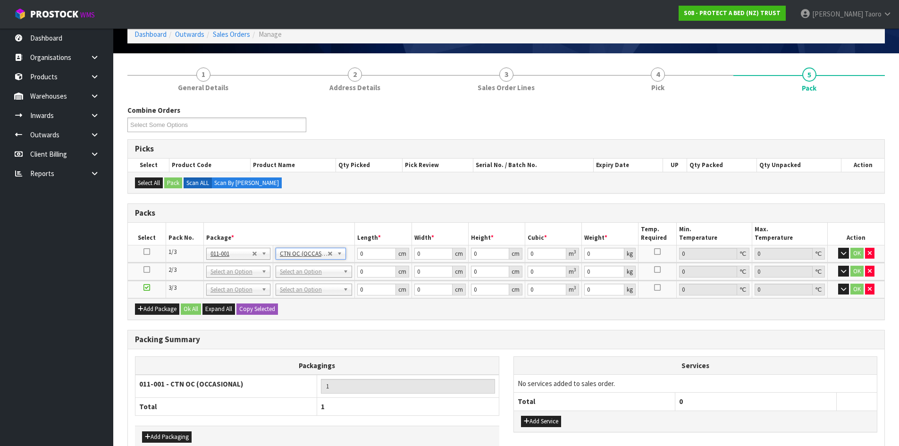
type input "11"
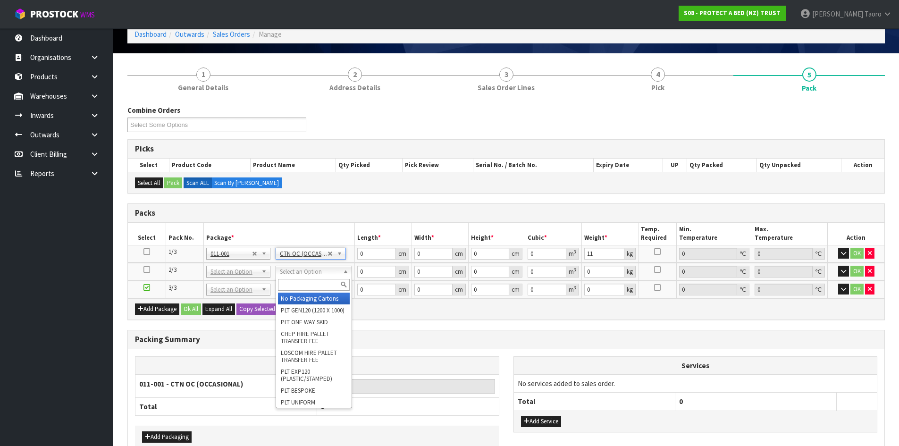
click at [328, 288] on input "text" at bounding box center [314, 285] width 72 height 12
type input "OC"
type input "2"
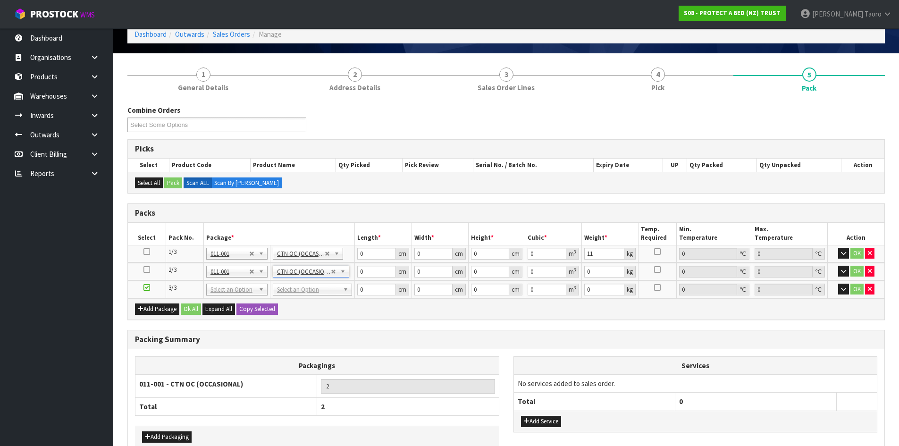
type input "3"
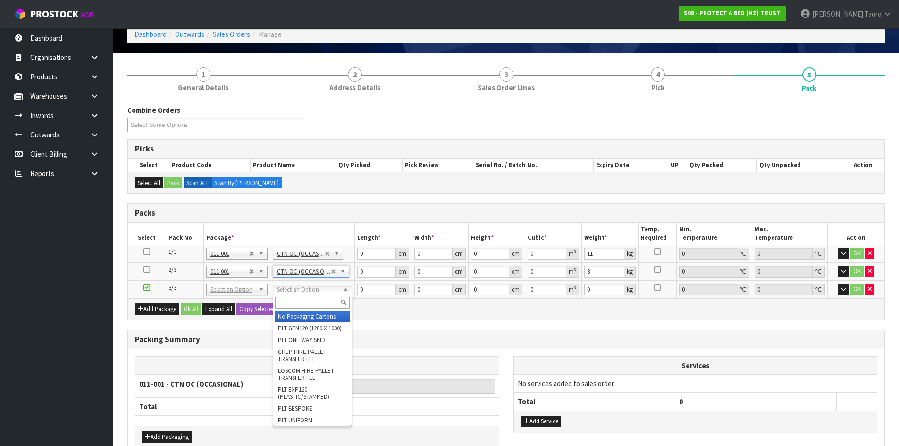
click at [325, 301] on input "text" at bounding box center [312, 303] width 75 height 12
type input "OC"
type input "3"
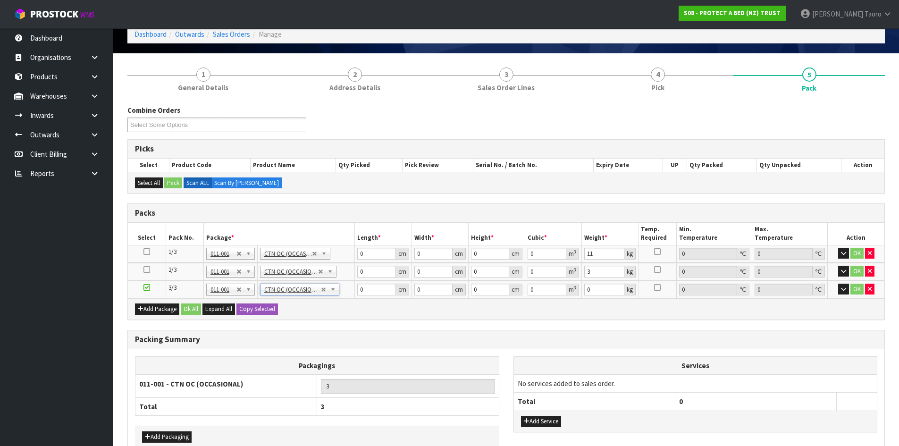
type input "4.5"
click at [375, 256] on input "0" at bounding box center [376, 254] width 38 height 12
click at [375, 255] on input "0" at bounding box center [376, 254] width 38 height 12
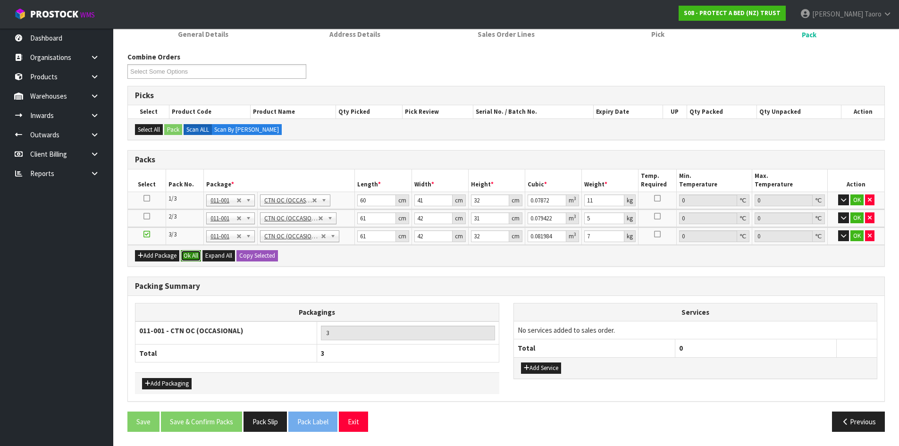
click at [192, 255] on button "Ok All" at bounding box center [191, 255] width 20 height 11
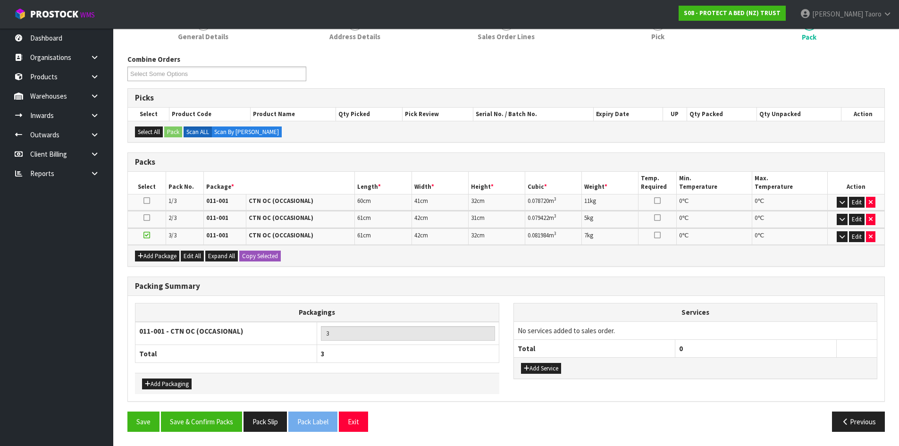
scroll to position [98, 0]
click at [225, 421] on button "Save & Confirm Packs" at bounding box center [201, 422] width 81 height 20
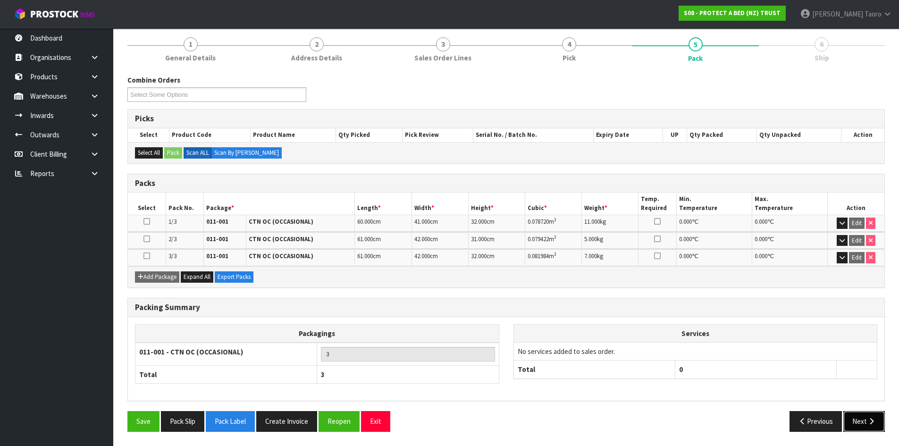
click at [867, 417] on button "Next" at bounding box center [865, 421] width 42 height 20
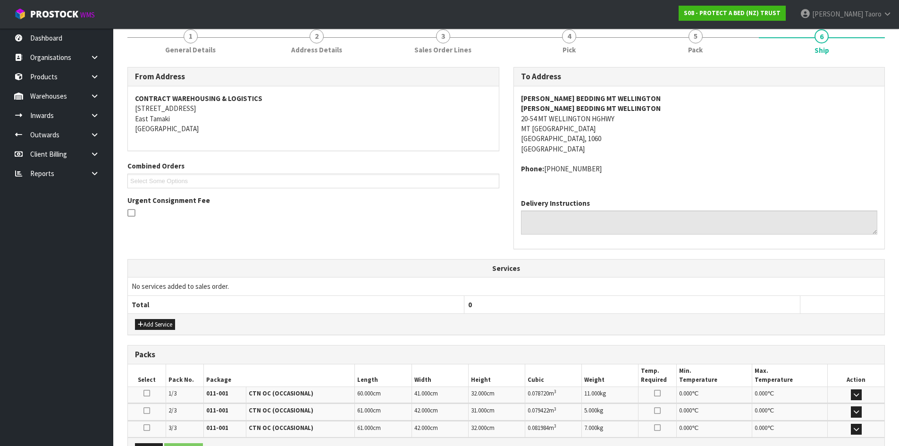
scroll to position [235, 0]
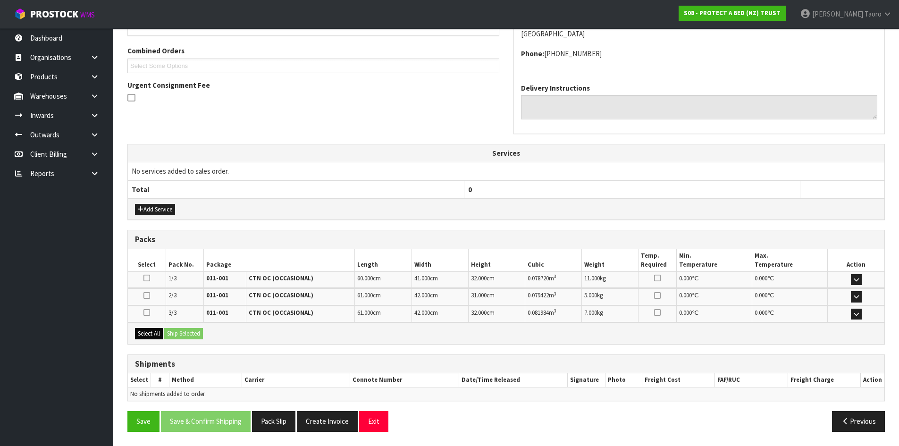
drag, startPoint x: 144, startPoint y: 323, endPoint x: 155, endPoint y: 331, distance: 12.8
click at [148, 327] on div "Select All Ship Selected" at bounding box center [506, 332] width 757 height 21
drag, startPoint x: 156, startPoint y: 332, endPoint x: 175, endPoint y: 335, distance: 18.6
click at [161, 335] on button "Select All" at bounding box center [149, 333] width 28 height 11
click at [175, 335] on button "Ship Selected" at bounding box center [183, 333] width 39 height 11
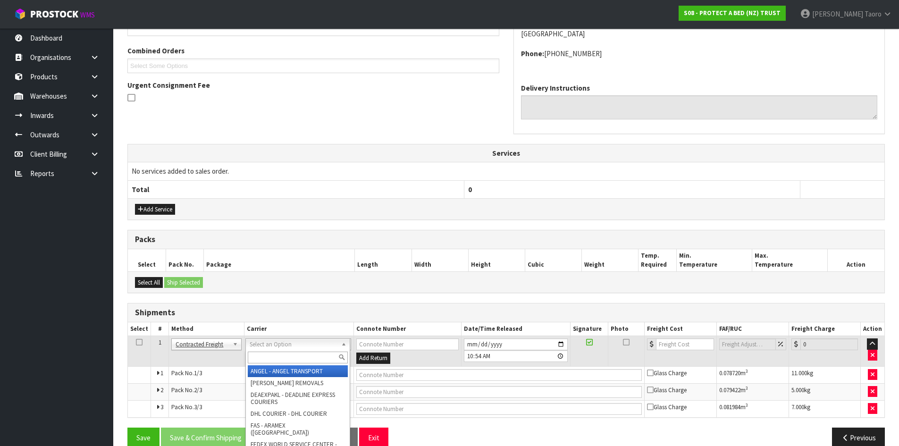
click at [283, 357] on input "text" at bounding box center [298, 358] width 100 height 12
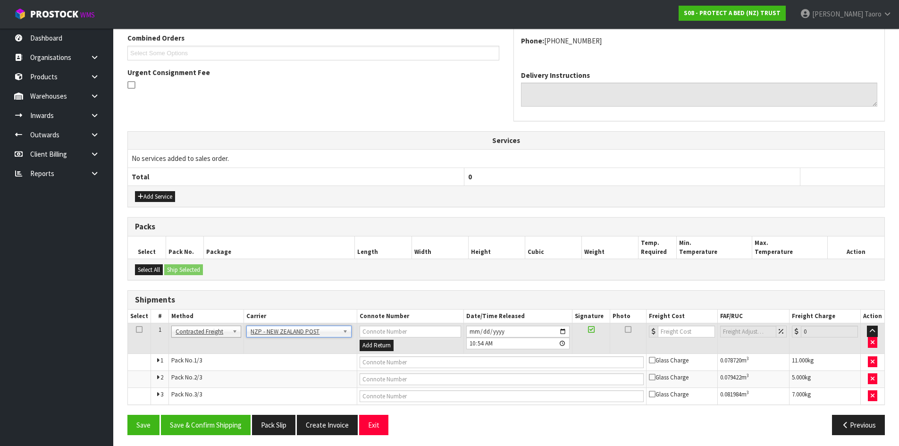
scroll to position [251, 0]
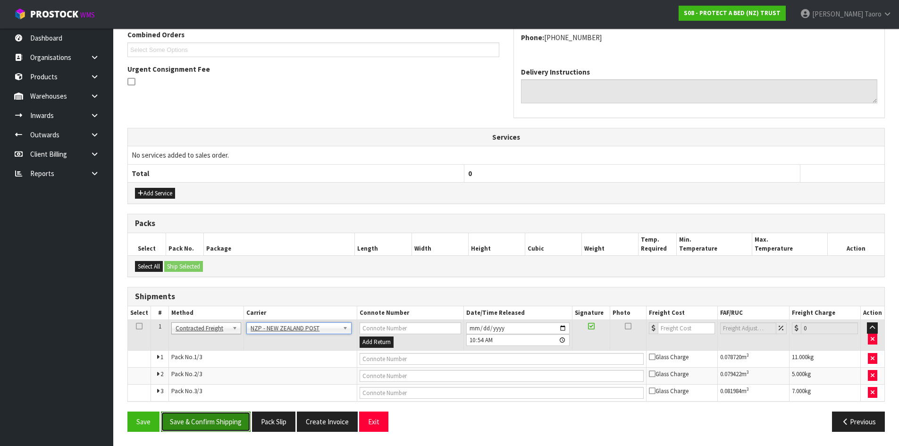
click at [234, 431] on button "Save & Confirm Shipping" at bounding box center [206, 422] width 90 height 20
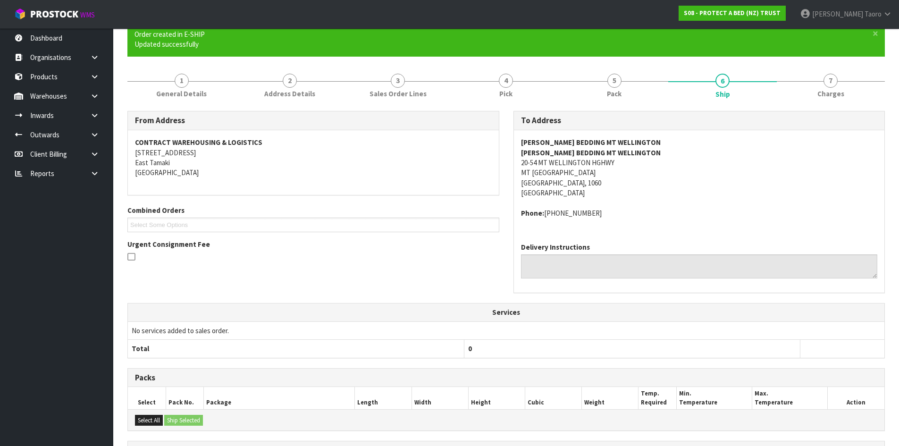
scroll to position [236, 0]
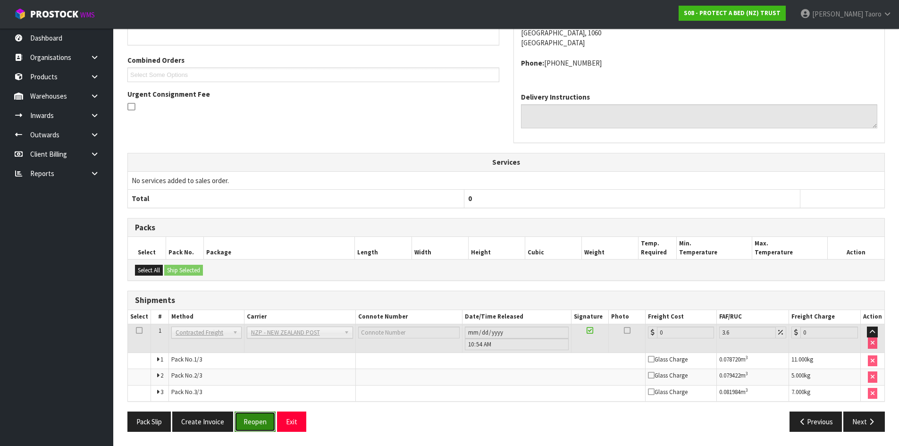
click at [245, 426] on button "Reopen" at bounding box center [255, 422] width 41 height 20
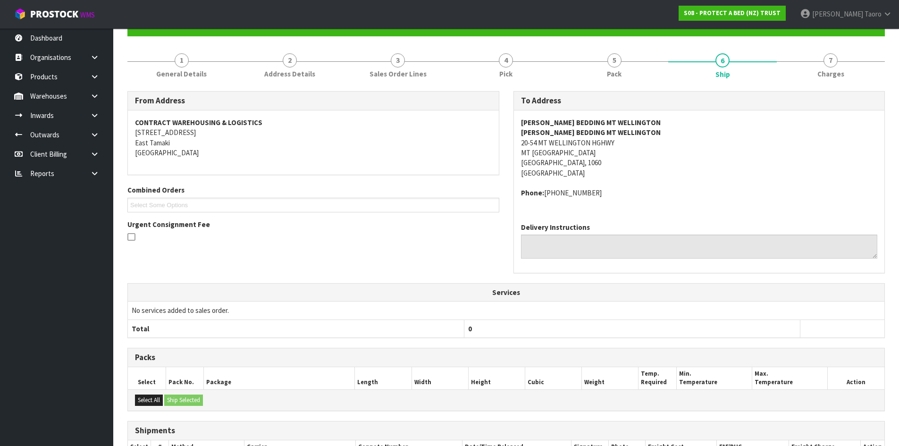
scroll to position [260, 0]
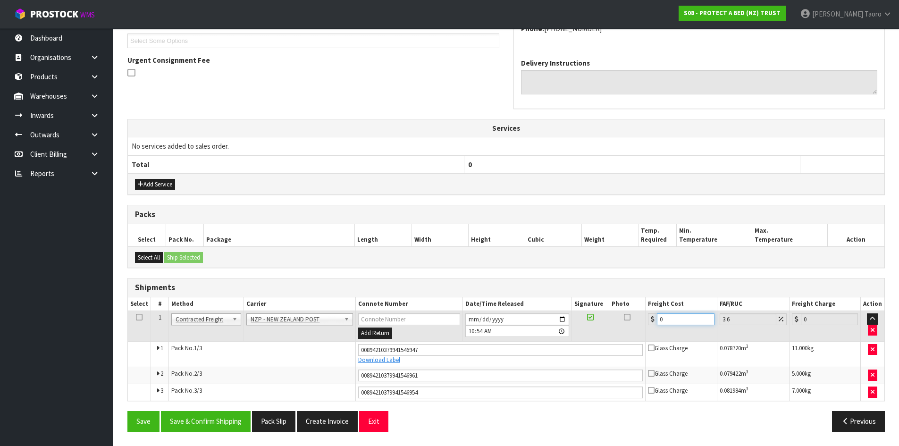
click at [677, 319] on input "0" at bounding box center [685, 319] width 57 height 12
click at [234, 421] on button "Save & Confirm Shipping" at bounding box center [206, 421] width 90 height 20
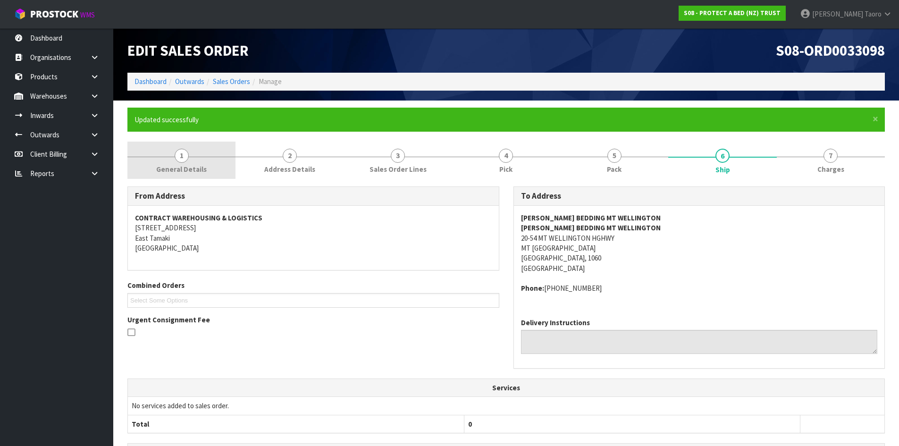
click at [196, 165] on span "General Details" at bounding box center [181, 169] width 51 height 10
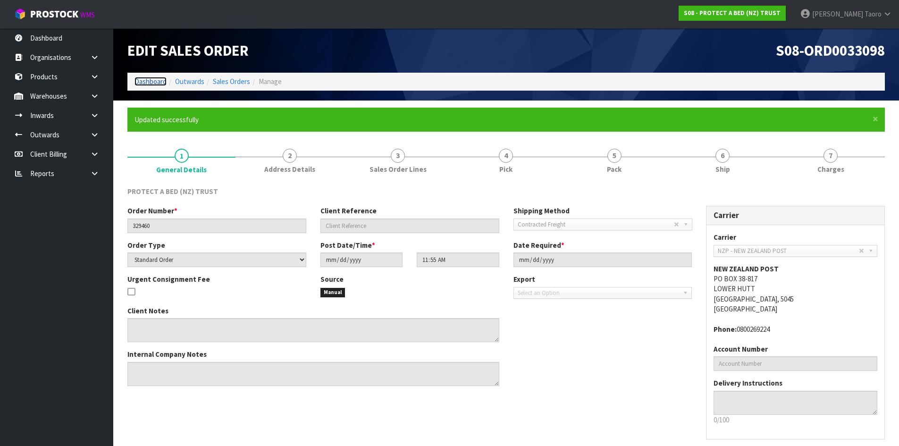
click at [155, 81] on link "Dashboard" at bounding box center [151, 81] width 32 height 9
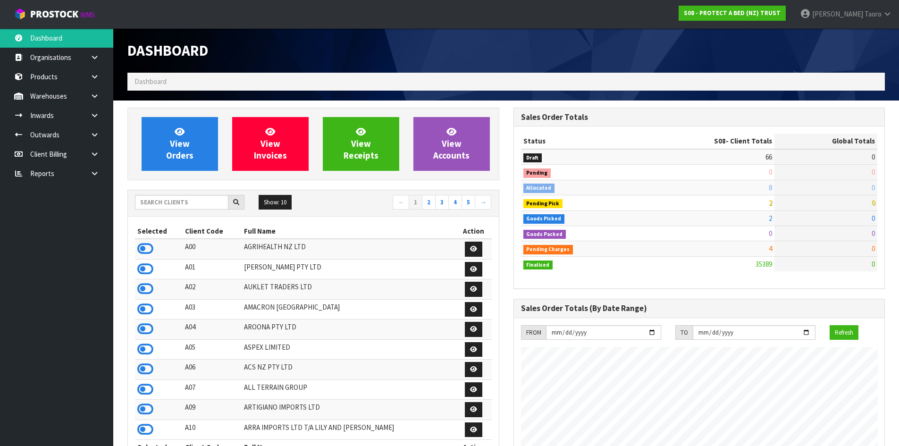
scroll to position [715, 386]
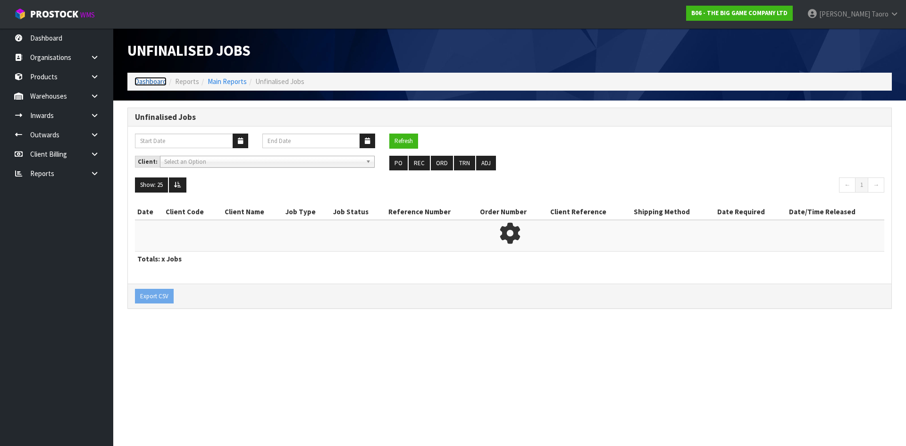
drag, startPoint x: 154, startPoint y: 84, endPoint x: 155, endPoint y: 94, distance: 10.0
click at [154, 84] on link "Dashboard" at bounding box center [151, 81] width 32 height 9
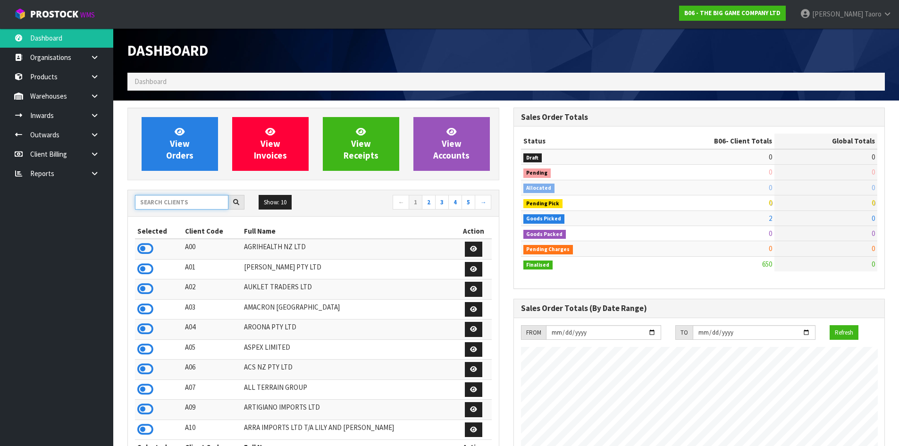
scroll to position [755, 386]
click at [201, 201] on input "text" at bounding box center [181, 202] width 93 height 15
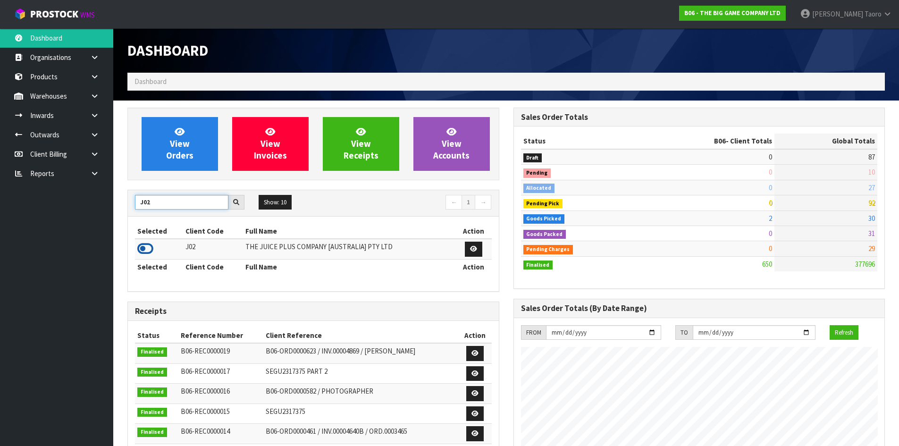
type input "J02"
click at [149, 248] on icon at bounding box center [145, 249] width 16 height 14
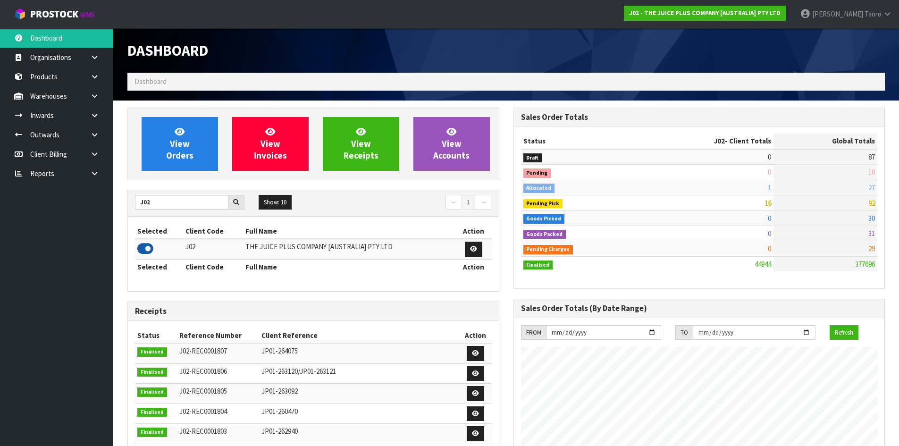
scroll to position [715, 386]
drag, startPoint x: 157, startPoint y: 198, endPoint x: 126, endPoint y: 204, distance: 31.3
click at [126, 204] on div "View Orders View Invoices View Receipts View Accounts J02 Show: 10 5 10 25 50 ←…" at bounding box center [313, 382] width 386 height 548
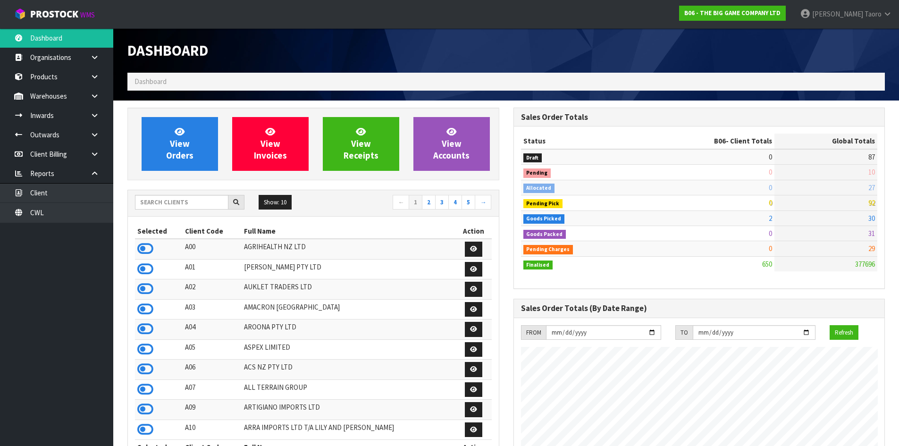
scroll to position [755, 386]
